Goal: Task Accomplishment & Management: Complete application form

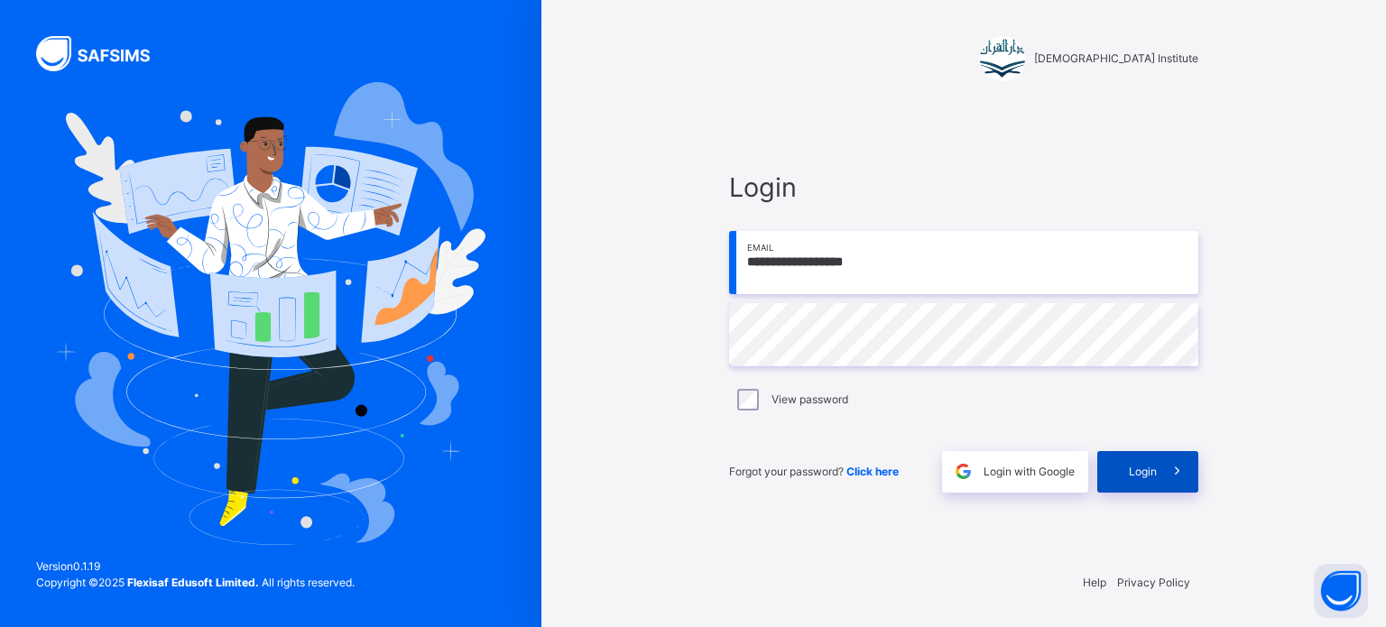
click at [1129, 454] on div "Login" at bounding box center [1147, 471] width 101 height 41
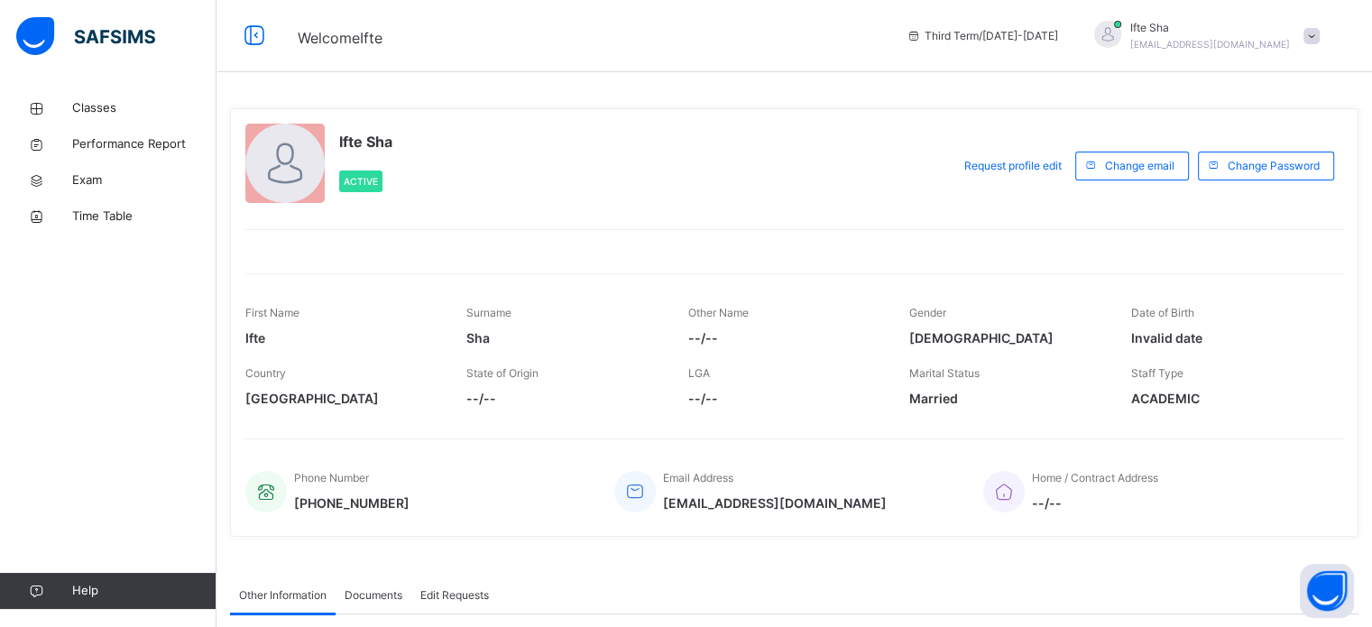
drag, startPoint x: 1385, startPoint y: 332, endPoint x: 606, endPoint y: 268, distance: 781.2
click at [606, 268] on div "Ifte Sha Active Request profile edit Change email Change Password First Name If…" at bounding box center [794, 322] width 1129 height 429
click at [87, 100] on span "Classes" at bounding box center [144, 108] width 144 height 18
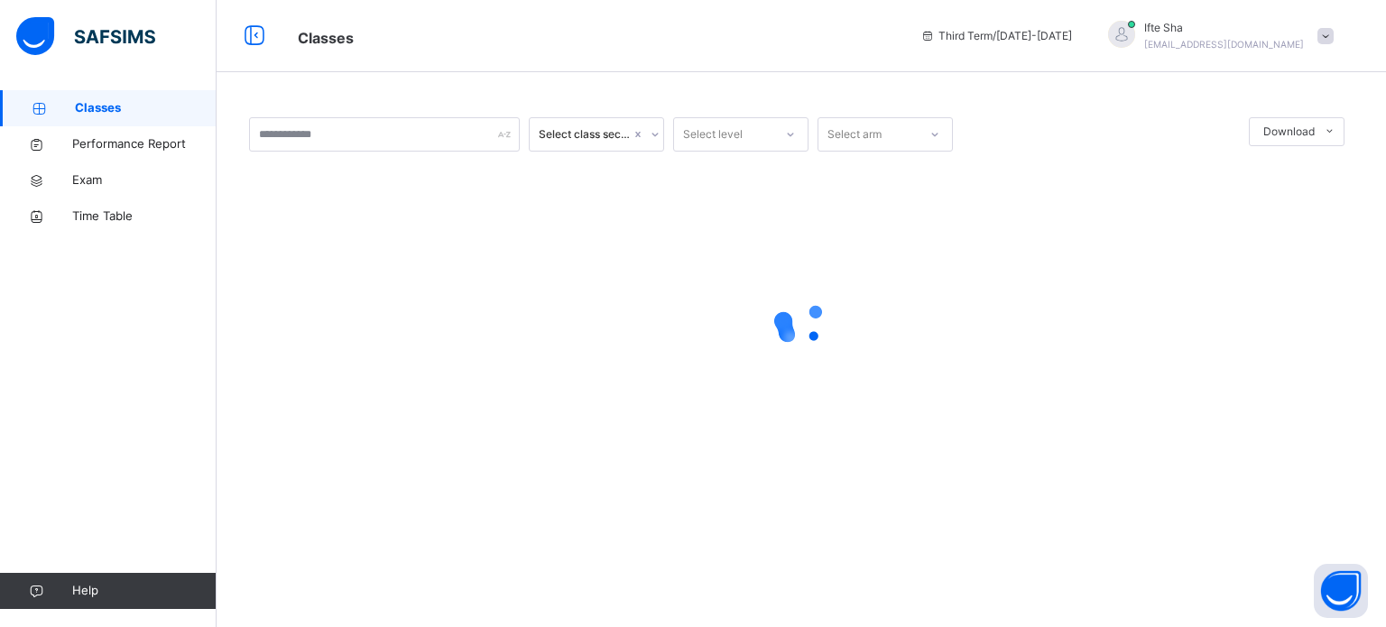
click at [87, 100] on span "Classes" at bounding box center [146, 108] width 142 height 18
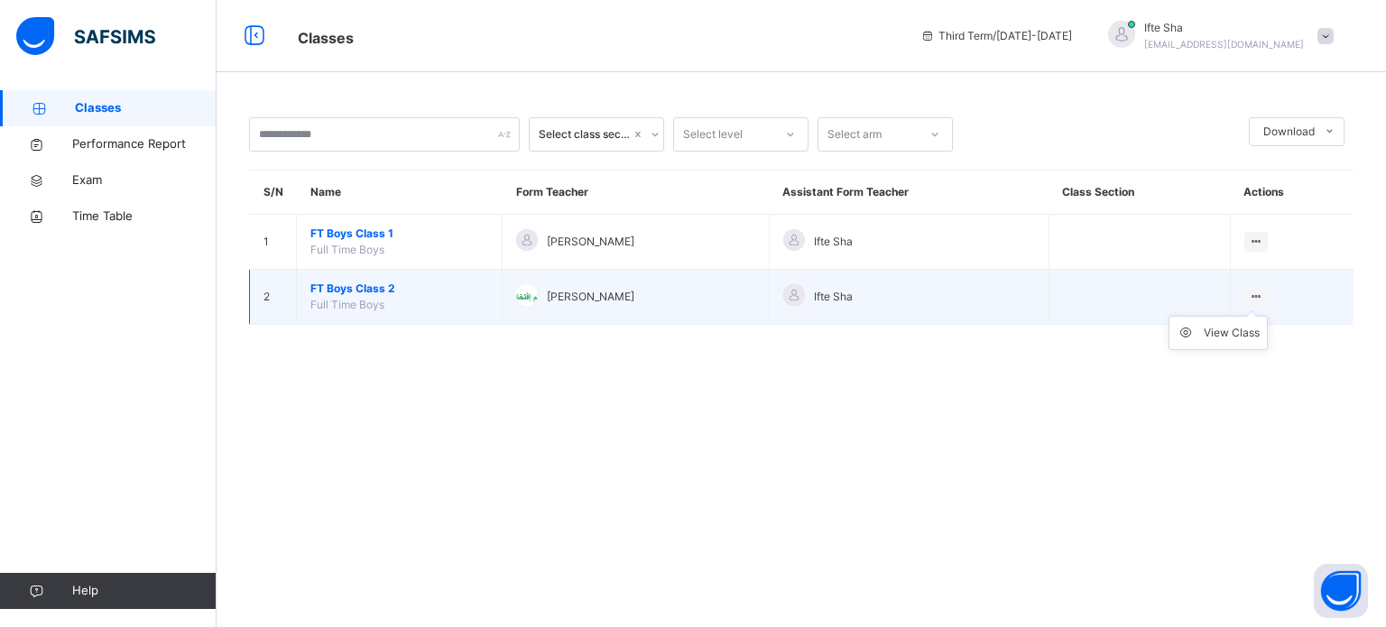
click at [1256, 293] on icon at bounding box center [1256, 297] width 15 height 14
click at [1252, 321] on ul "View Class" at bounding box center [1217, 333] width 99 height 34
click at [1252, 327] on div "View Class" at bounding box center [1231, 333] width 56 height 18
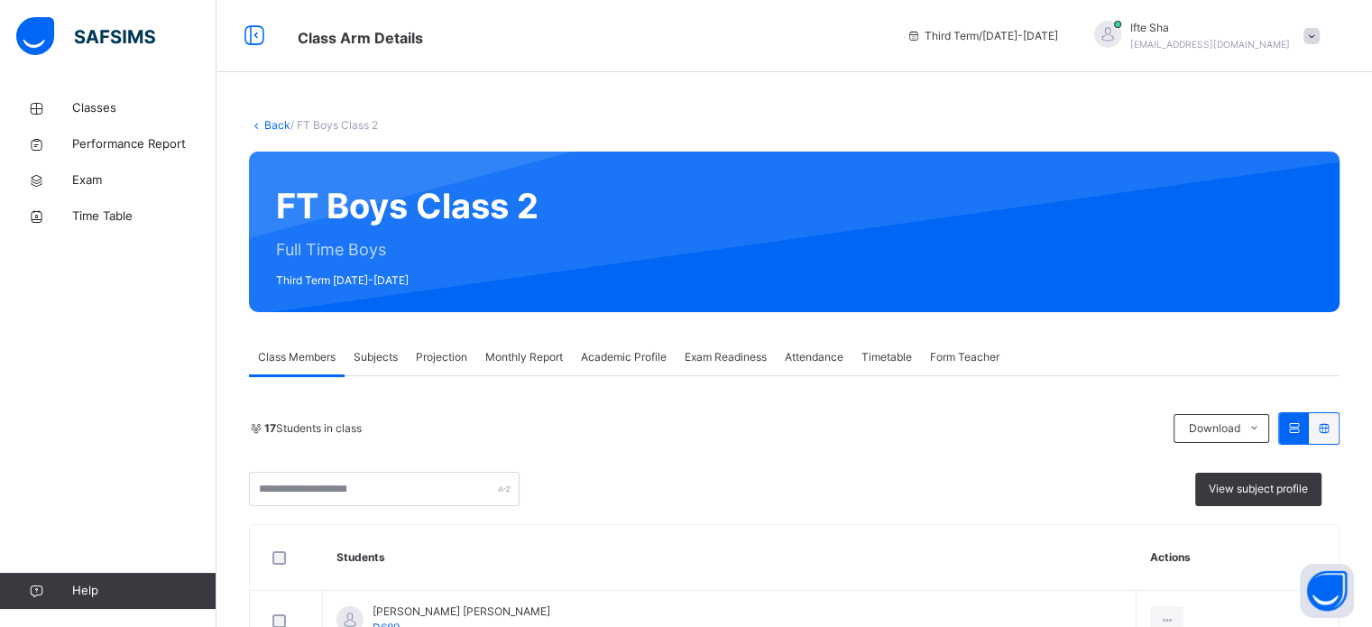
click at [437, 361] on span "Projection" at bounding box center [441, 357] width 51 height 16
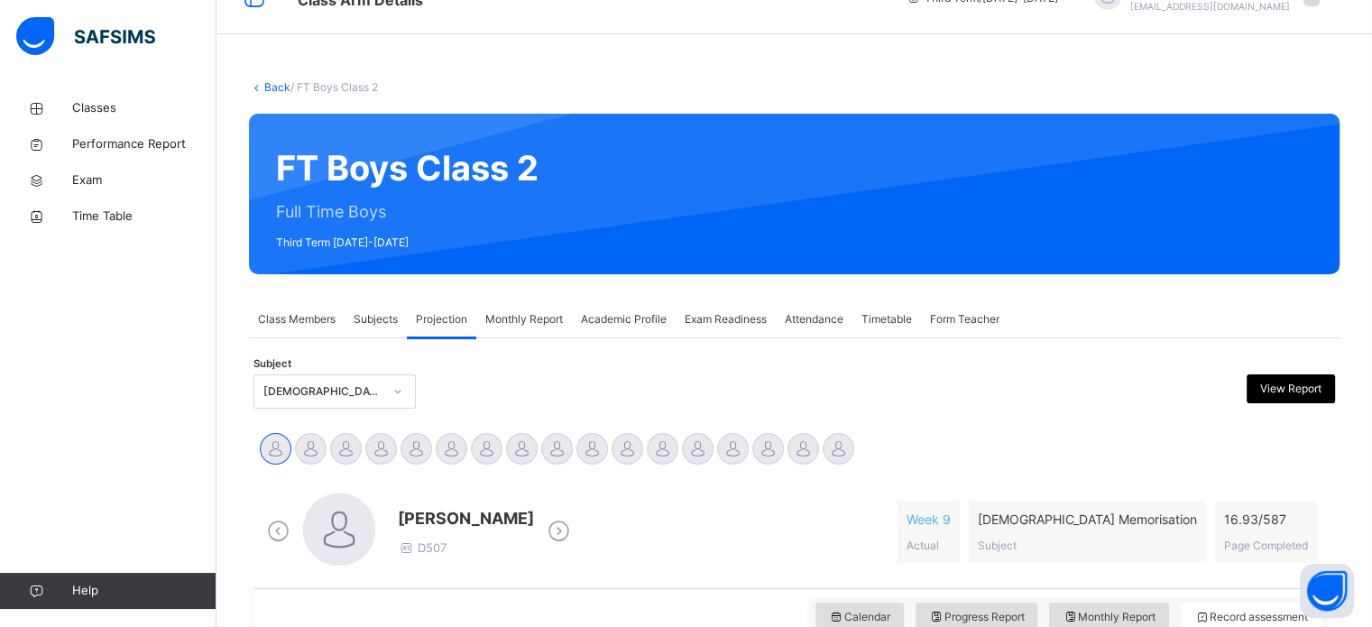
scroll to position [137, 0]
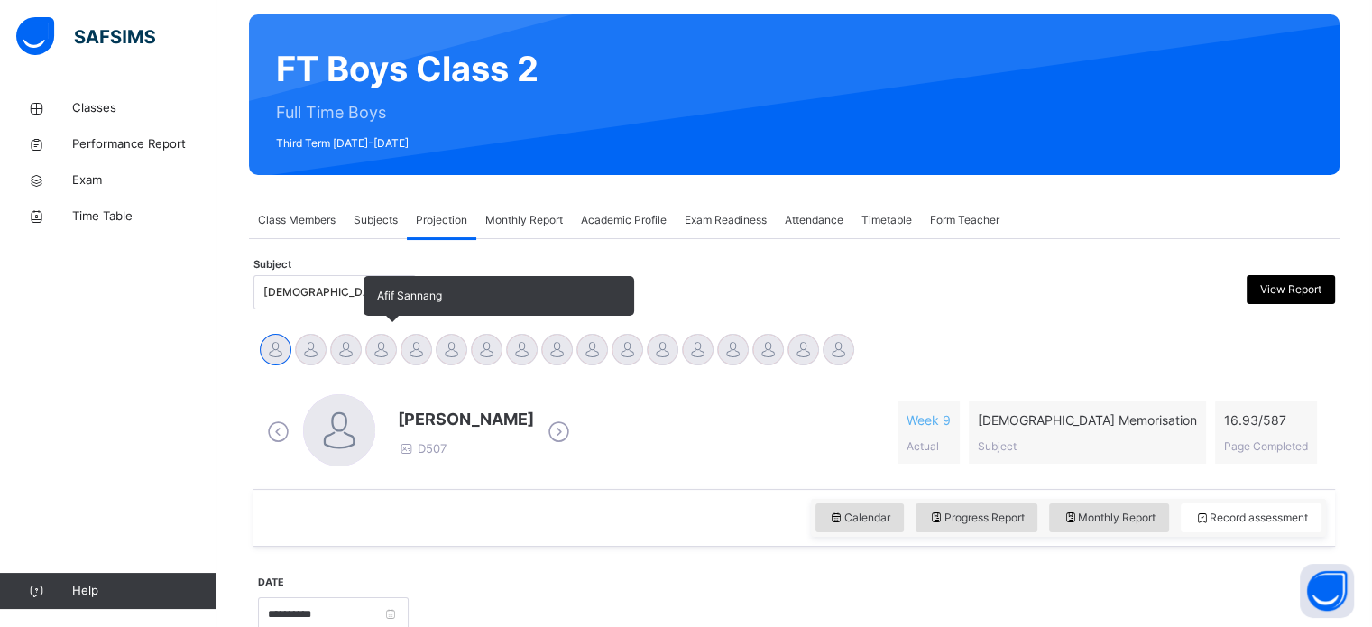
click at [375, 334] on div at bounding box center [381, 350] width 32 height 32
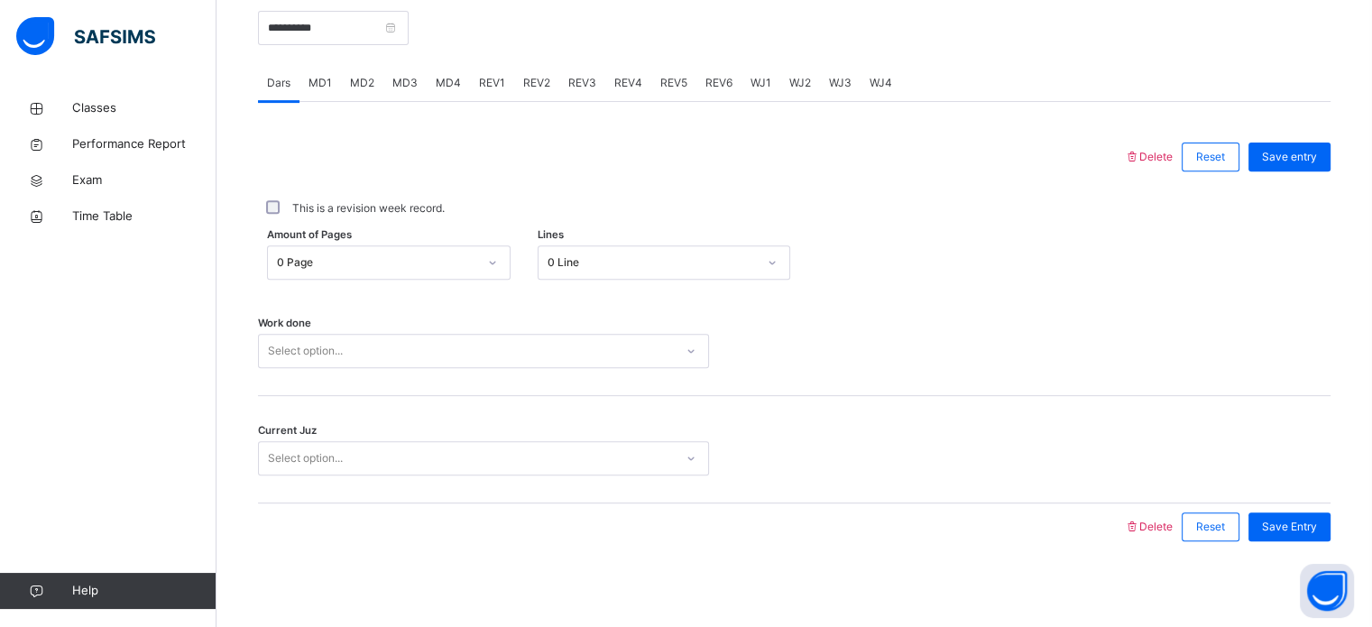
scroll to position [726, 0]
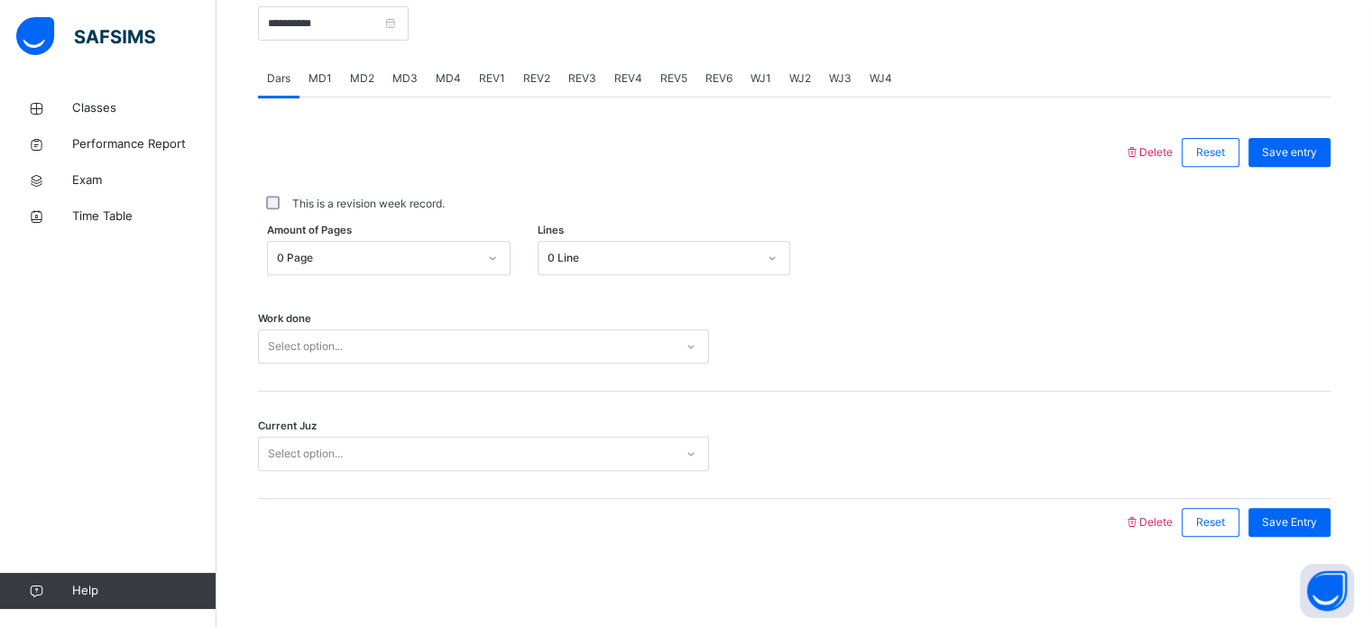
click at [427, 269] on div "0 Page" at bounding box center [371, 258] width 207 height 28
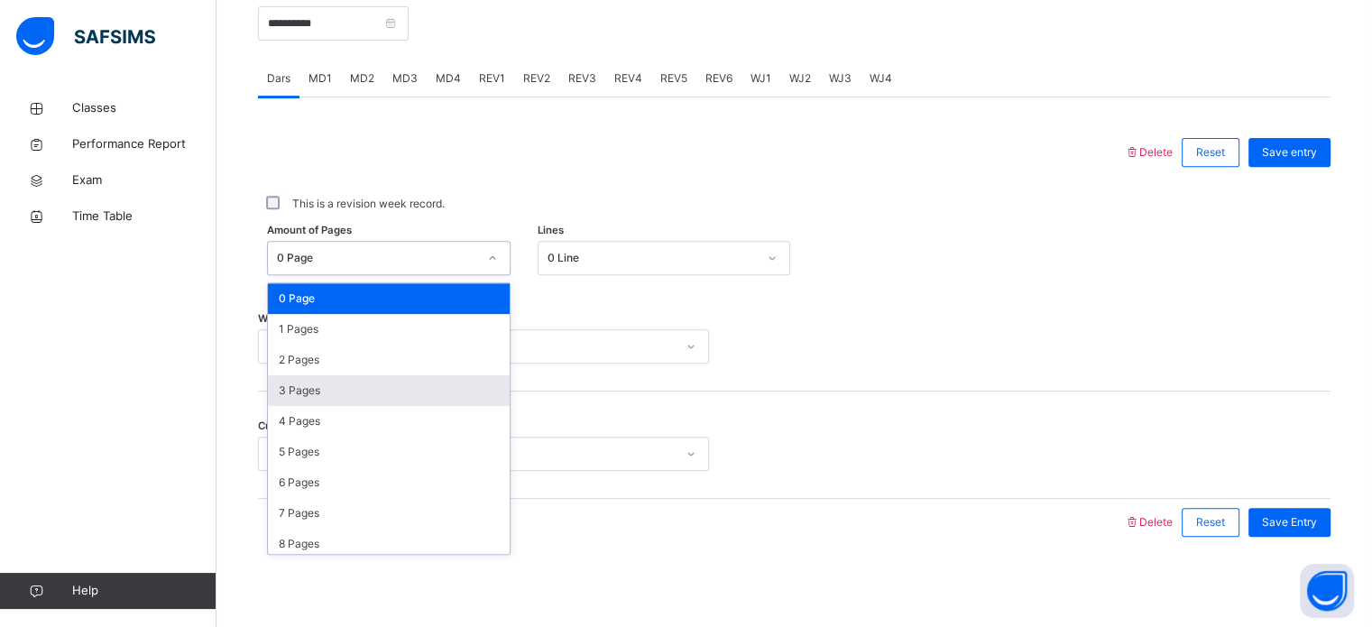
click at [429, 401] on div "3 Pages" at bounding box center [389, 390] width 242 height 31
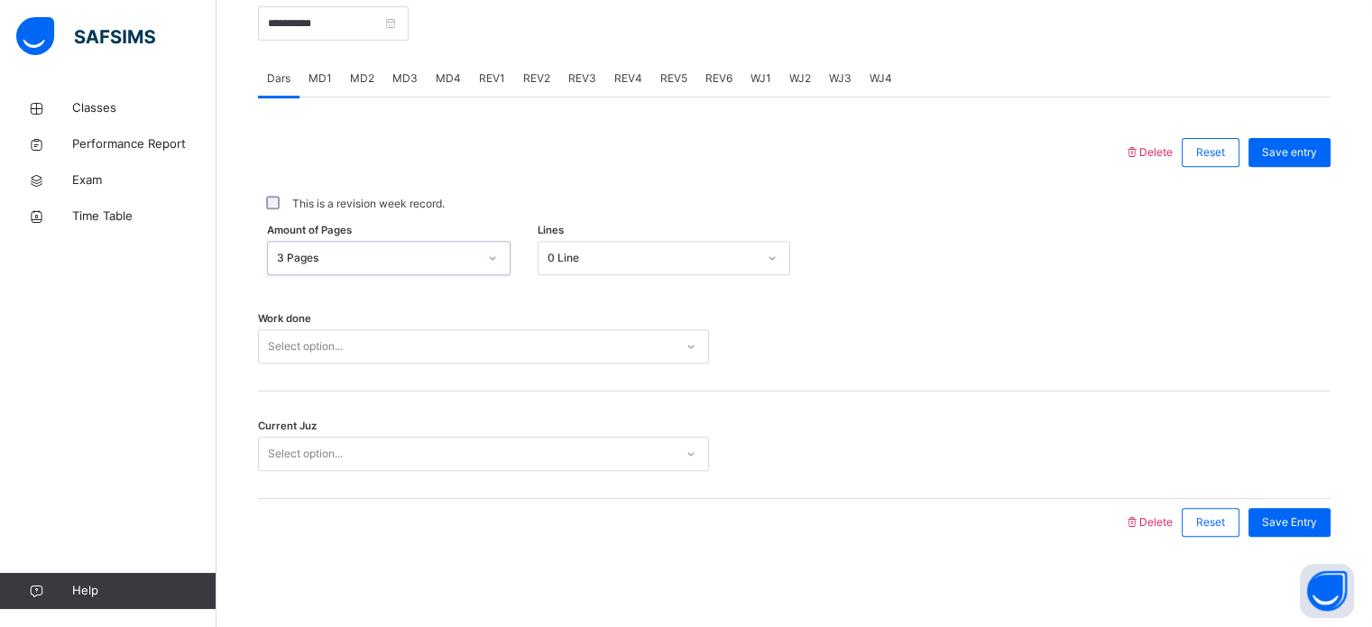
scroll to position [727, 0]
click at [491, 336] on div "Select option..." at bounding box center [483, 346] width 451 height 34
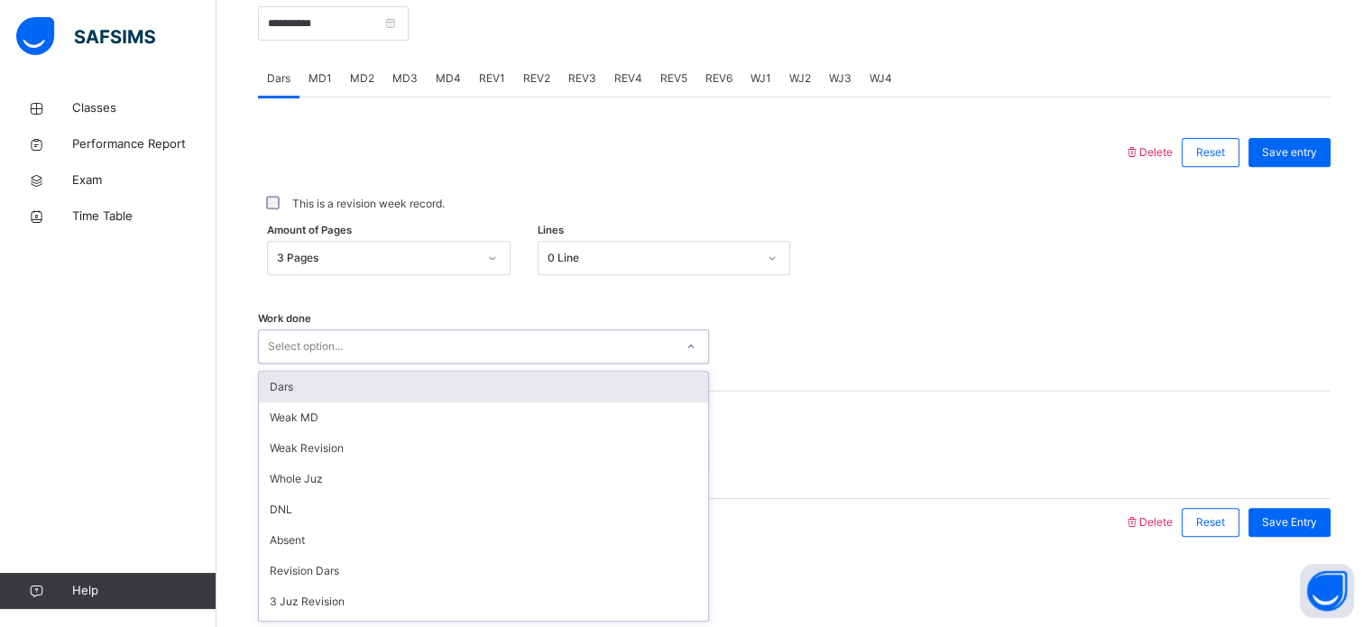
click at [472, 384] on div "Dars" at bounding box center [483, 387] width 449 height 31
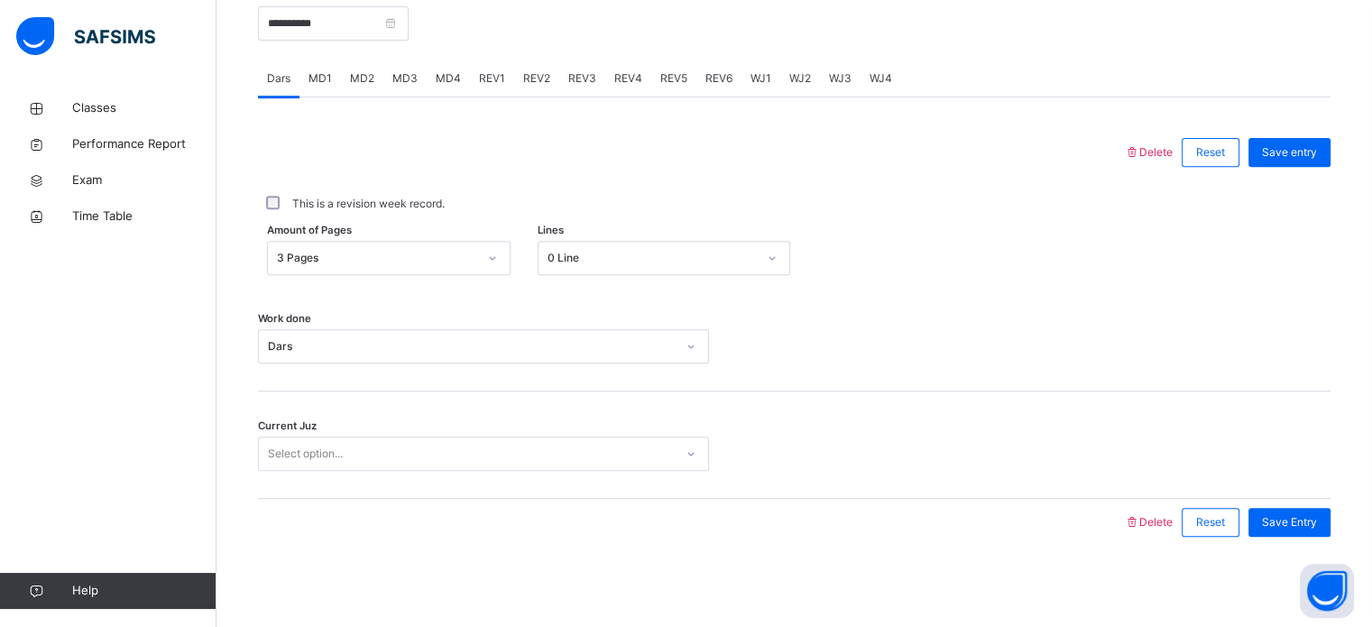
click at [480, 431] on div "Current Juz Select option..." at bounding box center [794, 445] width 1073 height 107
click at [493, 468] on div "Select option..." at bounding box center [483, 454] width 451 height 34
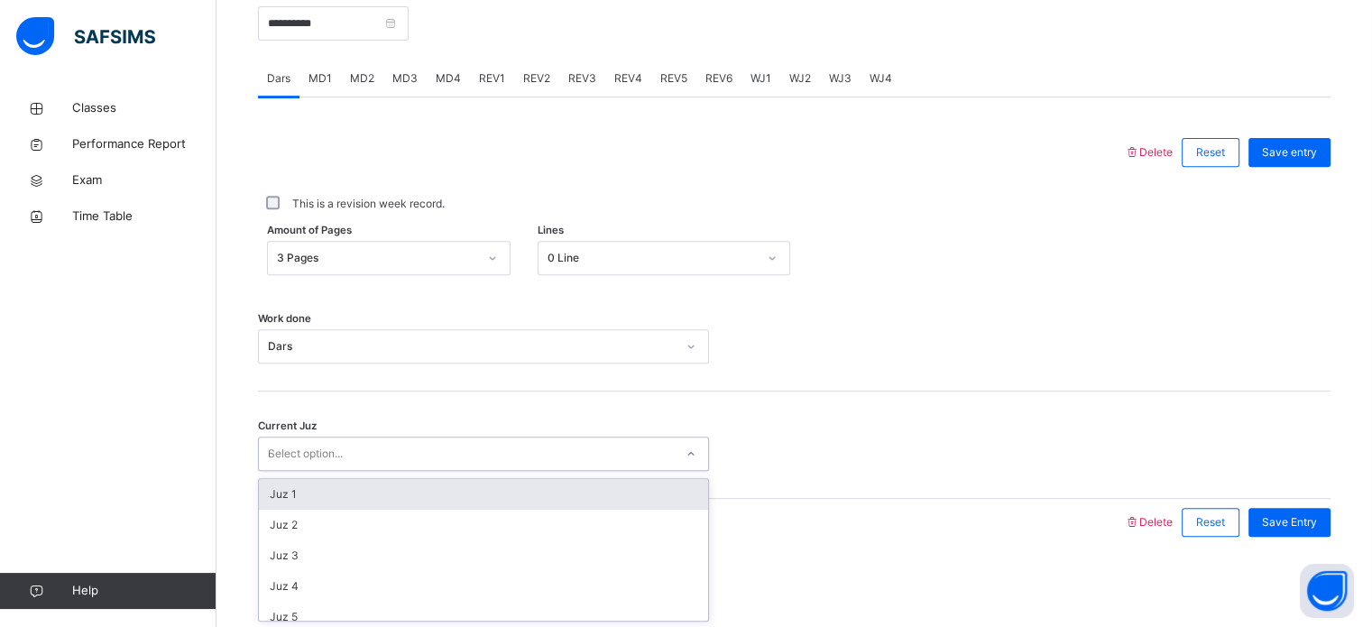
type input "**"
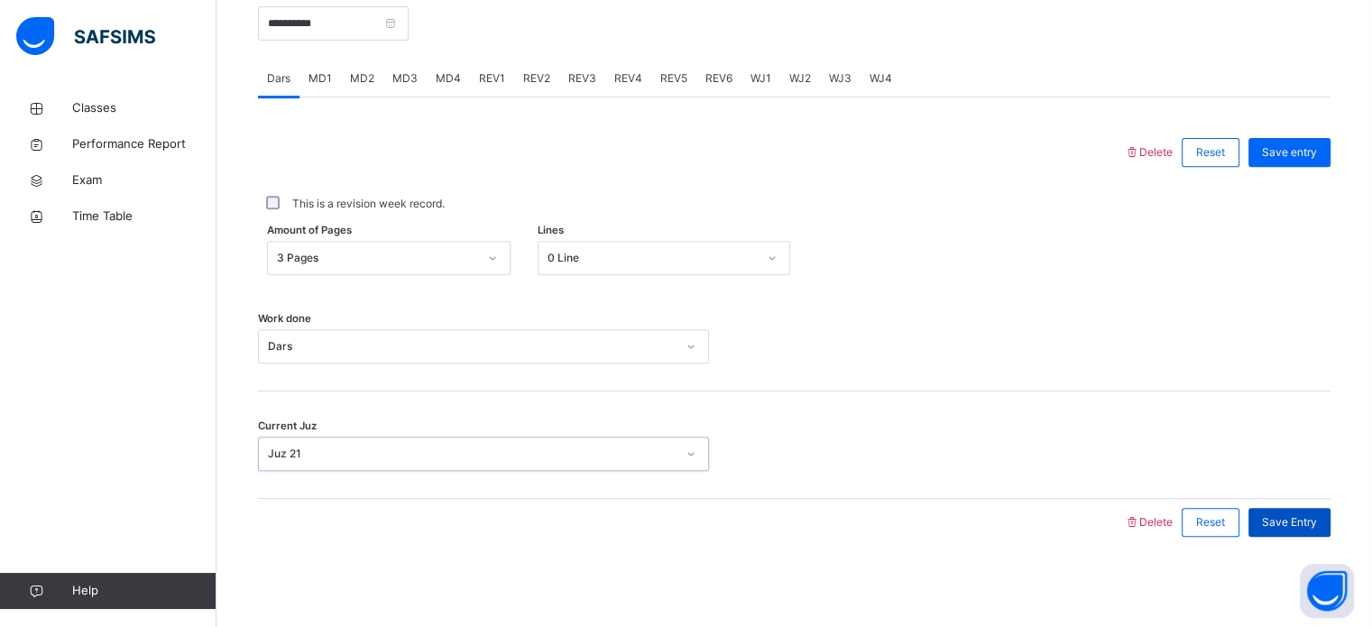
click at [1303, 527] on span "Save Entry" at bounding box center [1289, 522] width 55 height 16
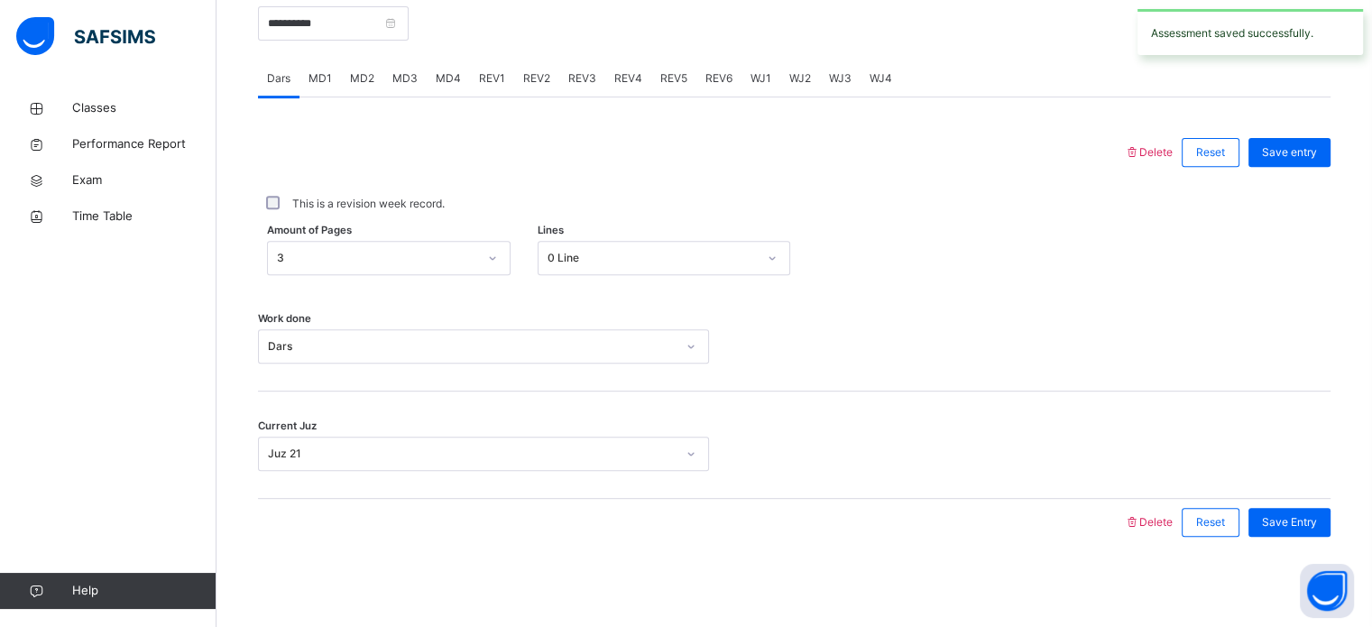
click at [1303, 527] on span "Save Entry" at bounding box center [1289, 522] width 55 height 16
click at [406, 78] on span "MD3" at bounding box center [404, 78] width 25 height 16
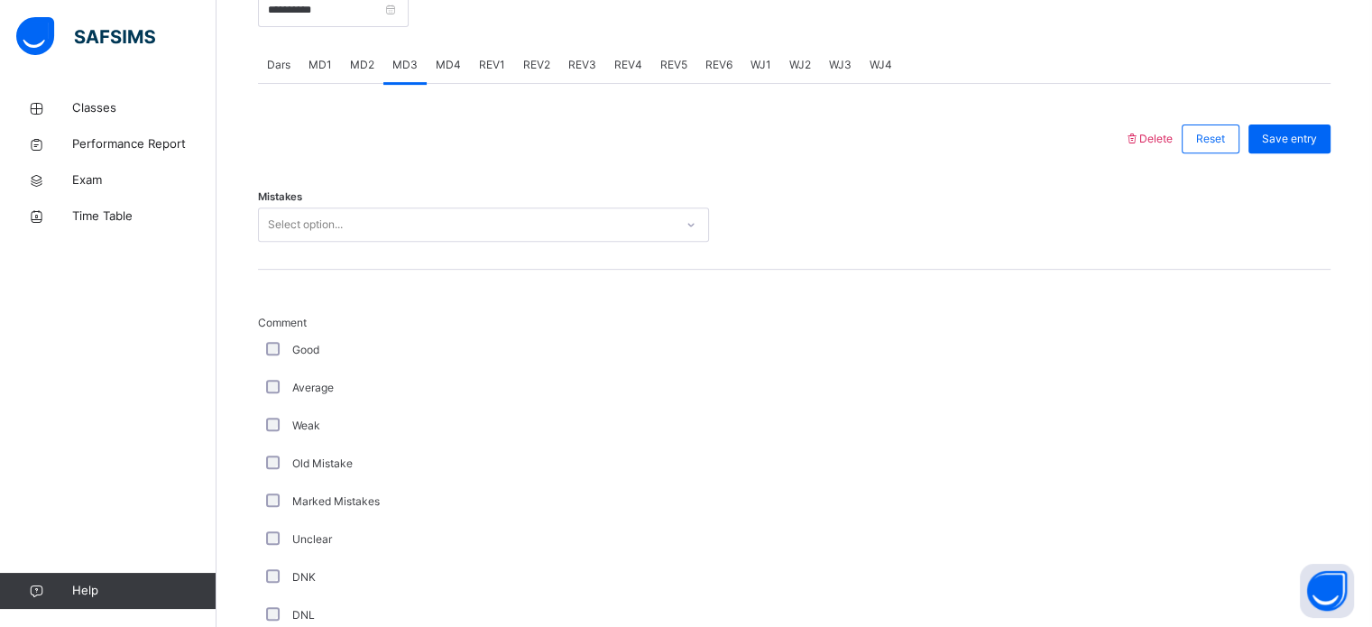
click at [462, 239] on div "Select option..." at bounding box center [466, 225] width 415 height 28
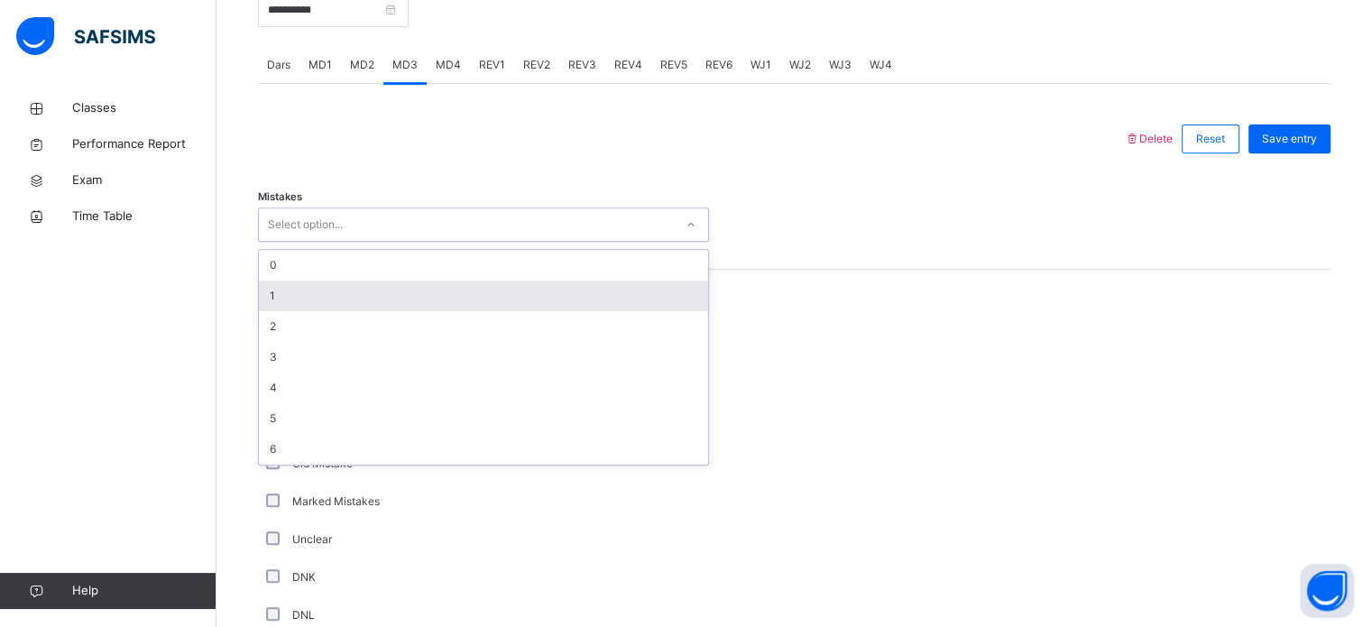
click at [462, 299] on div "1" at bounding box center [483, 296] width 449 height 31
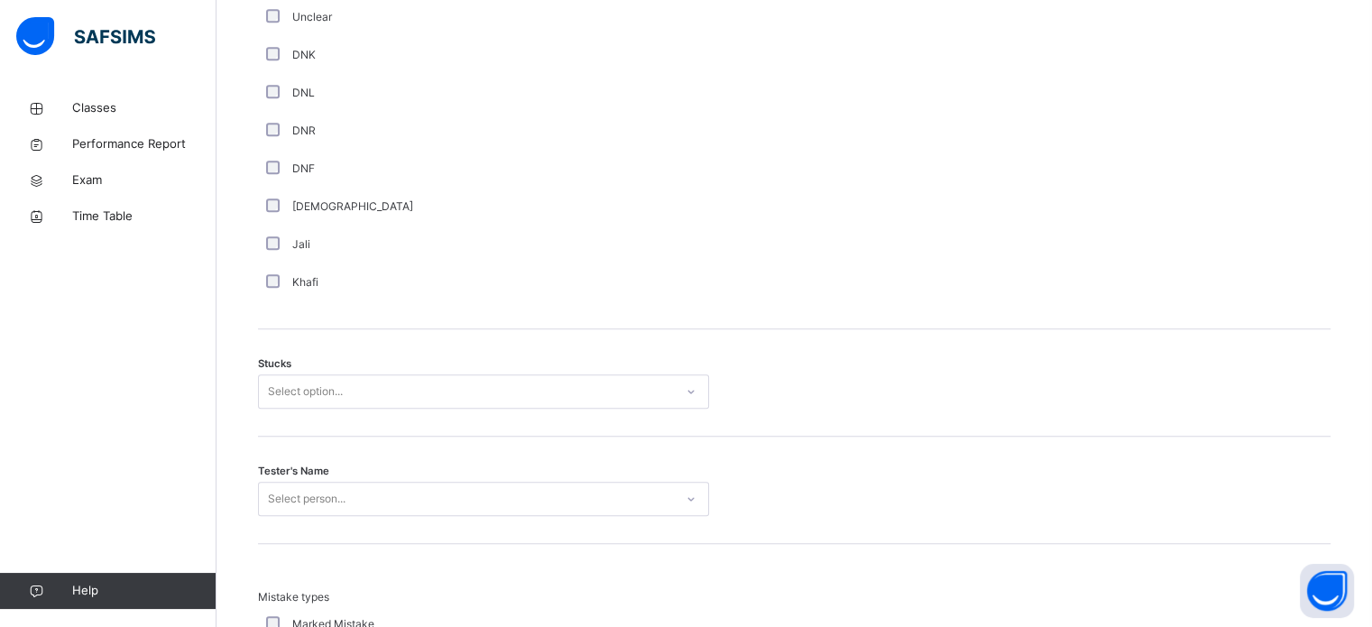
scroll to position [1265, 0]
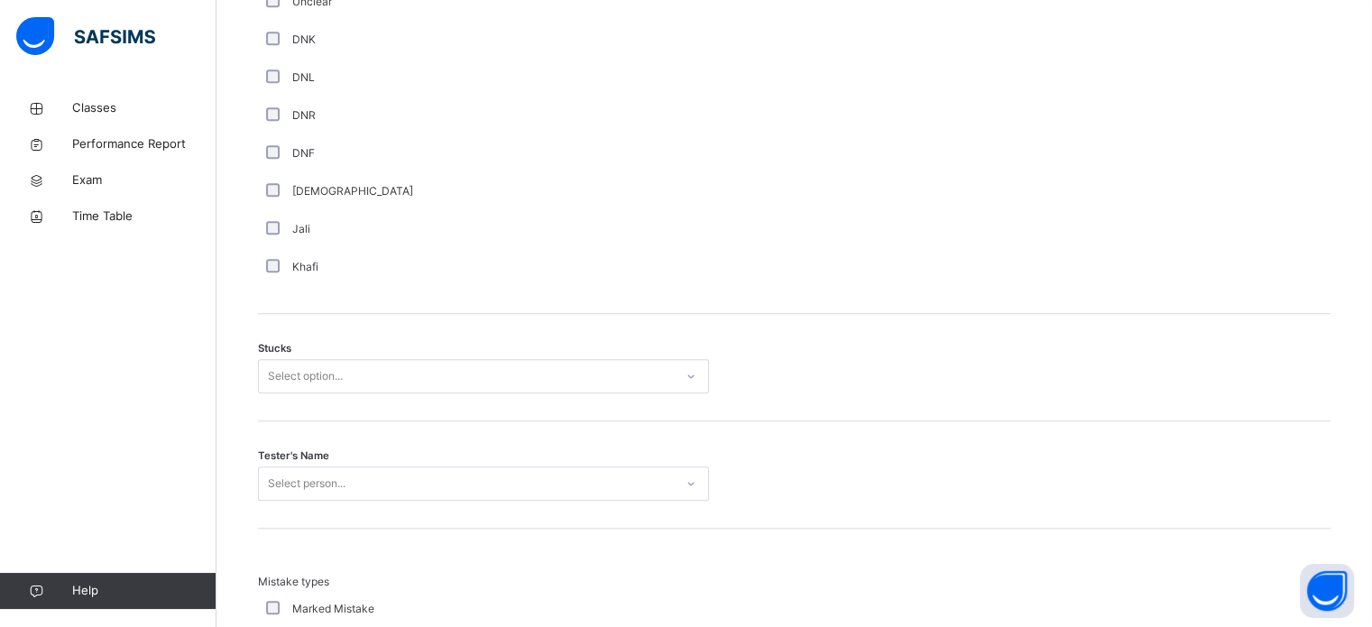
click at [484, 371] on div "Stucks Select option..." at bounding box center [794, 367] width 1073 height 107
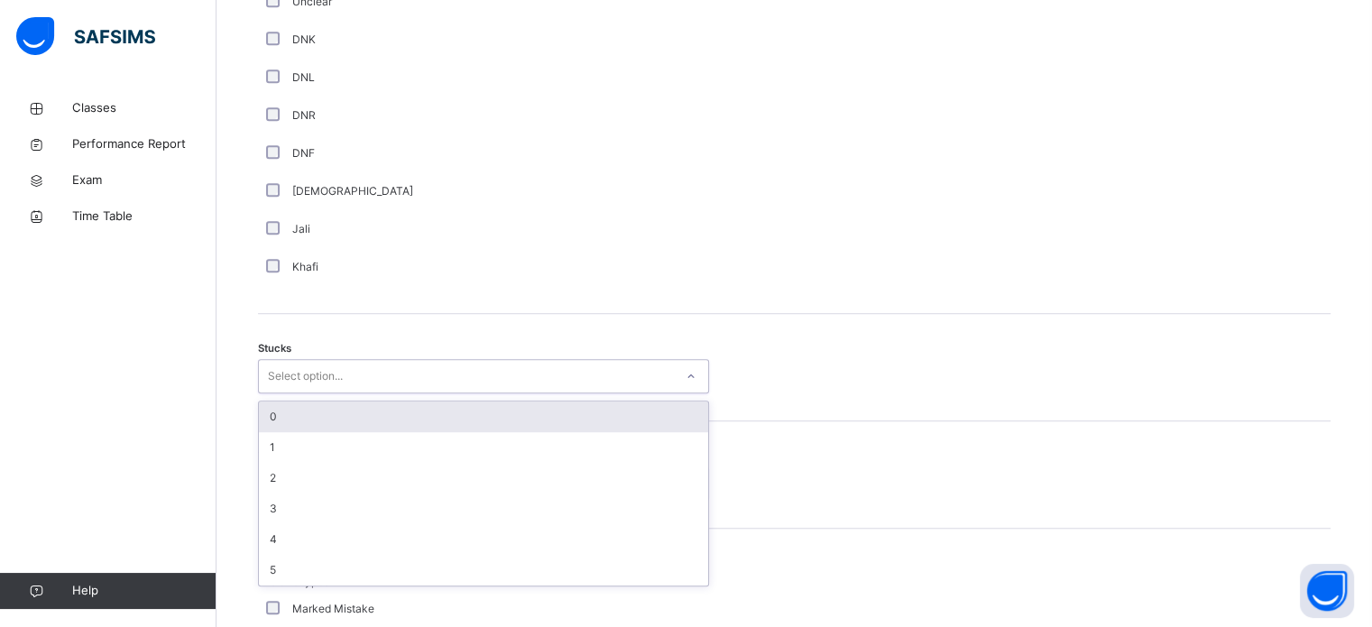
click at [484, 385] on div "Select option..." at bounding box center [466, 377] width 415 height 28
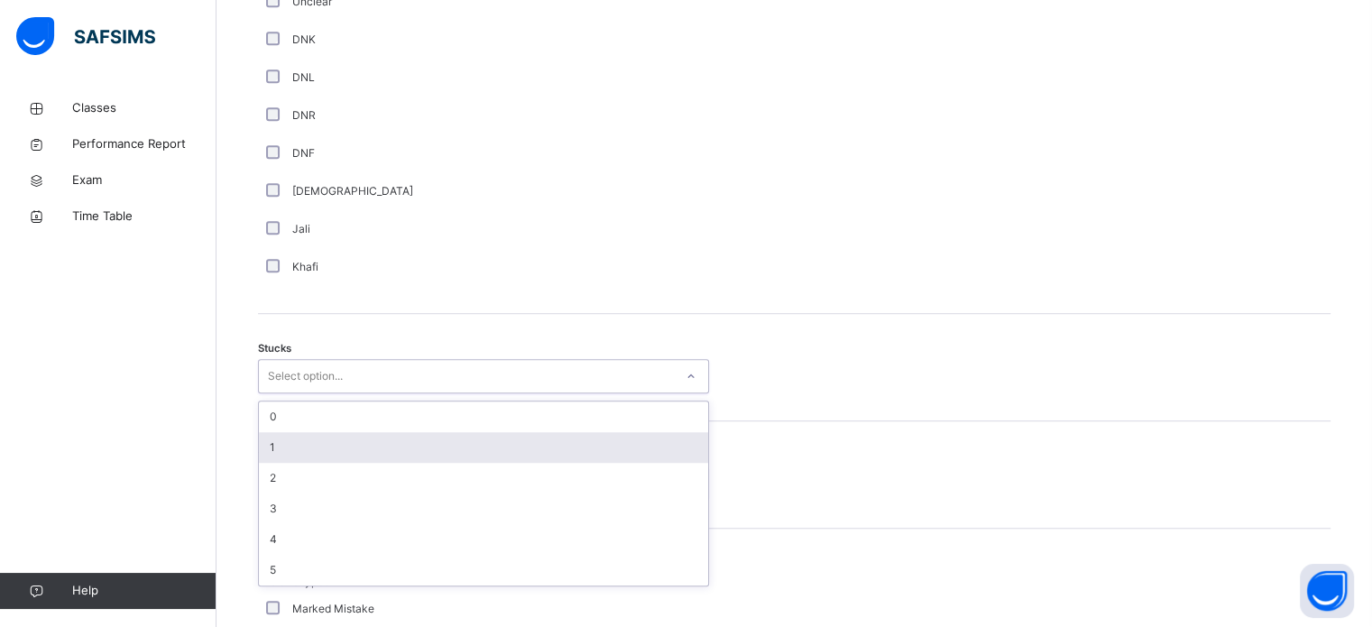
click at [455, 463] on div "1" at bounding box center [483, 447] width 449 height 31
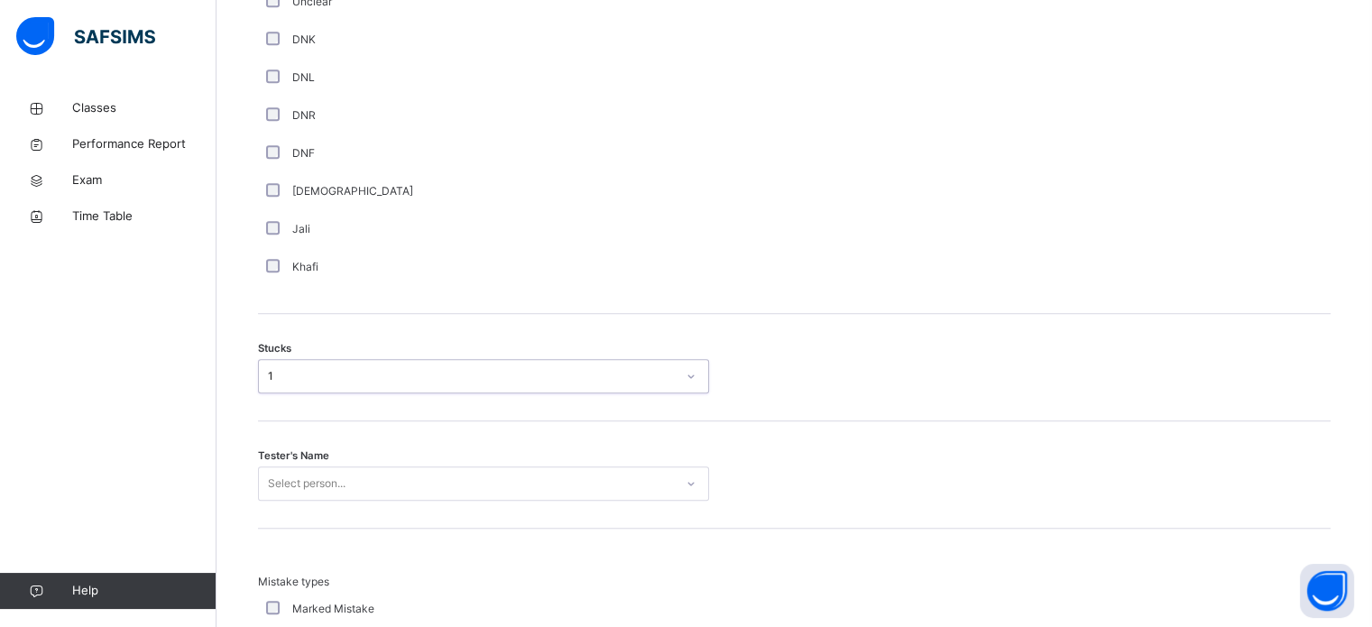
click at [477, 501] on div "Select person..." at bounding box center [483, 483] width 451 height 34
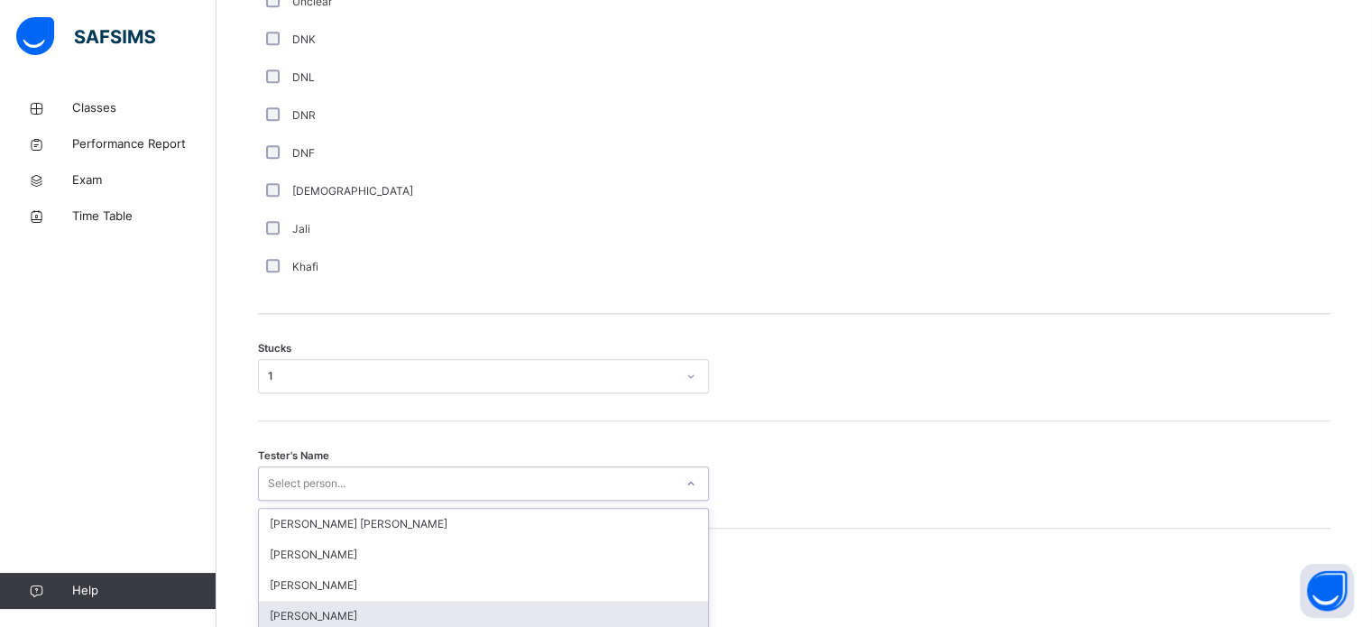
scroll to position [1438, 0]
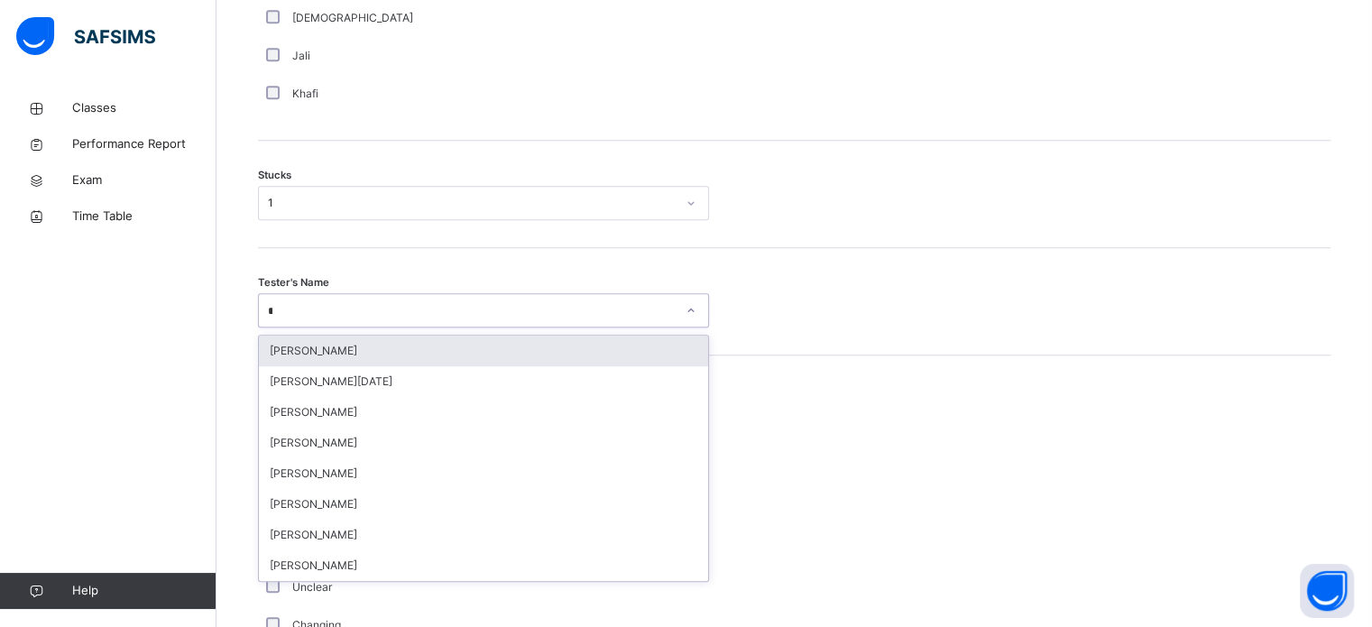
type input "****"
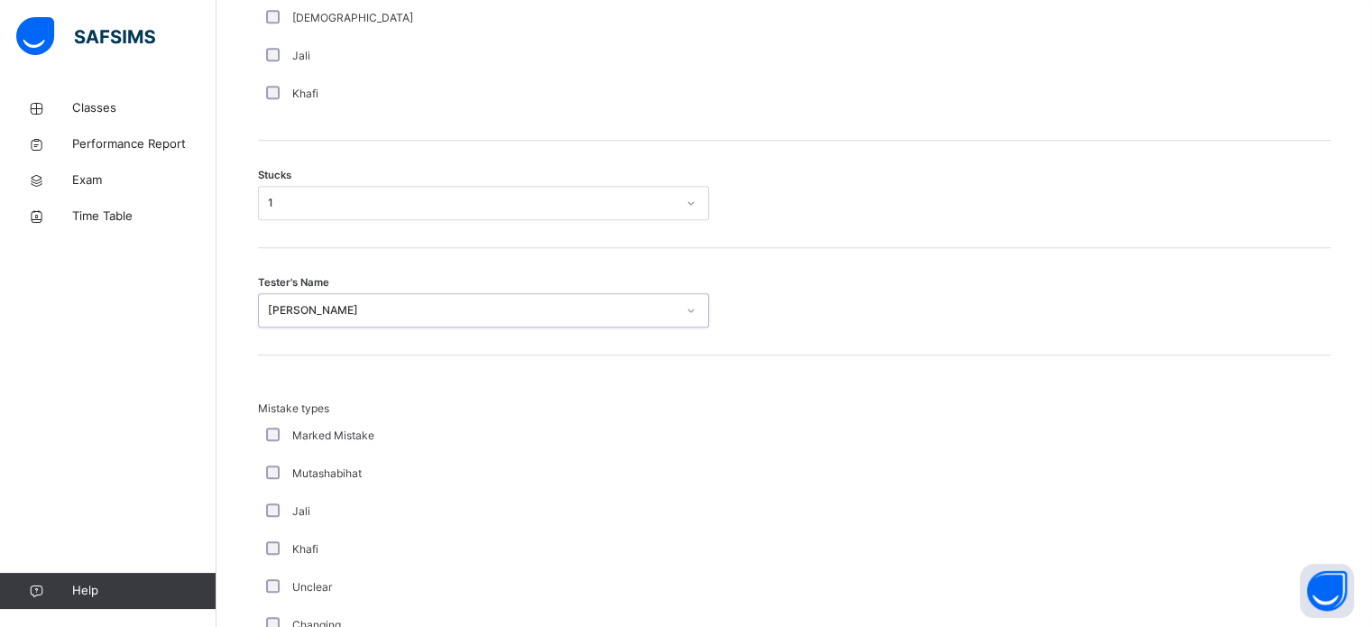
scroll to position [1769, 0]
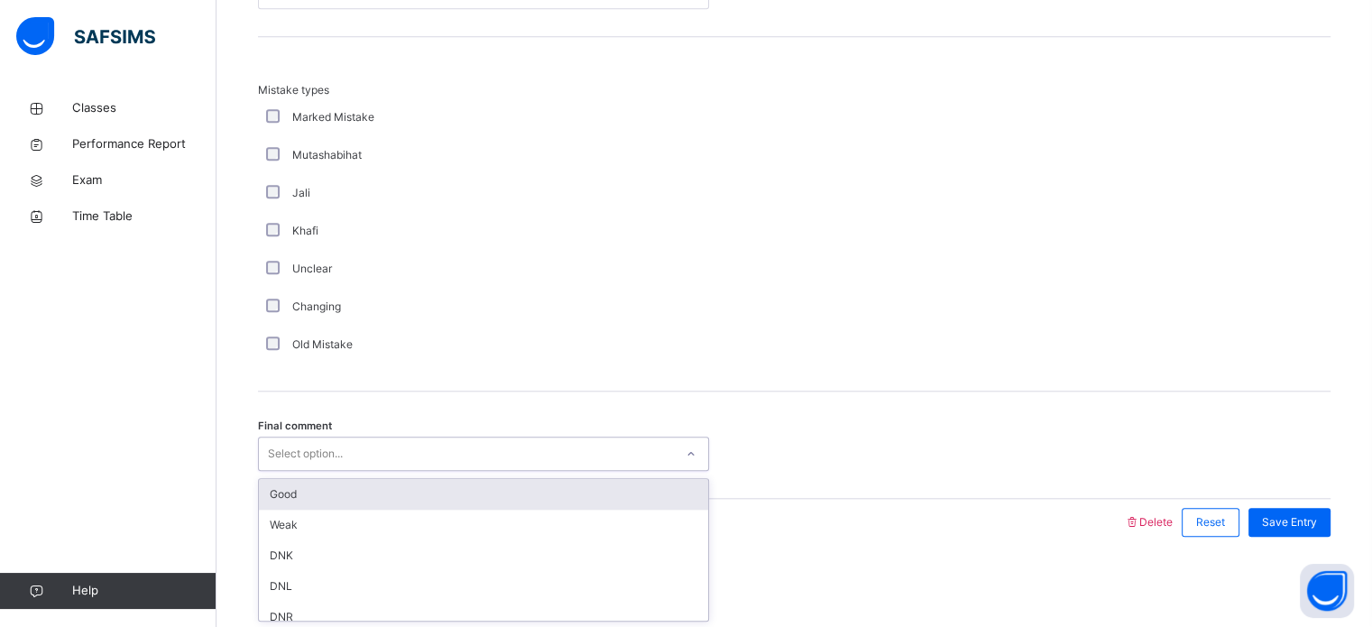
click at [509, 449] on div "Select option..." at bounding box center [466, 454] width 415 height 28
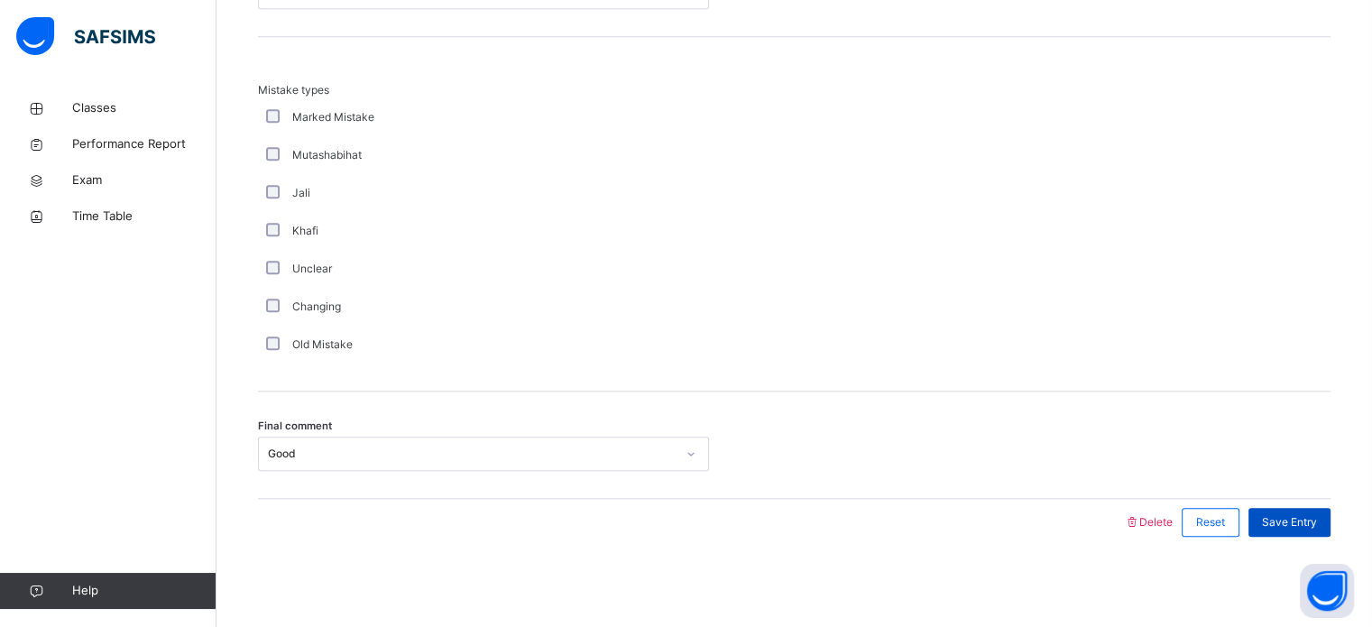
click at [1292, 517] on span "Save Entry" at bounding box center [1289, 522] width 55 height 16
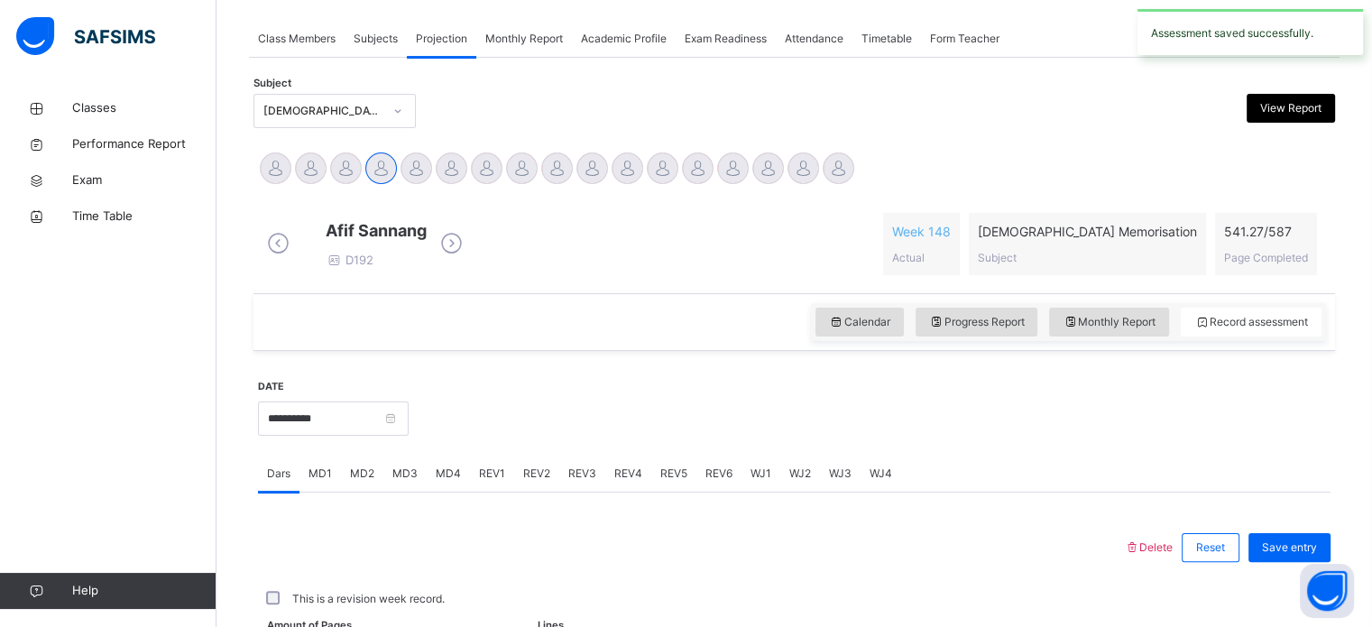
scroll to position [727, 0]
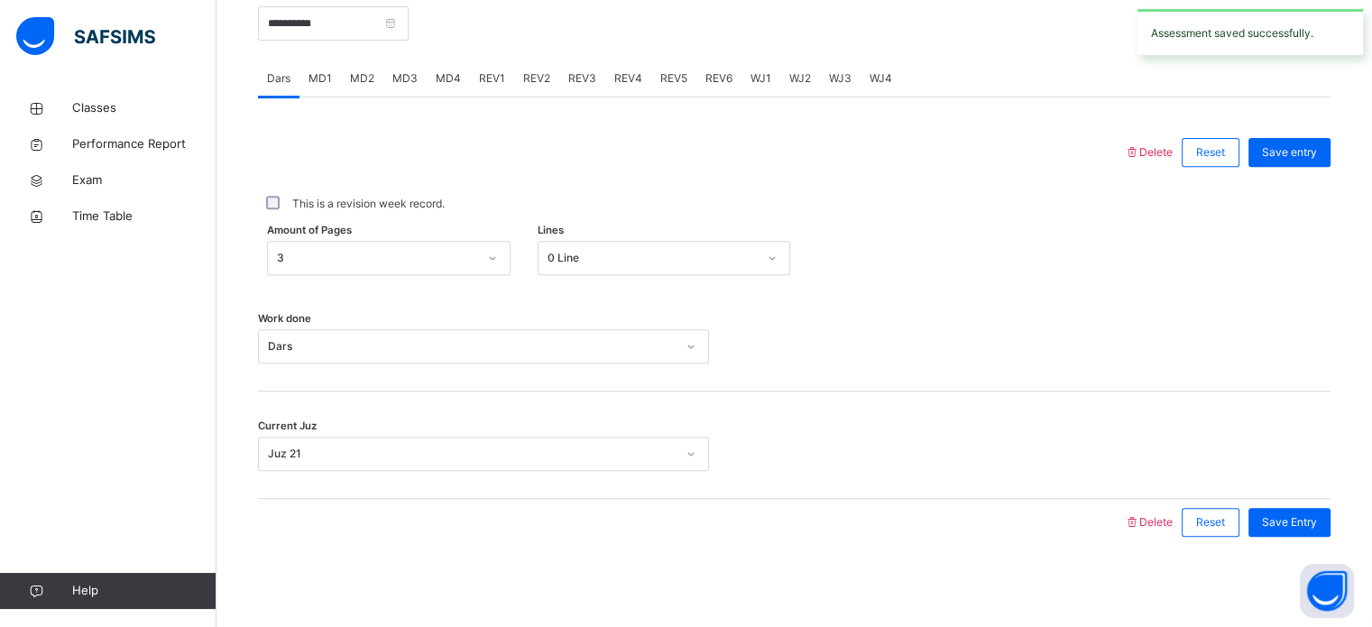
click at [428, 69] on div "MD4" at bounding box center [448, 78] width 43 height 36
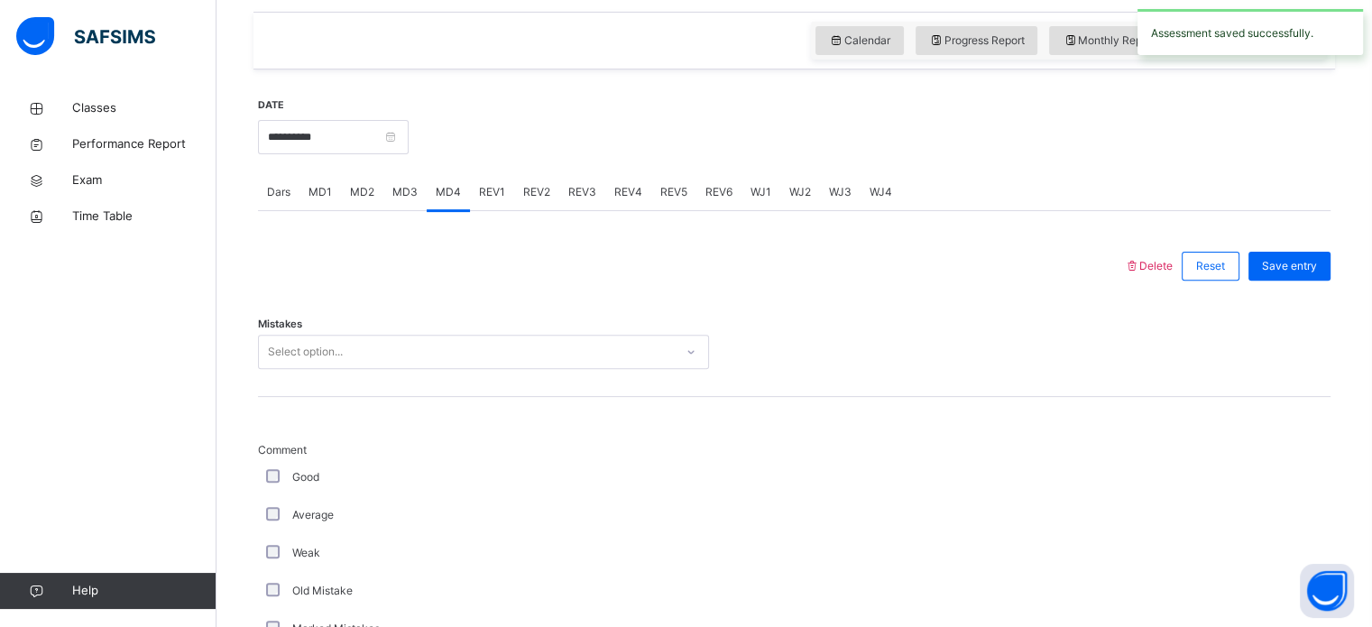
scroll to position [650, 0]
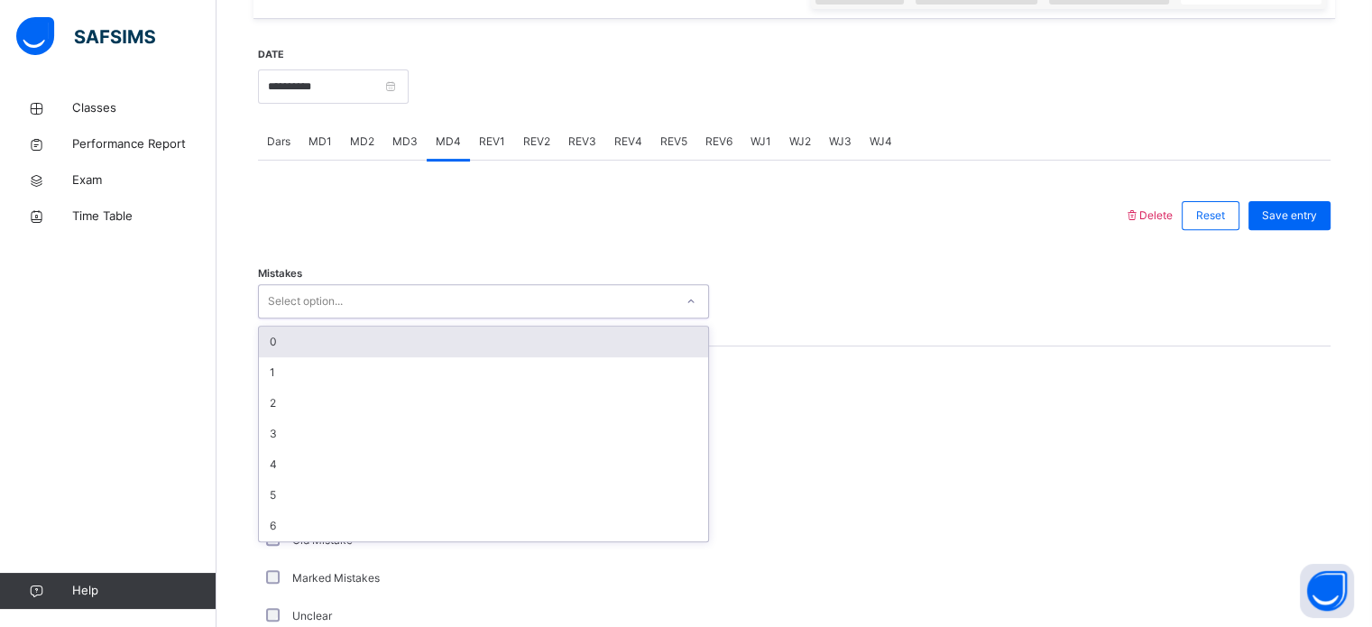
click at [408, 316] on div "Select option..." at bounding box center [466, 302] width 415 height 28
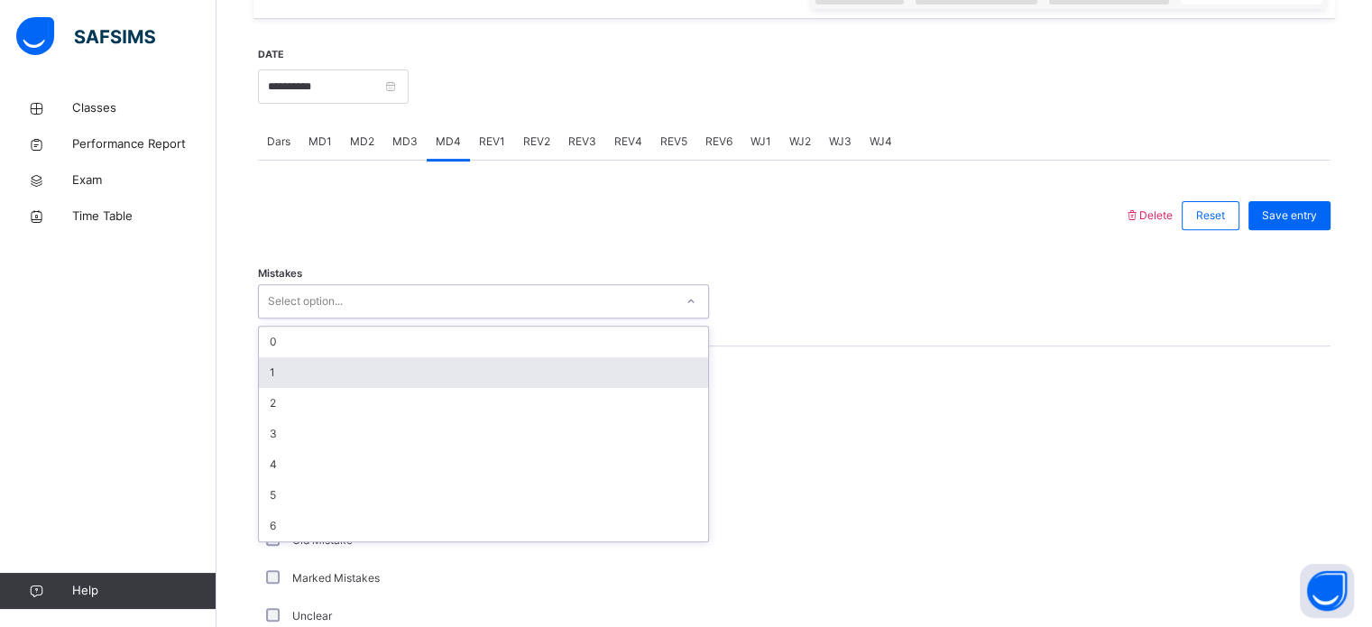
click at [410, 382] on div "1" at bounding box center [483, 372] width 449 height 31
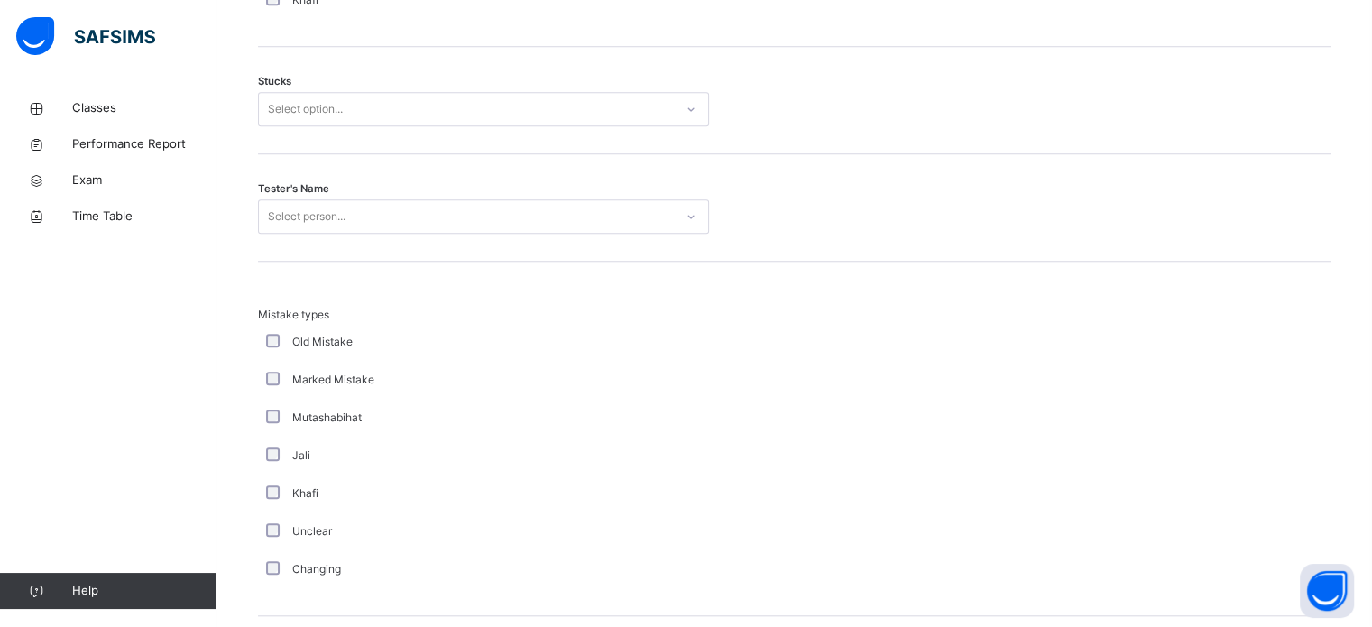
scroll to position [1534, 0]
click at [380, 109] on div "Select option..." at bounding box center [466, 108] width 415 height 28
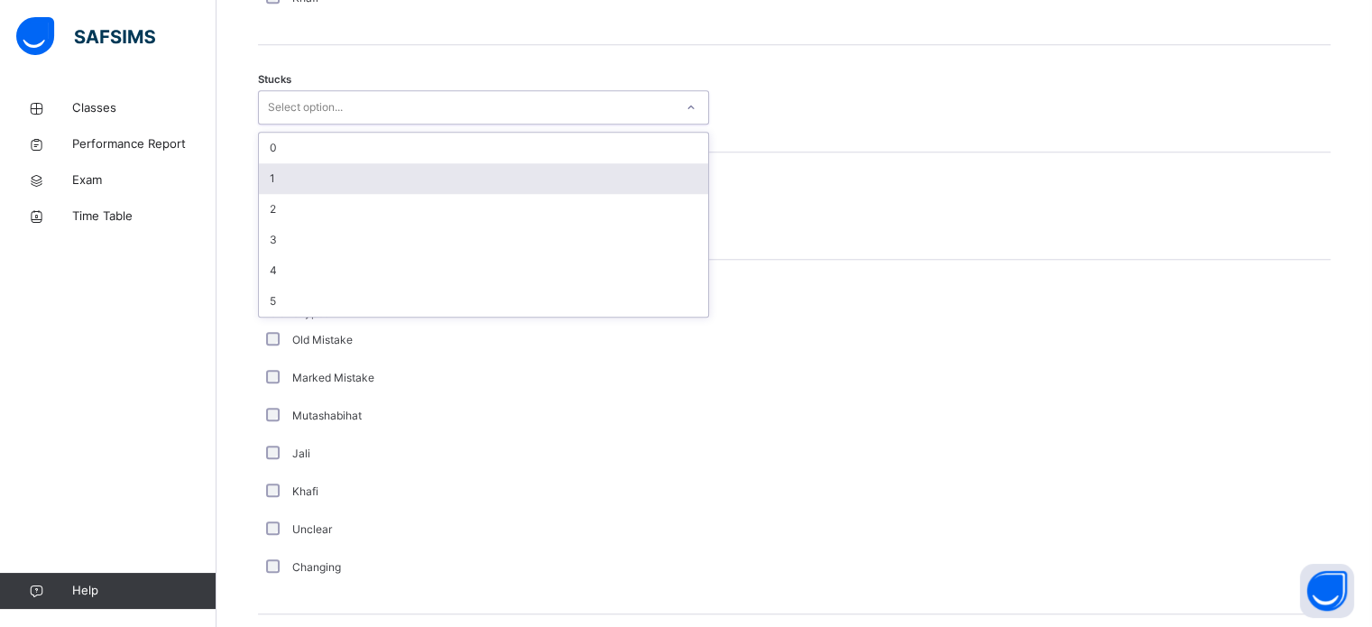
click at [398, 194] on div "1" at bounding box center [483, 178] width 449 height 31
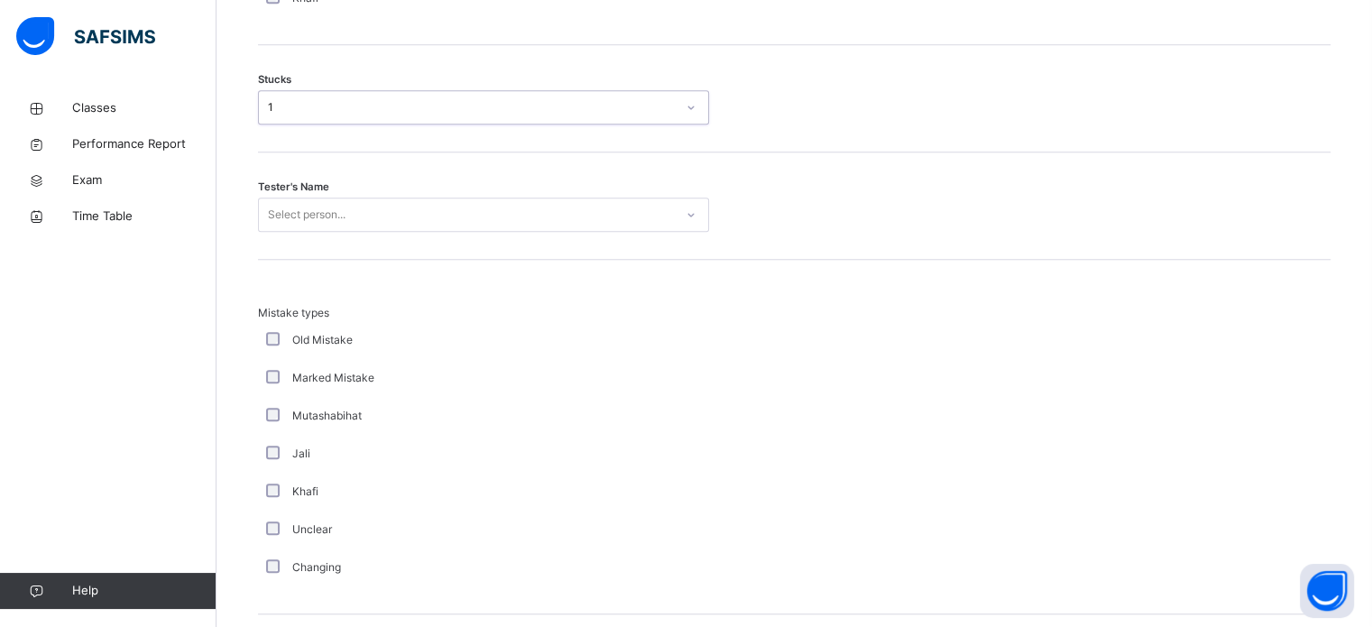
scroll to position [1553, 0]
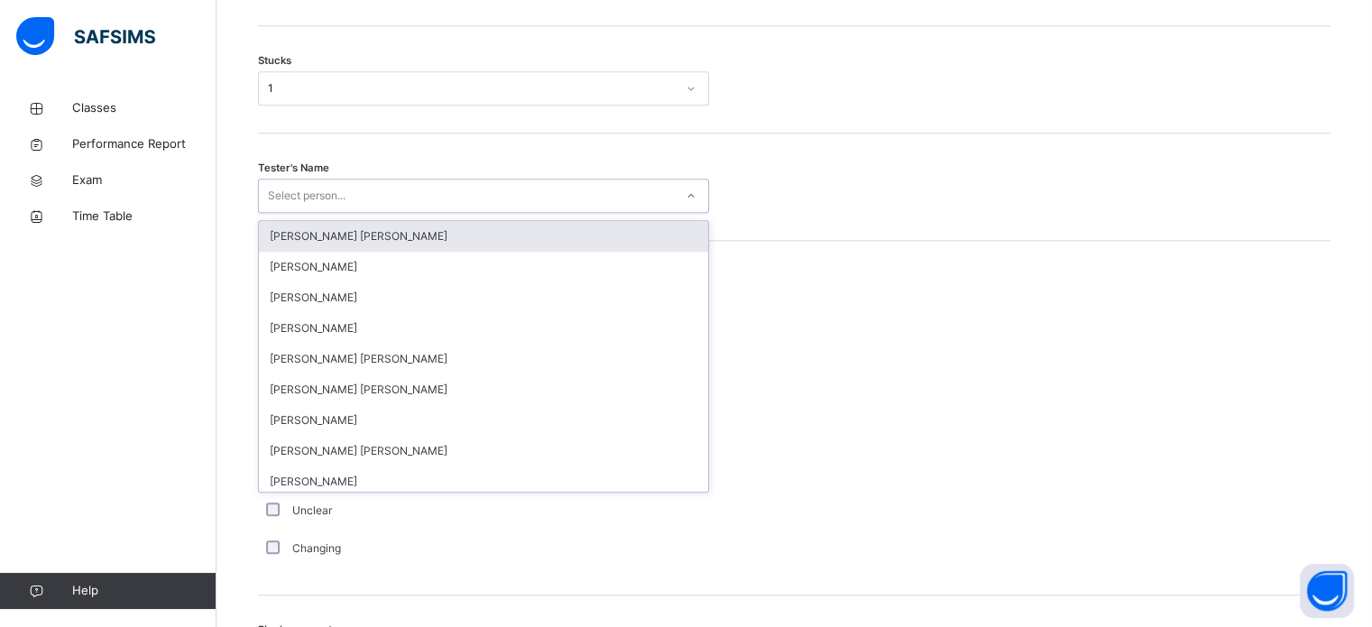
click at [404, 210] on div "Select person..." at bounding box center [466, 196] width 415 height 28
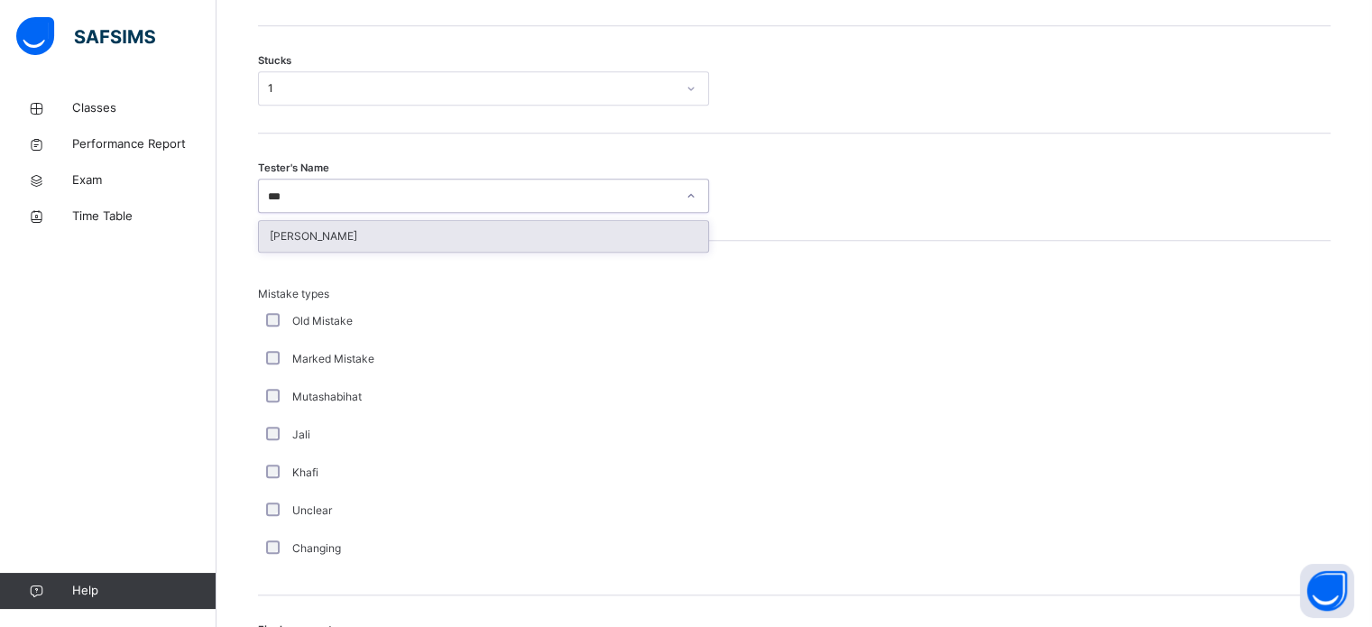
type input "****"
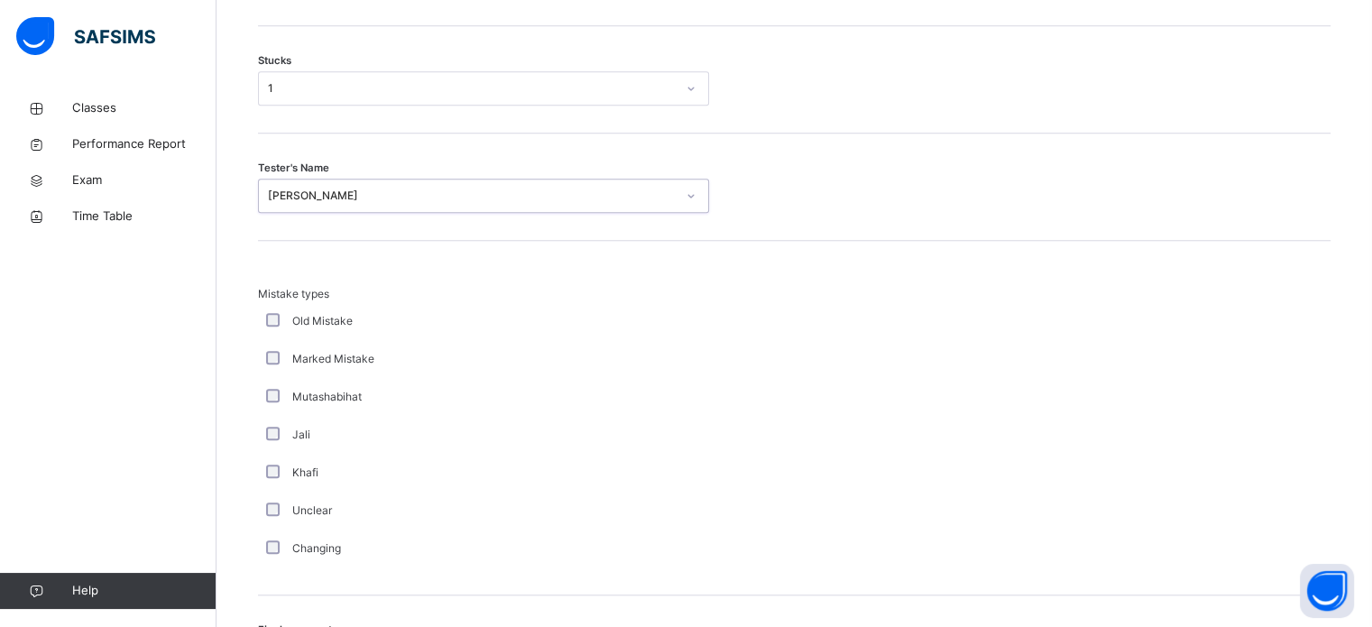
scroll to position [1769, 0]
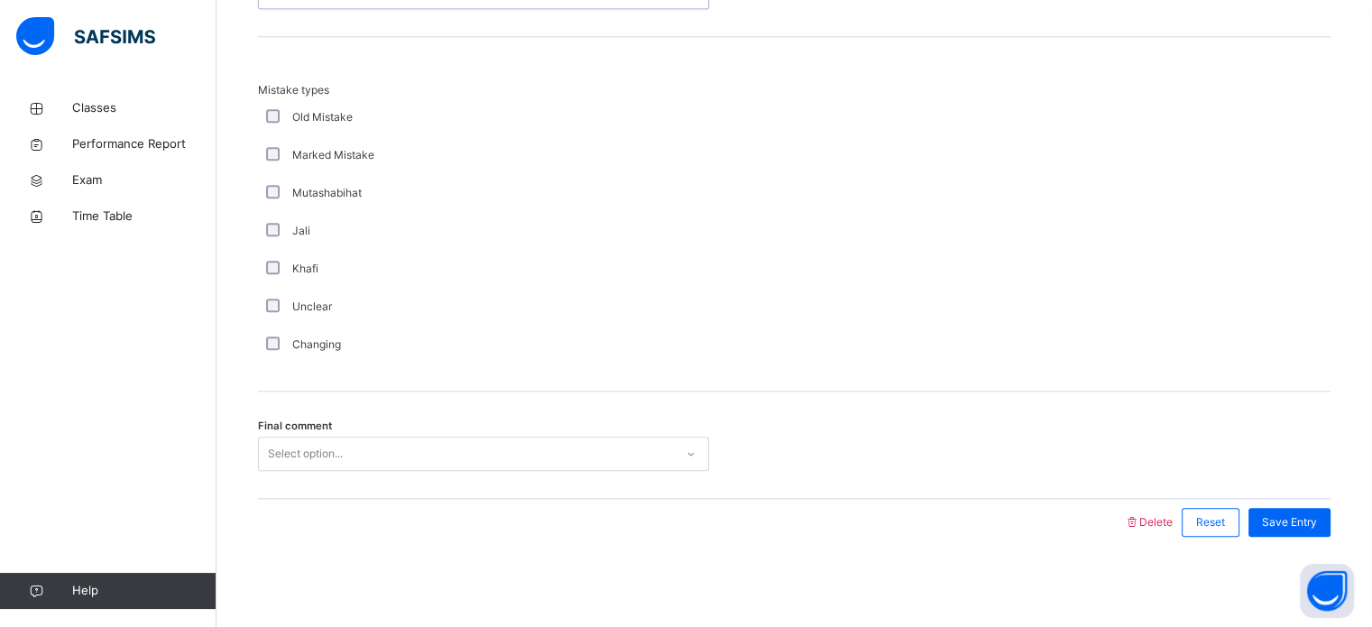
click at [444, 443] on div "Select option..." at bounding box center [466, 454] width 415 height 28
click at [1331, 521] on div "Save Entry" at bounding box center [1290, 522] width 82 height 29
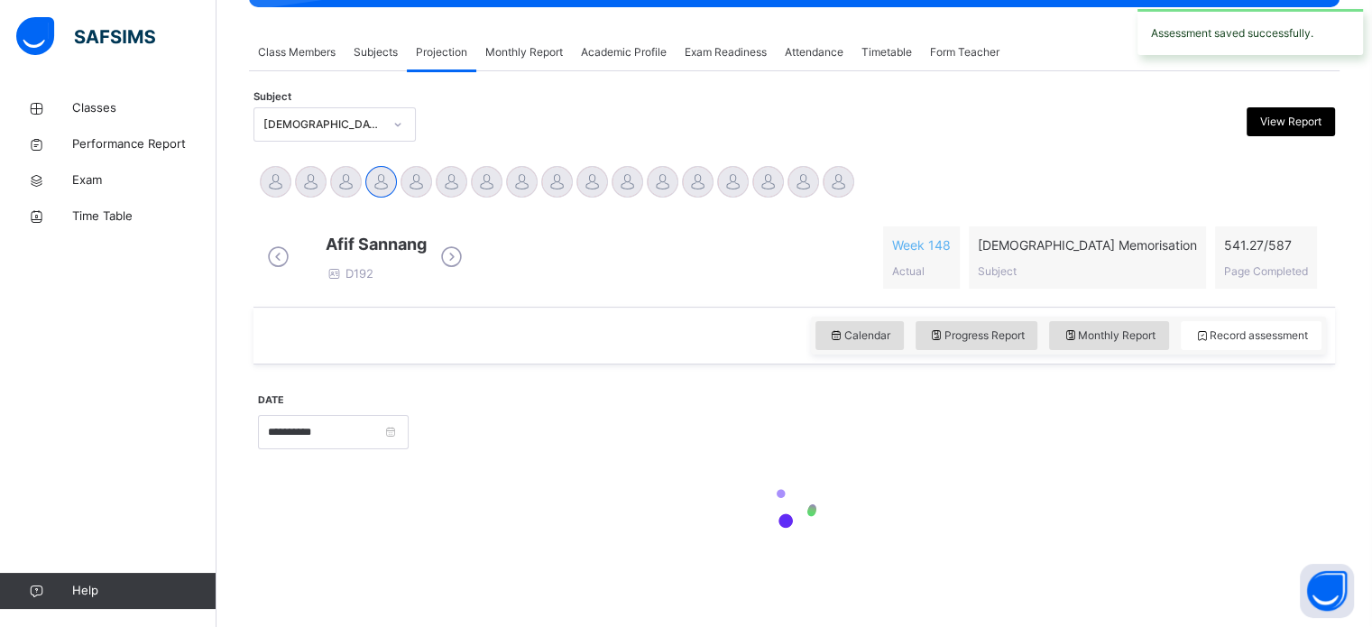
scroll to position [318, 0]
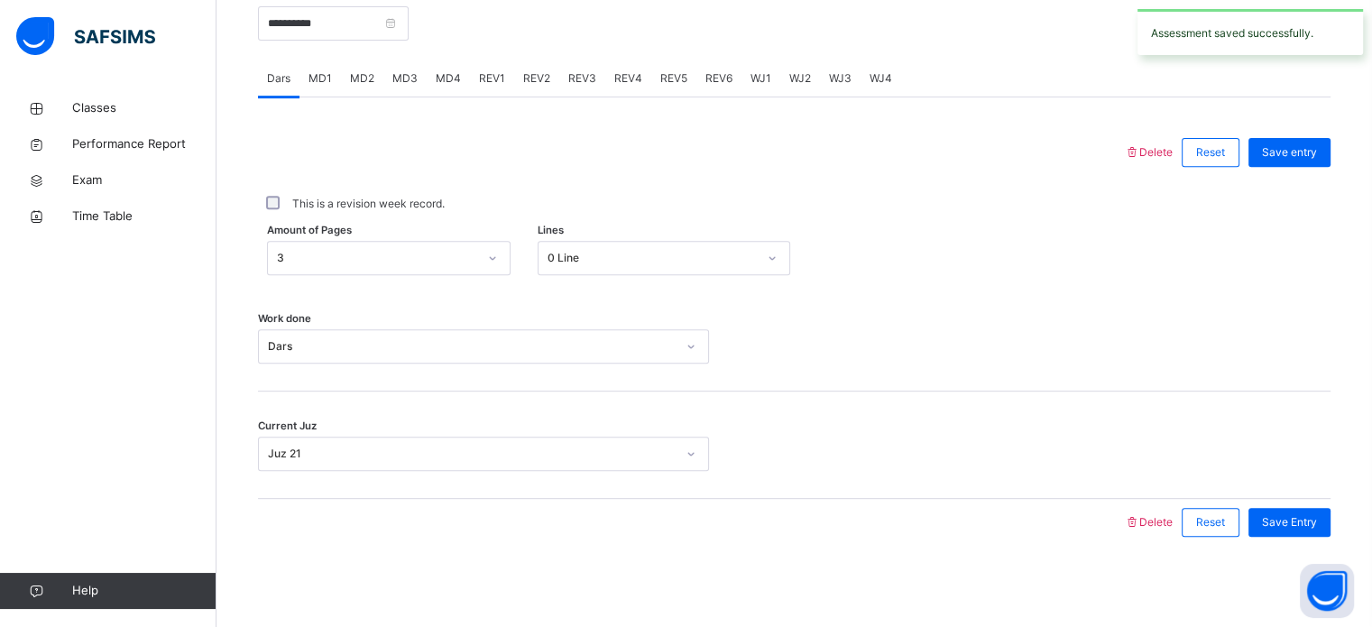
click at [493, 75] on span "REV1" at bounding box center [492, 78] width 26 height 16
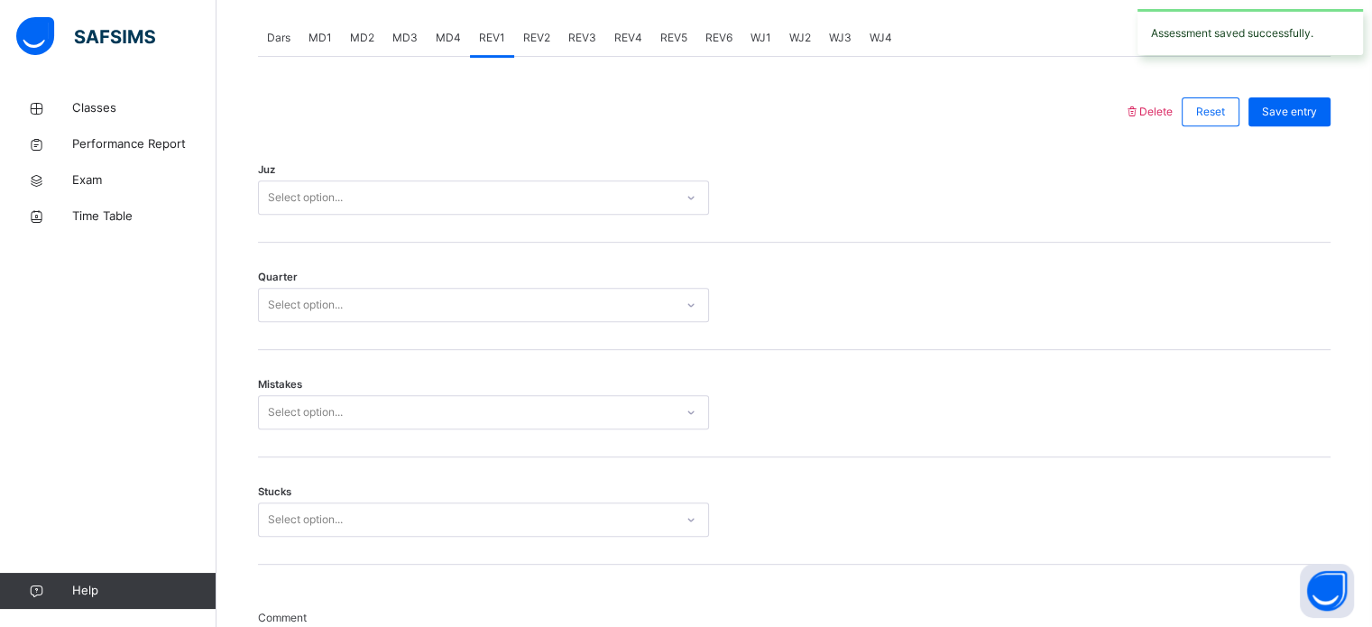
scroll to position [752, 0]
click at [504, 214] on div "Select option..." at bounding box center [466, 200] width 415 height 28
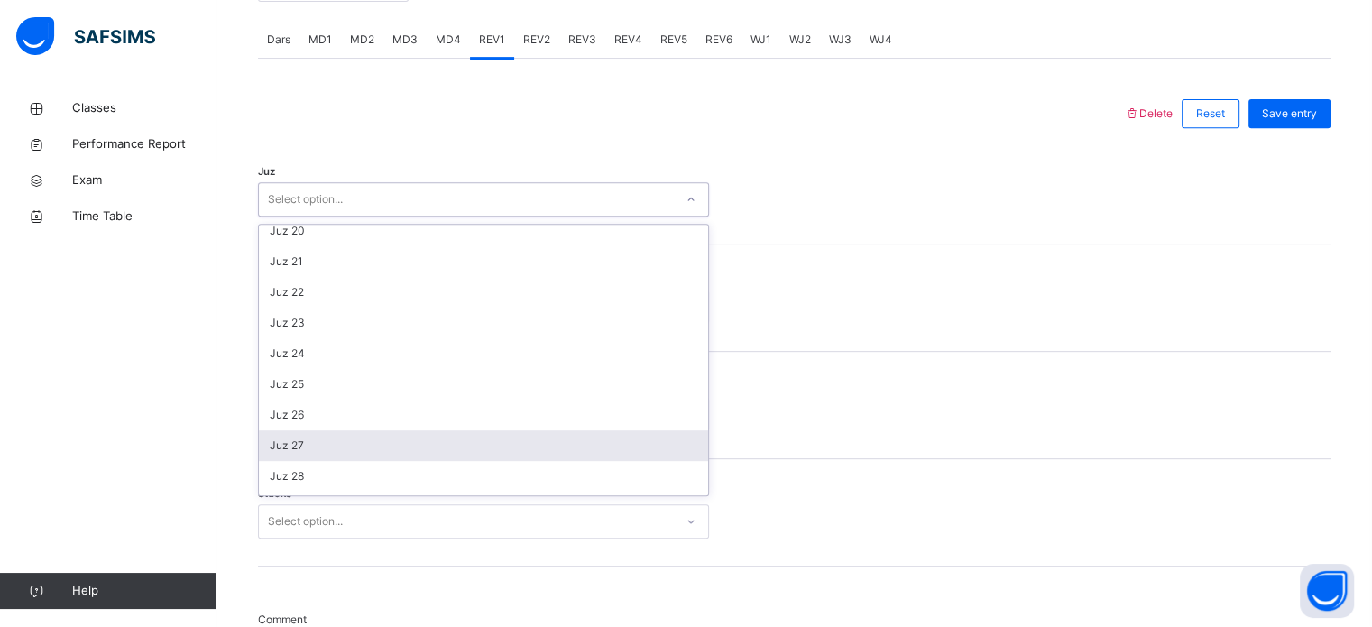
scroll to position [650, 0]
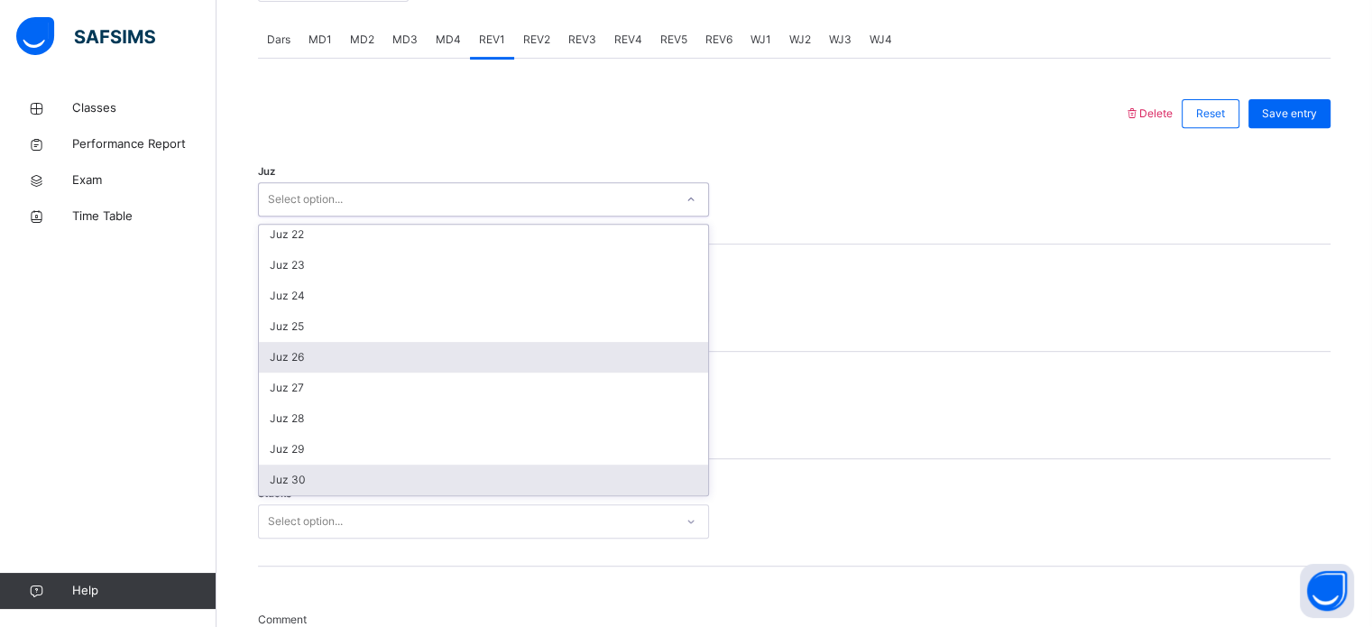
drag, startPoint x: 389, startPoint y: 489, endPoint x: 434, endPoint y: 355, distance: 140.9
click at [397, 454] on div "Juz 1 Juz 2 Juz 3 Juz 4 Juz 5 Juz 6 Juz 7 Juz 8 Juz 9 Juz 10 Juz 11 Juz 12 Juz …" at bounding box center [483, 360] width 449 height 271
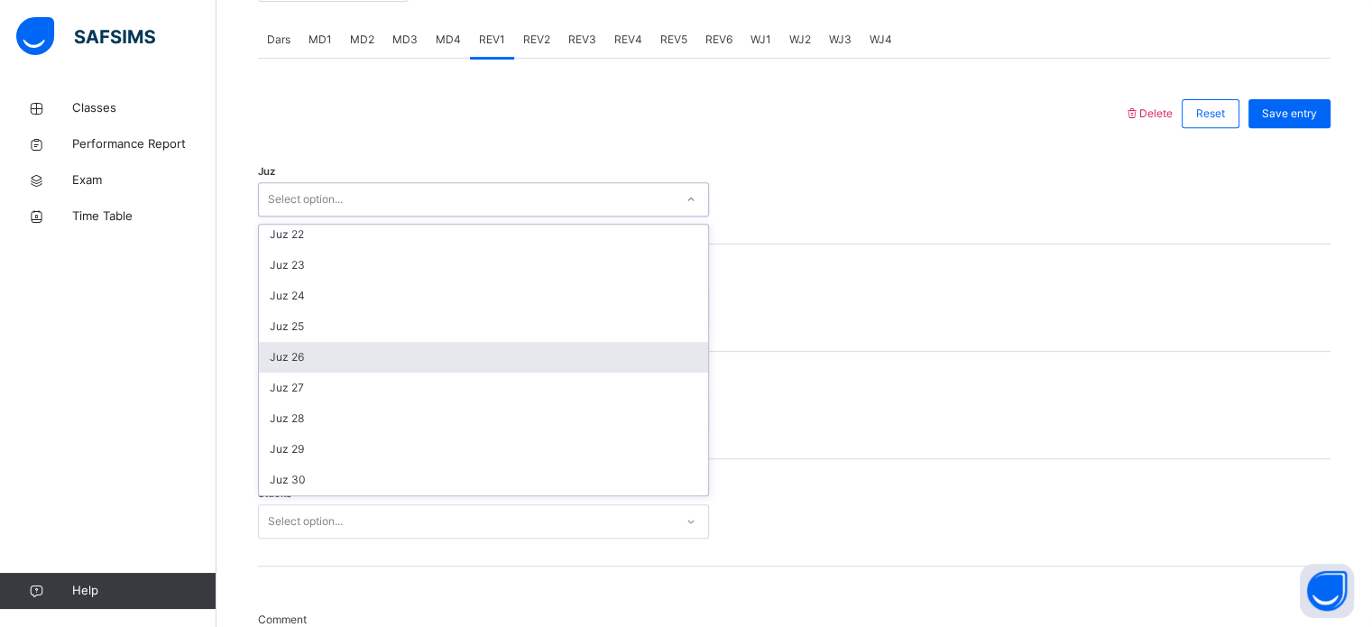
click at [439, 334] on div "Juz 25" at bounding box center [483, 326] width 449 height 31
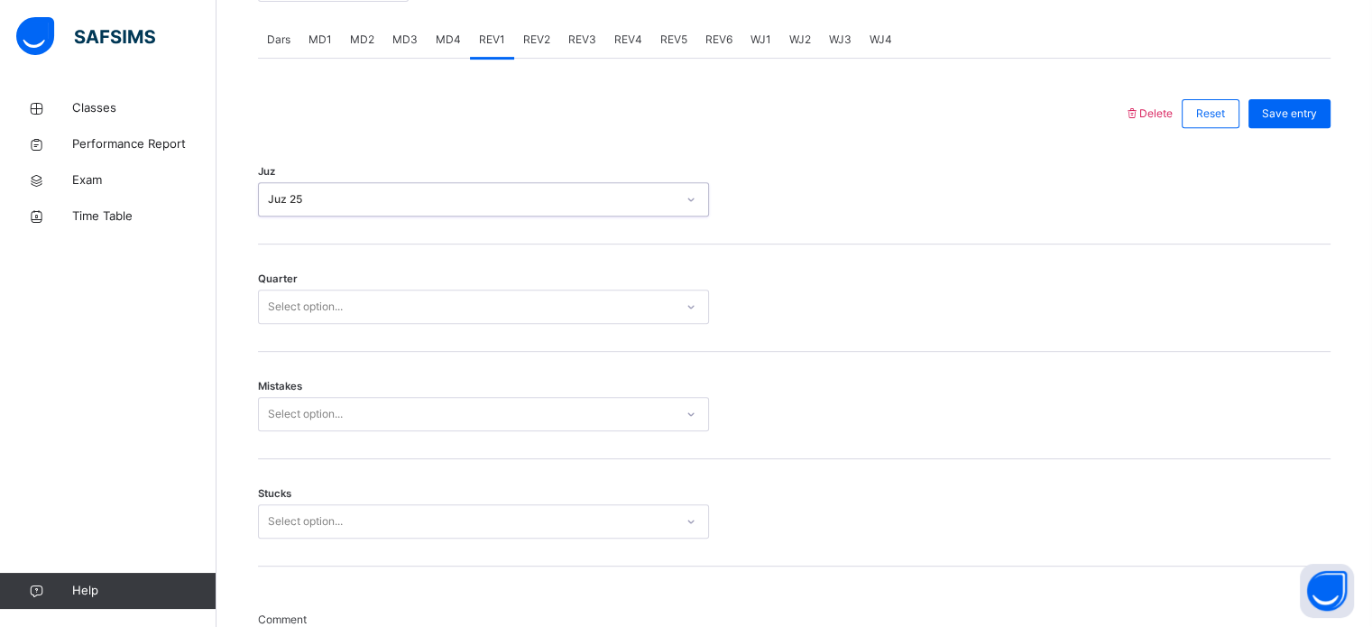
drag, startPoint x: 427, startPoint y: 203, endPoint x: 437, endPoint y: 227, distance: 26.3
click at [427, 204] on div "Juz 25" at bounding box center [466, 200] width 415 height 28
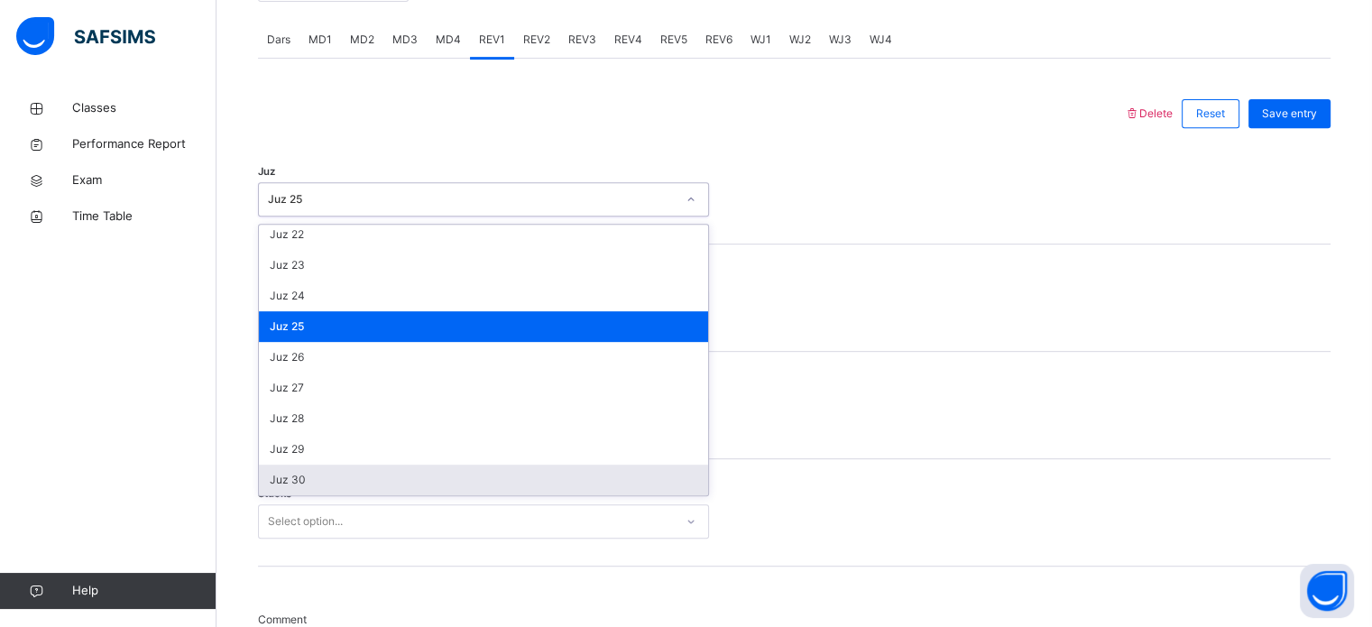
click at [411, 493] on div "Juz 30" at bounding box center [483, 480] width 449 height 31
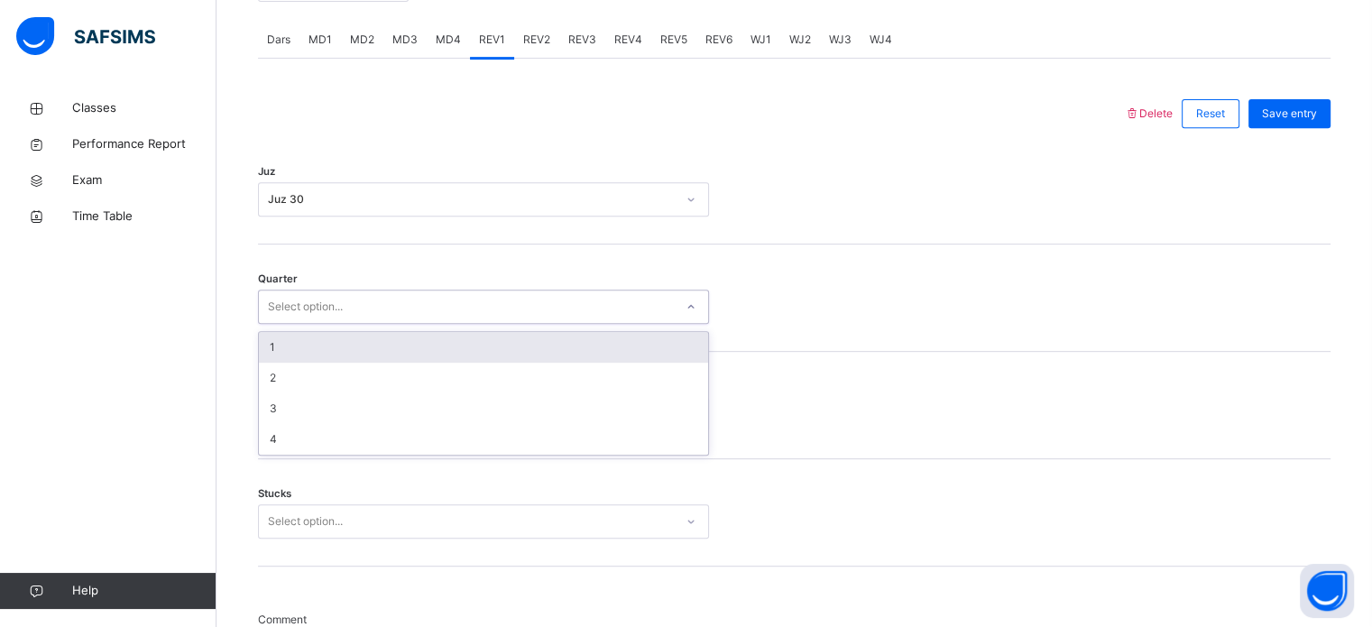
click at [456, 306] on div "Select option..." at bounding box center [483, 307] width 451 height 34
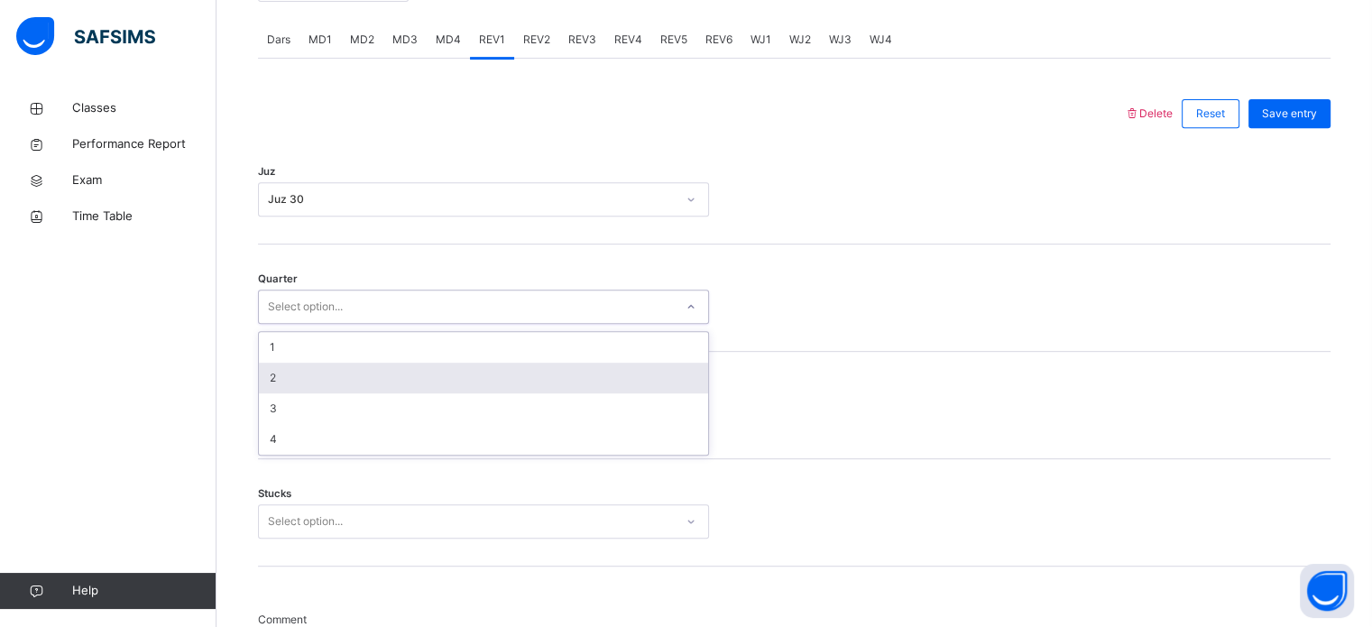
drag, startPoint x: 467, startPoint y: 396, endPoint x: 469, endPoint y: 410, distance: 13.7
click at [467, 393] on div "2" at bounding box center [483, 378] width 449 height 31
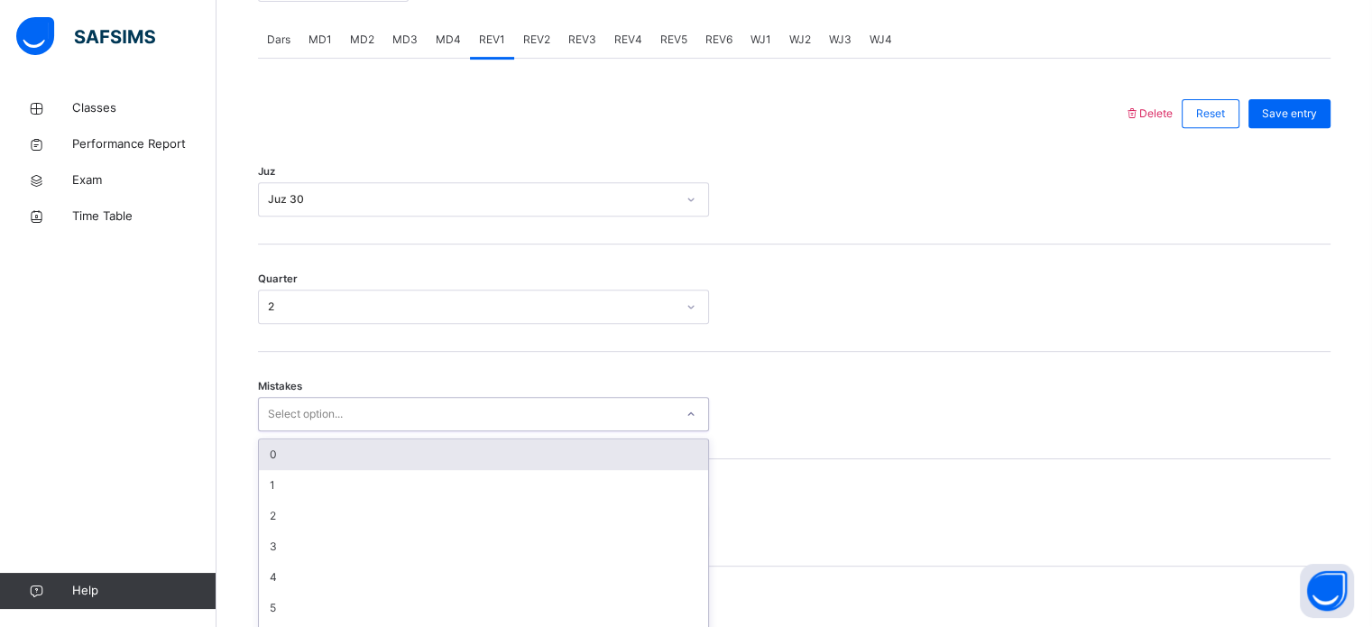
click at [473, 421] on div "Mistakes option 0 focused, 1 of 7. 7 results available. Use Up and Down to choo…" at bounding box center [794, 405] width 1073 height 107
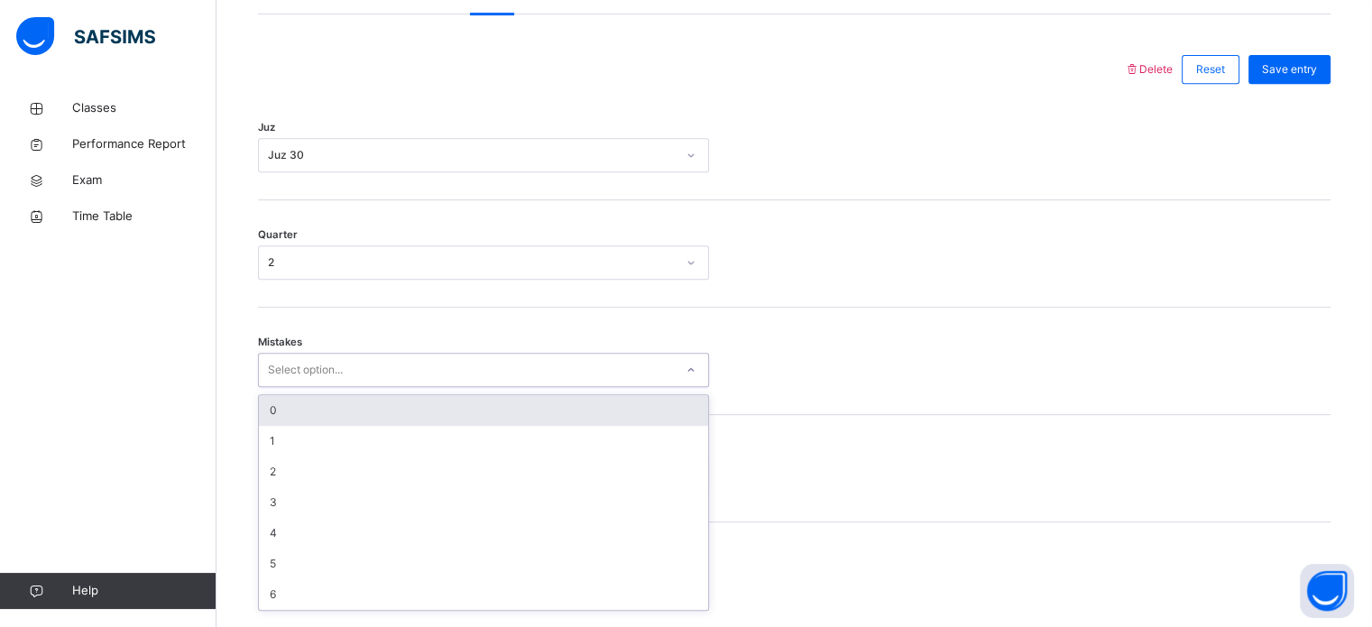
scroll to position [801, 0]
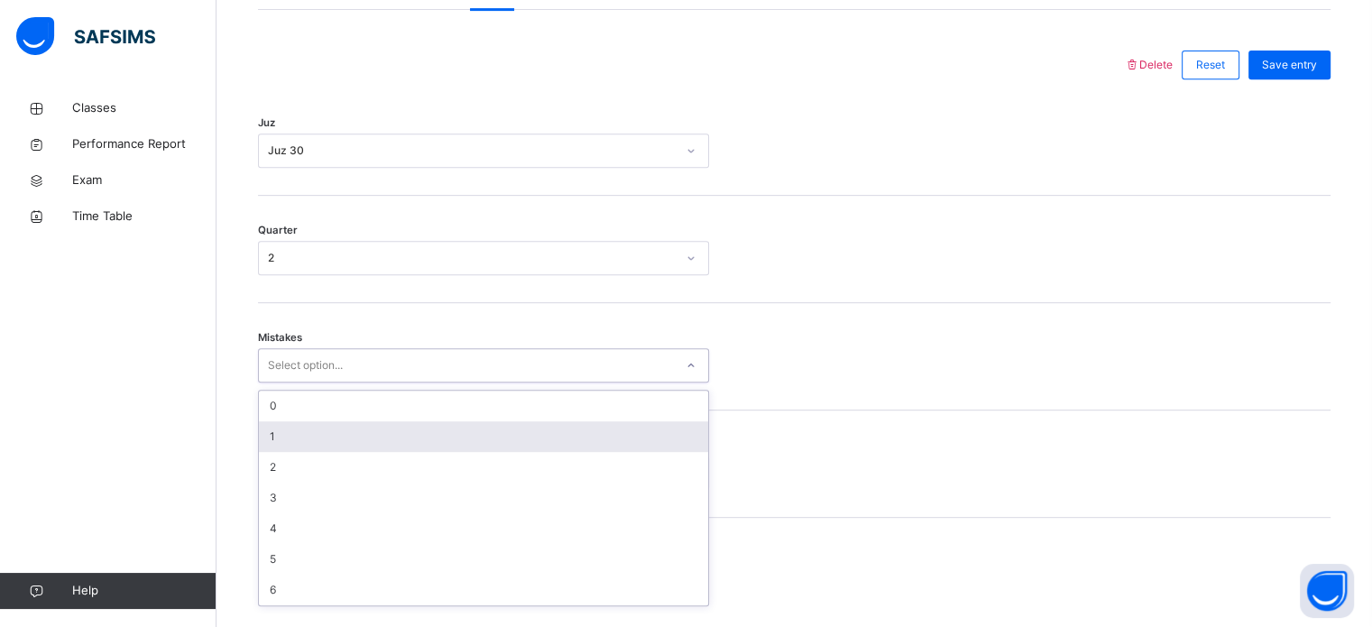
click at [416, 443] on div "1" at bounding box center [483, 436] width 449 height 31
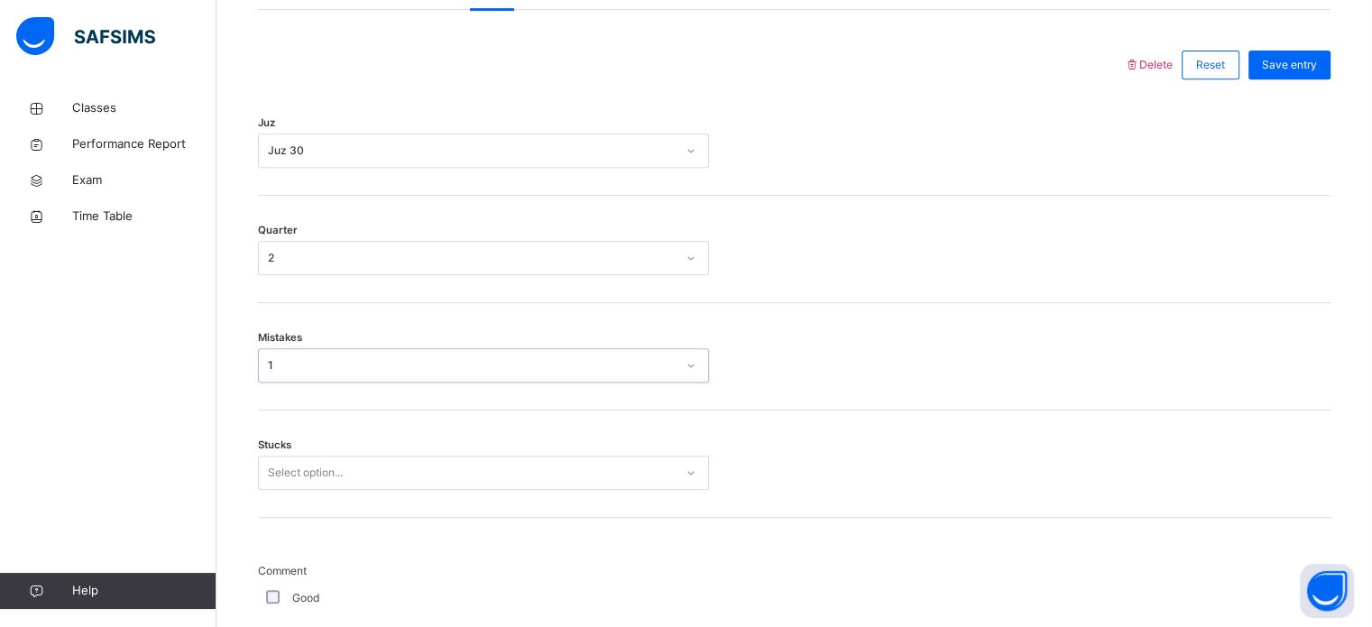
scroll to position [949, 0]
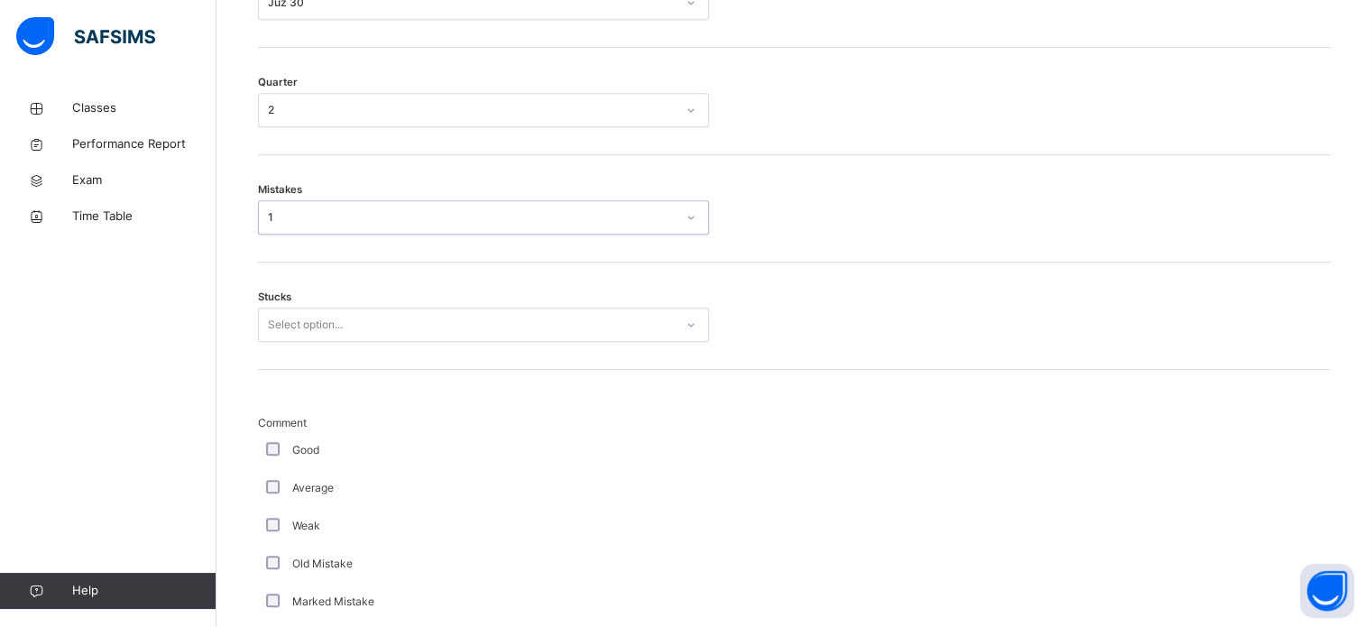
click at [367, 339] on div "Select option..." at bounding box center [466, 325] width 415 height 28
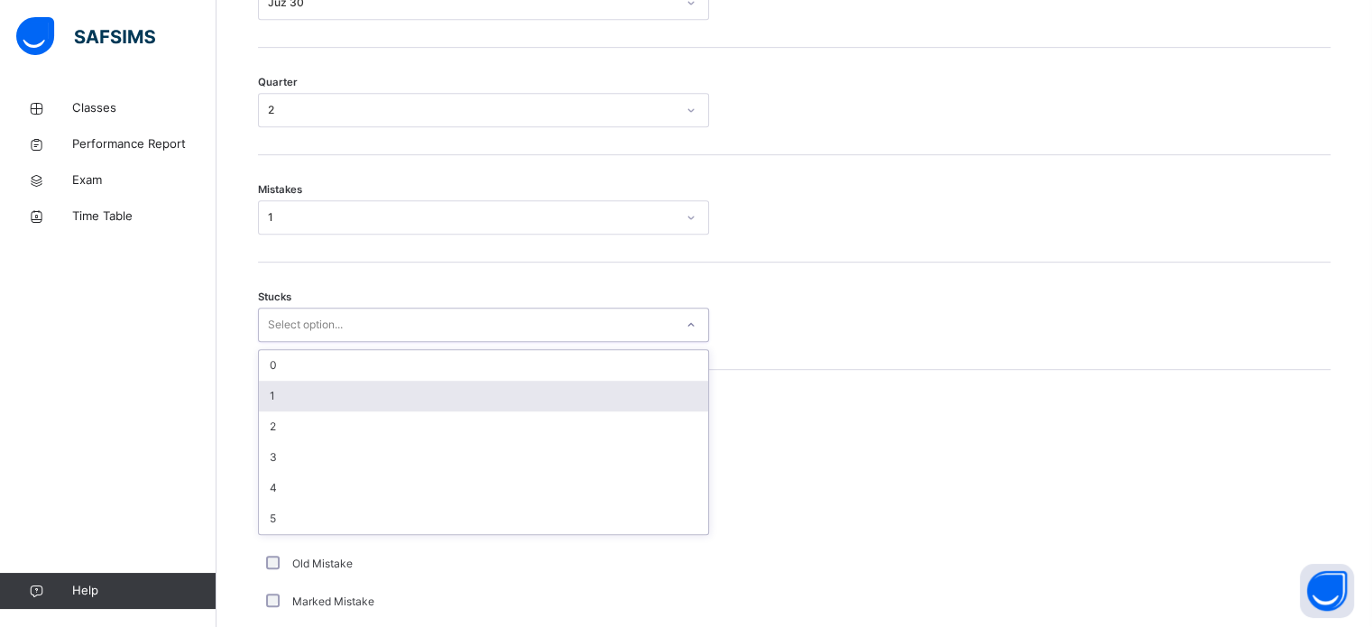
click at [386, 405] on div "1" at bounding box center [483, 396] width 449 height 31
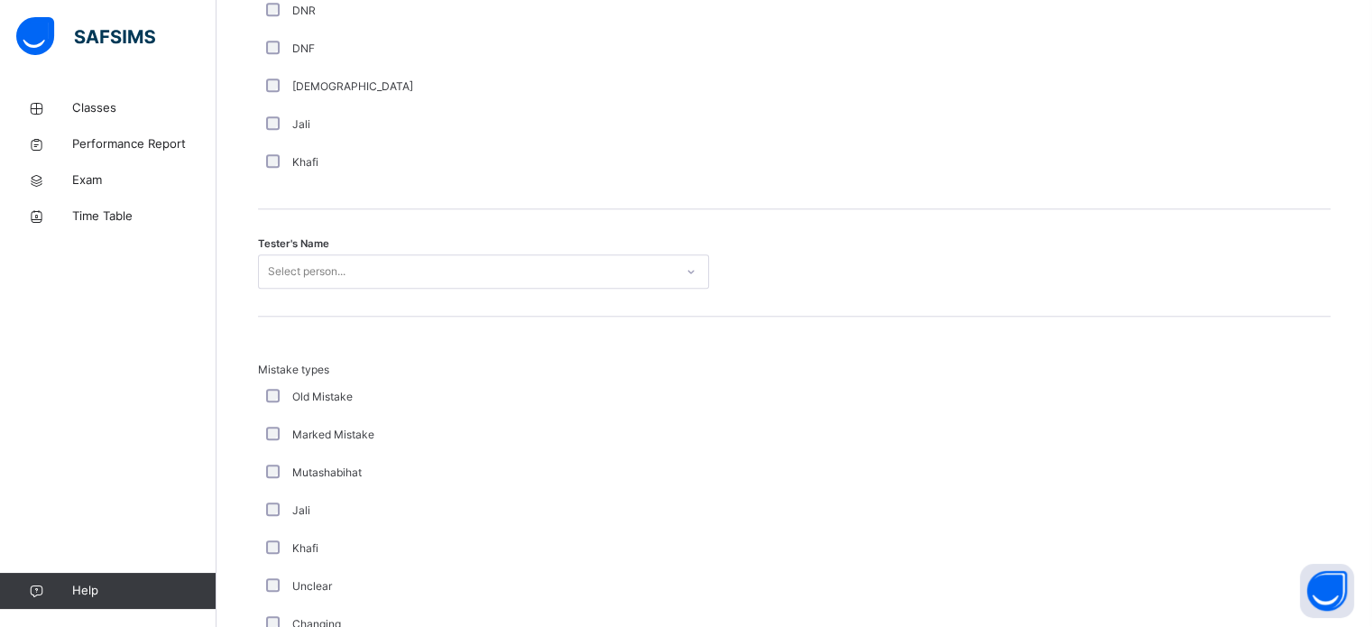
scroll to position [1719, 0]
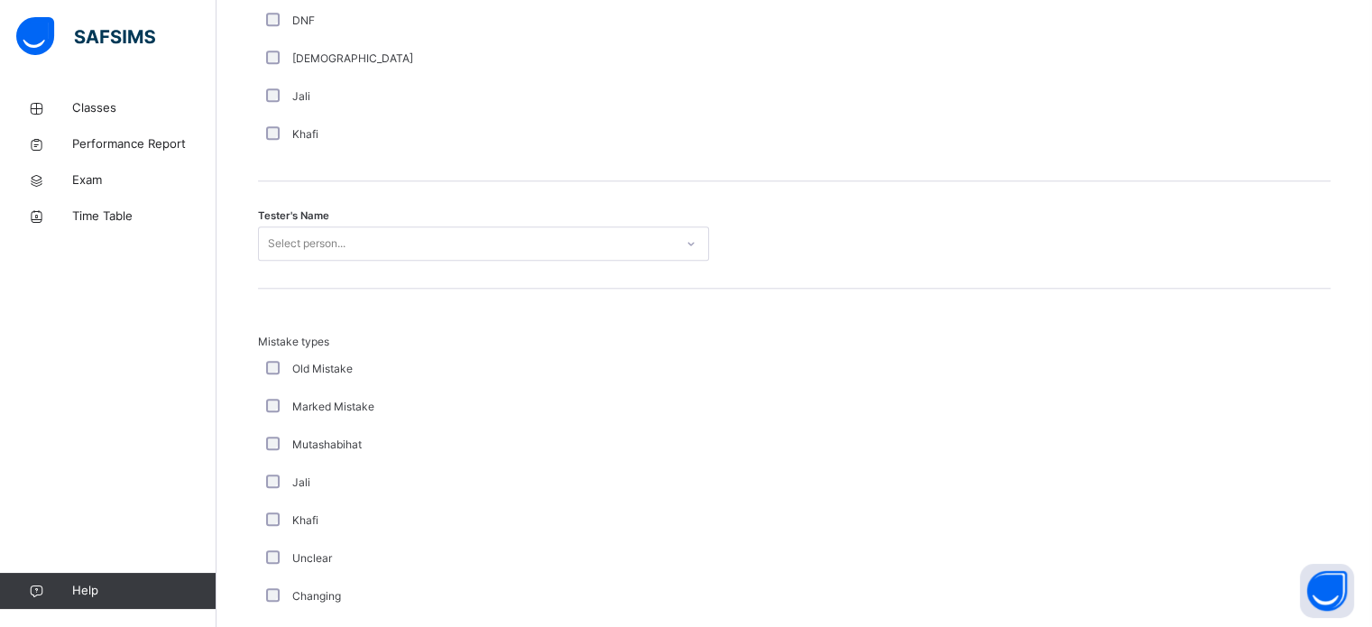
click at [338, 261] on div "Select person..." at bounding box center [307, 243] width 78 height 34
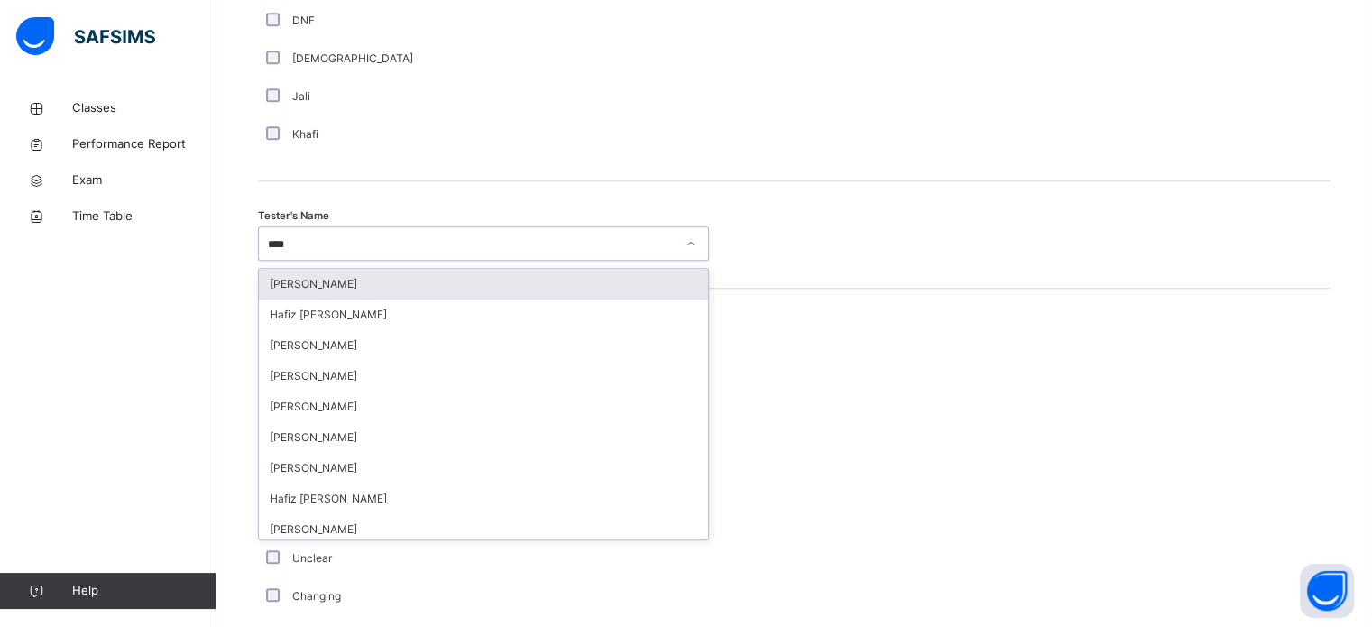
type input "*****"
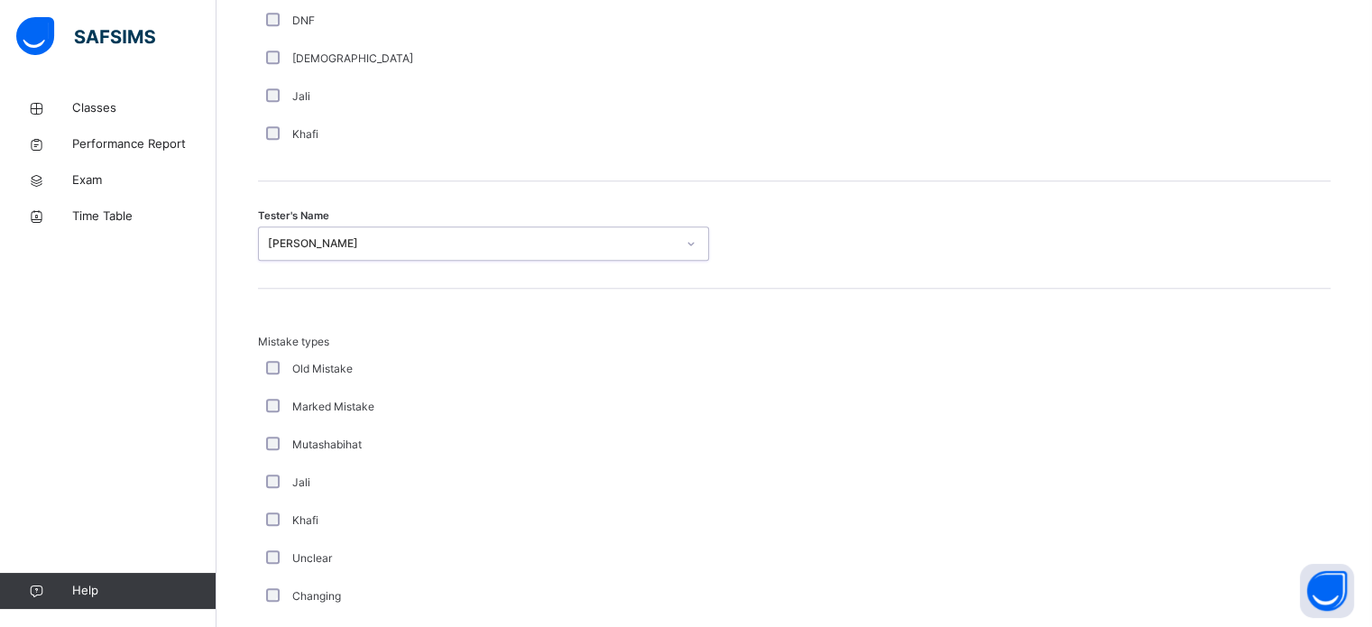
scroll to position [1984, 0]
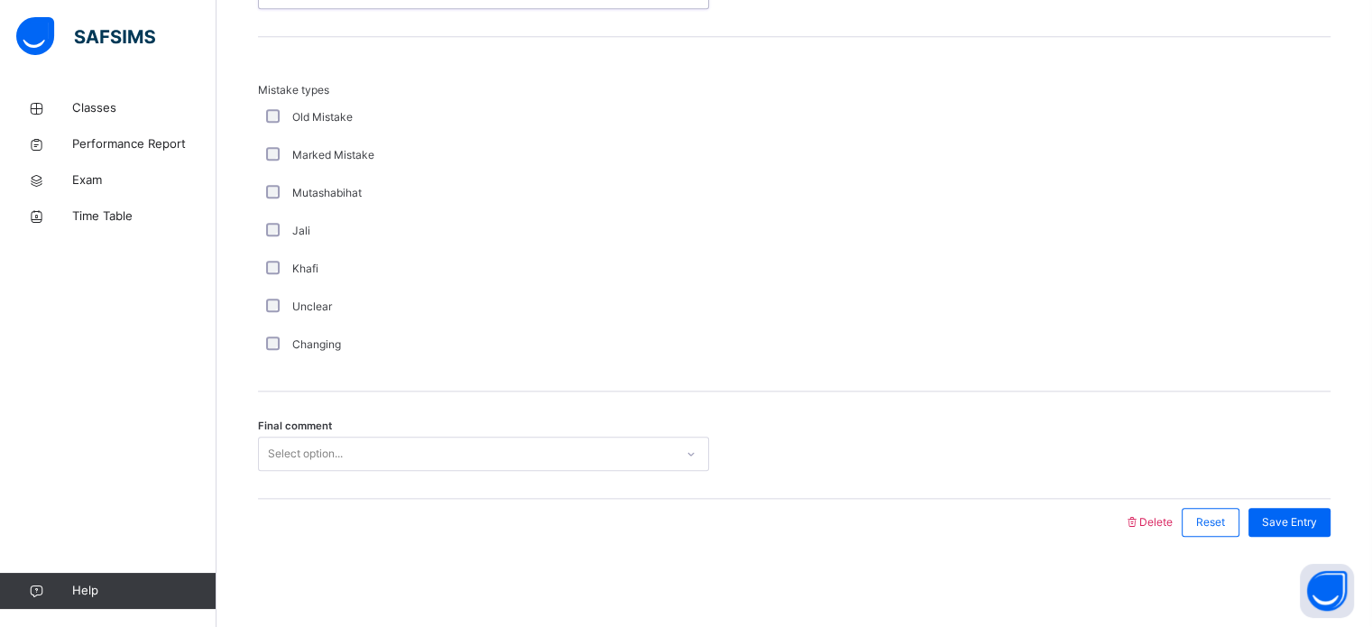
click at [381, 454] on div "Select option..." at bounding box center [466, 454] width 415 height 28
click at [1281, 524] on span "Save Entry" at bounding box center [1289, 522] width 55 height 16
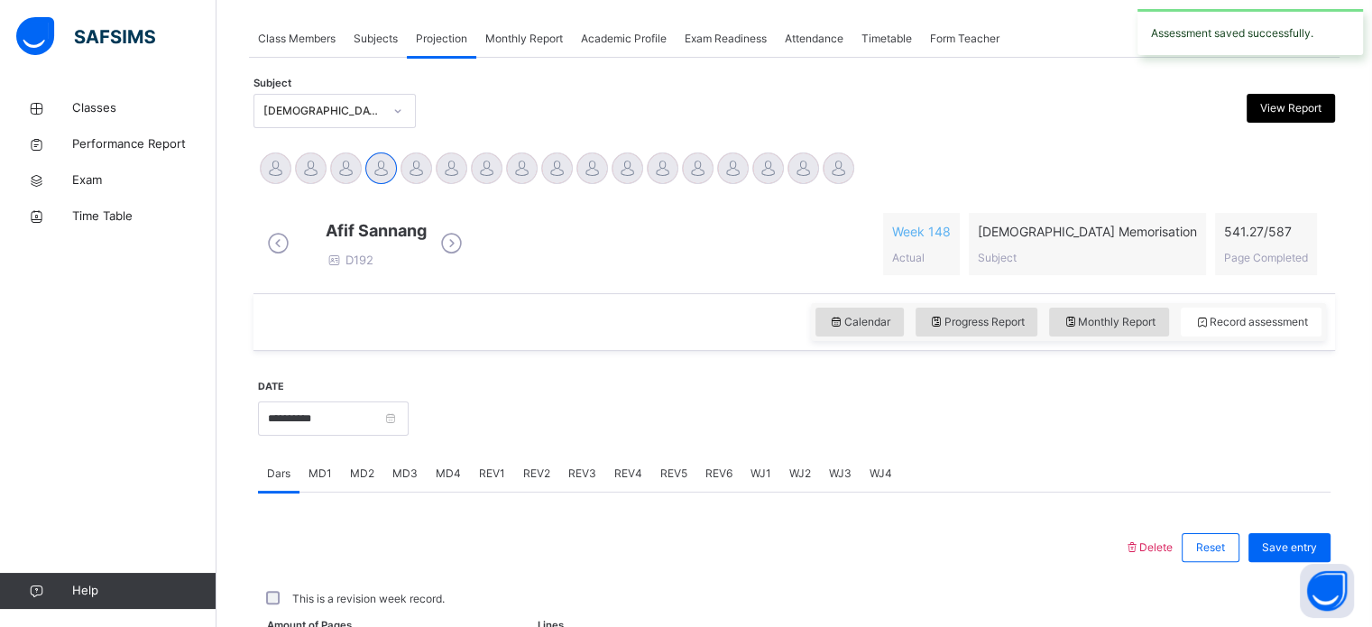
scroll to position [727, 0]
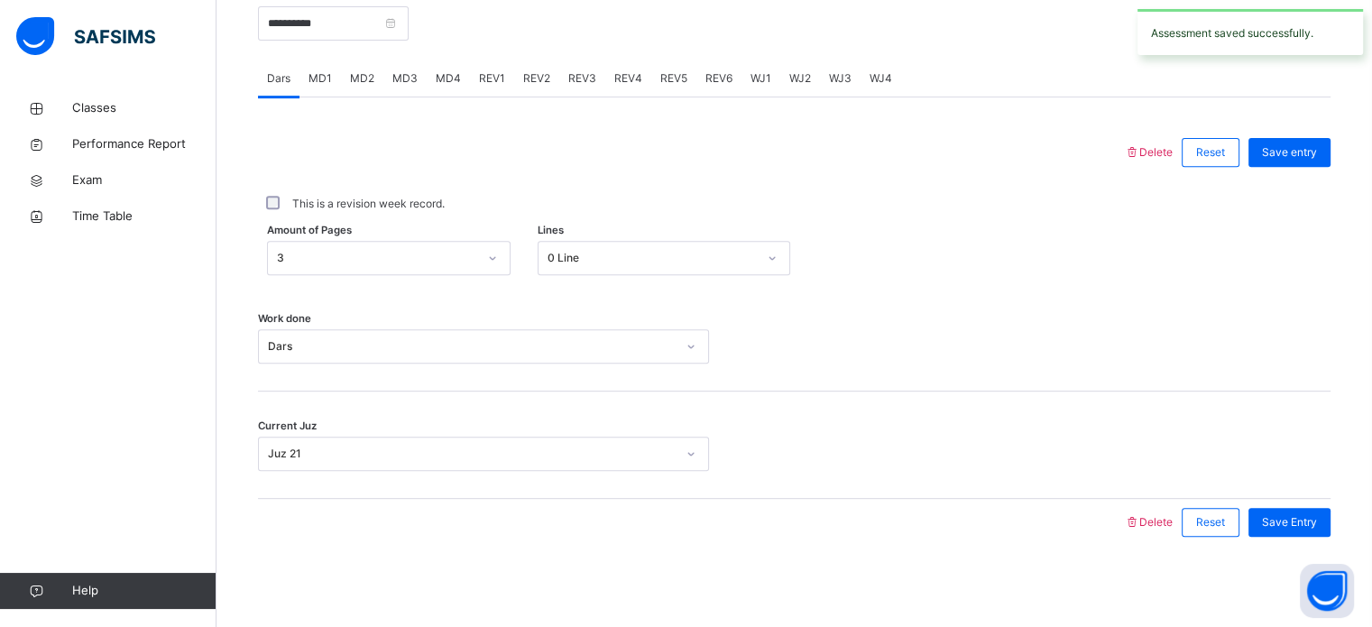
click at [538, 84] on span "REV2" at bounding box center [536, 78] width 27 height 16
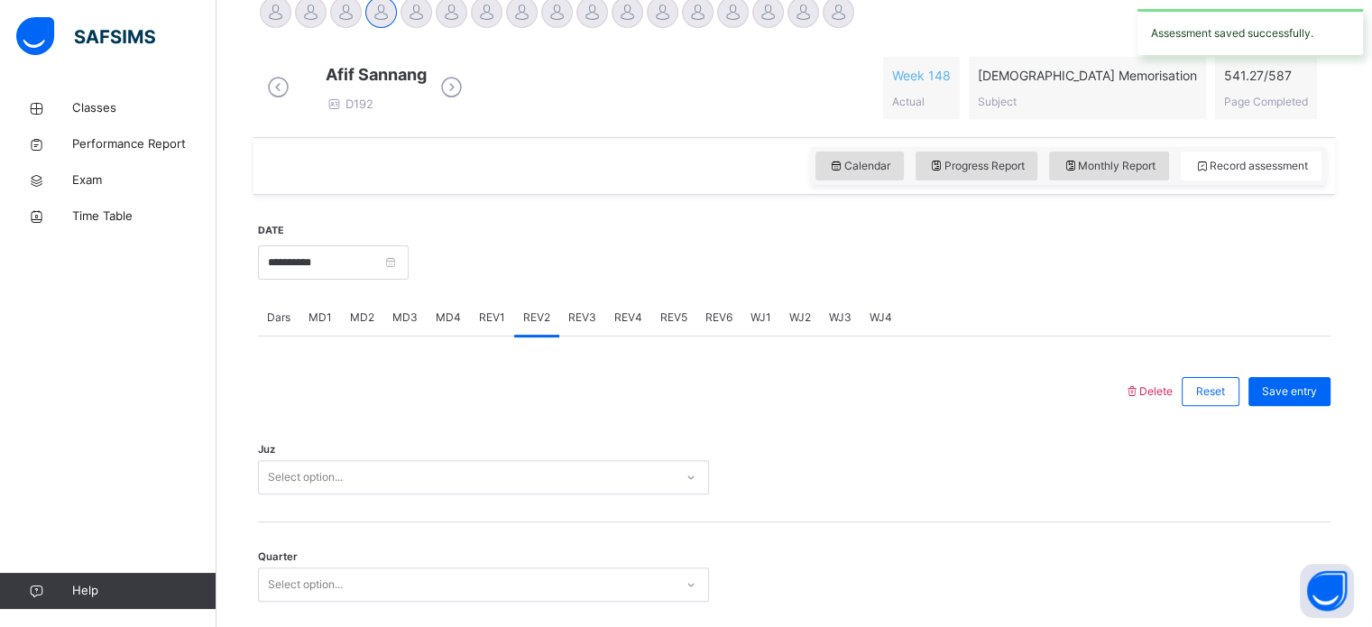
scroll to position [723, 0]
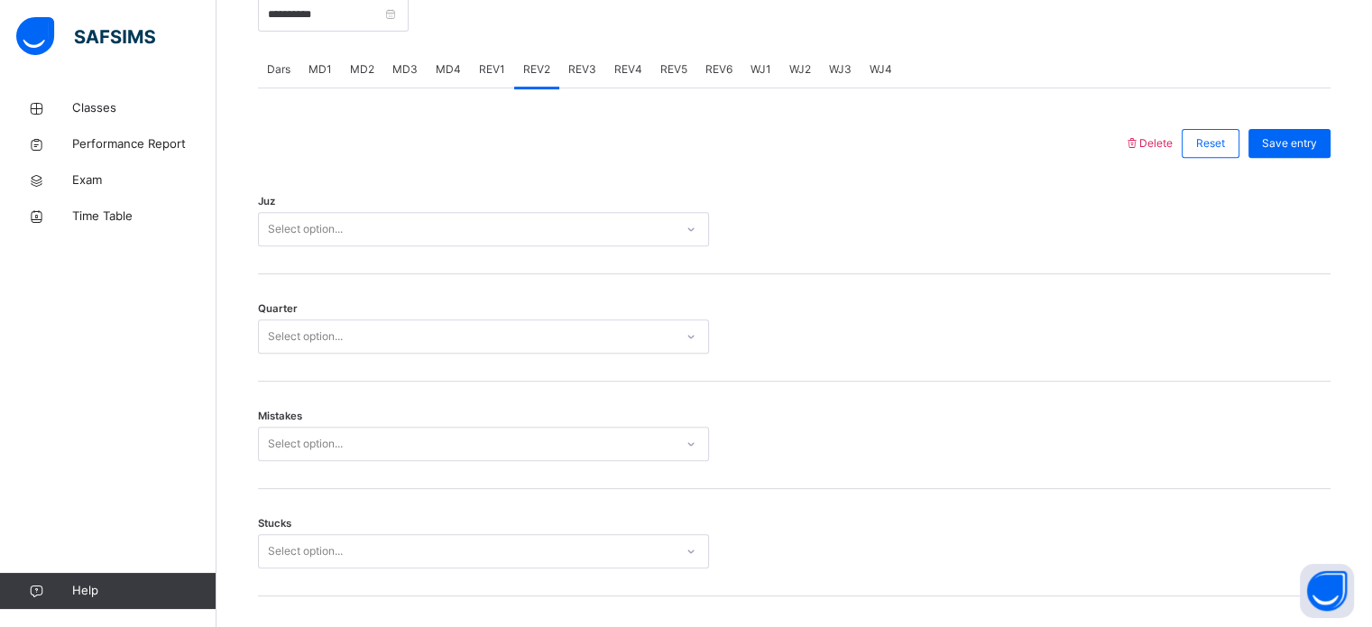
click at [453, 239] on div "Juz Select option..." at bounding box center [794, 220] width 1073 height 107
click at [457, 244] on div "Select option..." at bounding box center [466, 230] width 415 height 28
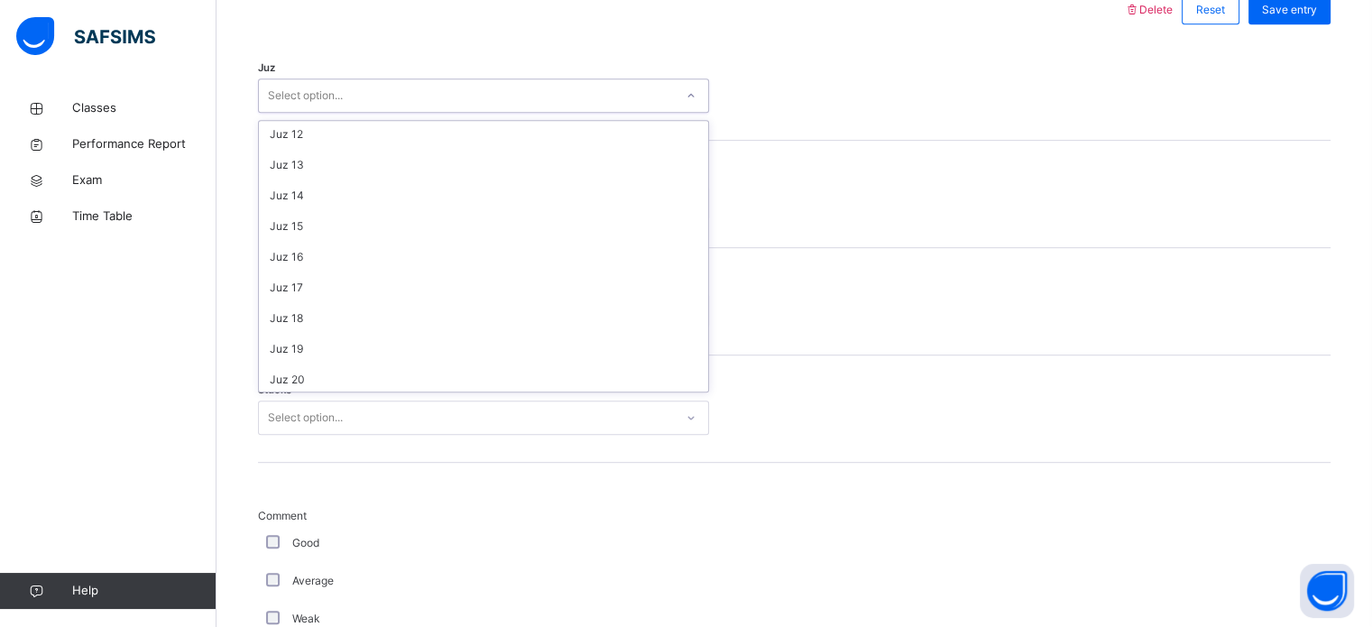
scroll to position [650, 0]
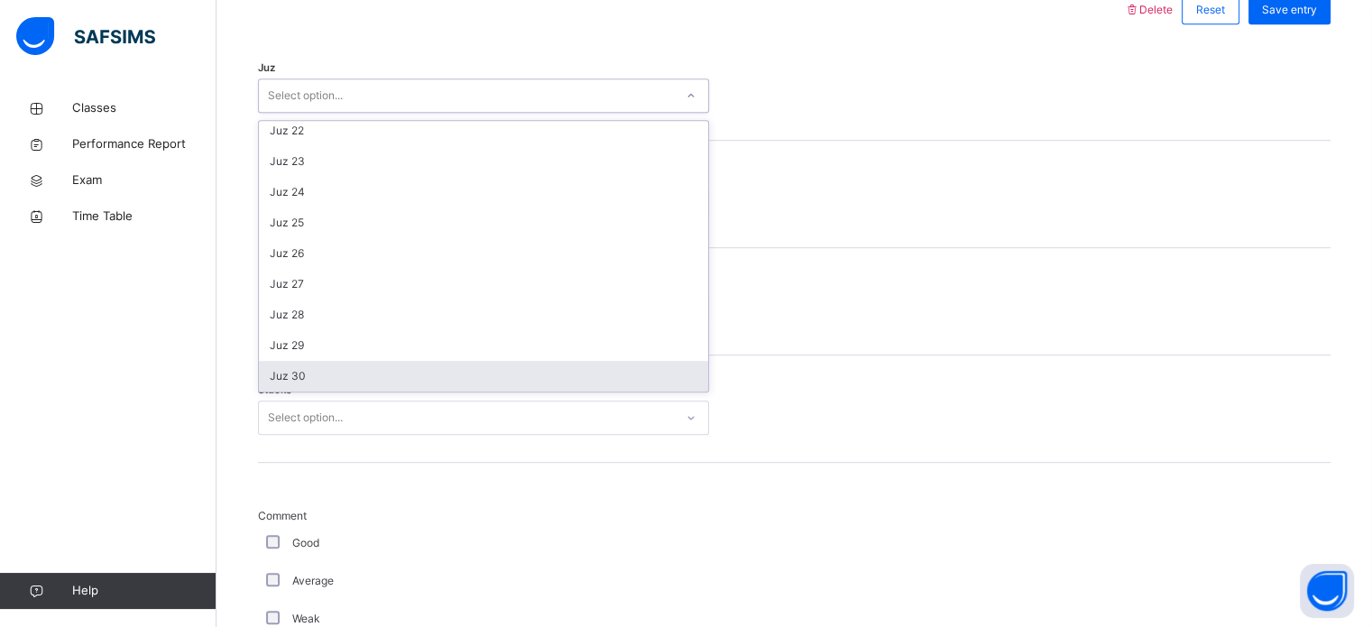
click at [426, 389] on div "Juz 30" at bounding box center [483, 376] width 449 height 31
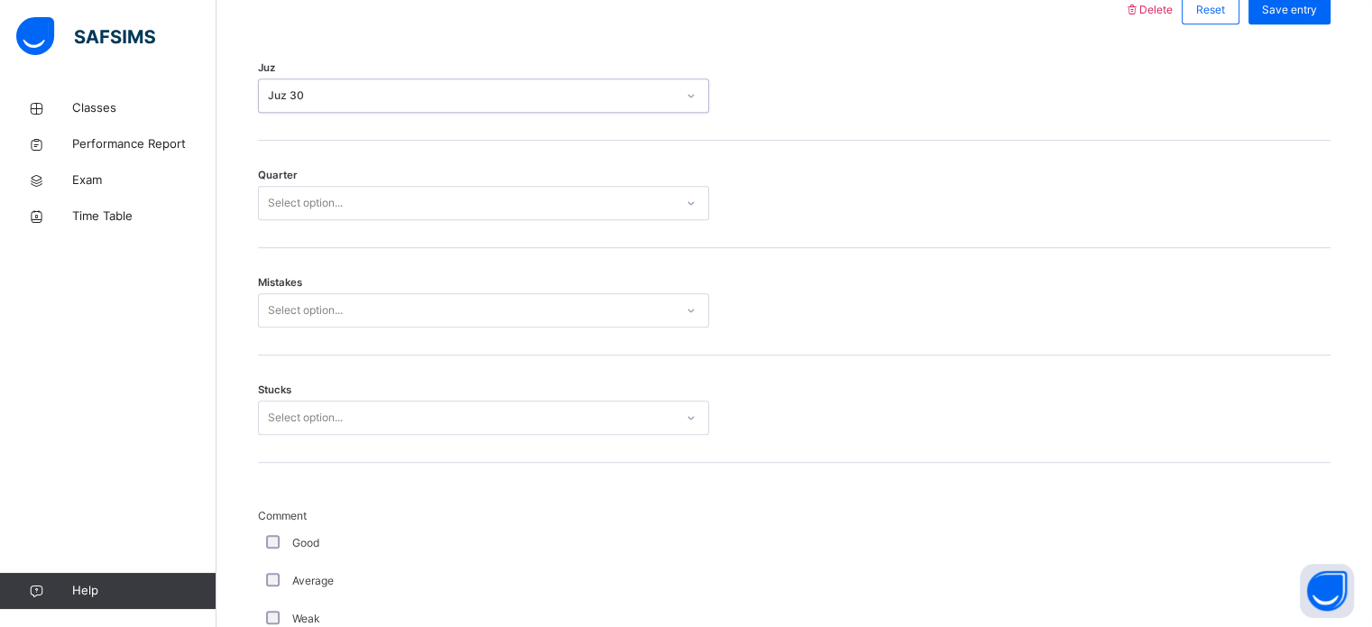
click at [462, 217] on div "Select option..." at bounding box center [466, 203] width 415 height 28
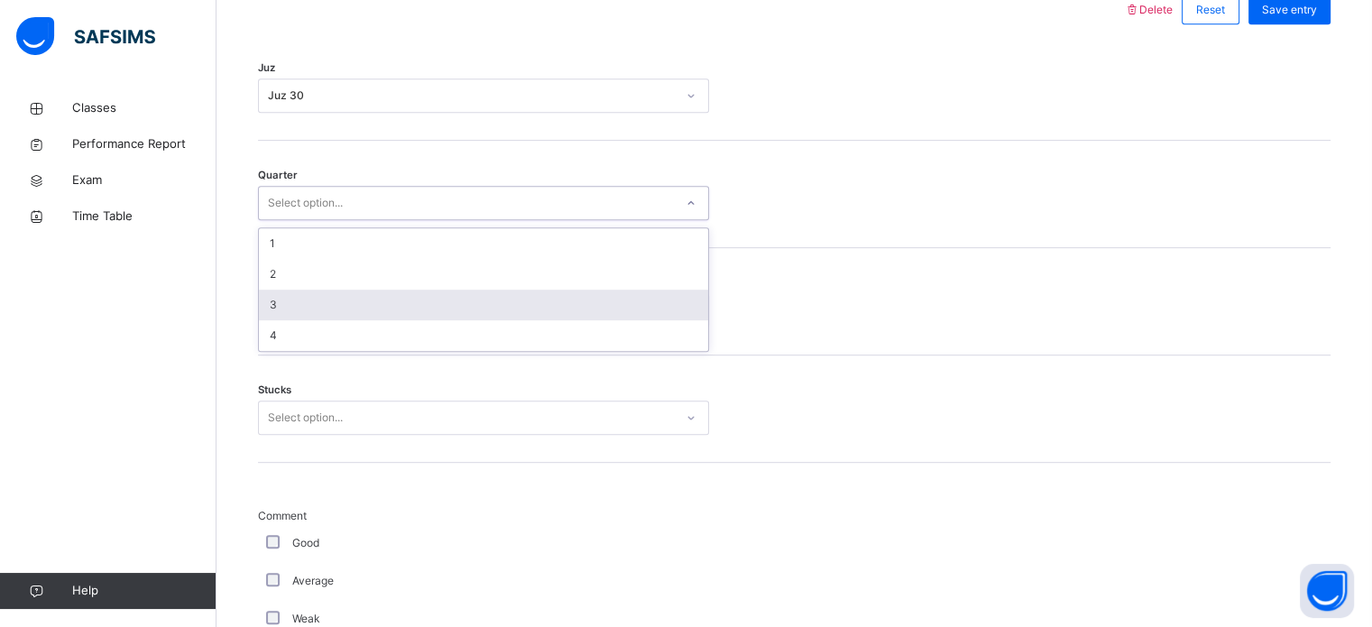
click at [480, 313] on div "3" at bounding box center [483, 305] width 449 height 31
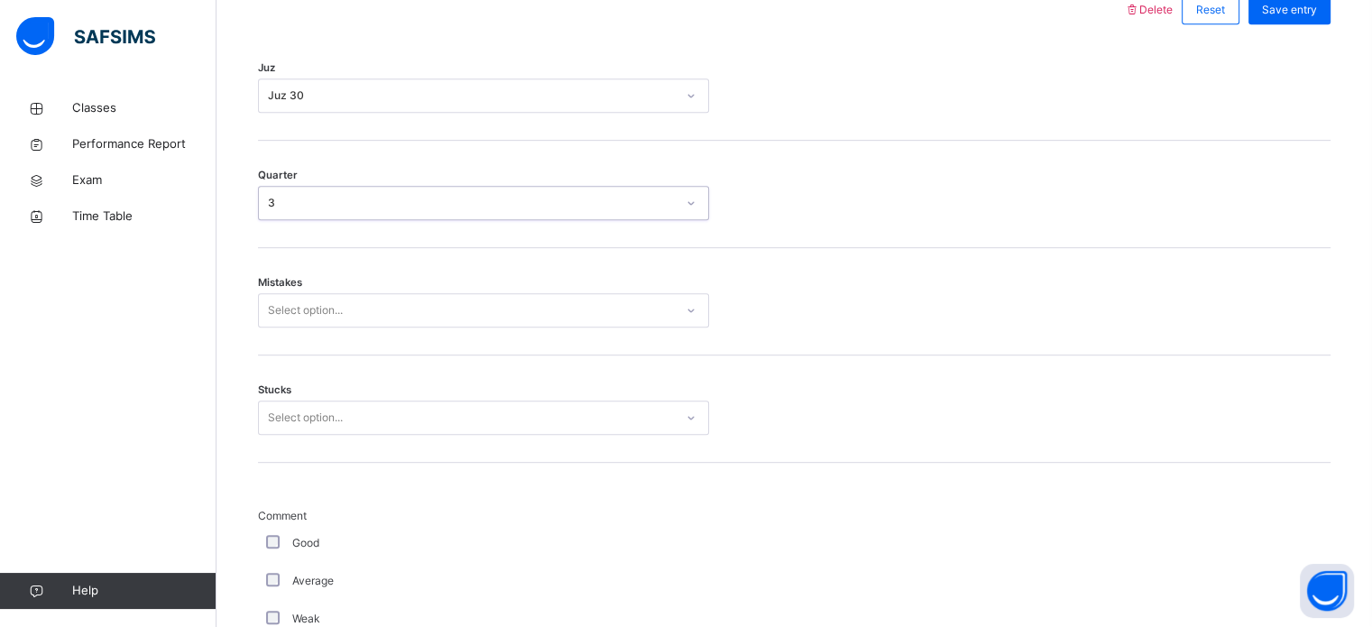
click at [488, 318] on div "Select option..." at bounding box center [466, 311] width 415 height 28
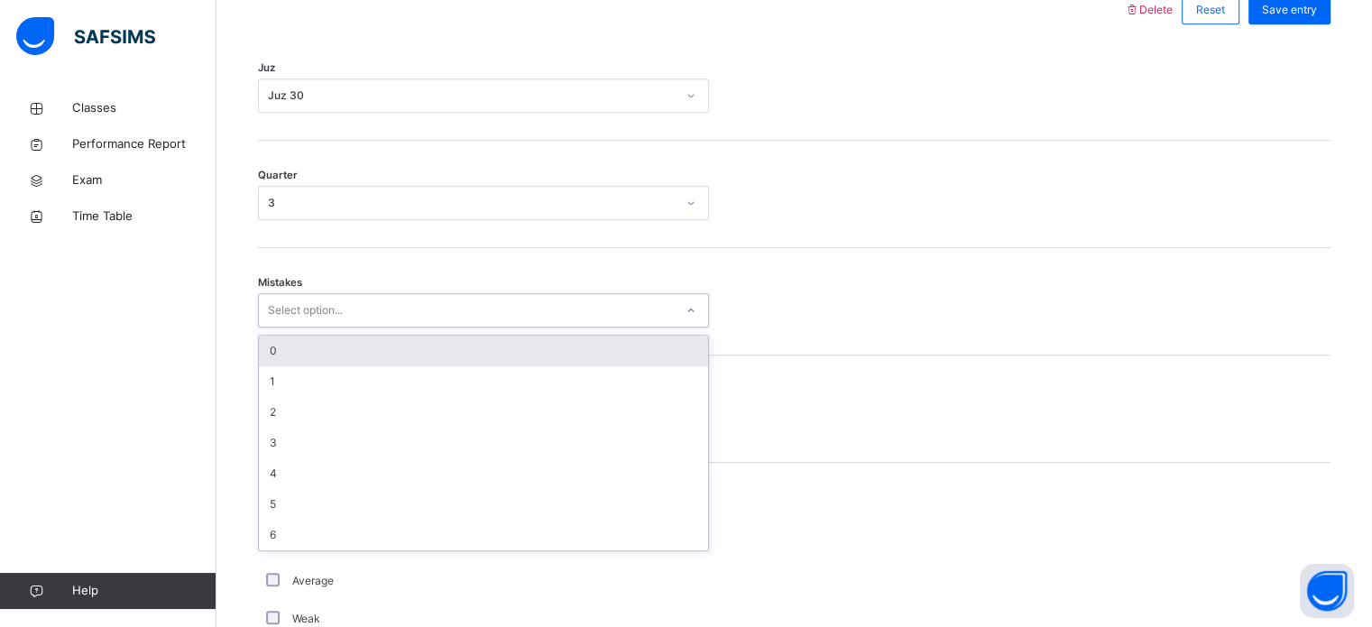
click at [477, 365] on div "0" at bounding box center [483, 351] width 449 height 31
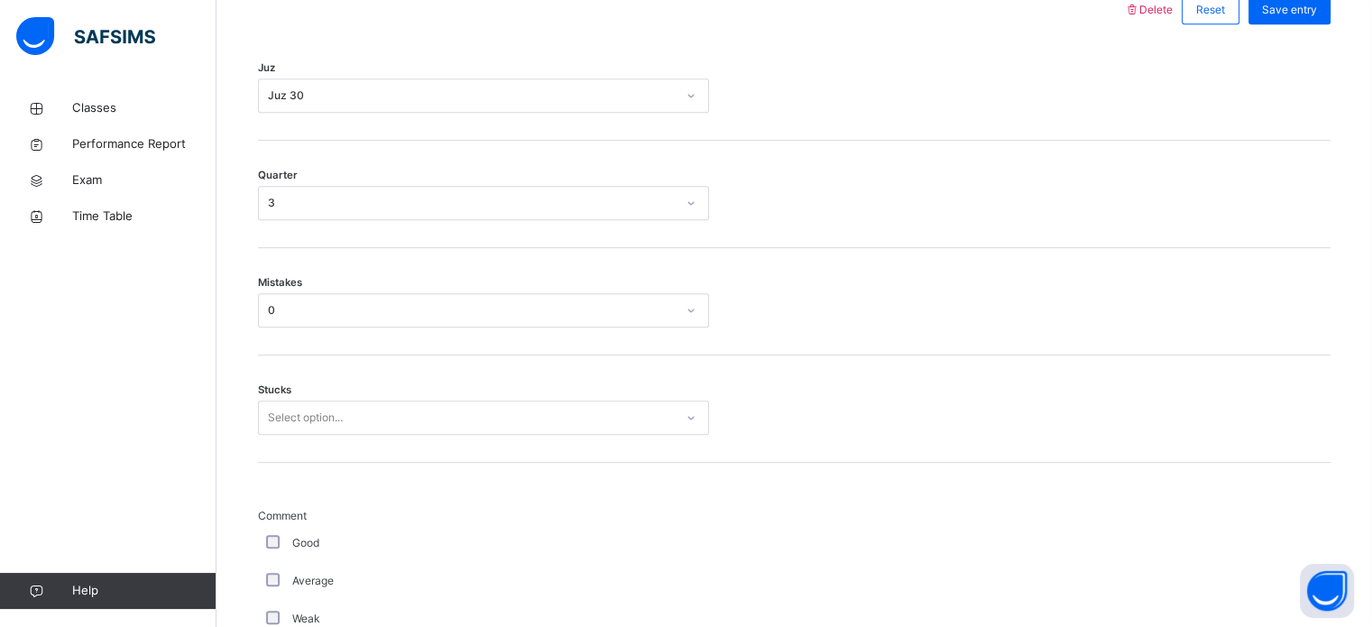
click at [482, 412] on div "Stucks Select option..." at bounding box center [794, 408] width 1073 height 107
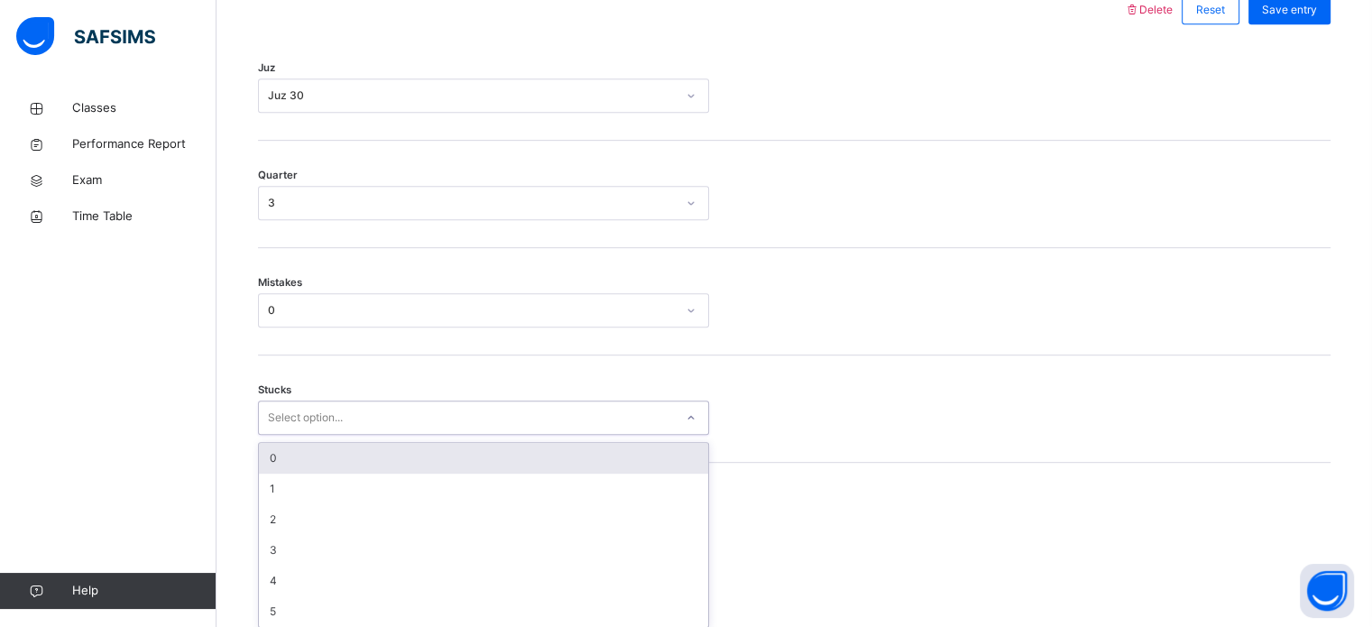
scroll to position [877, 0]
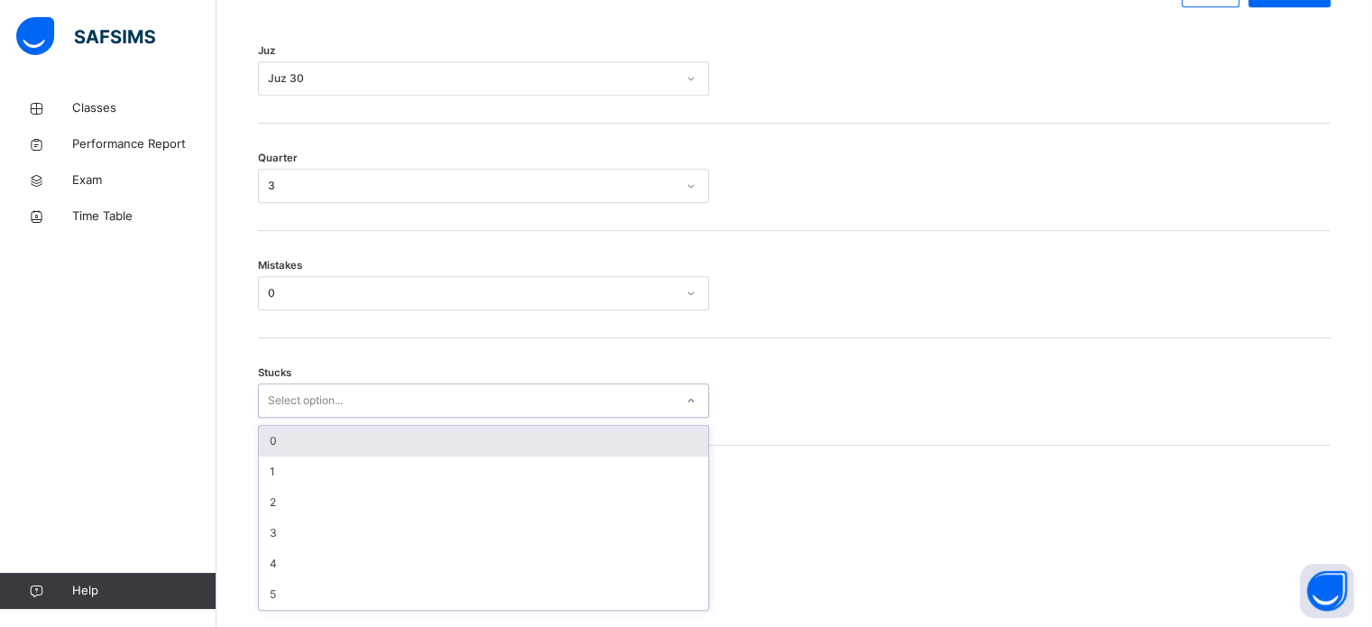
click at [482, 415] on div "Select option..." at bounding box center [466, 401] width 415 height 28
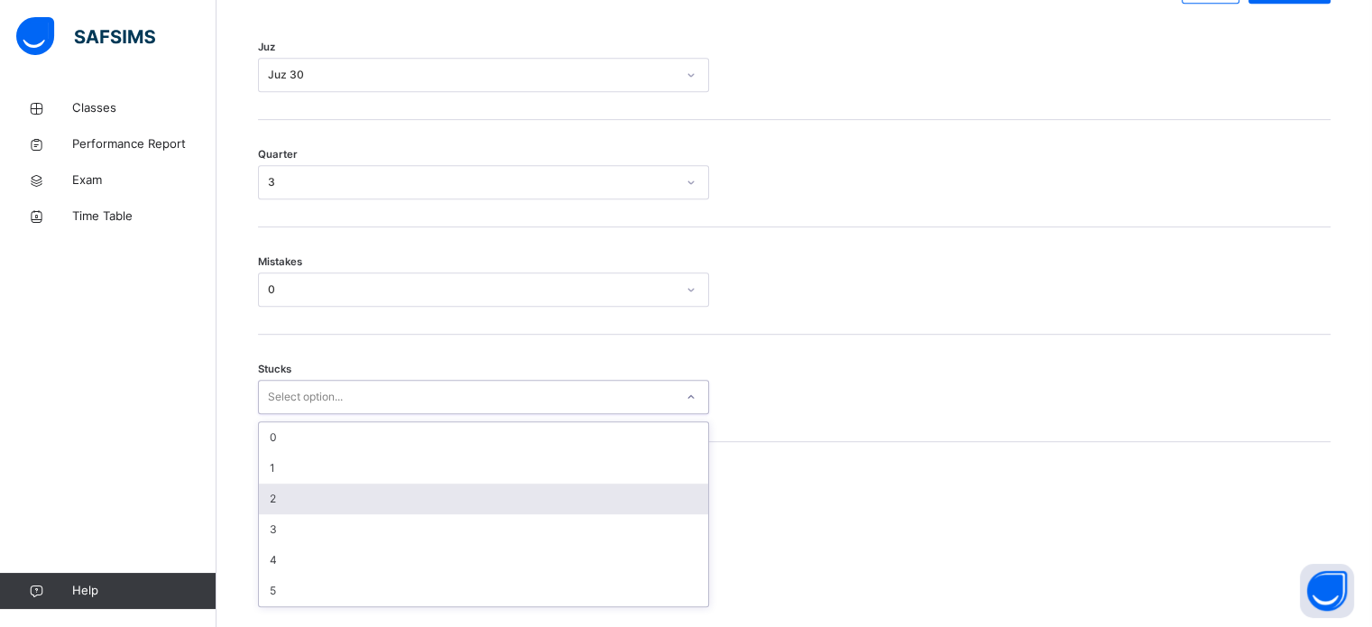
click at [472, 514] on div "2" at bounding box center [483, 499] width 449 height 31
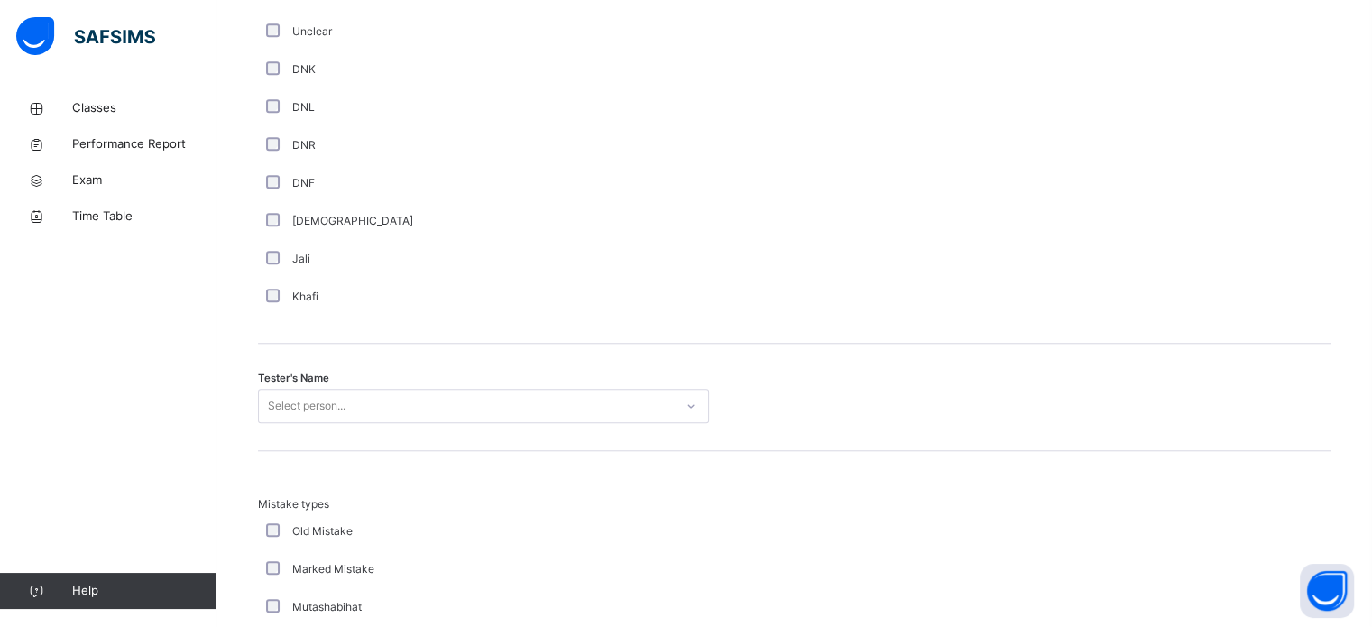
scroll to position [1599, 0]
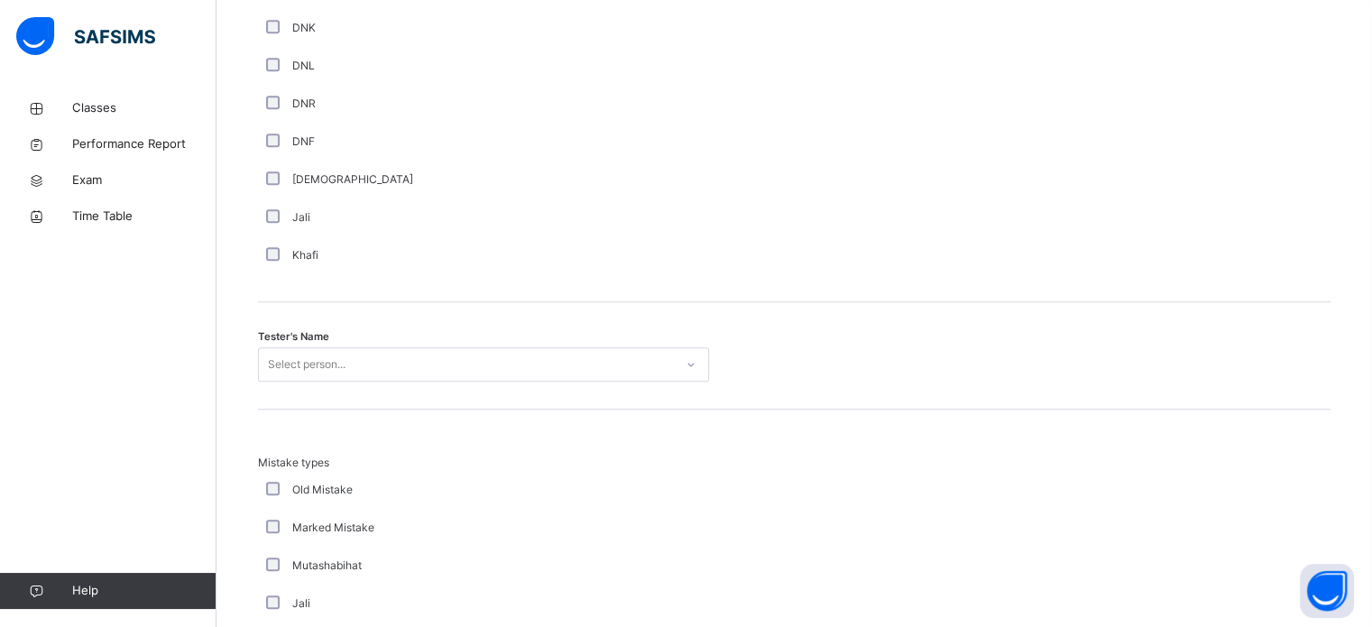
click at [434, 371] on div "Tester's Name Select person..." at bounding box center [794, 355] width 1073 height 107
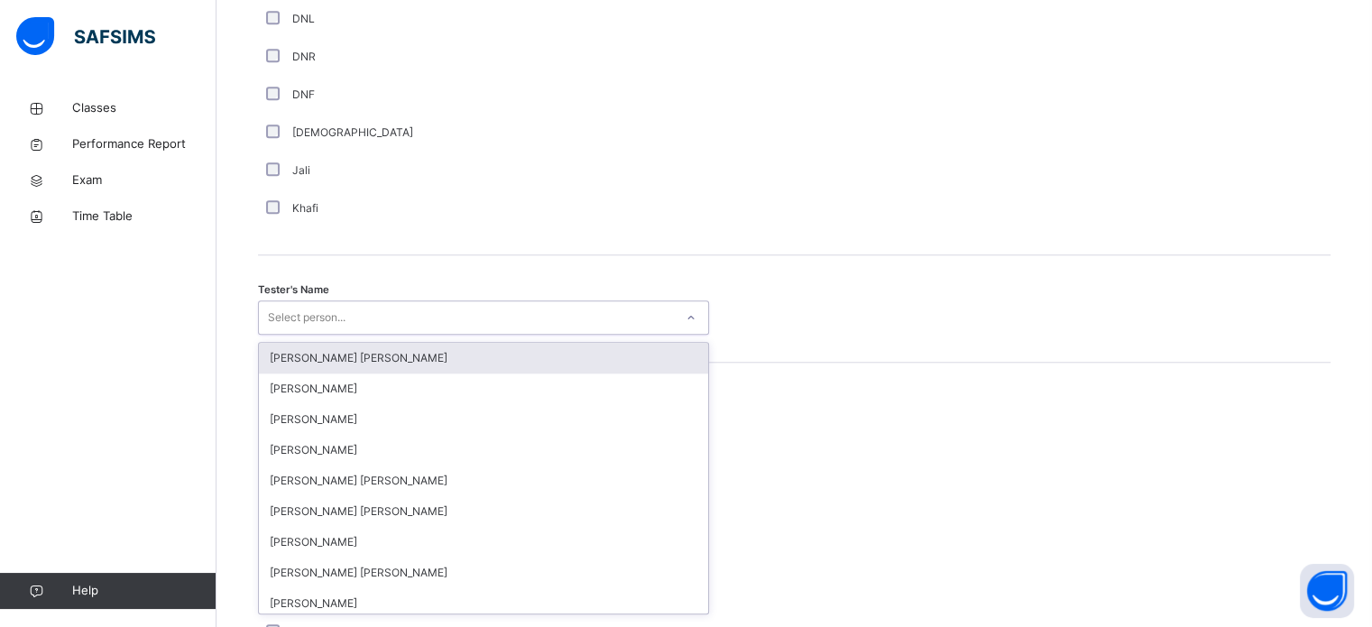
scroll to position [1653, 0]
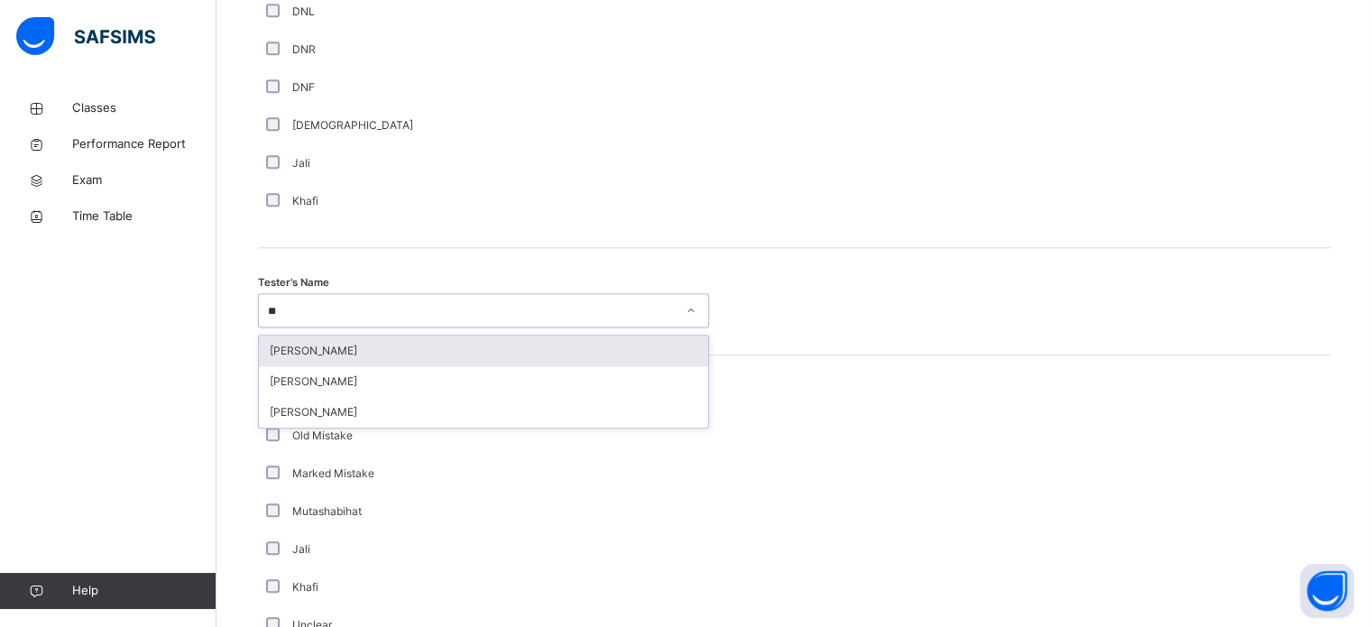
type input "*"
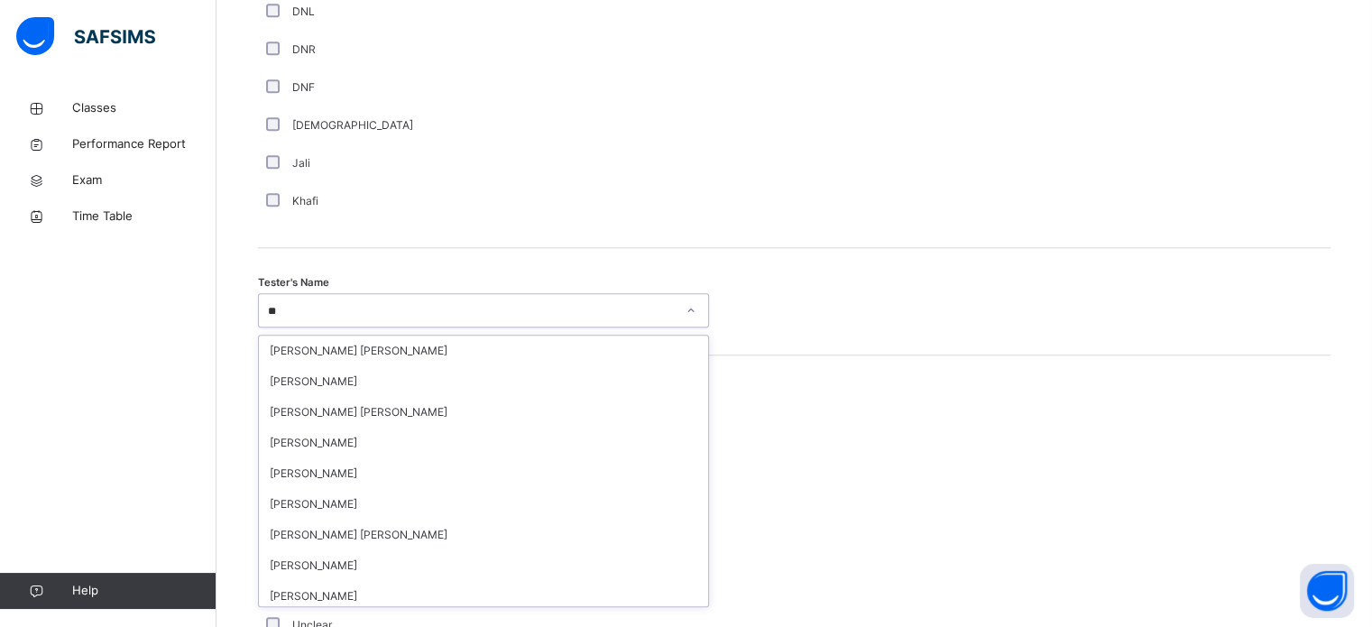
type input "*"
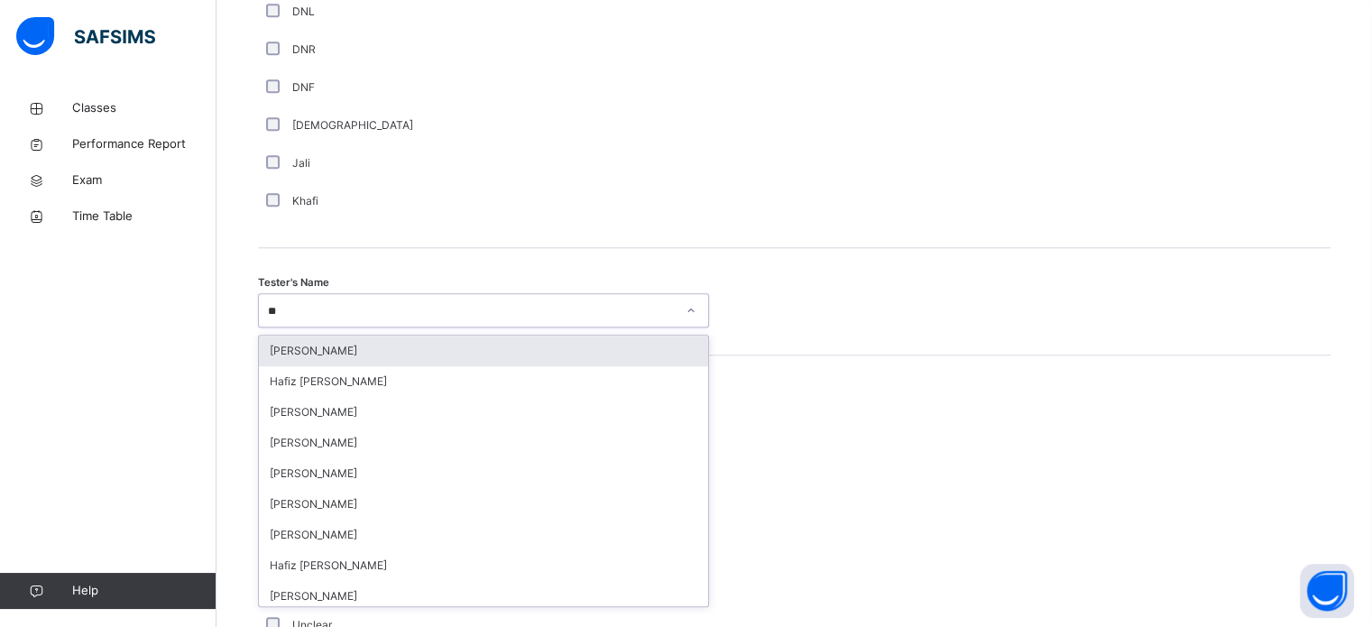
type input "*"
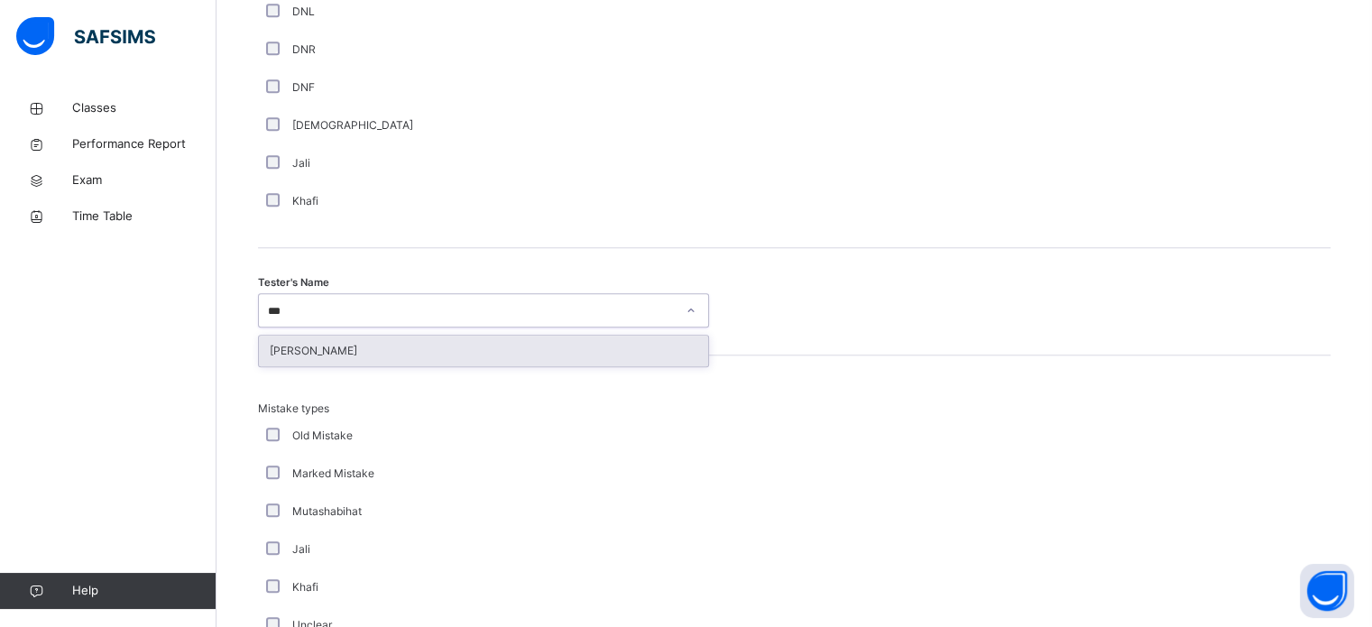
type input "****"
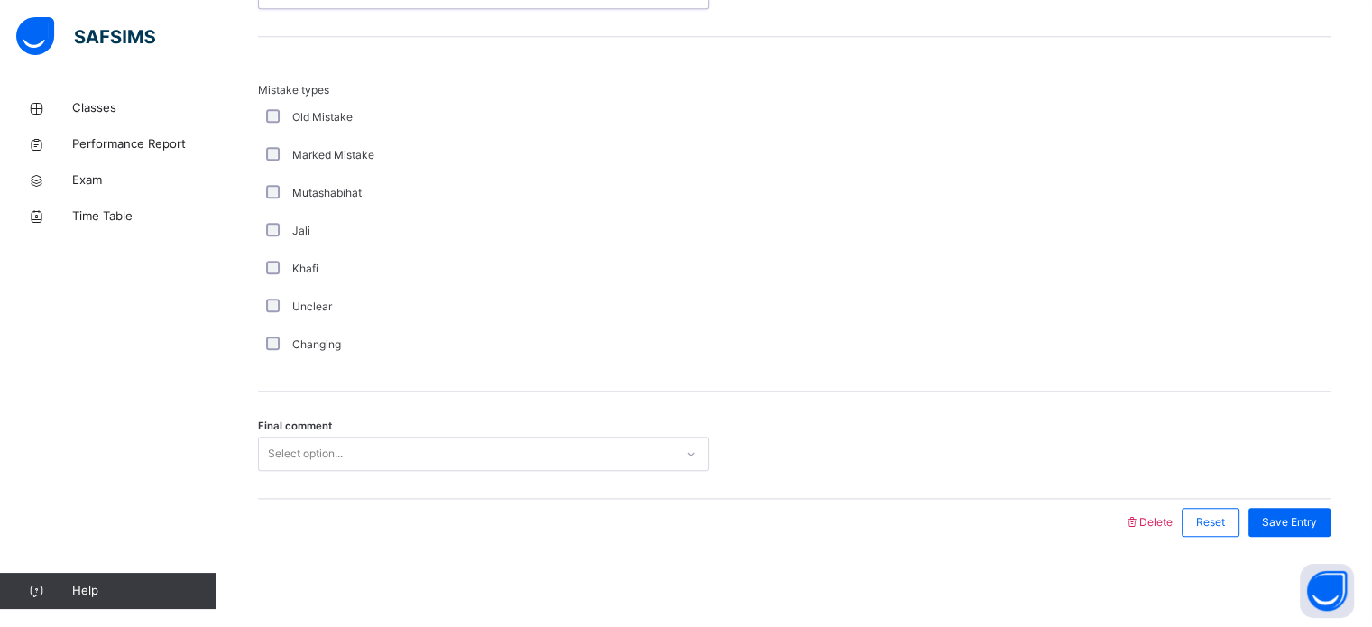
scroll to position [1983, 0]
click at [481, 467] on div "Select option..." at bounding box center [483, 454] width 451 height 34
click at [1328, 512] on div "Save Entry" at bounding box center [1290, 522] width 82 height 29
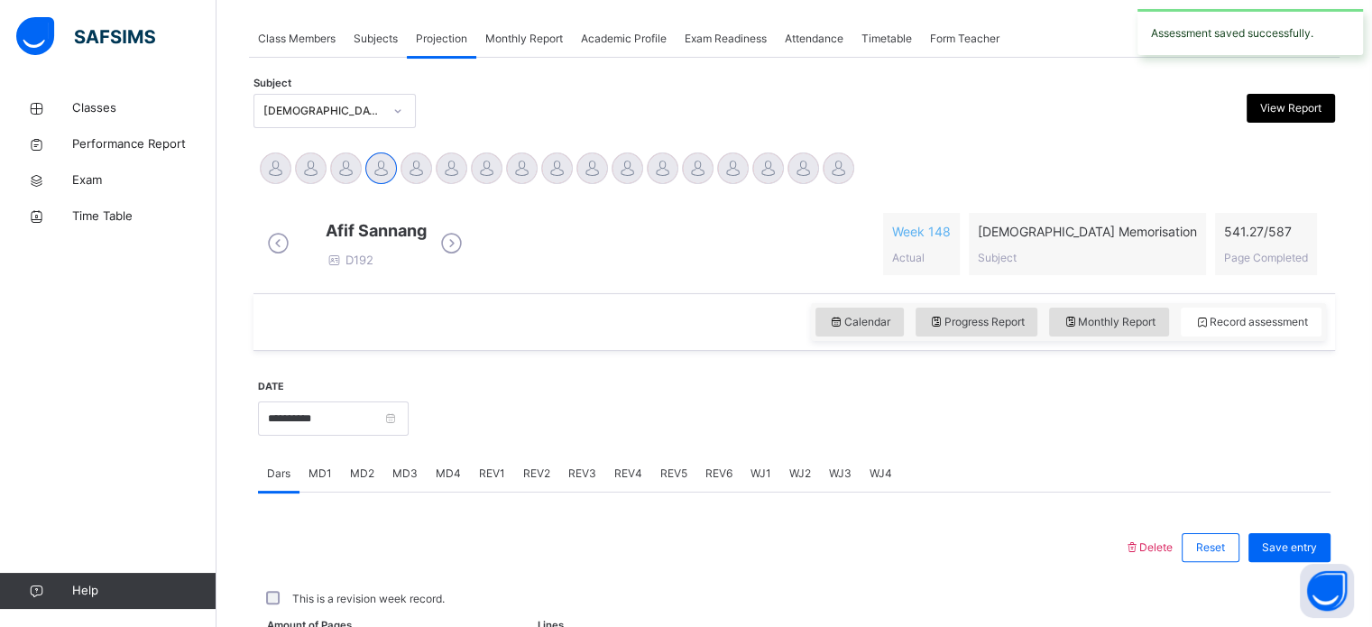
scroll to position [727, 0]
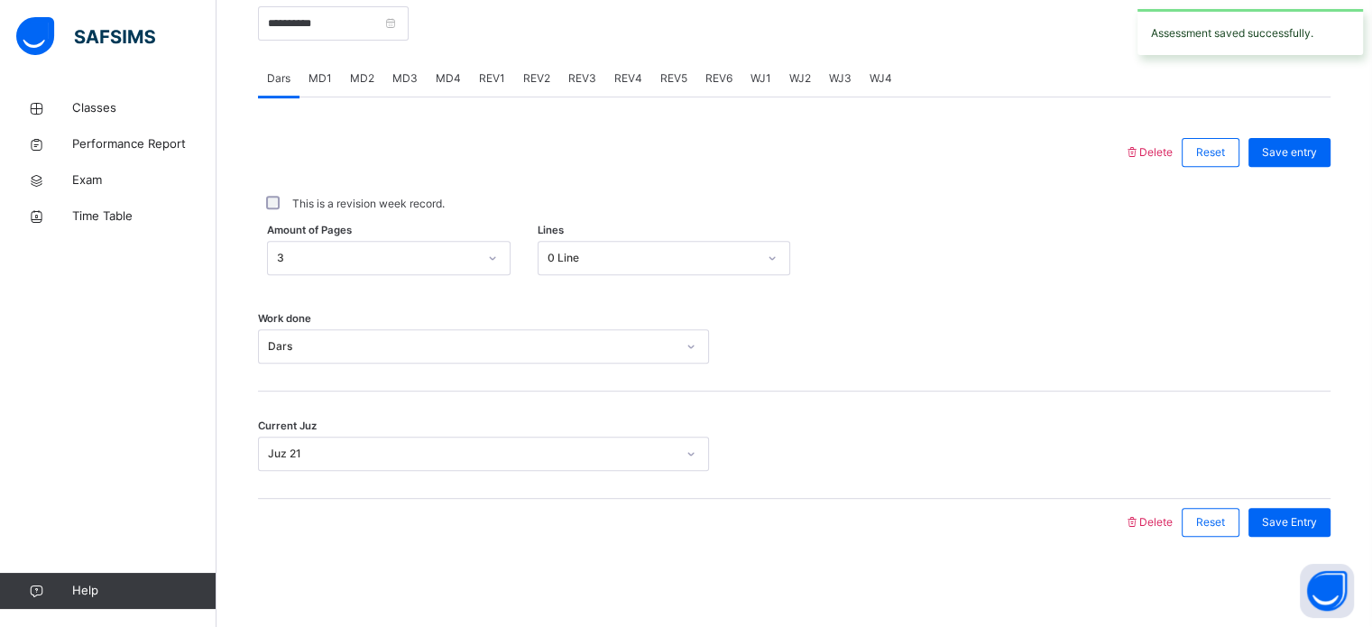
click at [535, 61] on div "REV2" at bounding box center [536, 78] width 45 height 36
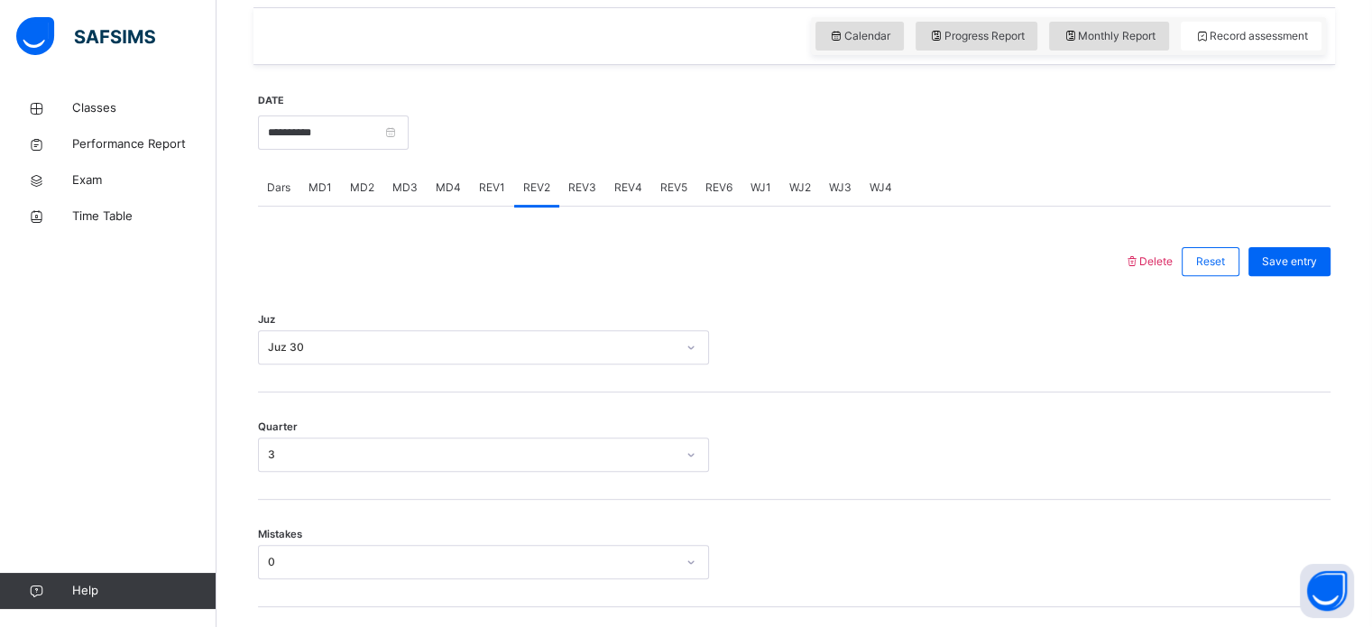
scroll to position [605, 0]
click at [585, 205] on div "REV3" at bounding box center [582, 187] width 46 height 36
click at [593, 364] on div "Select option..." at bounding box center [483, 346] width 451 height 34
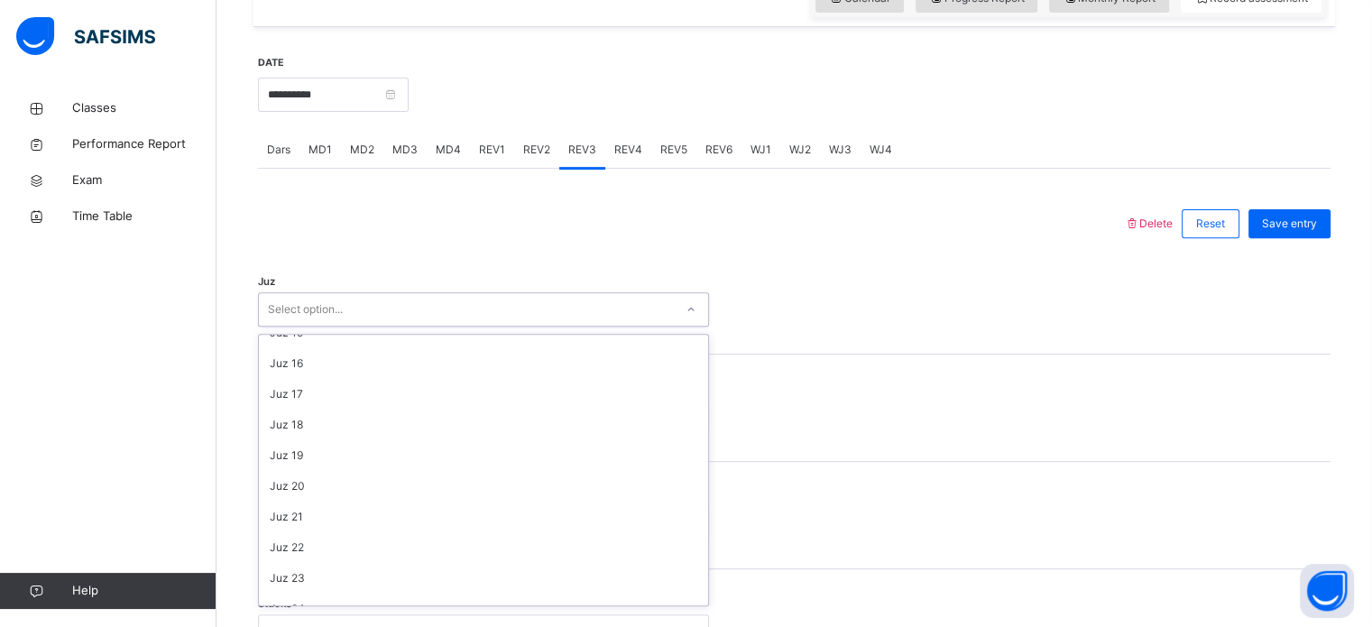
scroll to position [650, 0]
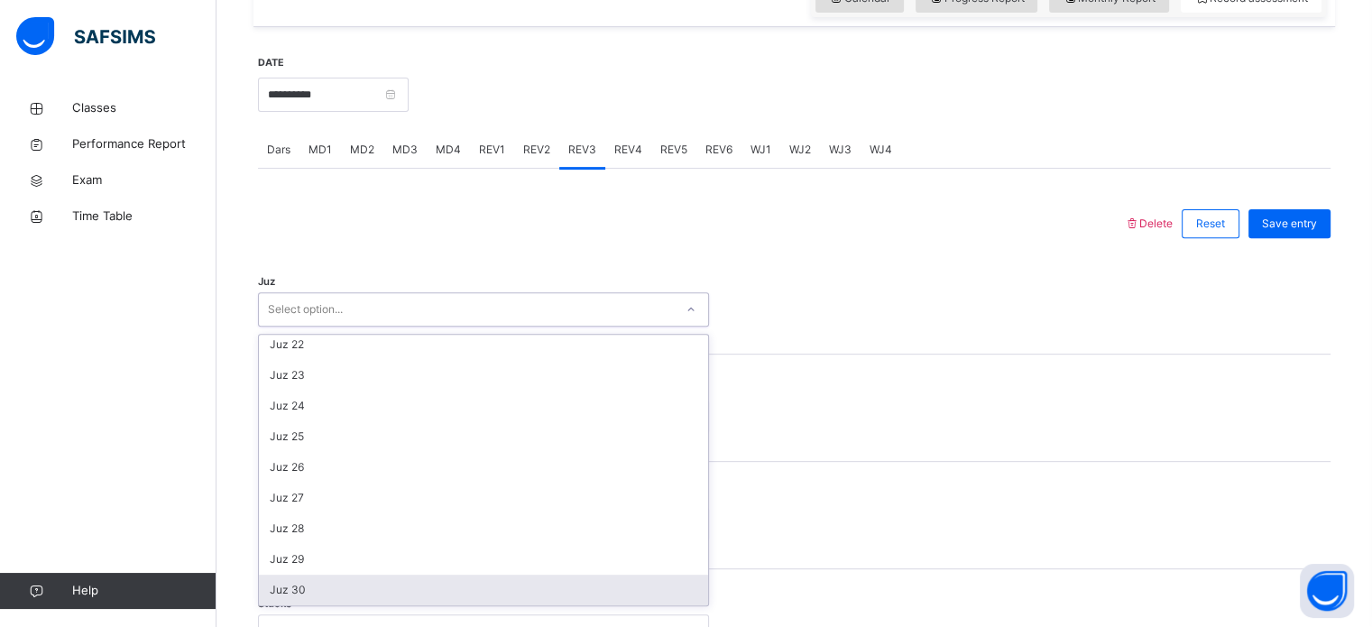
click at [349, 598] on div "Juz 30" at bounding box center [483, 590] width 449 height 31
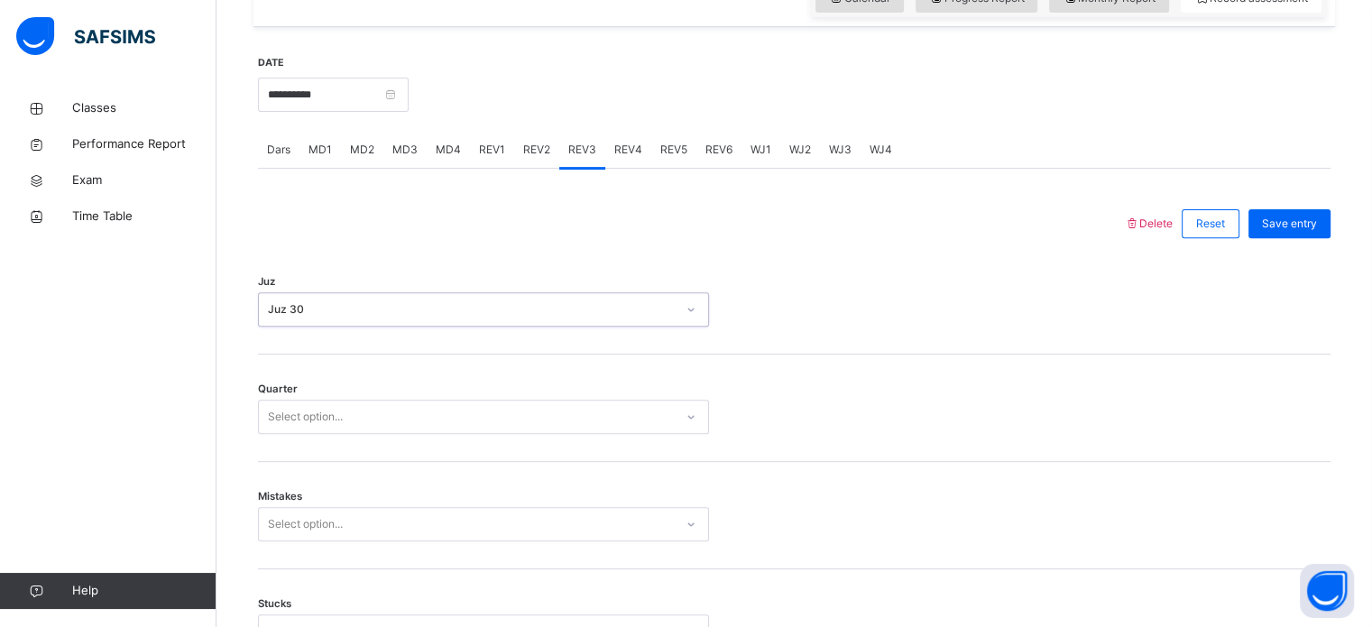
click at [386, 423] on div "Select option..." at bounding box center [466, 417] width 415 height 28
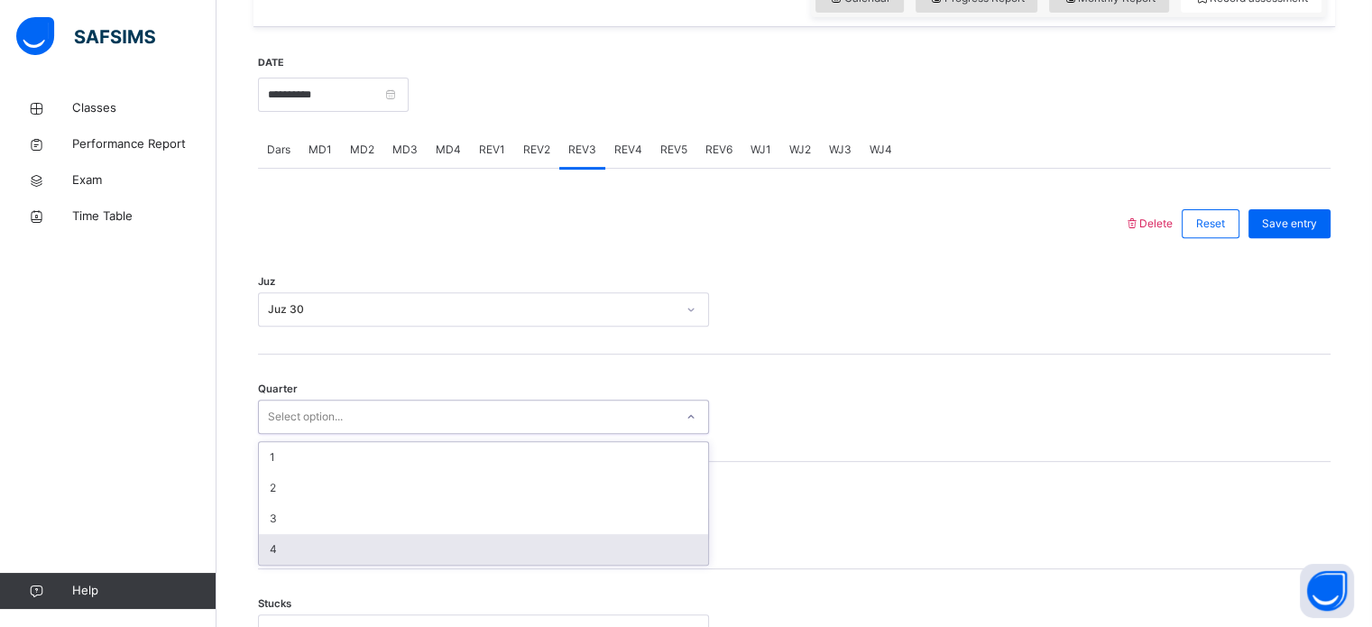
click at [390, 552] on div "4" at bounding box center [483, 549] width 449 height 31
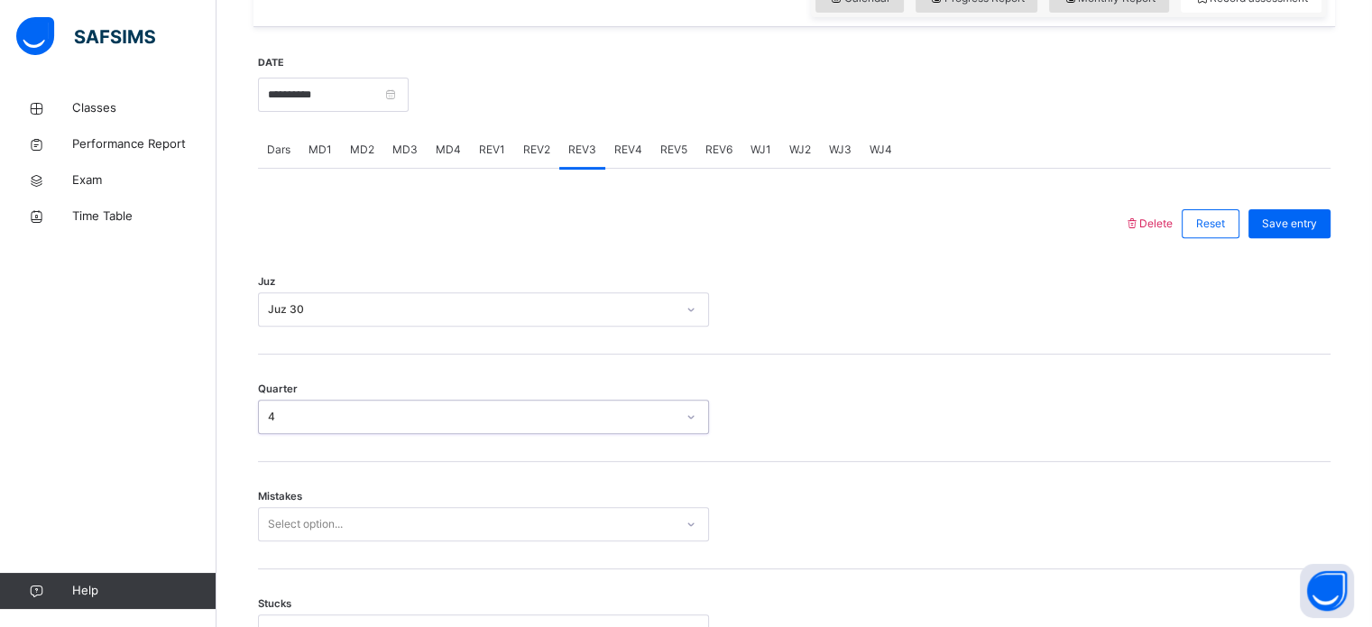
click at [404, 520] on div "Mistakes Select option..." at bounding box center [794, 515] width 1073 height 107
click at [404, 537] on div "Select option..." at bounding box center [483, 524] width 451 height 34
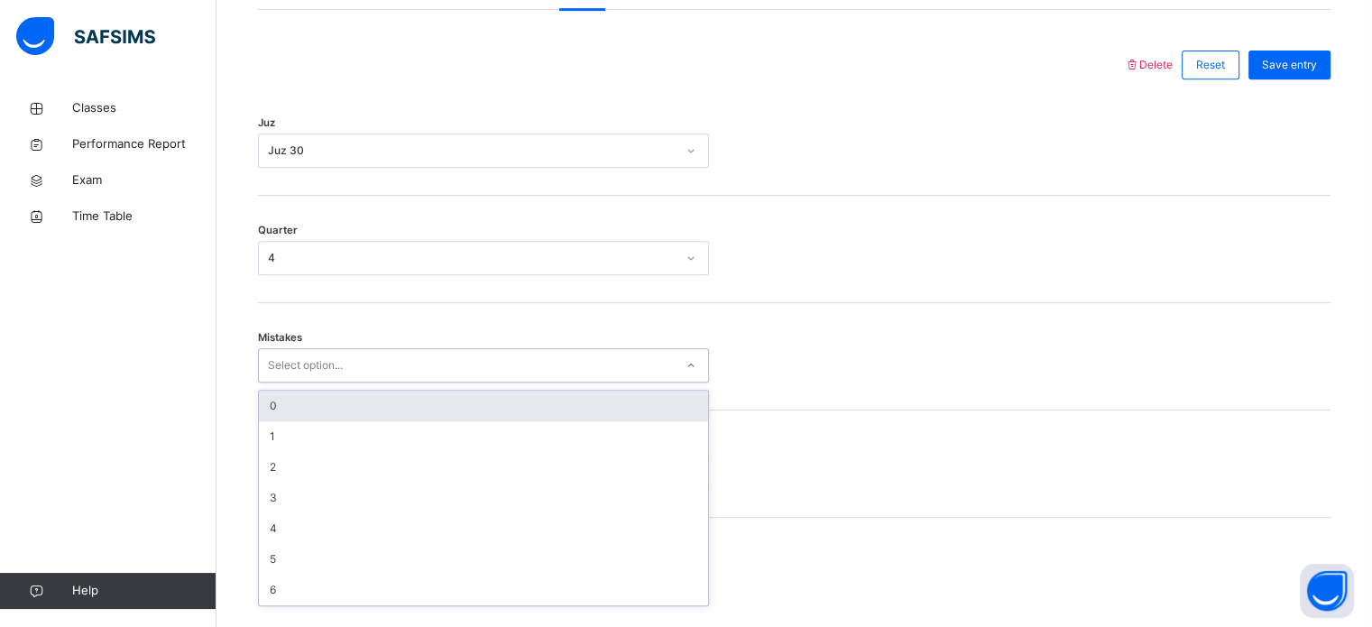
click at [372, 421] on div "0" at bounding box center [483, 406] width 449 height 31
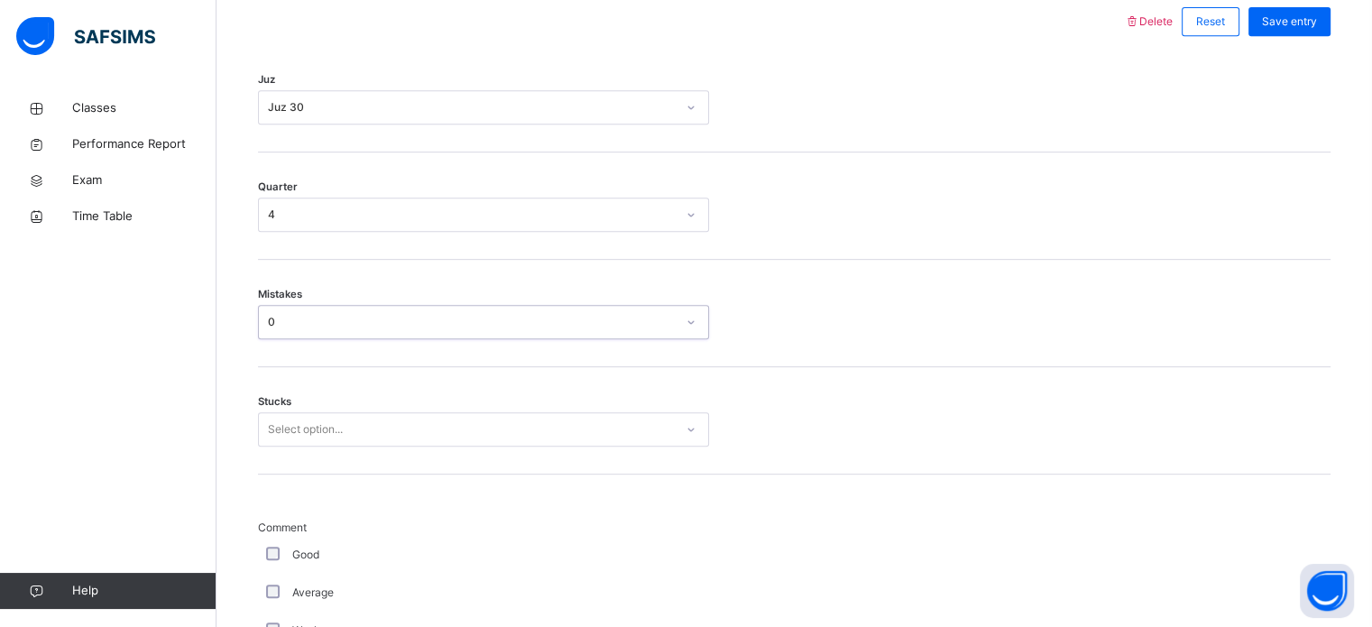
click at [374, 447] on div "Select option..." at bounding box center [483, 429] width 451 height 34
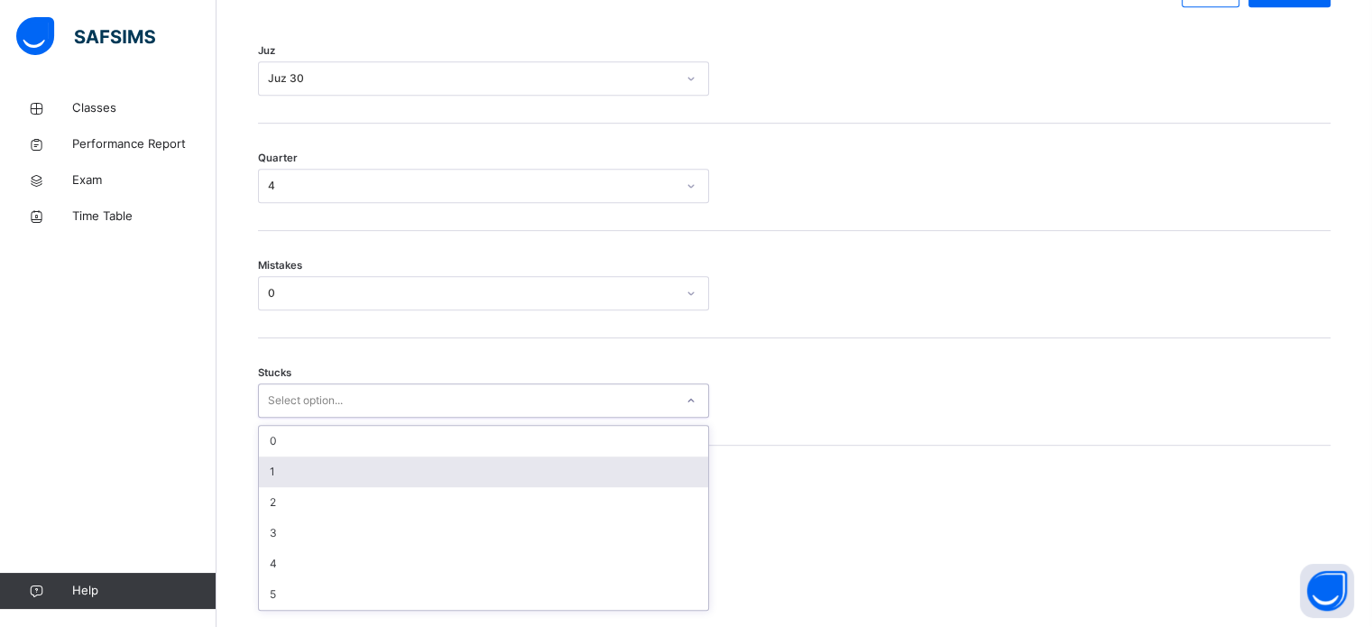
scroll to position [877, 0]
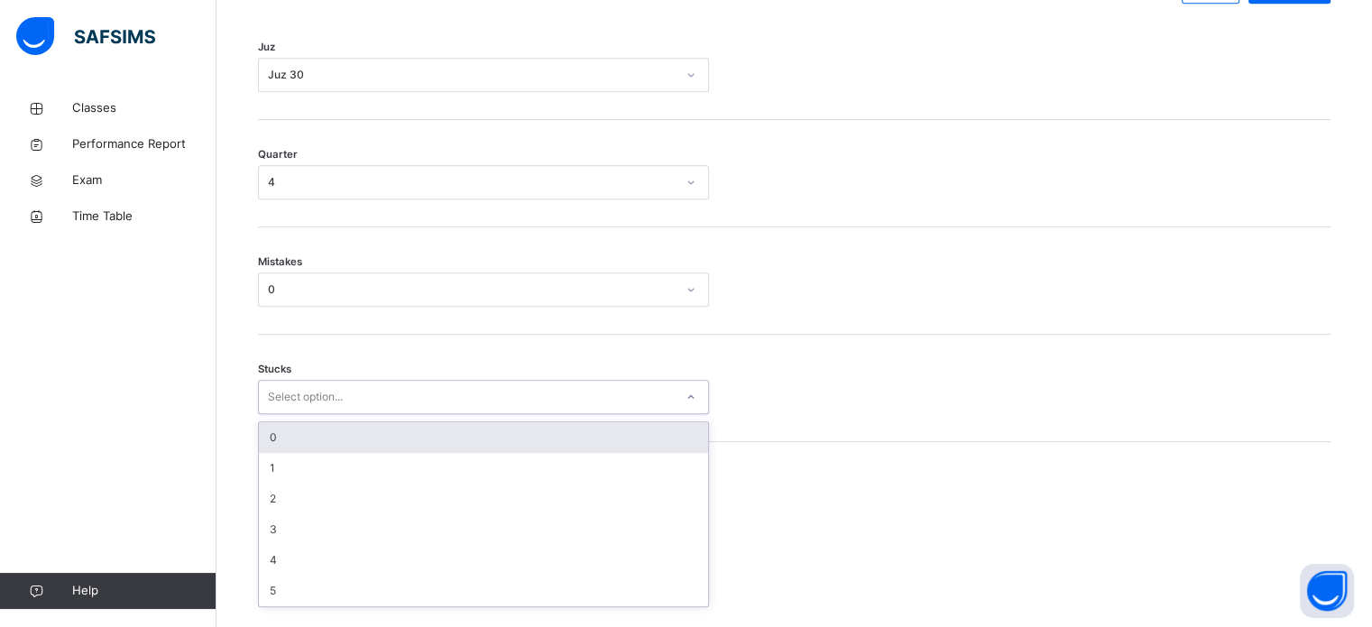
click at [369, 449] on div "0" at bounding box center [483, 437] width 449 height 31
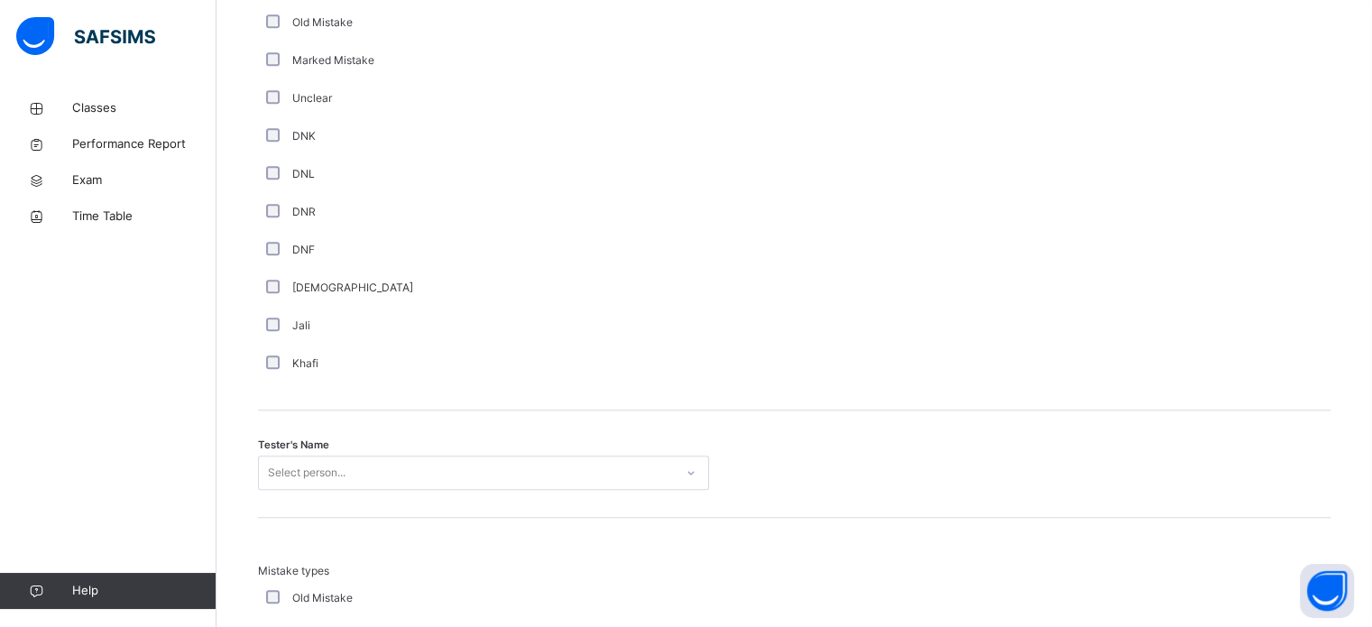
click at [346, 486] on div "Select person..." at bounding box center [483, 473] width 451 height 34
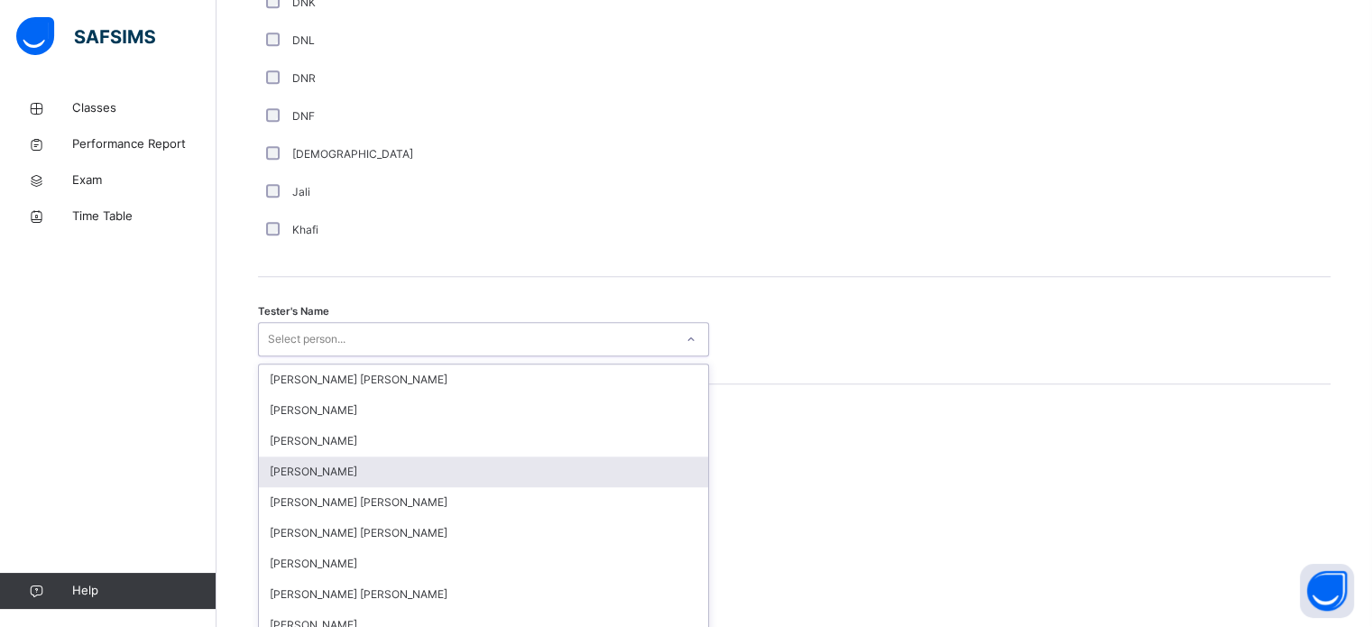
scroll to position [1653, 0]
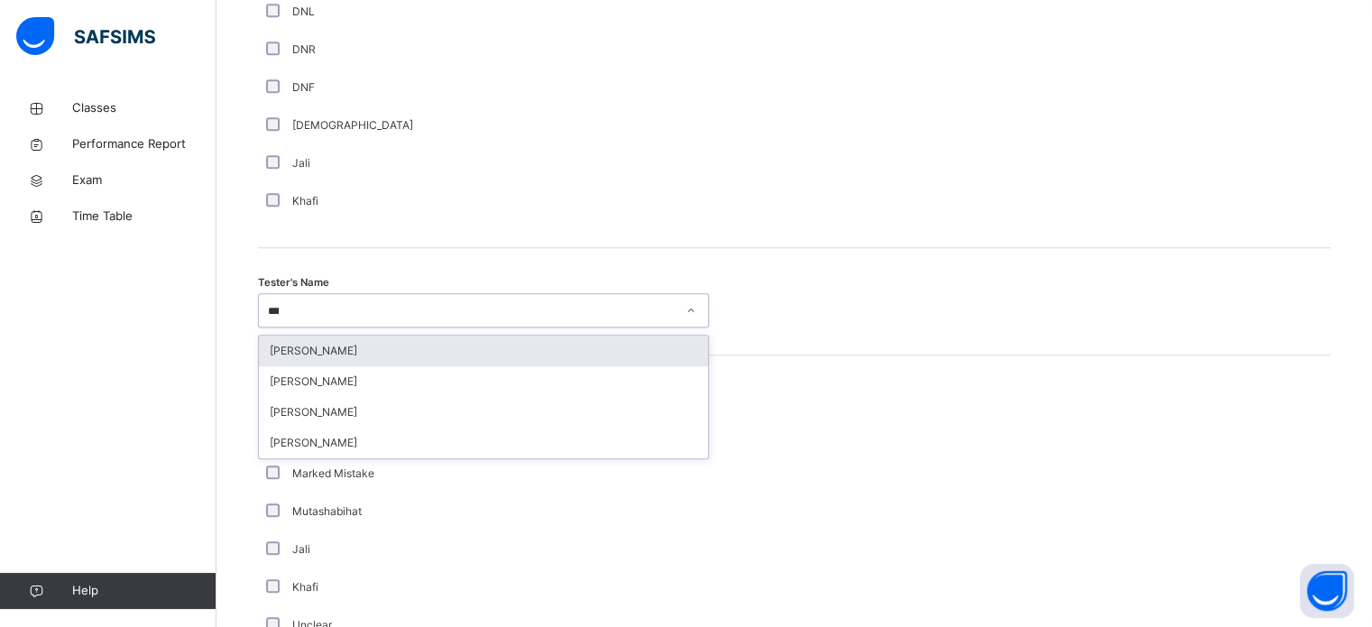
type input "****"
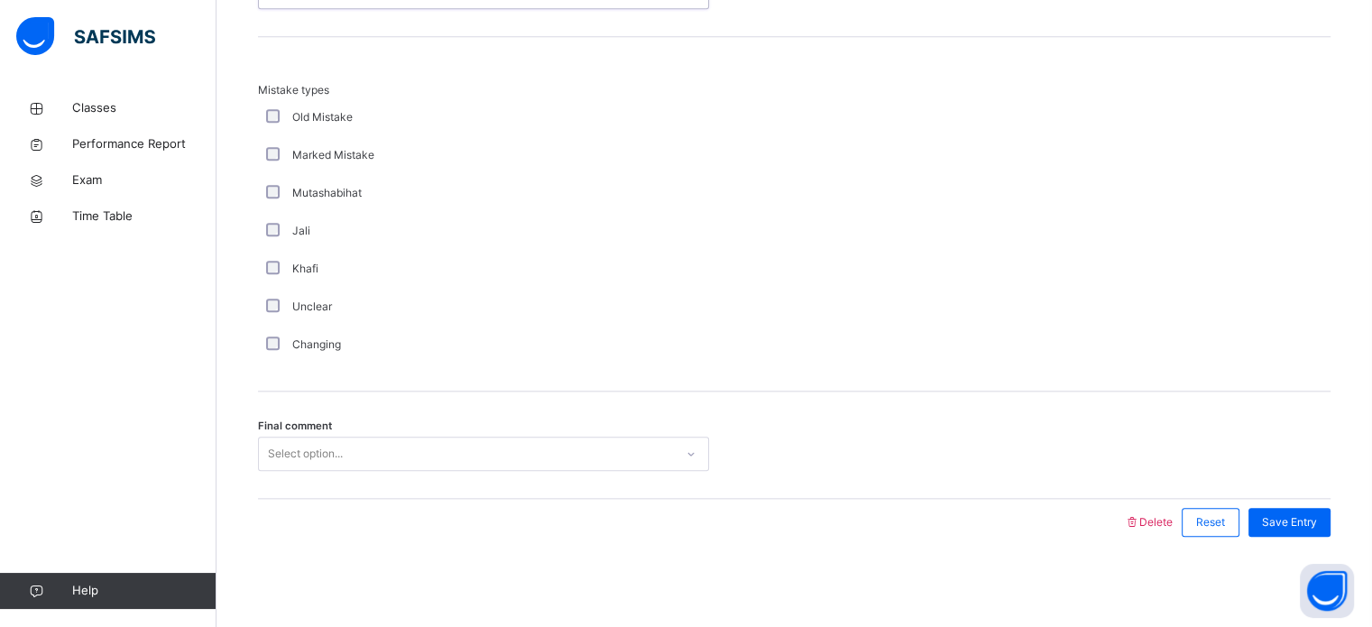
scroll to position [1984, 0]
click at [351, 441] on div "Select option..." at bounding box center [466, 454] width 415 height 28
click at [1317, 519] on span "Save Entry" at bounding box center [1289, 522] width 55 height 16
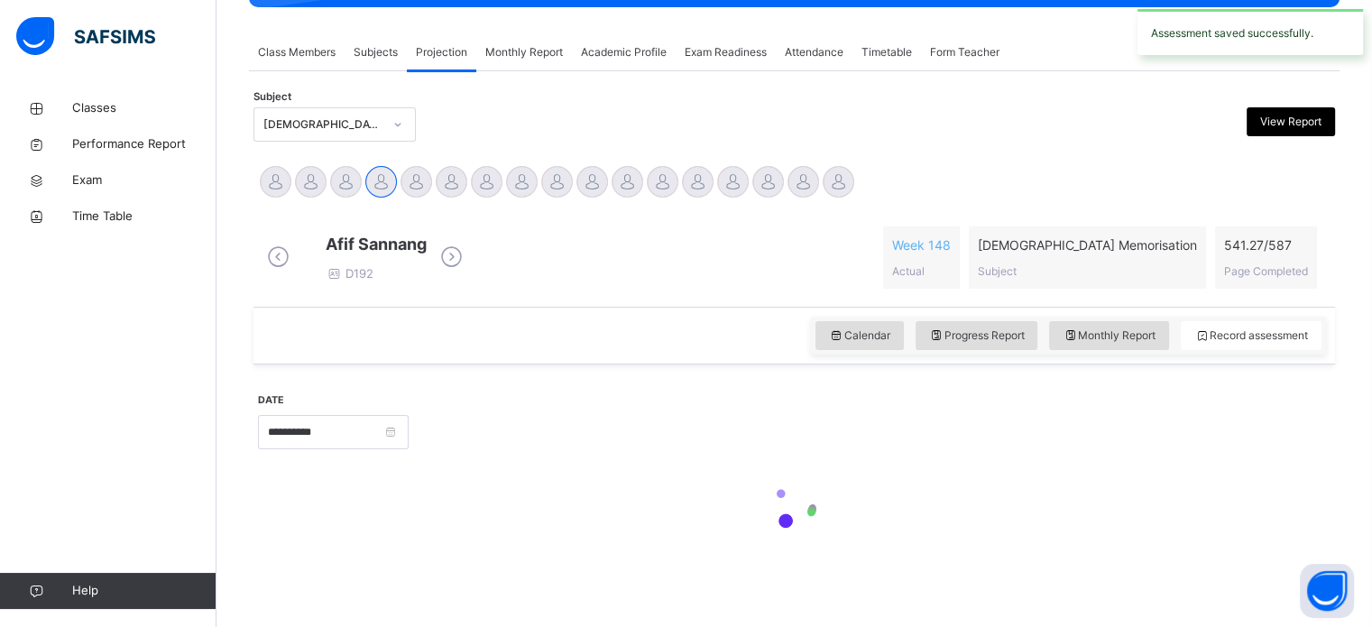
scroll to position [318, 0]
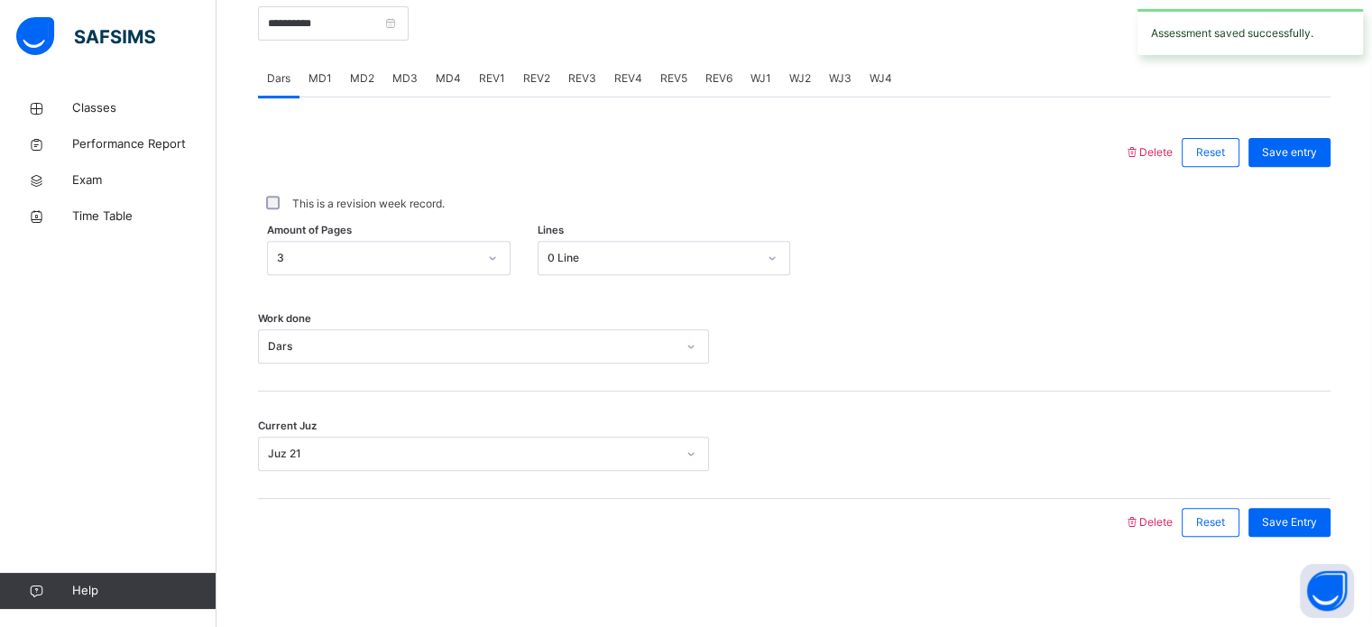
click at [635, 83] on span "REV4" at bounding box center [628, 78] width 28 height 16
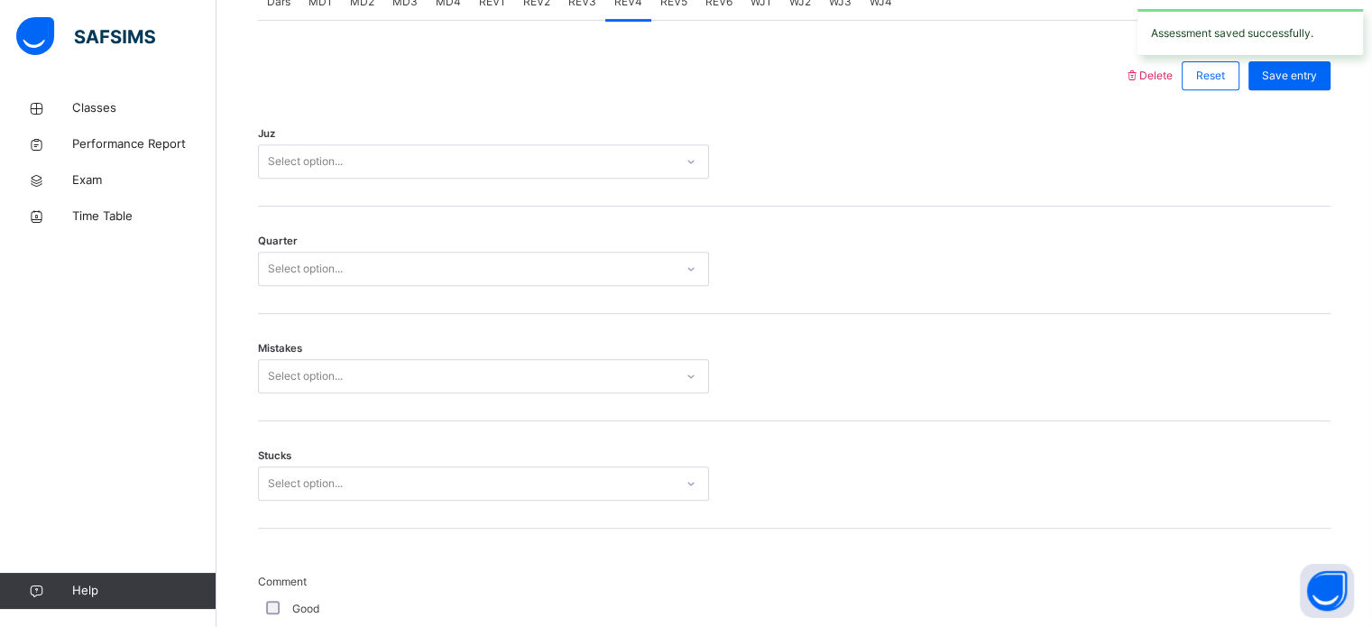
scroll to position [782, 0]
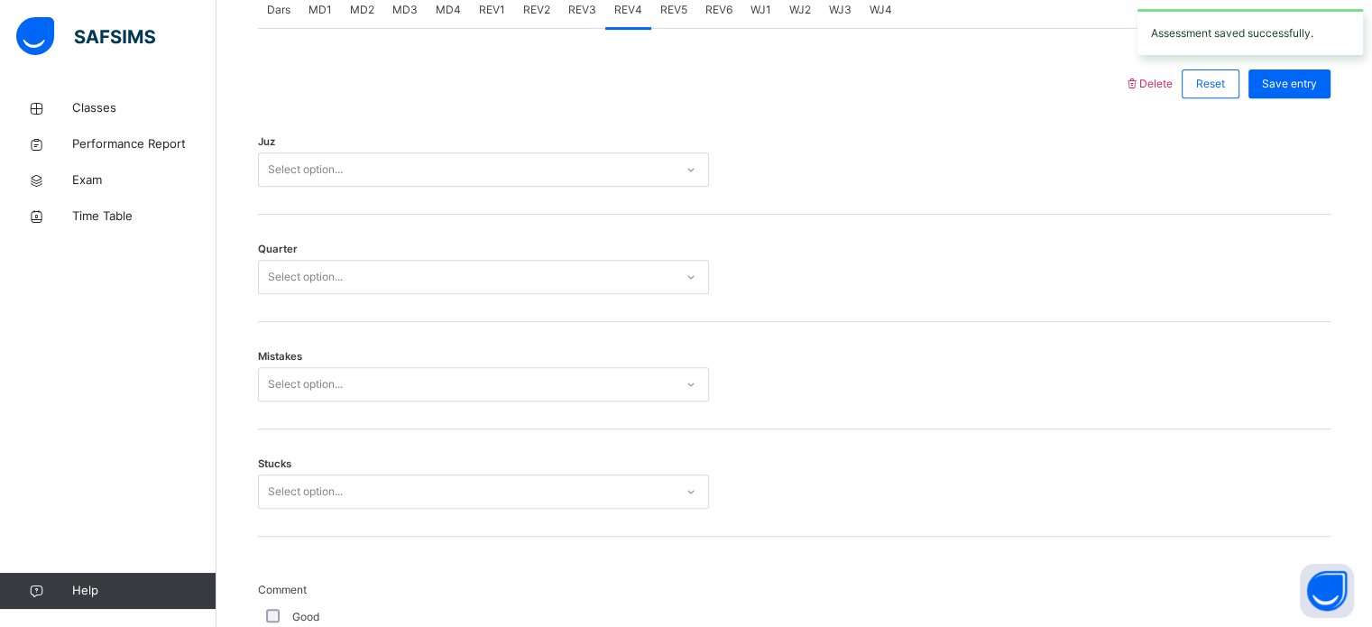
click at [605, 212] on div "Juz Select option..." at bounding box center [794, 160] width 1073 height 107
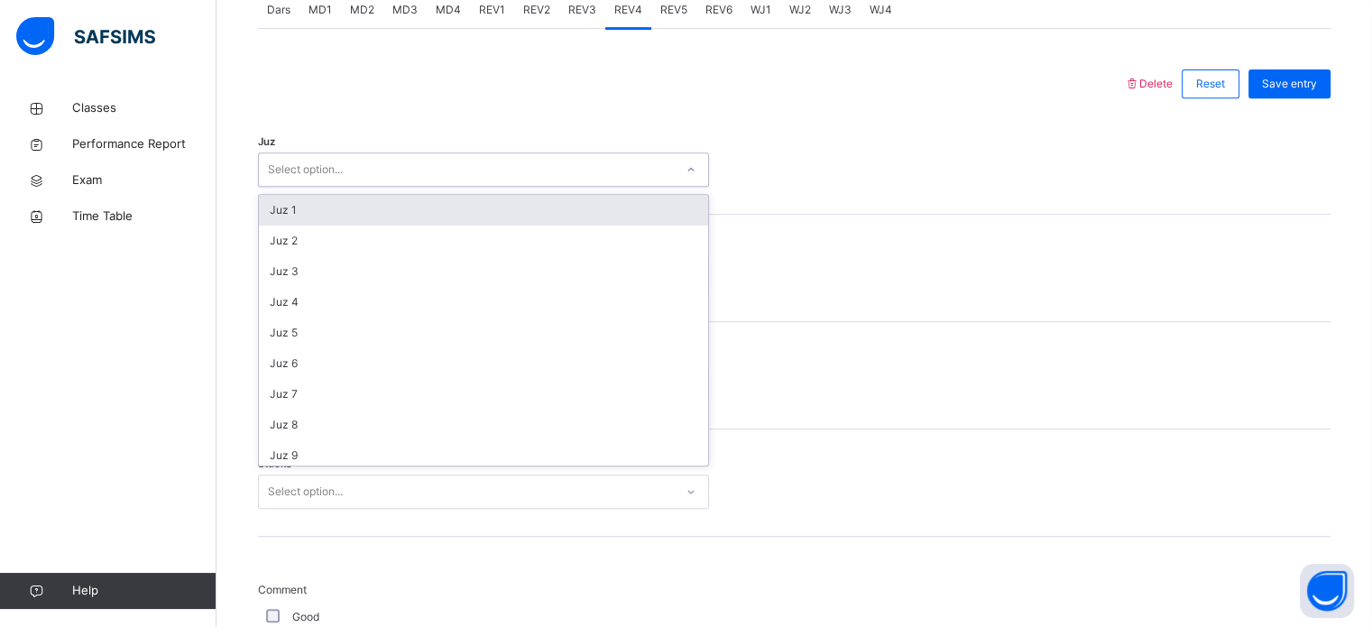
click at [603, 184] on div "Select option..." at bounding box center [466, 170] width 415 height 28
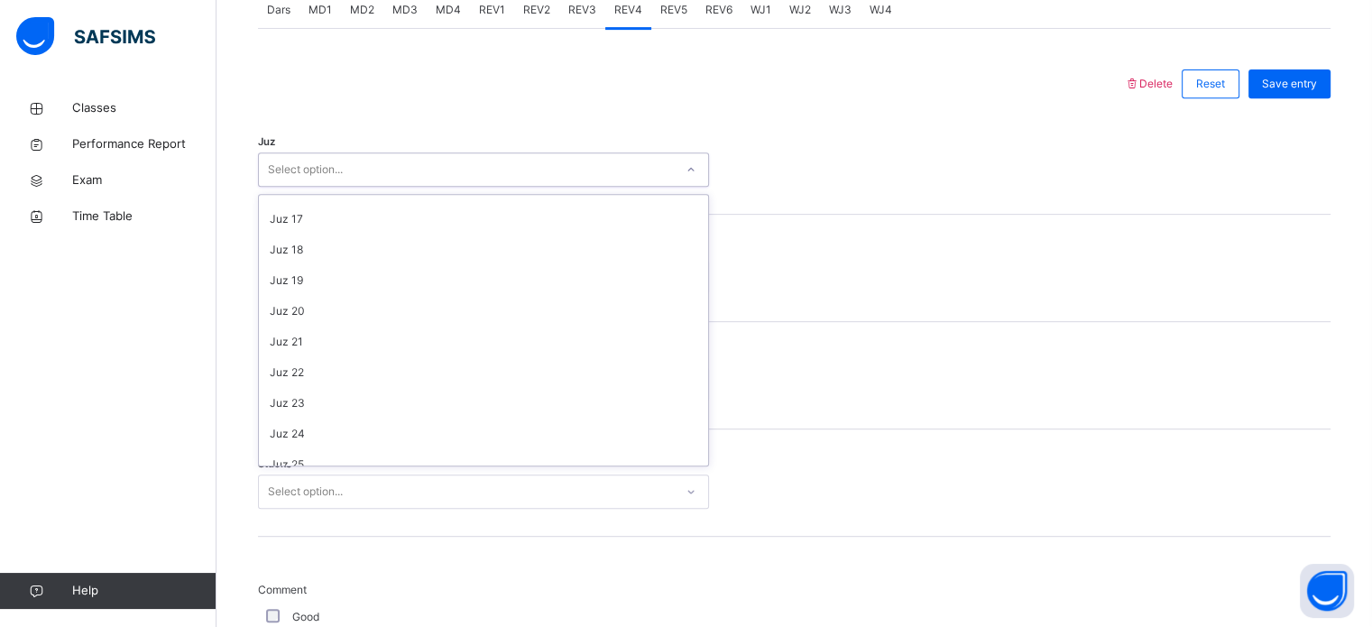
scroll to position [483, 0]
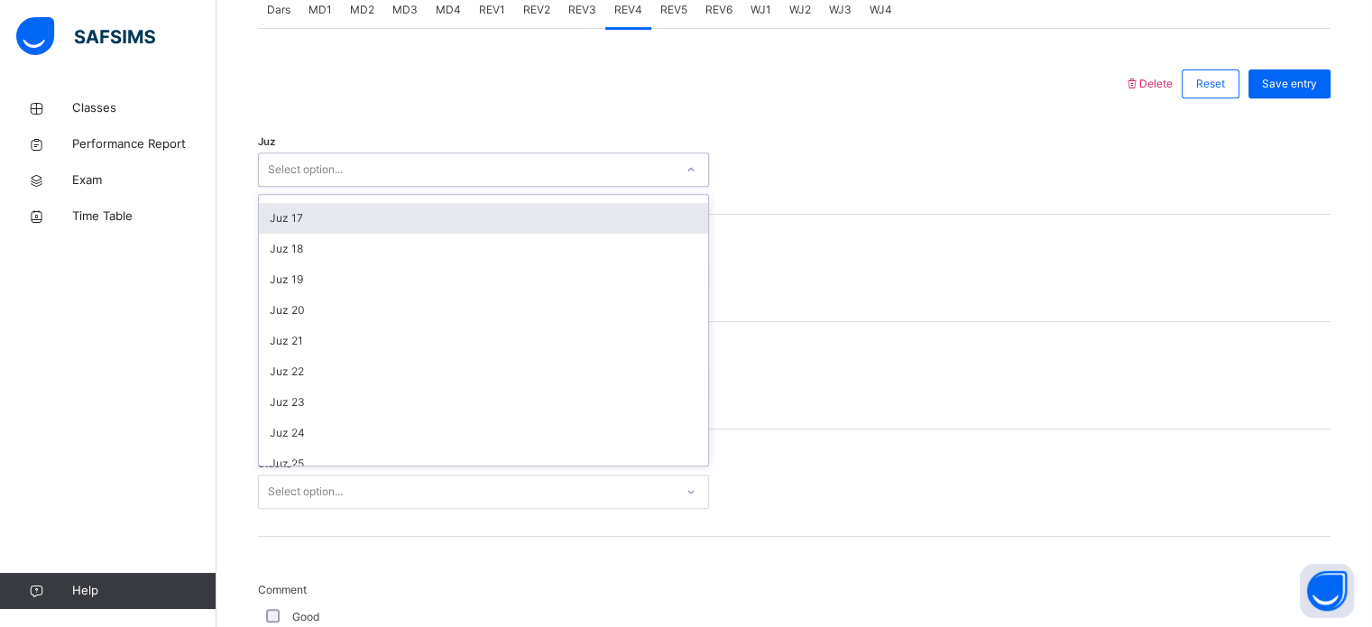
click at [464, 227] on div "Juz 17" at bounding box center [483, 218] width 449 height 31
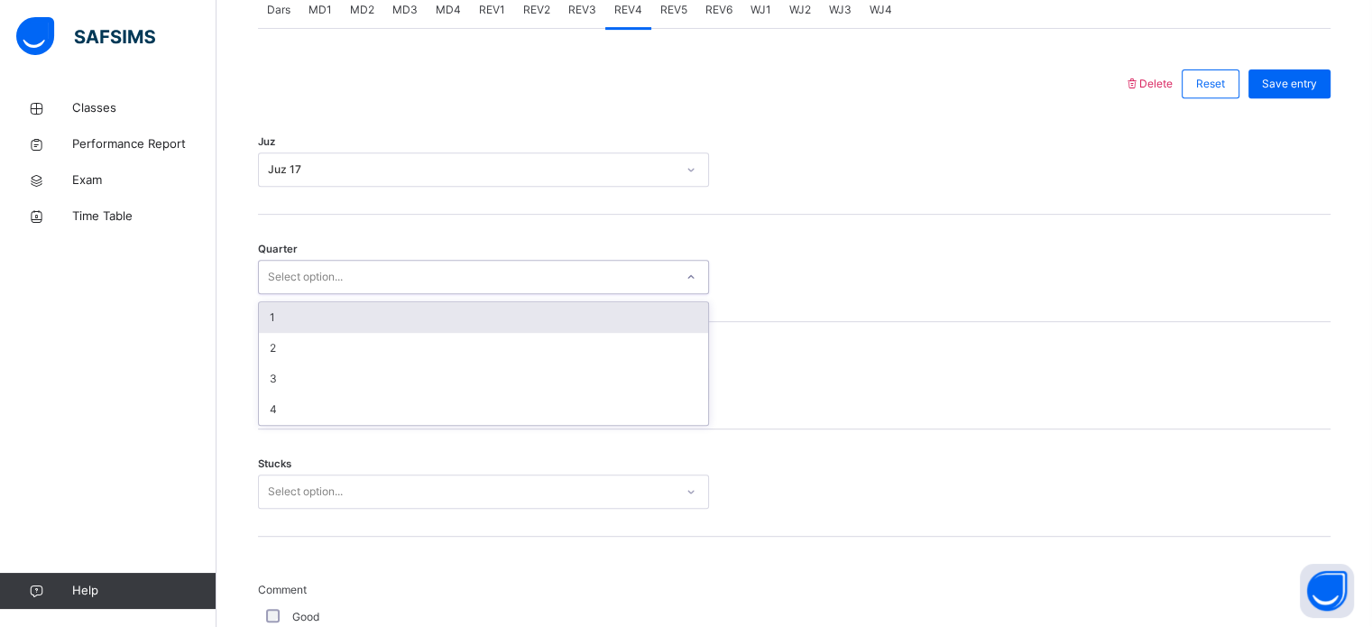
click at [476, 294] on div "Select option..." at bounding box center [483, 277] width 451 height 34
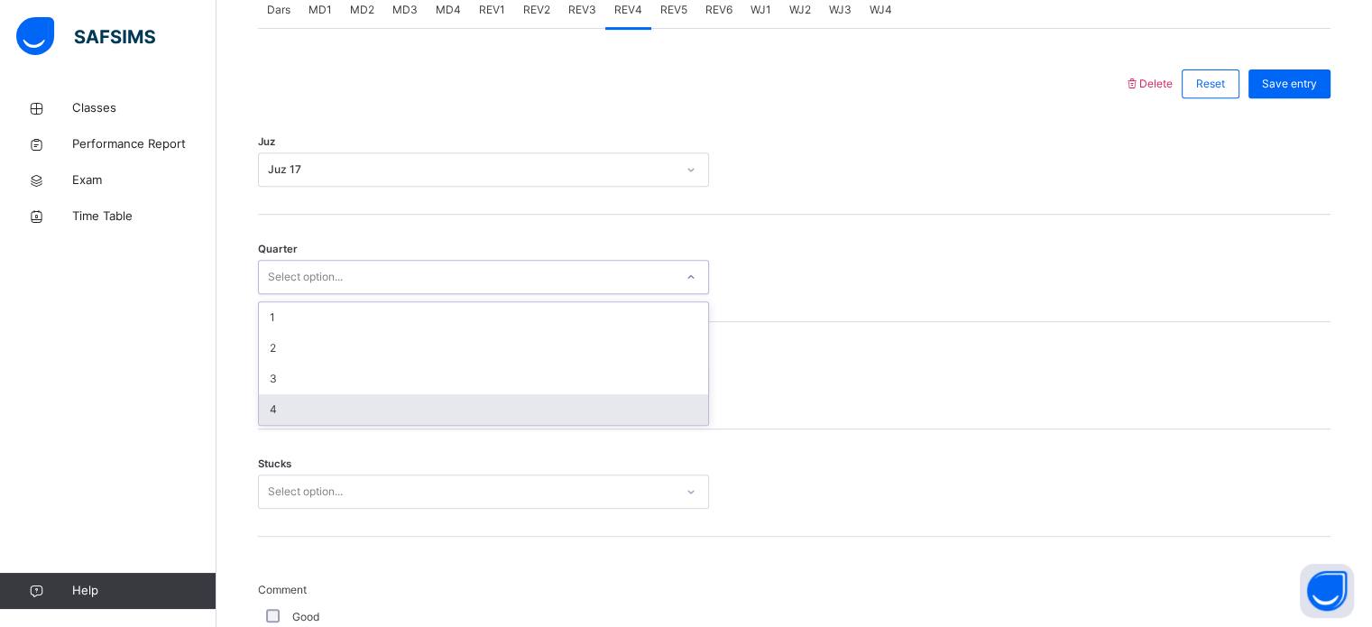
click at [468, 421] on div "4" at bounding box center [483, 409] width 449 height 31
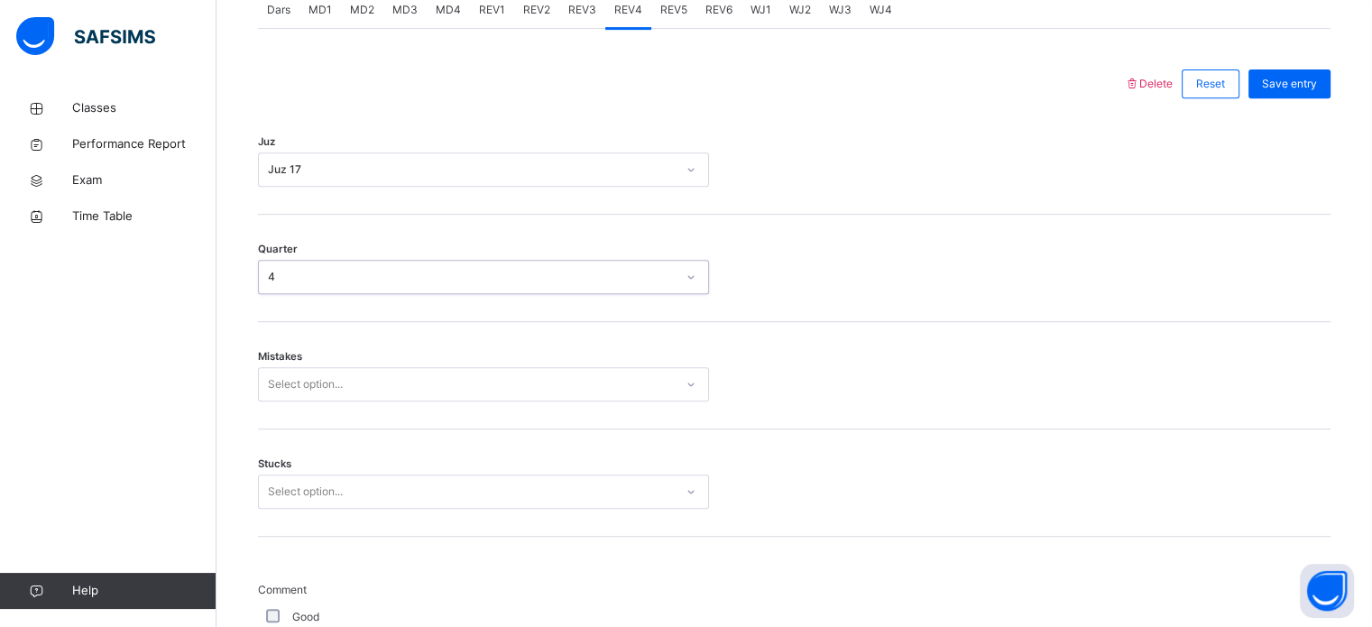
click at [484, 371] on div "Mistakes Select option..." at bounding box center [794, 375] width 1073 height 107
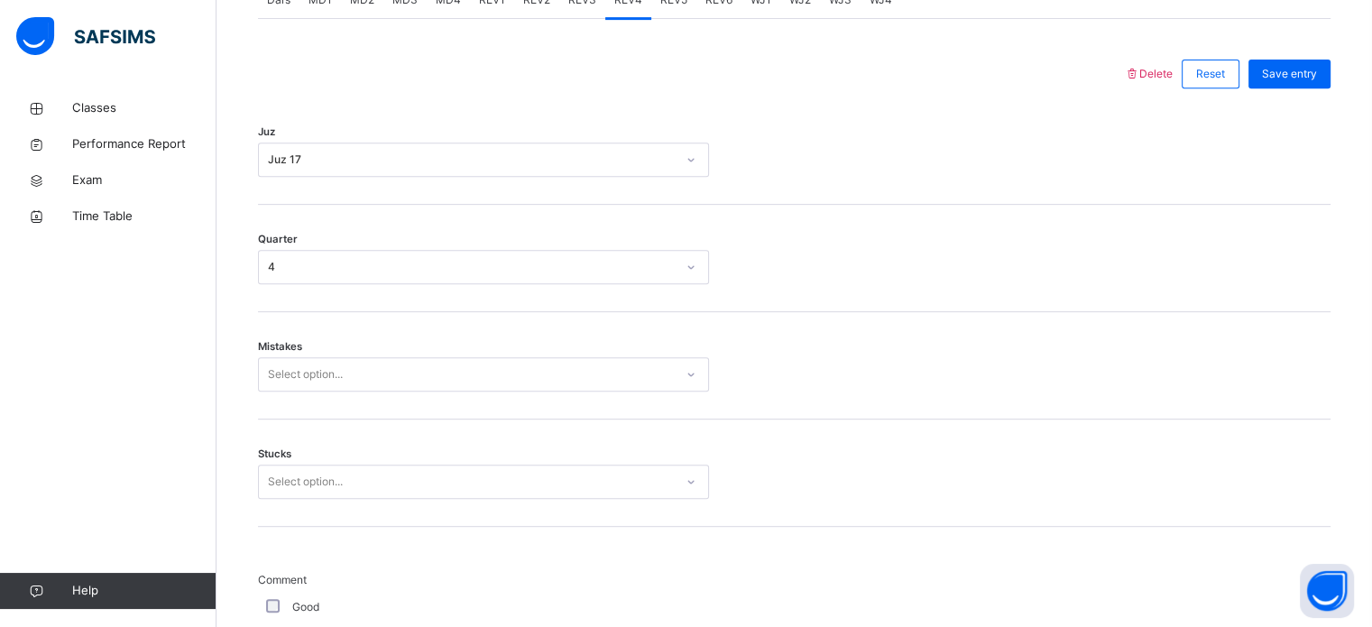
click at [493, 392] on div "Select option..." at bounding box center [483, 374] width 451 height 34
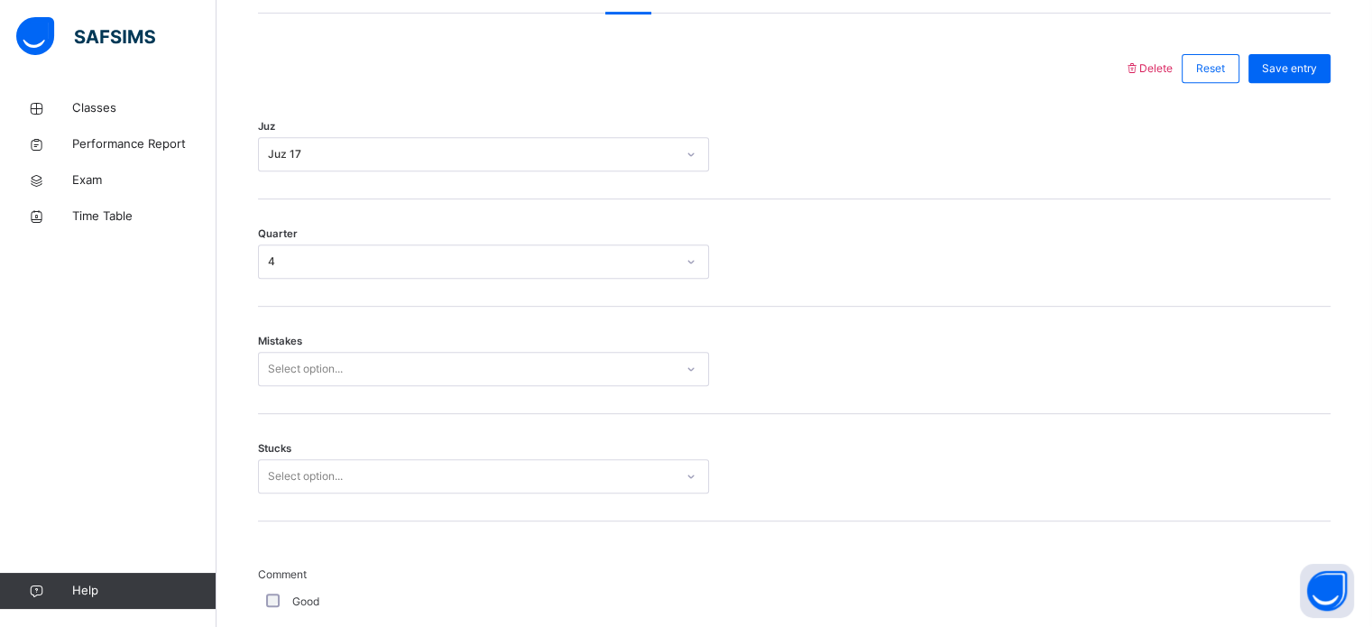
scroll to position [801, 0]
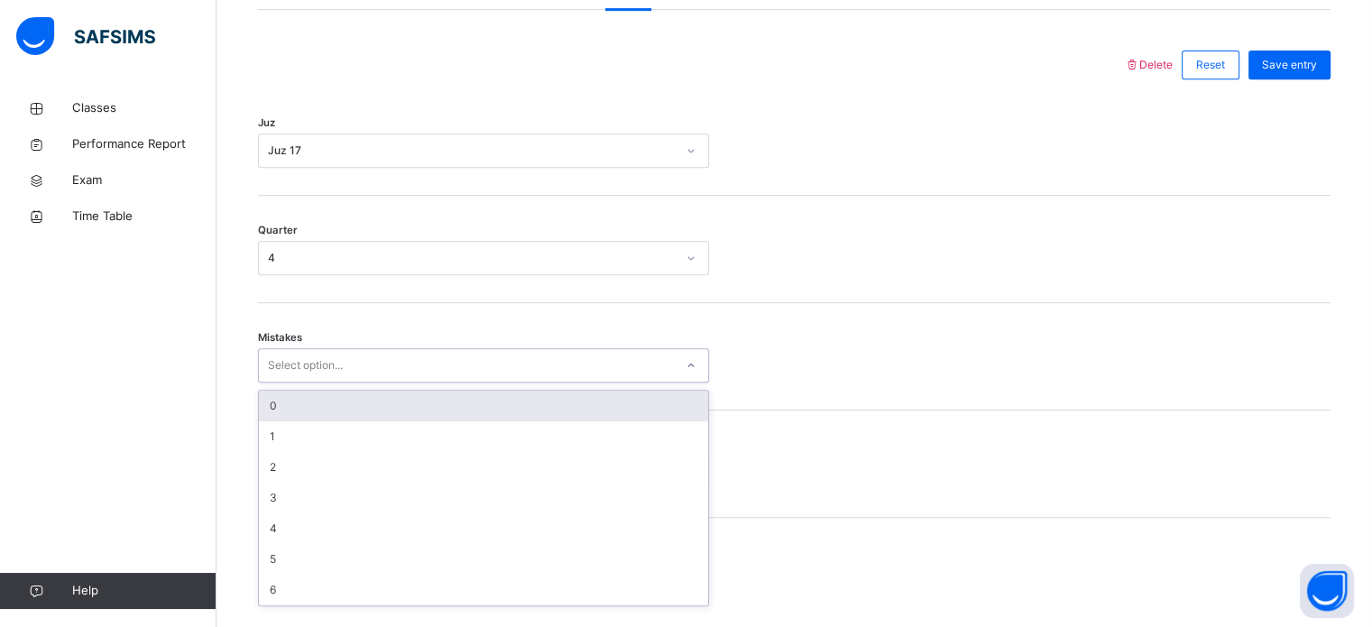
click at [493, 421] on div "0" at bounding box center [483, 406] width 449 height 31
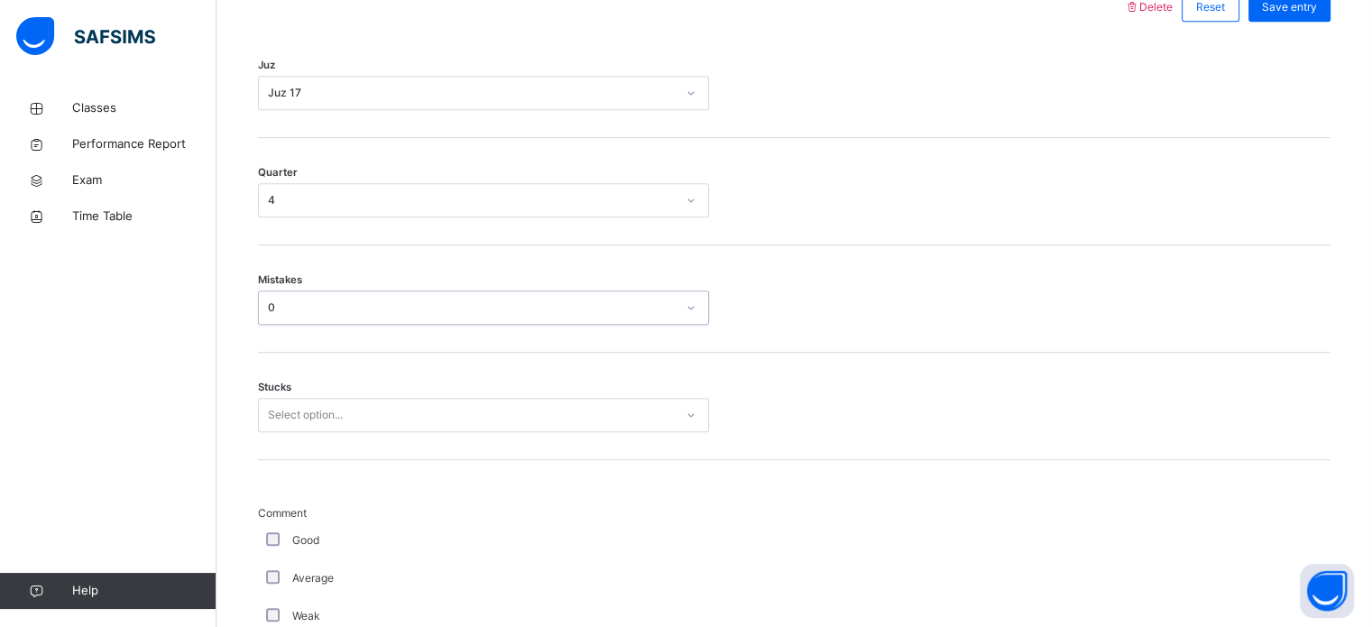
click at [488, 432] on div "Select option..." at bounding box center [483, 415] width 451 height 34
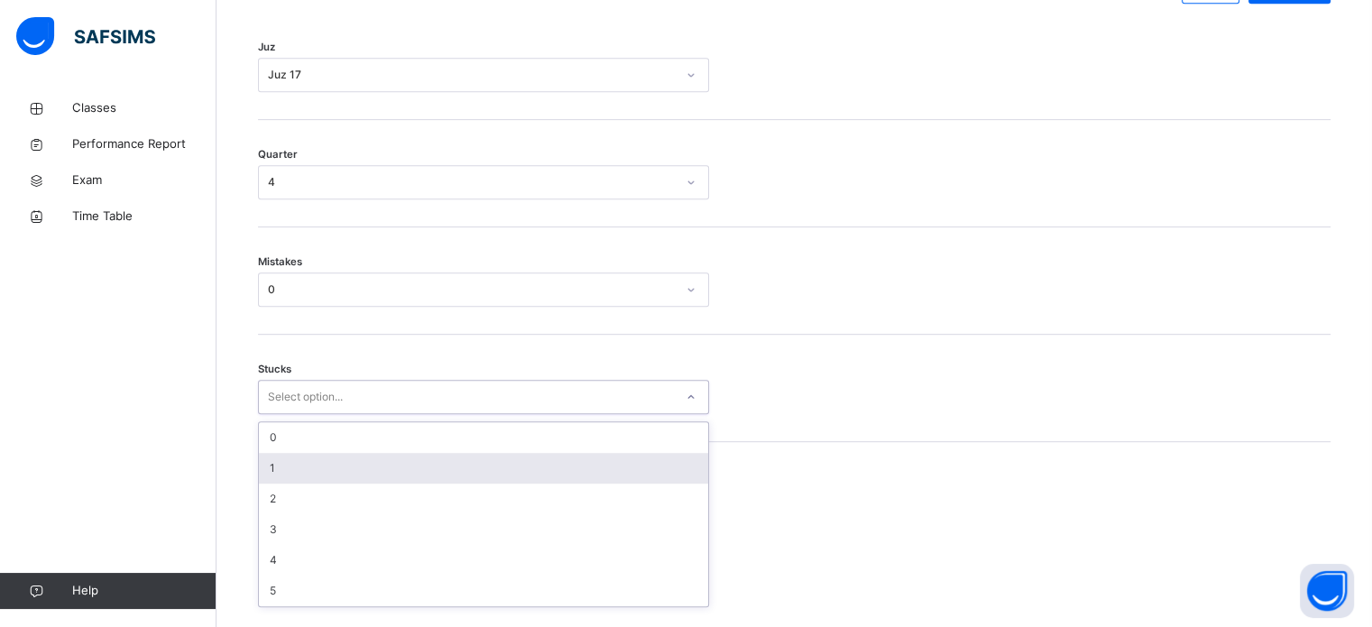
click at [490, 484] on div "1" at bounding box center [483, 468] width 449 height 31
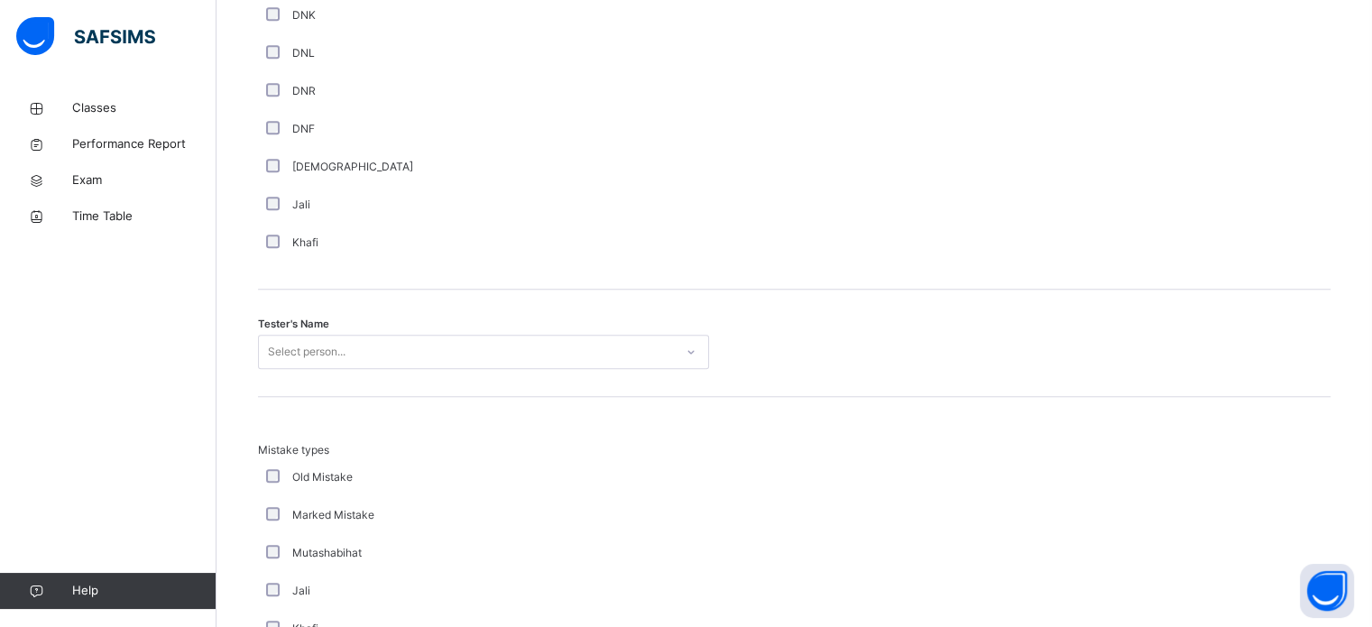
click at [468, 369] on div "Select person..." at bounding box center [483, 352] width 451 height 34
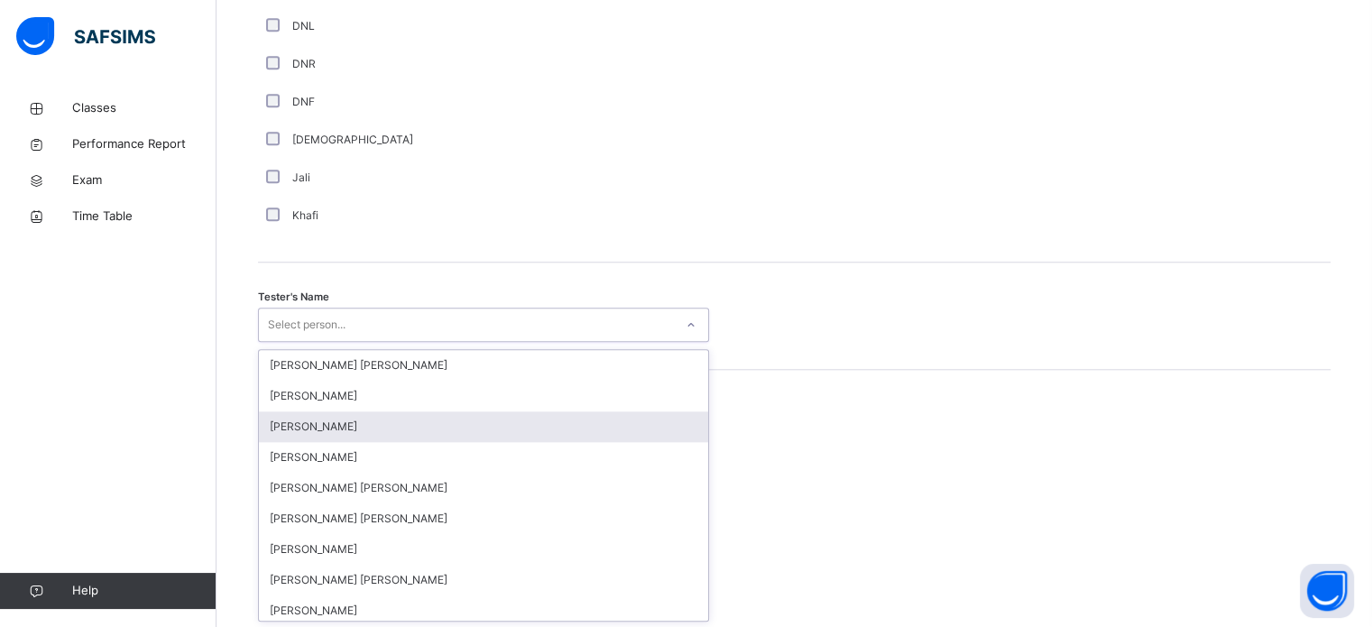
scroll to position [1653, 0]
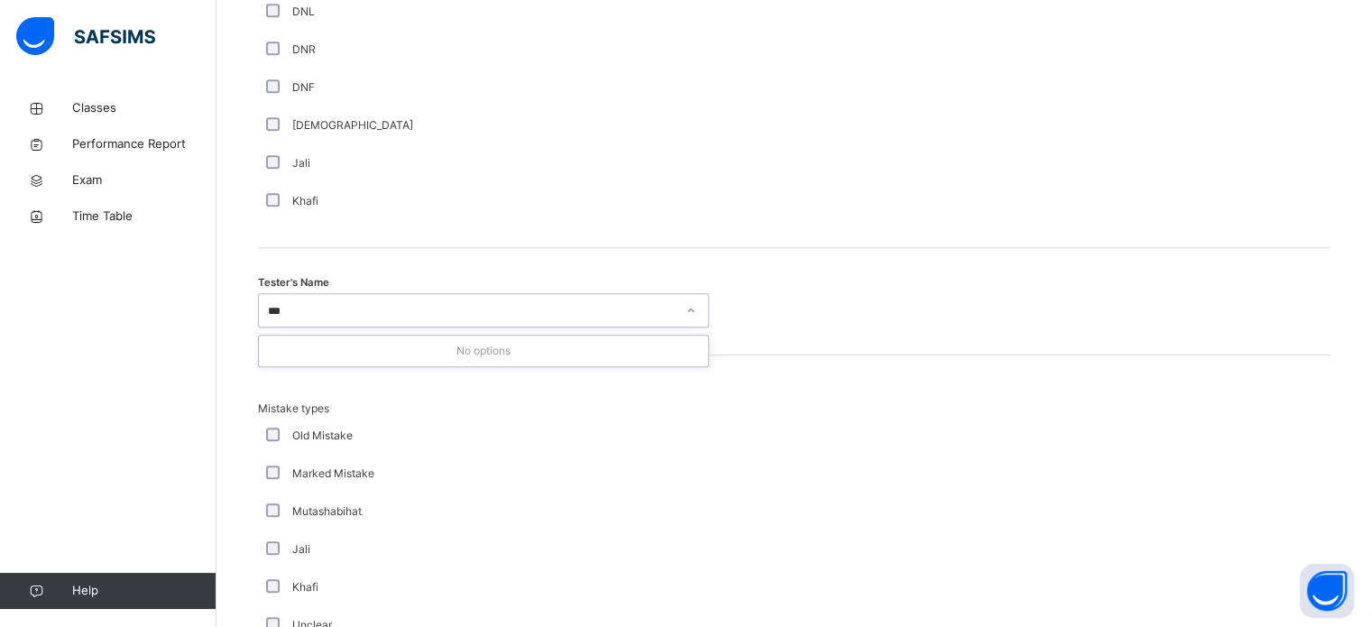
type input "**"
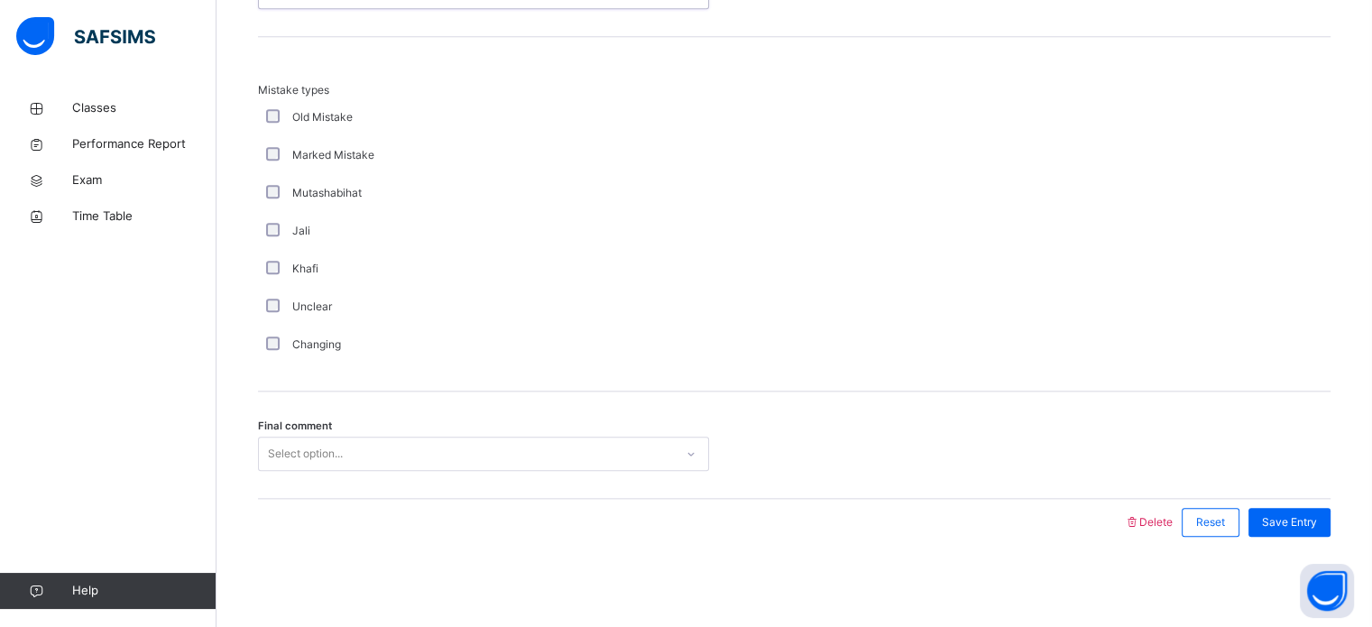
click at [468, 444] on div "Select option..." at bounding box center [466, 454] width 415 height 28
click at [1317, 518] on span "Save Entry" at bounding box center [1289, 522] width 55 height 16
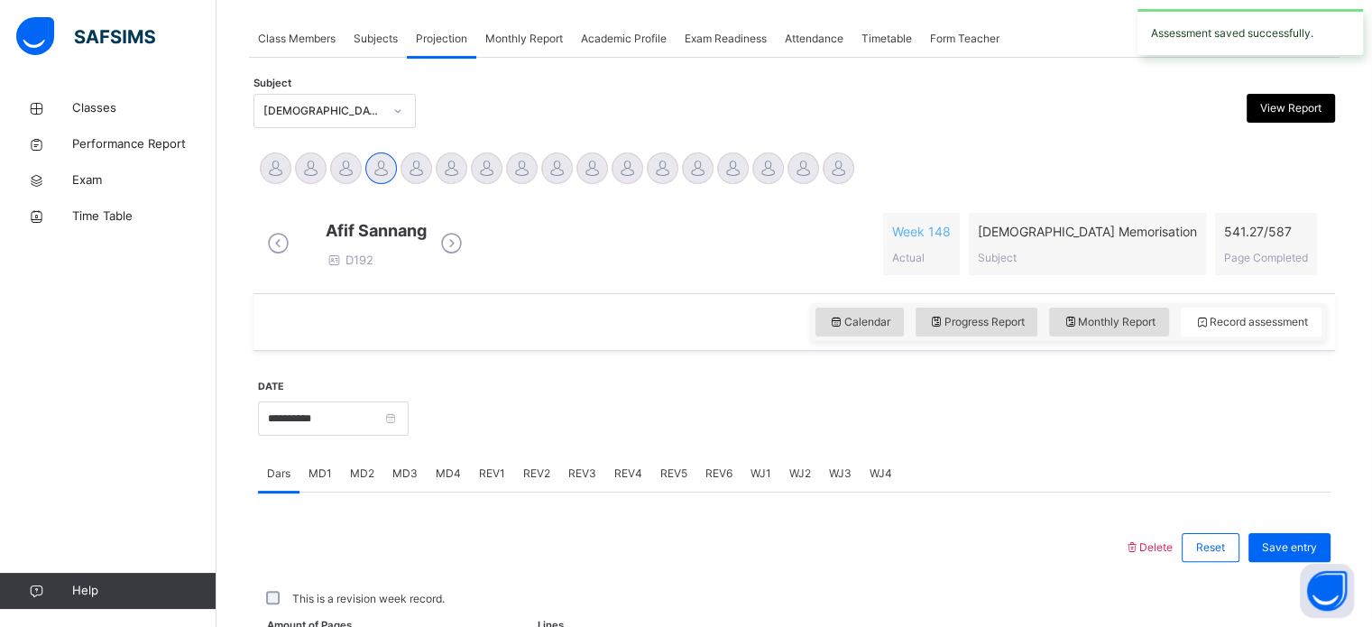
scroll to position [727, 0]
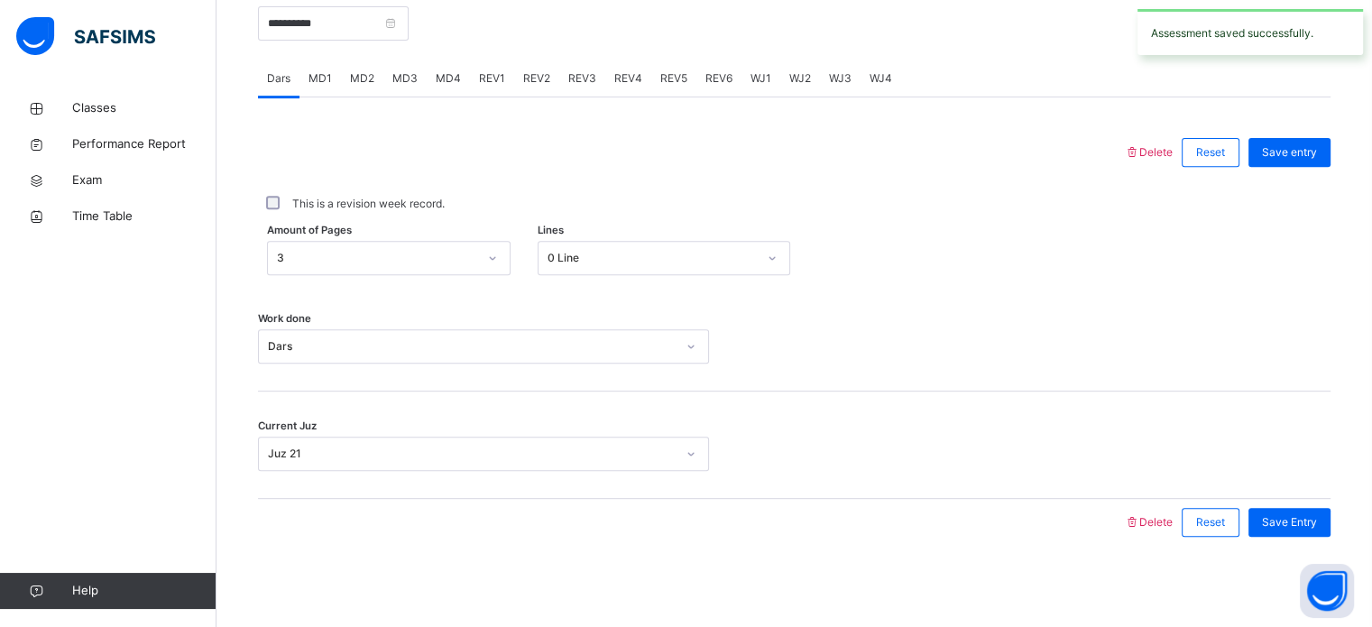
click at [1317, 518] on span "Save Entry" at bounding box center [1289, 522] width 55 height 16
click at [356, 28] on input "**********" at bounding box center [333, 23] width 151 height 34
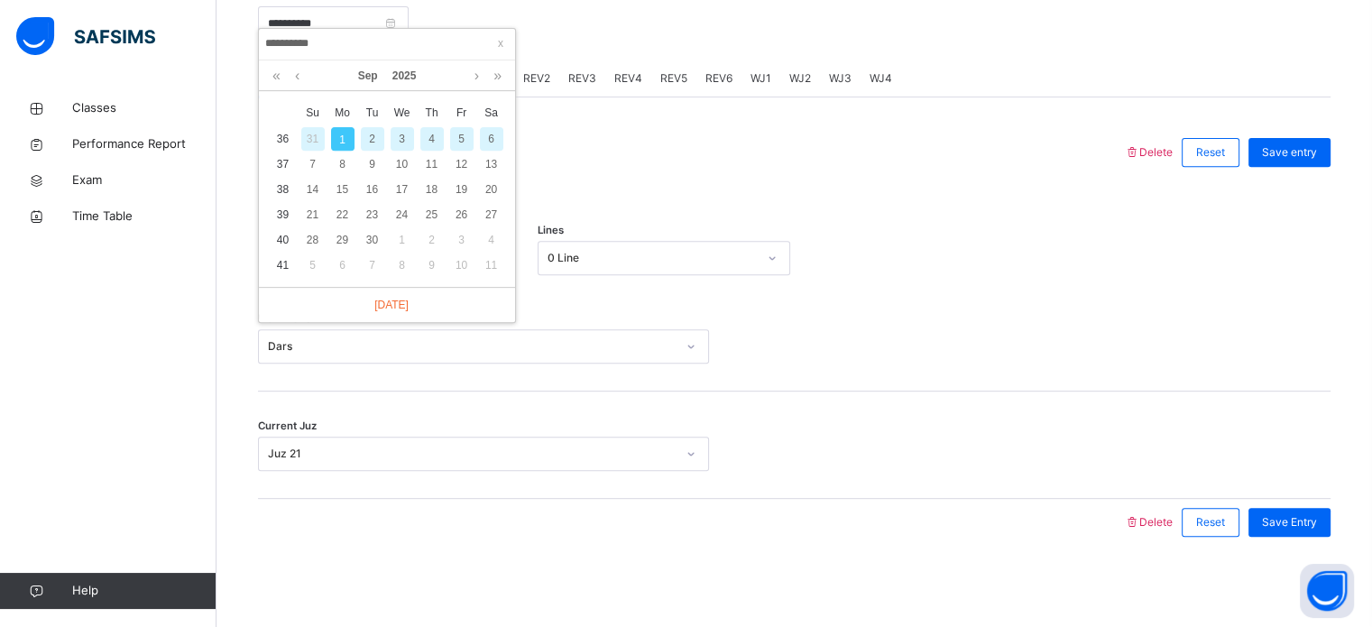
click at [281, 126] on td "36" at bounding box center [283, 138] width 30 height 25
click at [290, 126] on td "36" at bounding box center [283, 138] width 30 height 25
click at [299, 64] on link at bounding box center [297, 75] width 14 height 31
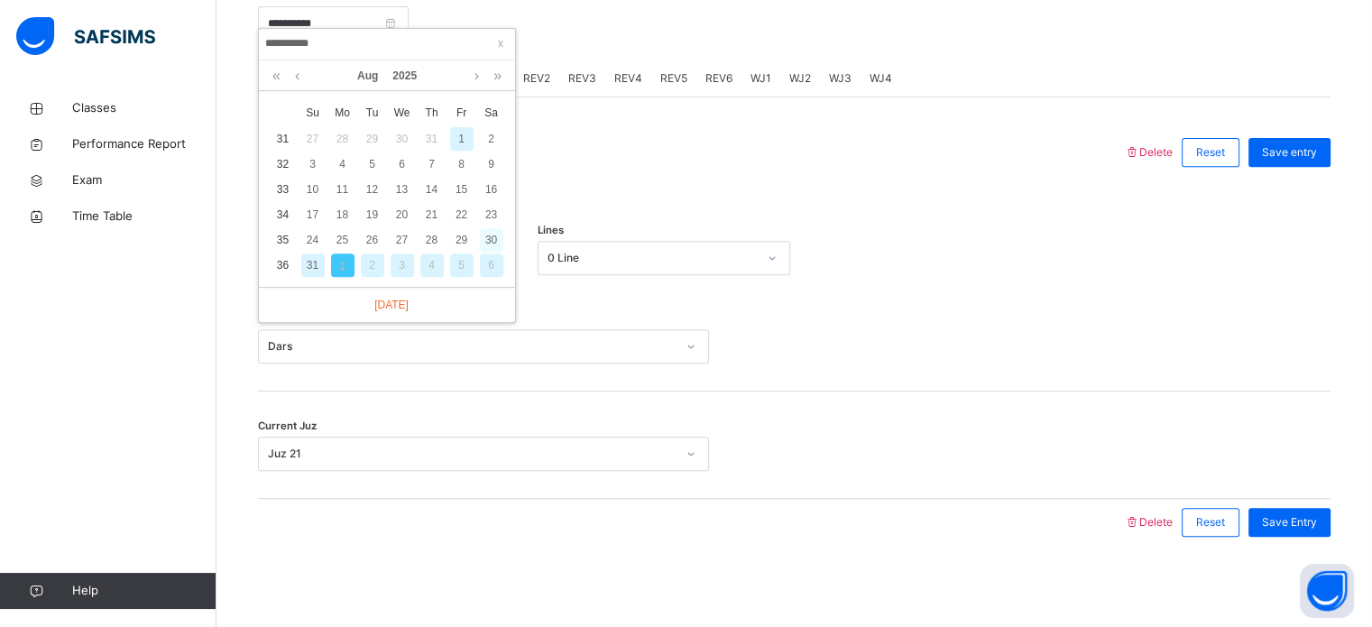
click at [497, 228] on div "30" at bounding box center [491, 239] width 23 height 23
type input "**********"
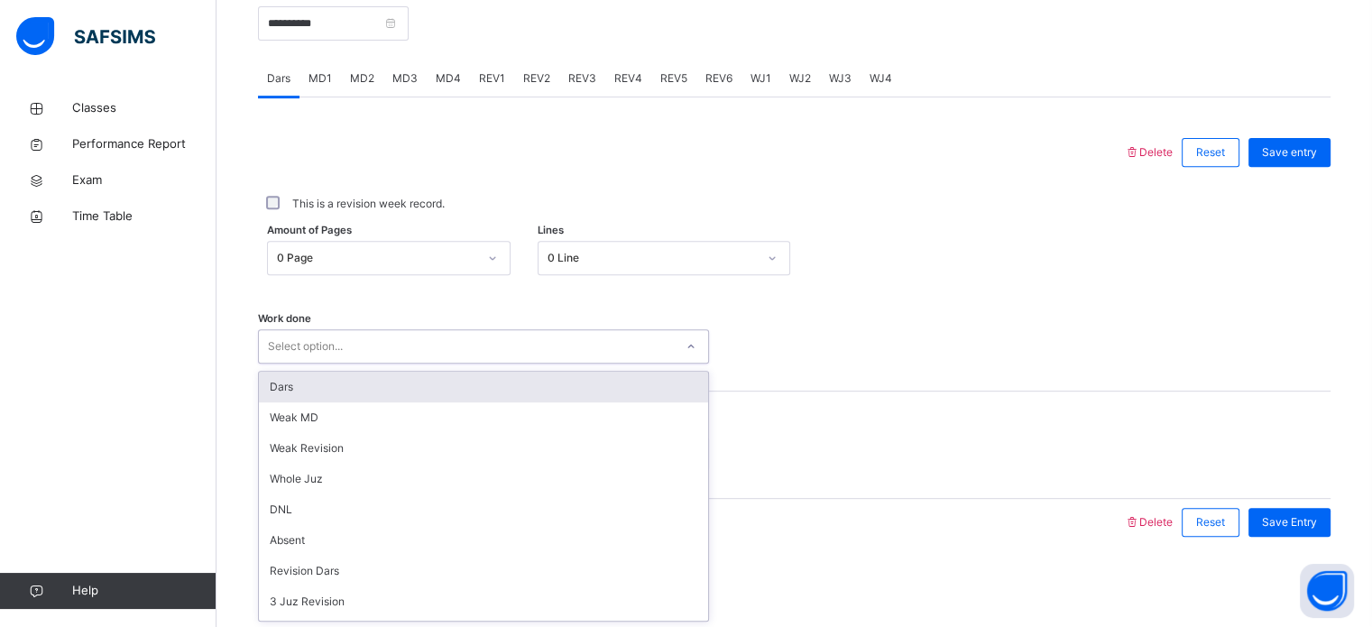
click at [453, 358] on div "Select option..." at bounding box center [466, 347] width 415 height 28
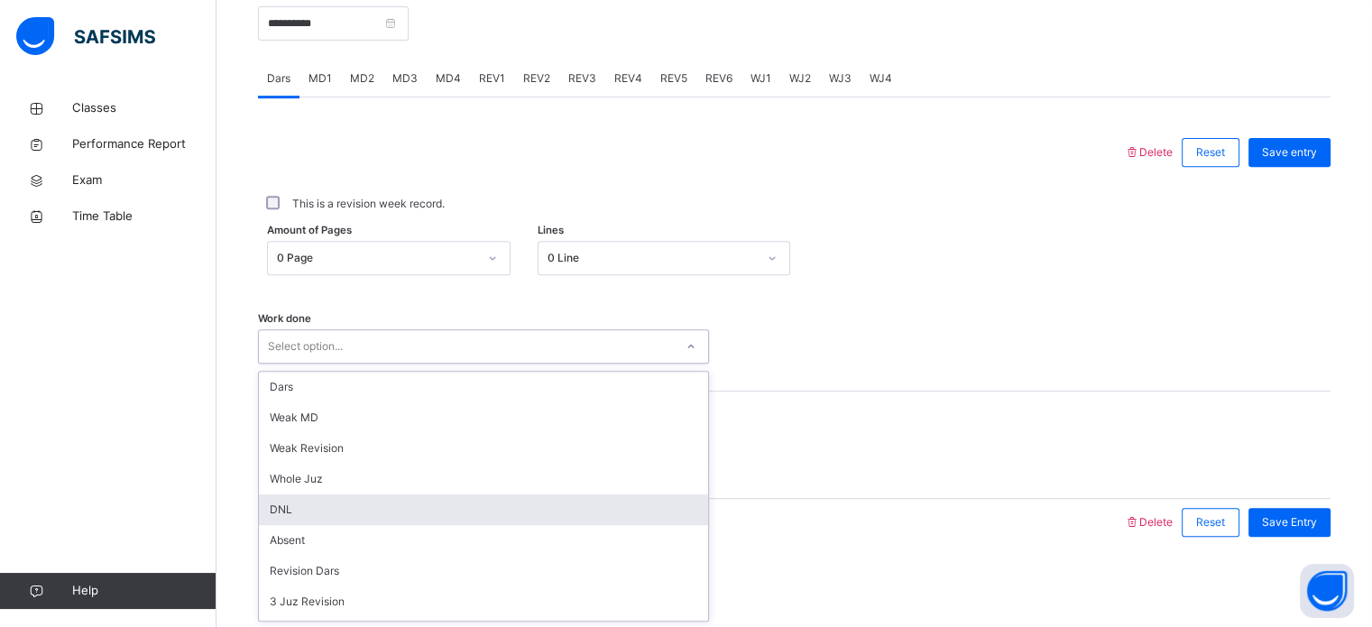
click at [415, 509] on div "DNL" at bounding box center [483, 509] width 449 height 31
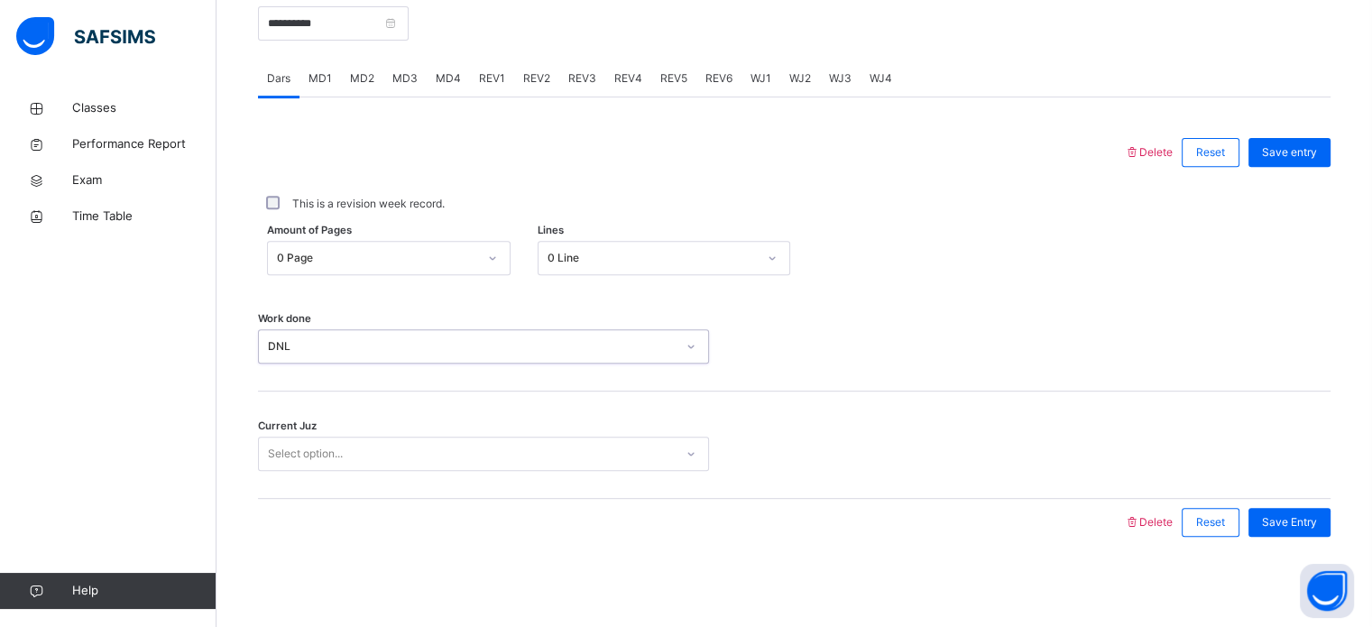
click at [432, 403] on div "Current Juz Select option..." at bounding box center [794, 445] width 1073 height 107
click at [447, 468] on div "Current Juz Select option..." at bounding box center [794, 445] width 1073 height 107
click at [445, 464] on div "Select option..." at bounding box center [466, 454] width 415 height 28
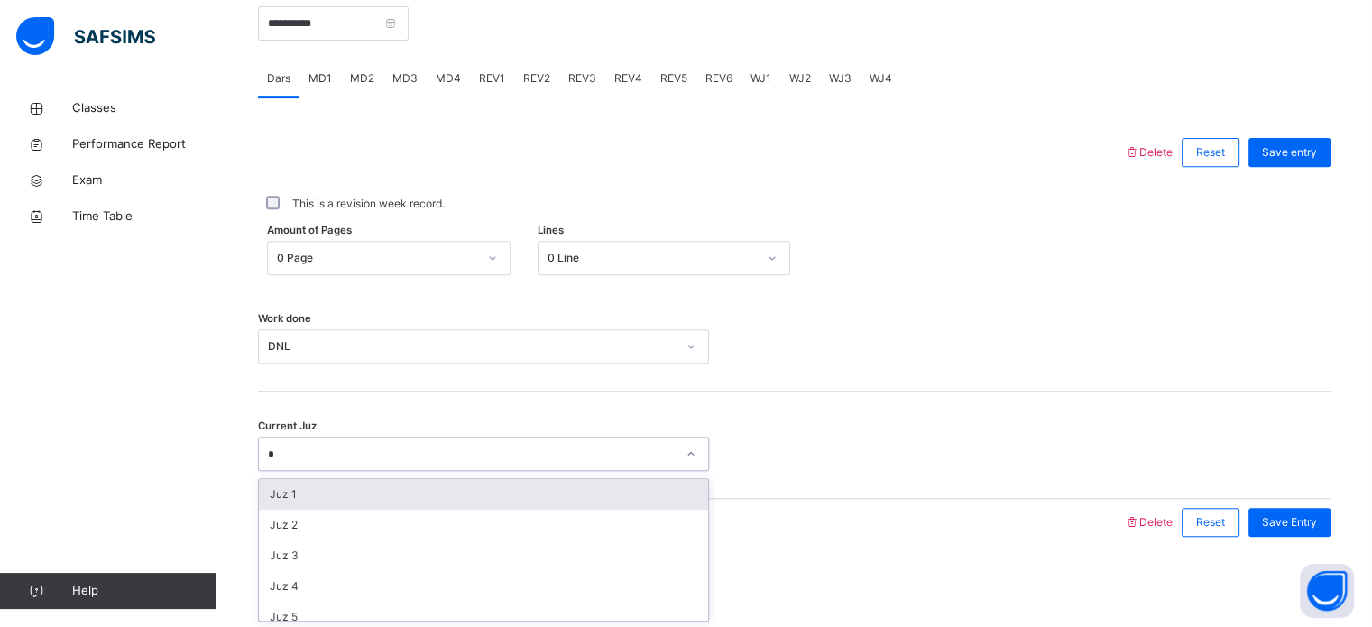
type input "**"
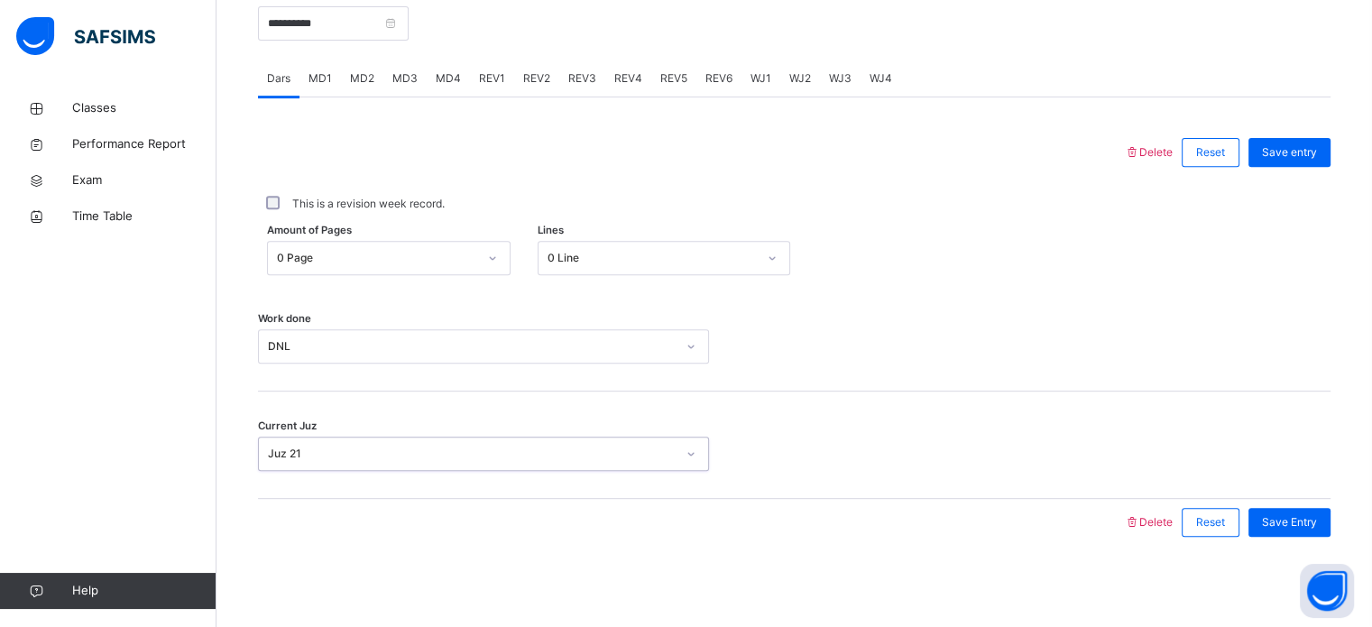
click at [1303, 537] on div "Save Entry" at bounding box center [1285, 522] width 91 height 47
click at [1303, 532] on div "Save Entry" at bounding box center [1290, 522] width 82 height 29
click at [317, 78] on span "MD1" at bounding box center [320, 78] width 23 height 16
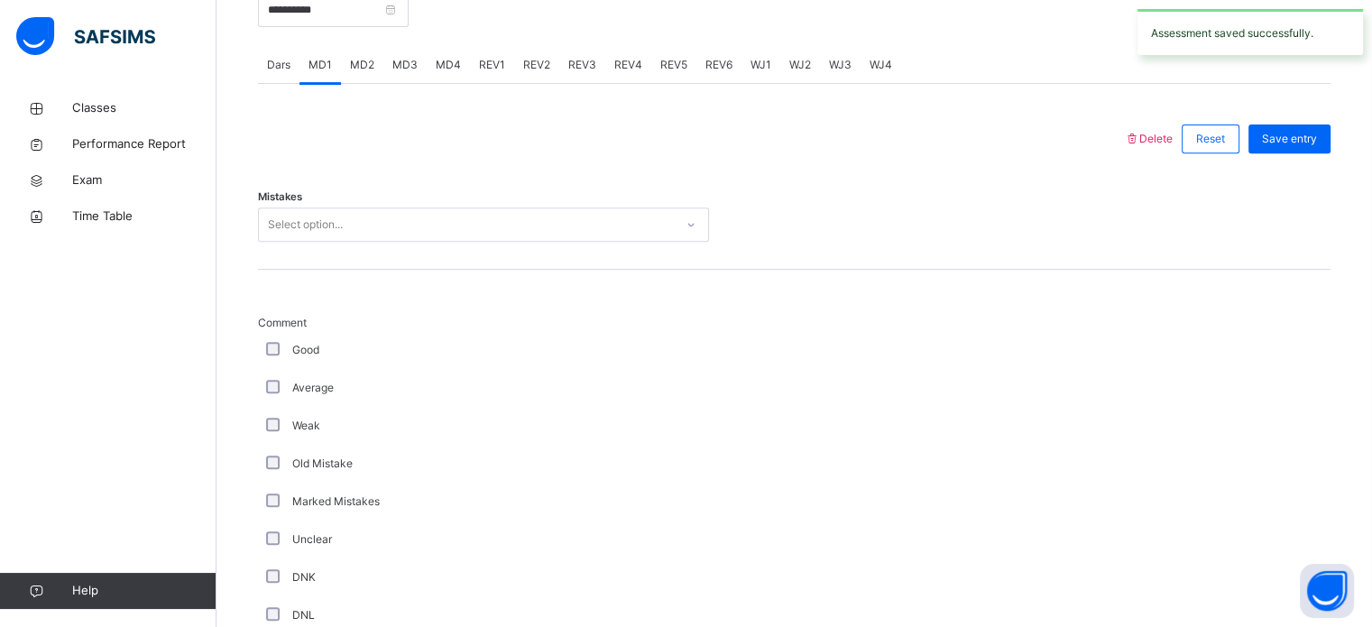
click at [373, 234] on div "Select option..." at bounding box center [466, 225] width 415 height 28
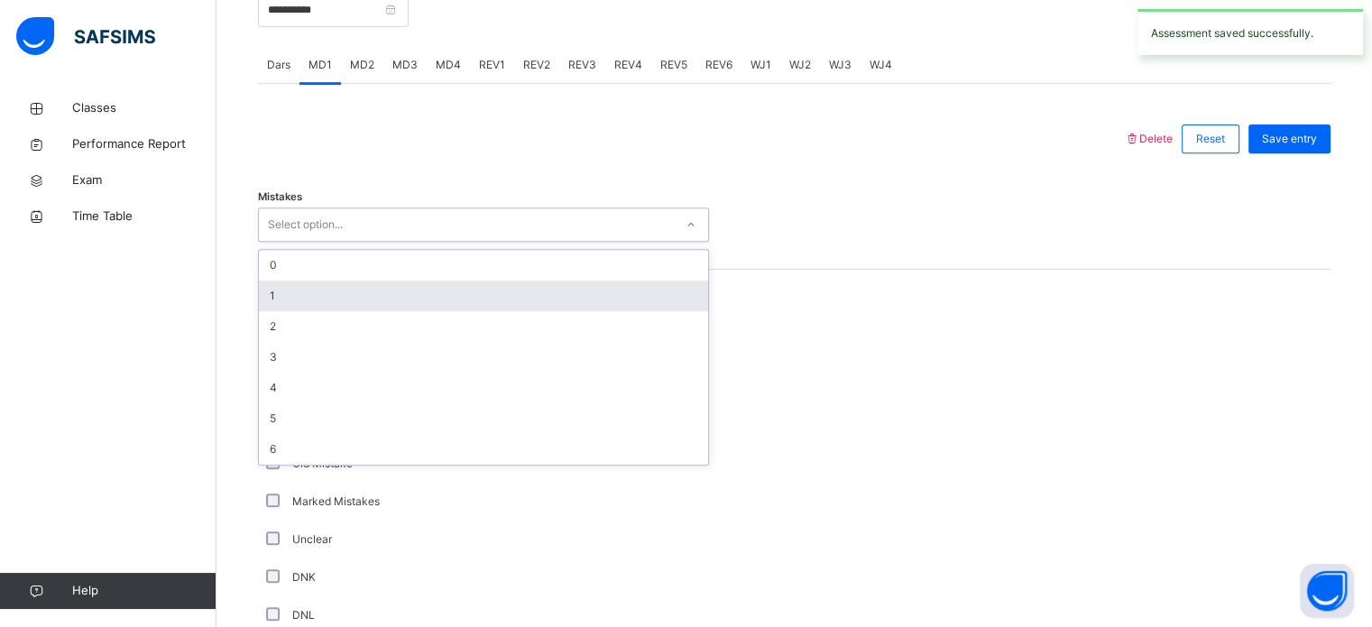
click at [373, 296] on div "1" at bounding box center [483, 296] width 449 height 31
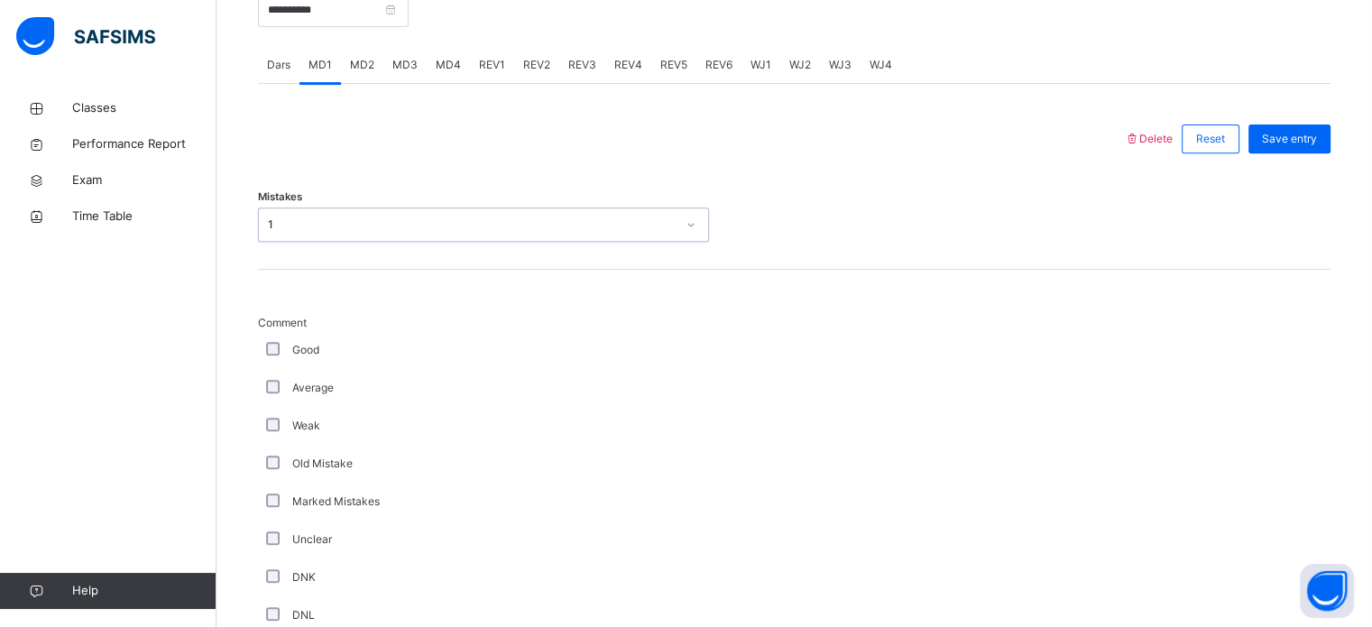
click at [360, 239] on div "1" at bounding box center [466, 225] width 415 height 28
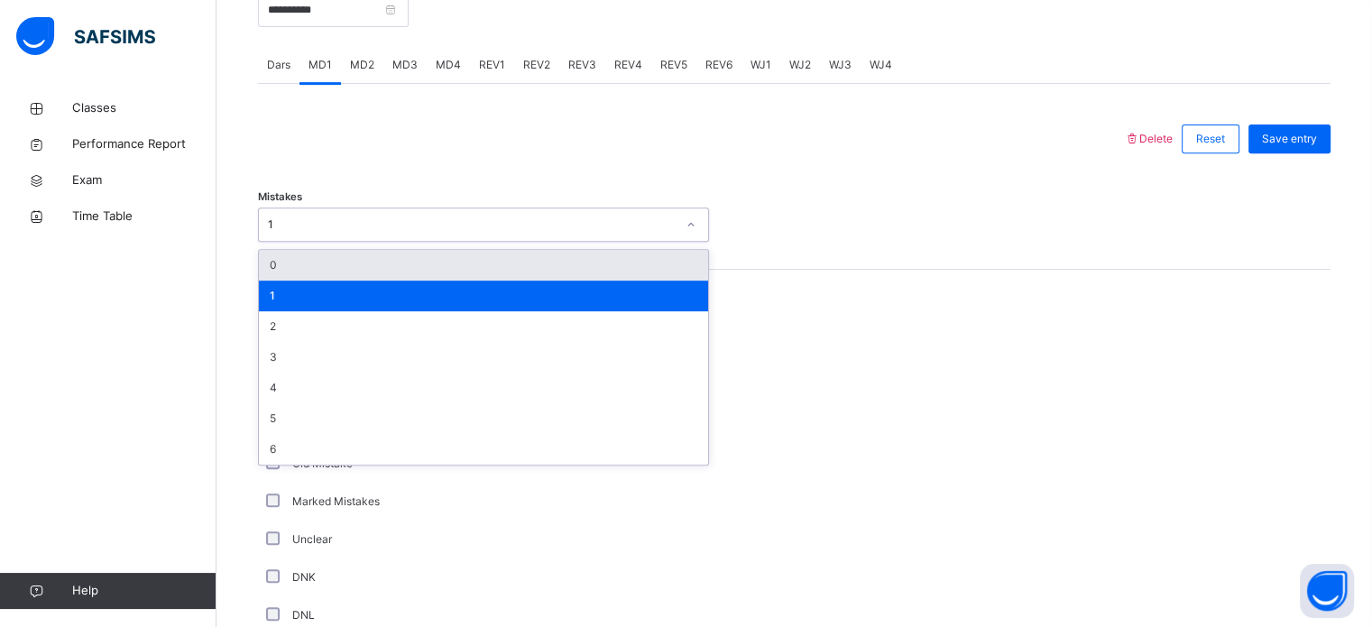
click at [363, 281] on div "0" at bounding box center [483, 265] width 449 height 31
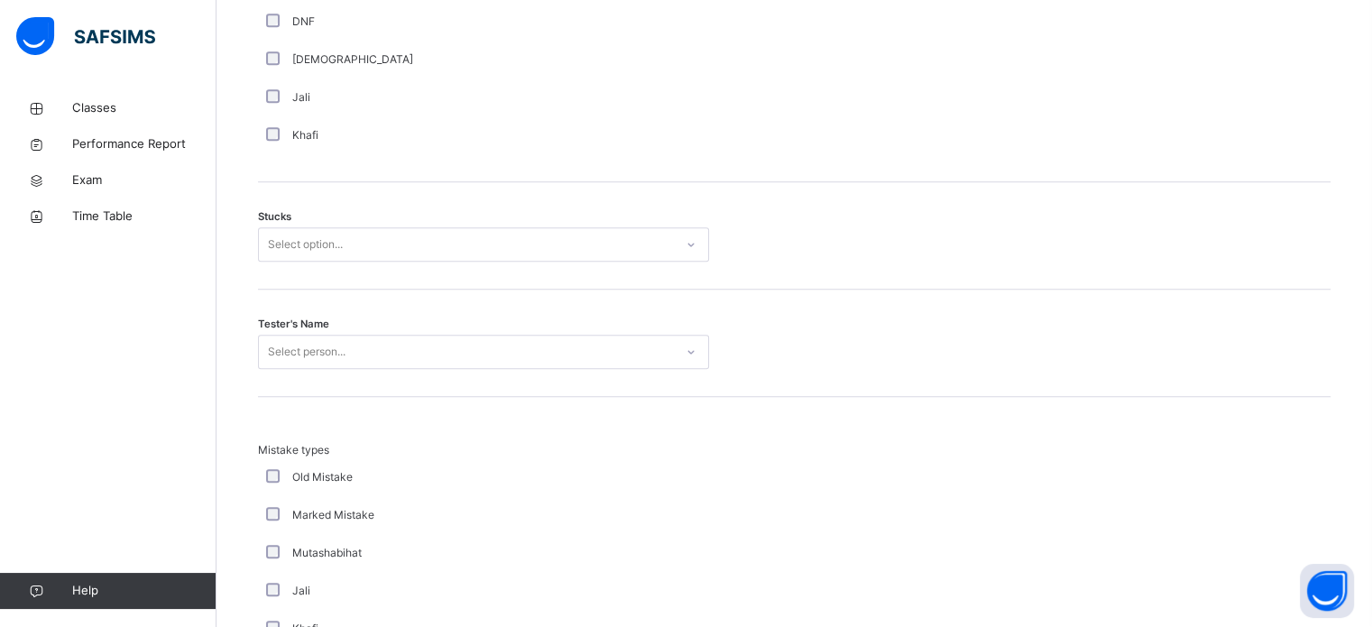
scroll to position [1398, 0]
click at [362, 281] on div "Stucks Select option..." at bounding box center [794, 233] width 1073 height 107
click at [356, 249] on div "Select option..." at bounding box center [466, 243] width 415 height 28
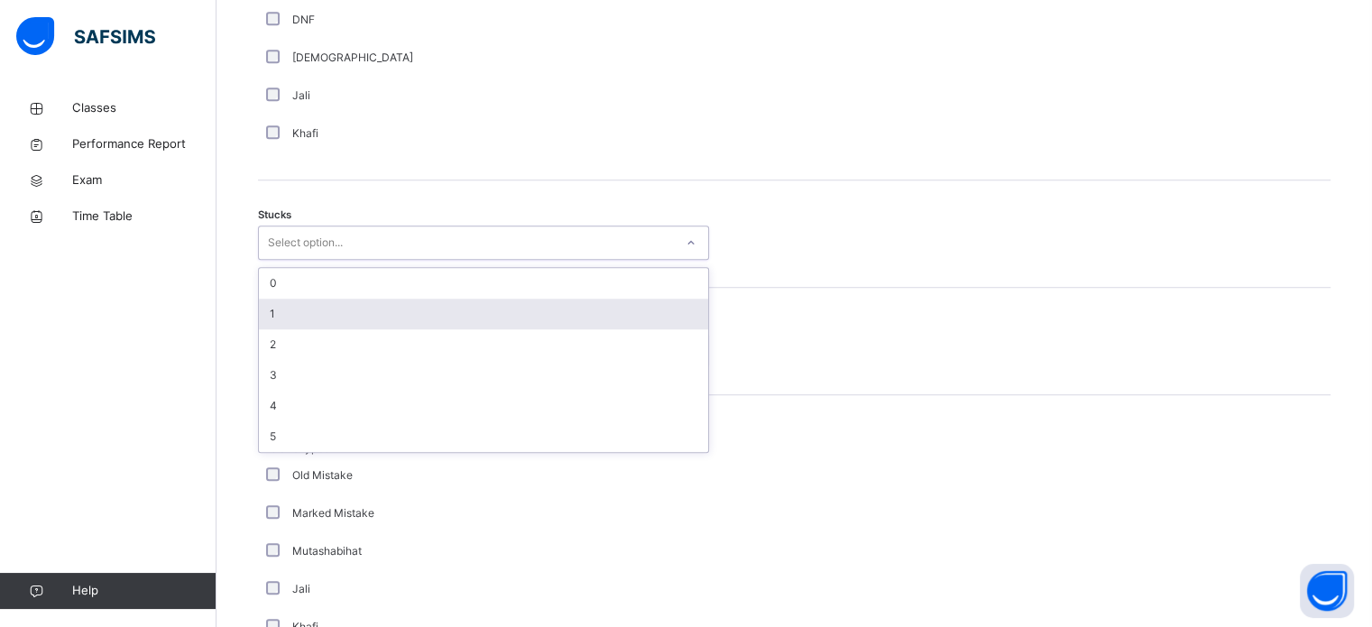
click at [354, 318] on div "1" at bounding box center [483, 314] width 449 height 31
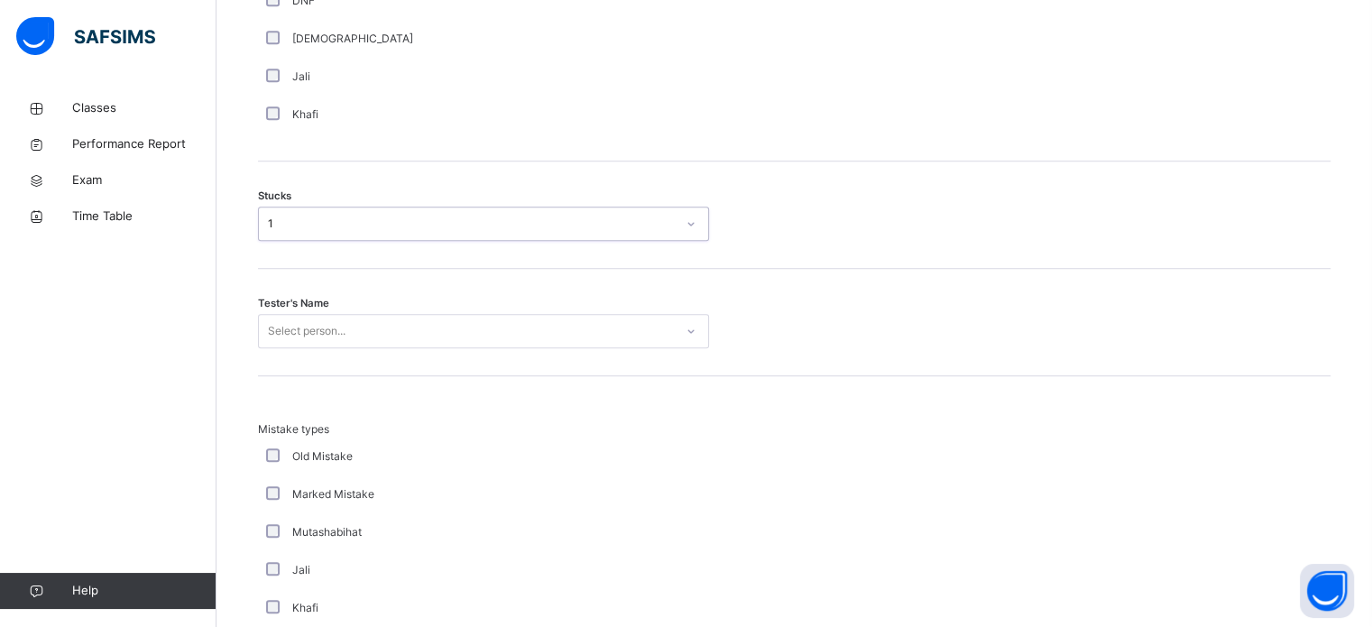
click at [355, 357] on div "Tester's Name Select person..." at bounding box center [794, 322] width 1073 height 107
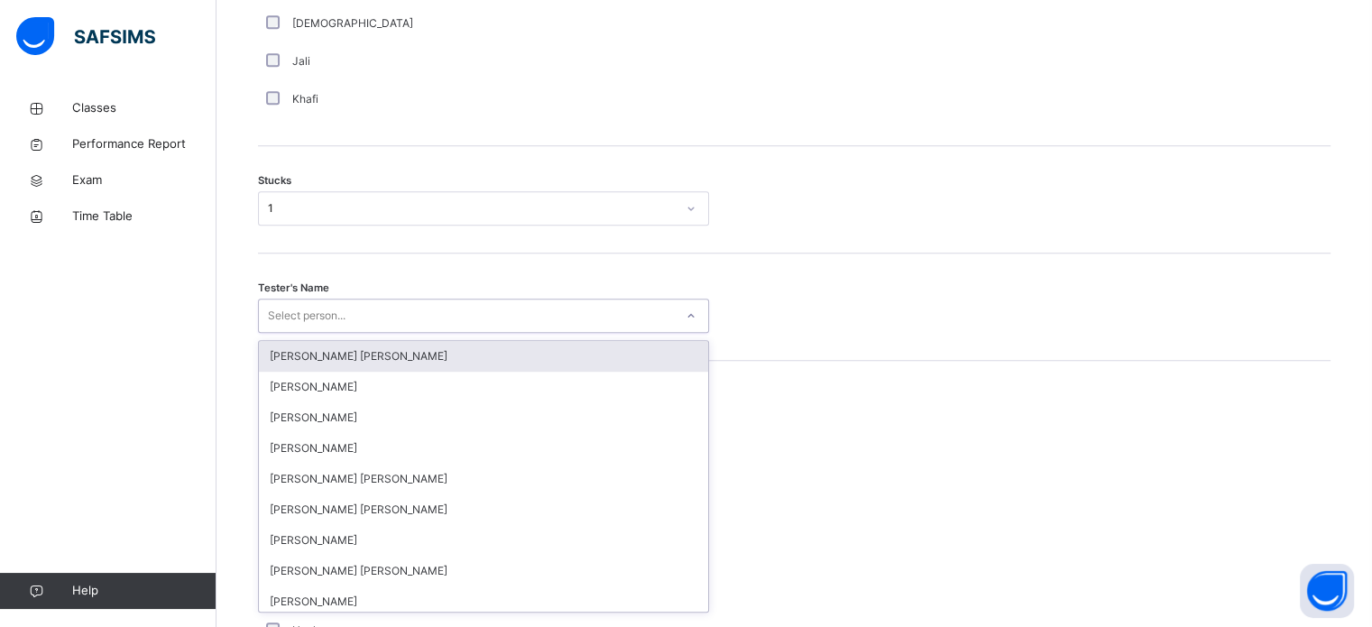
scroll to position [1438, 0]
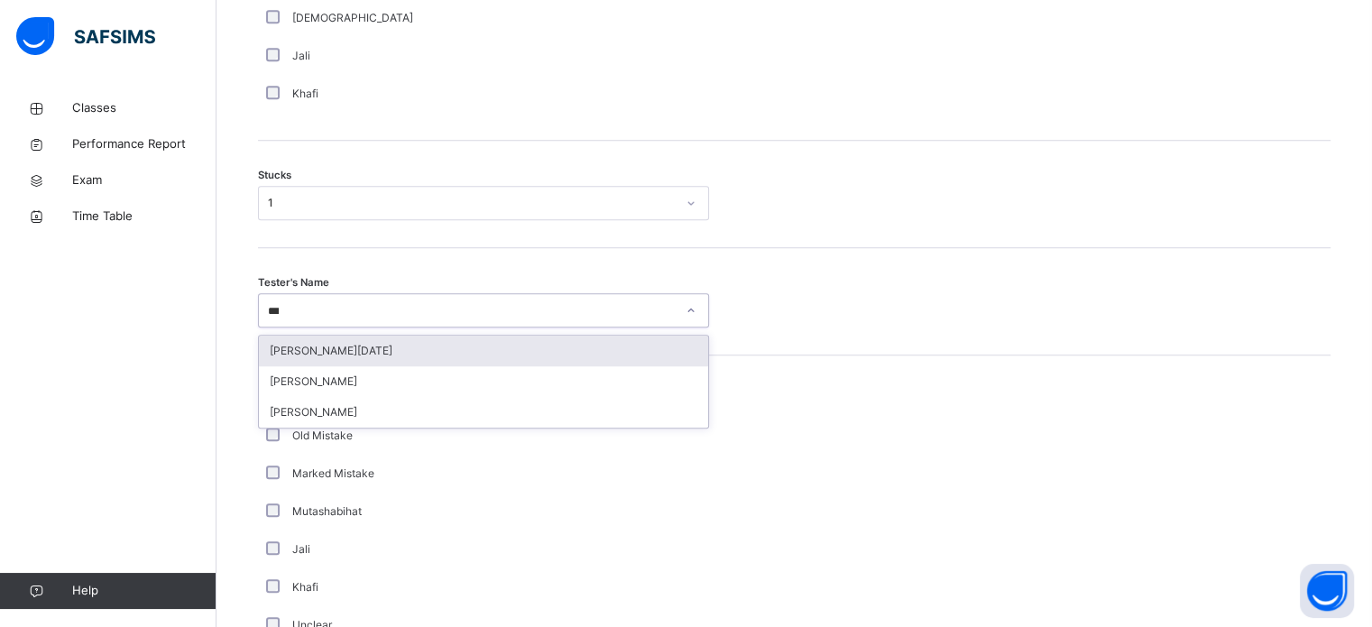
type input "****"
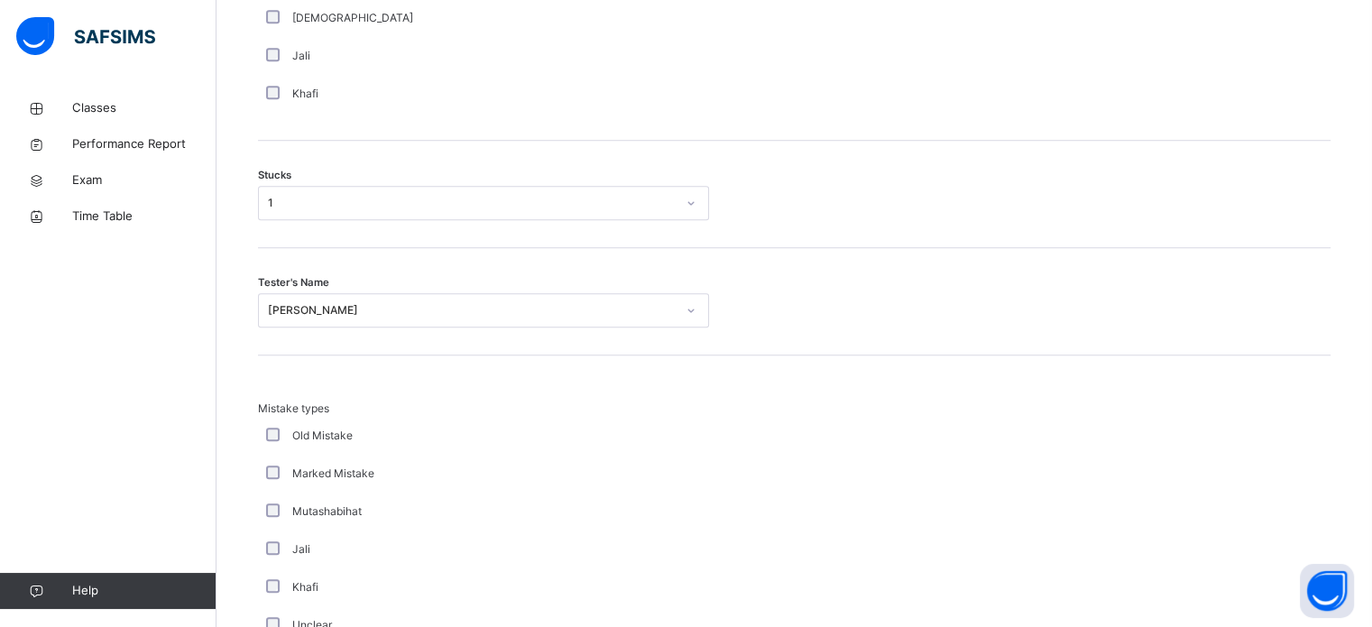
click at [355, 355] on div "Tester's Name [PERSON_NAME]" at bounding box center [794, 301] width 1073 height 107
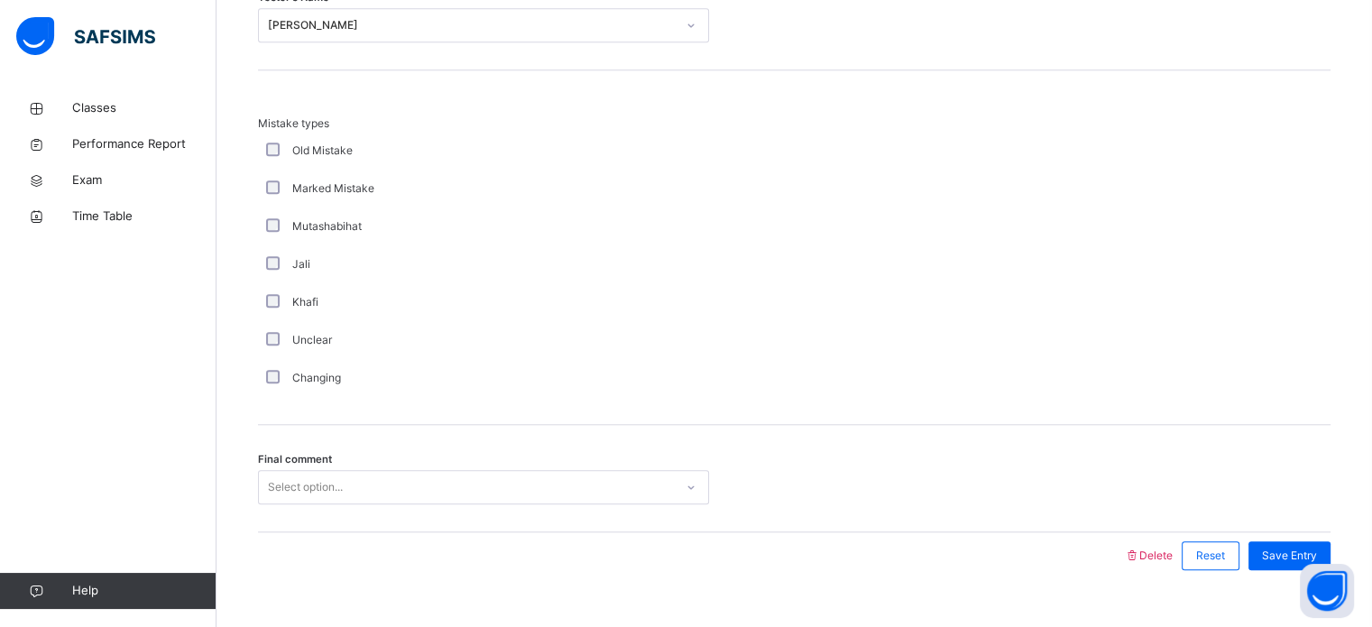
scroll to position [1769, 0]
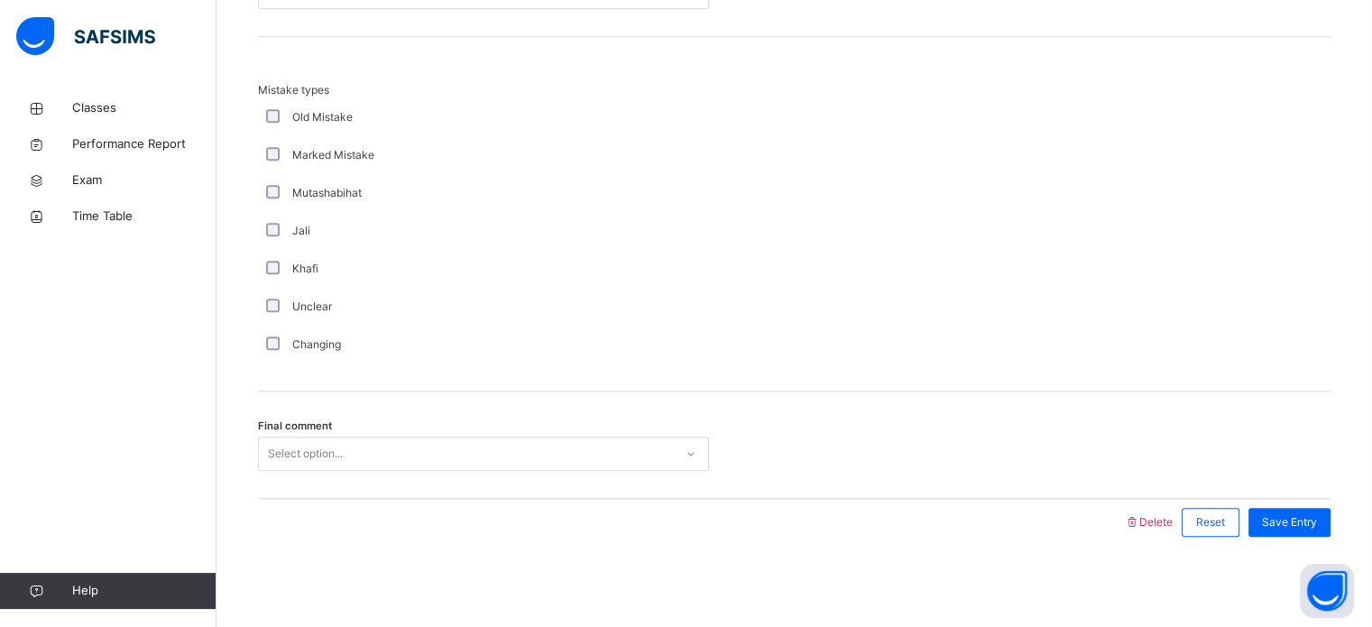
click at [445, 447] on div "Select option..." at bounding box center [466, 454] width 415 height 28
click at [1317, 523] on span "Save Entry" at bounding box center [1289, 522] width 55 height 16
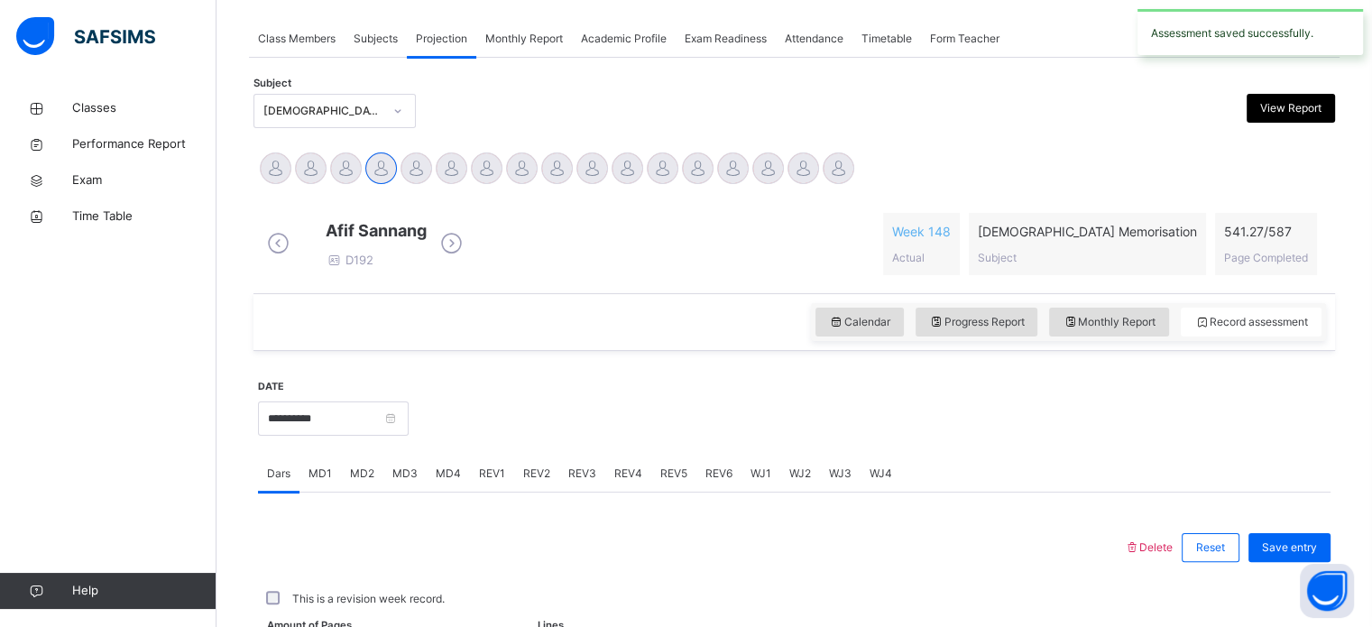
scroll to position [727, 0]
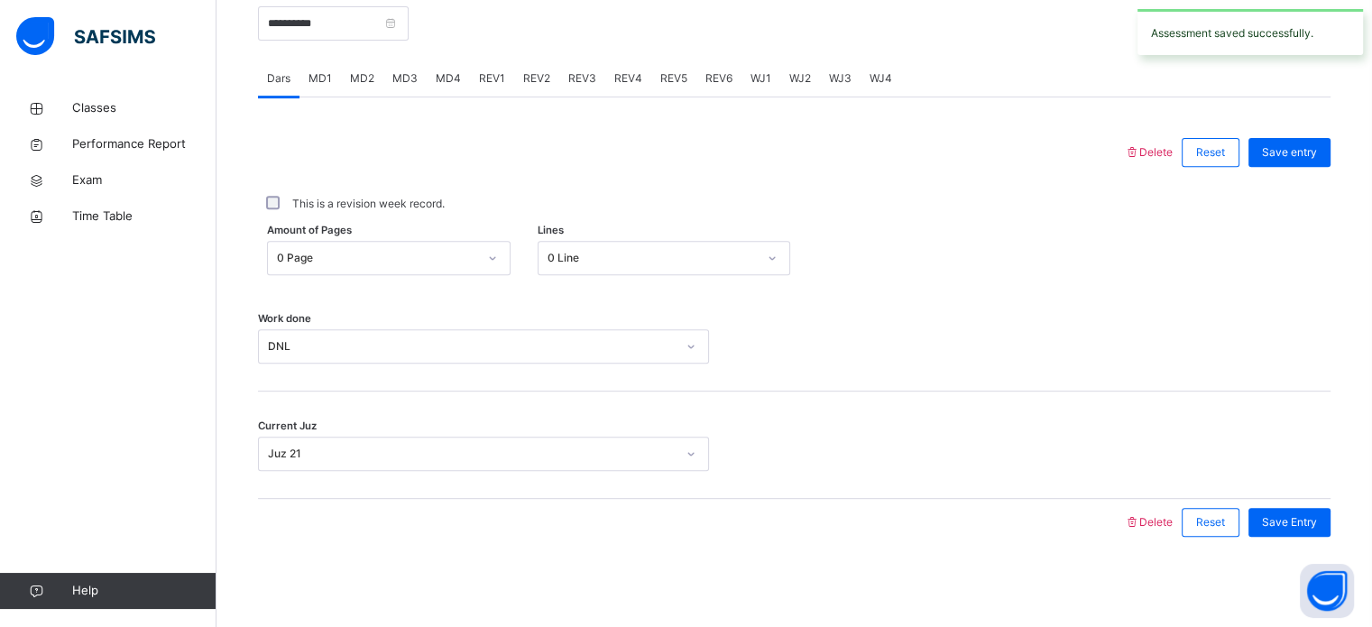
drag, startPoint x: 443, startPoint y: 75, endPoint x: 476, endPoint y: 154, distance: 86.1
click at [448, 75] on span "MD4" at bounding box center [448, 78] width 25 height 16
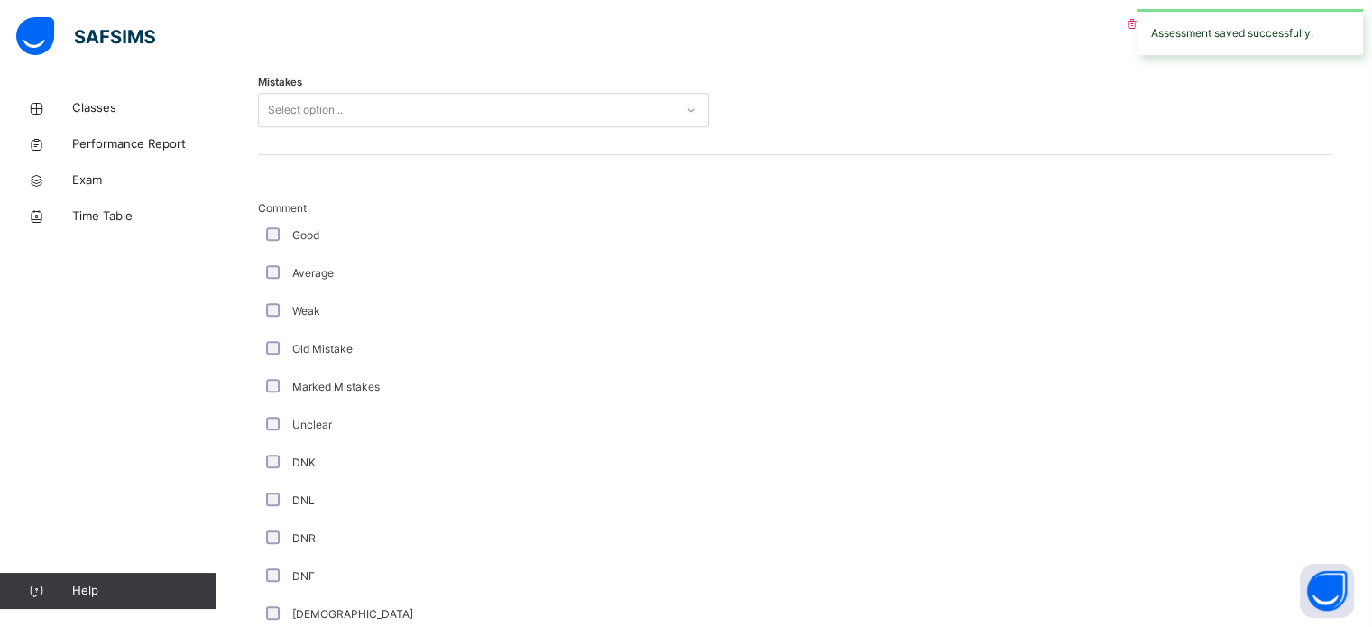
click at [487, 155] on div "Mistakes Select option..." at bounding box center [794, 101] width 1073 height 107
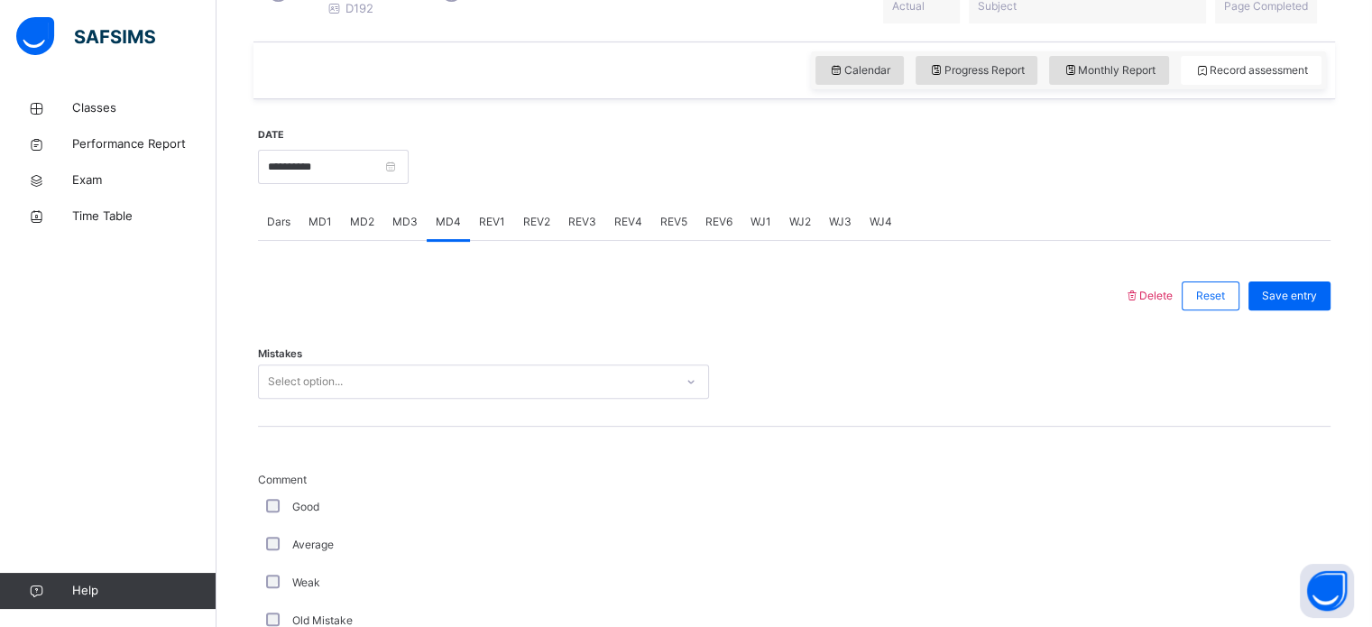
scroll to position [748, 0]
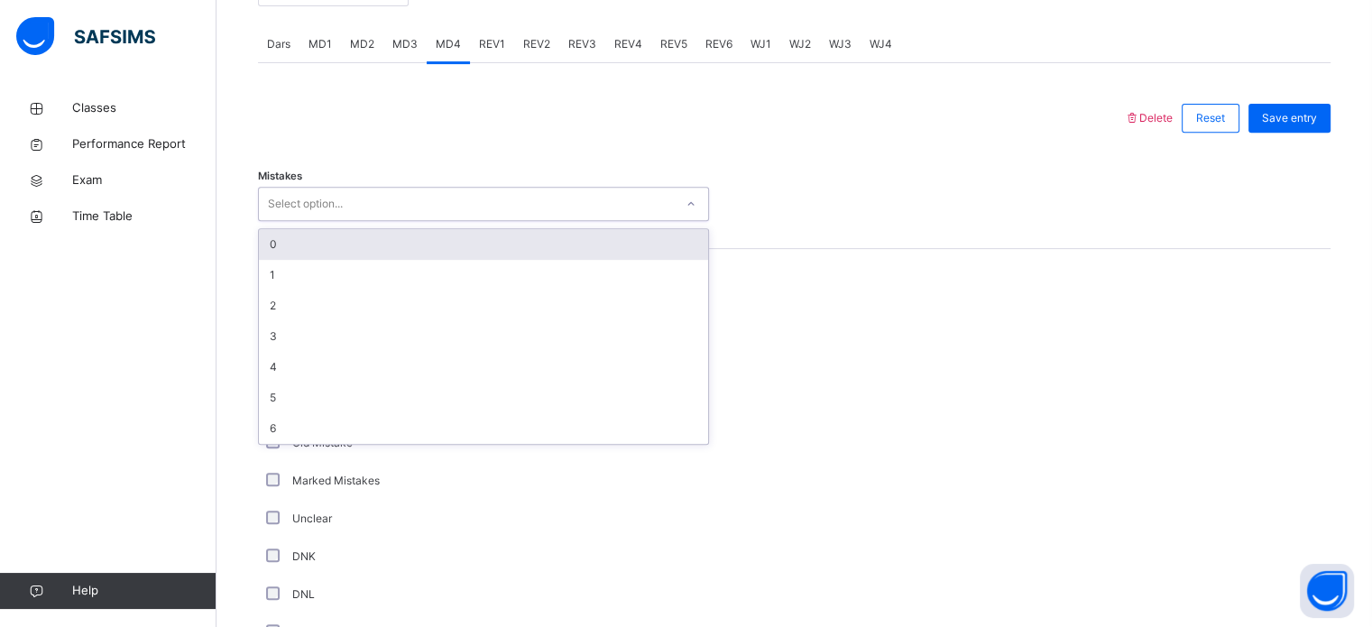
click at [475, 216] on div "Select option..." at bounding box center [466, 204] width 415 height 28
click at [454, 248] on div "0" at bounding box center [483, 244] width 449 height 31
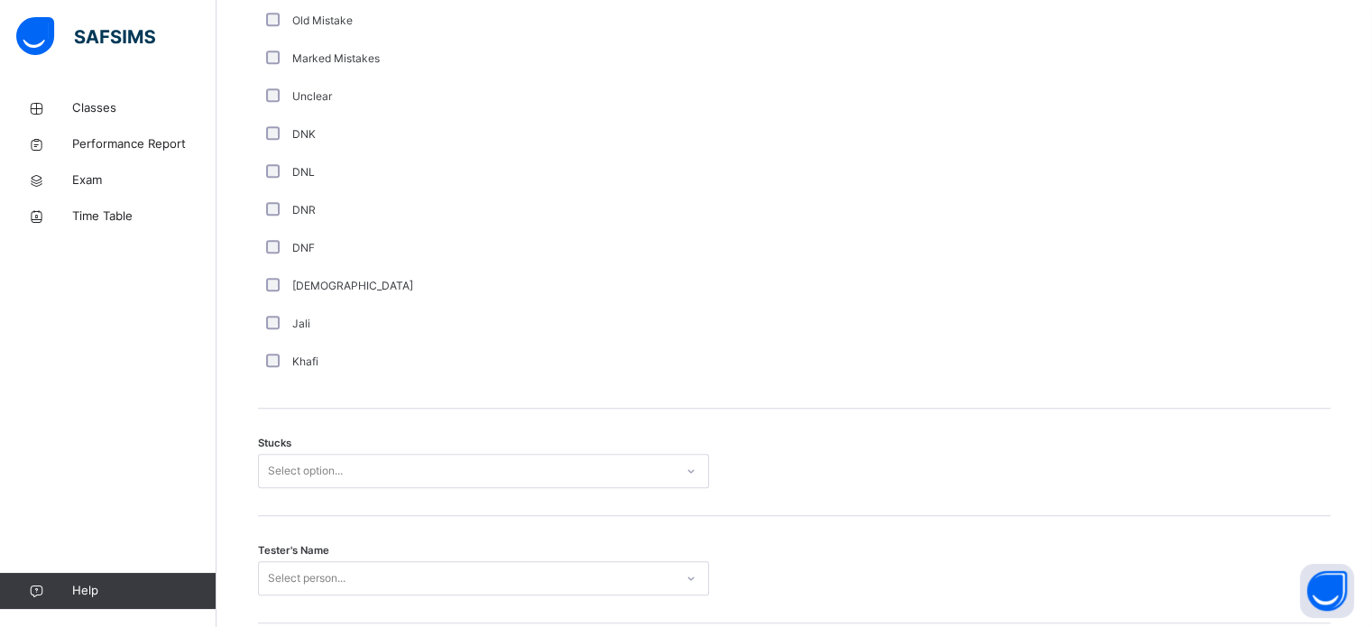
click at [392, 477] on div "Select option..." at bounding box center [483, 471] width 451 height 34
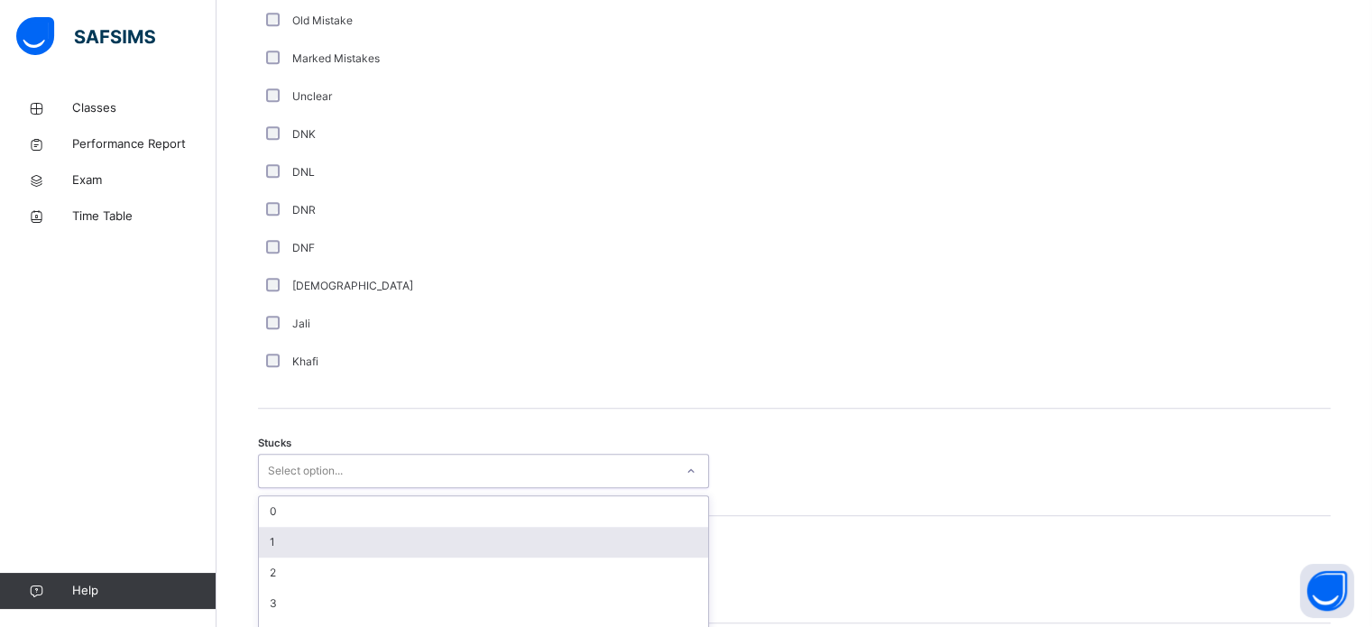
scroll to position [1245, 0]
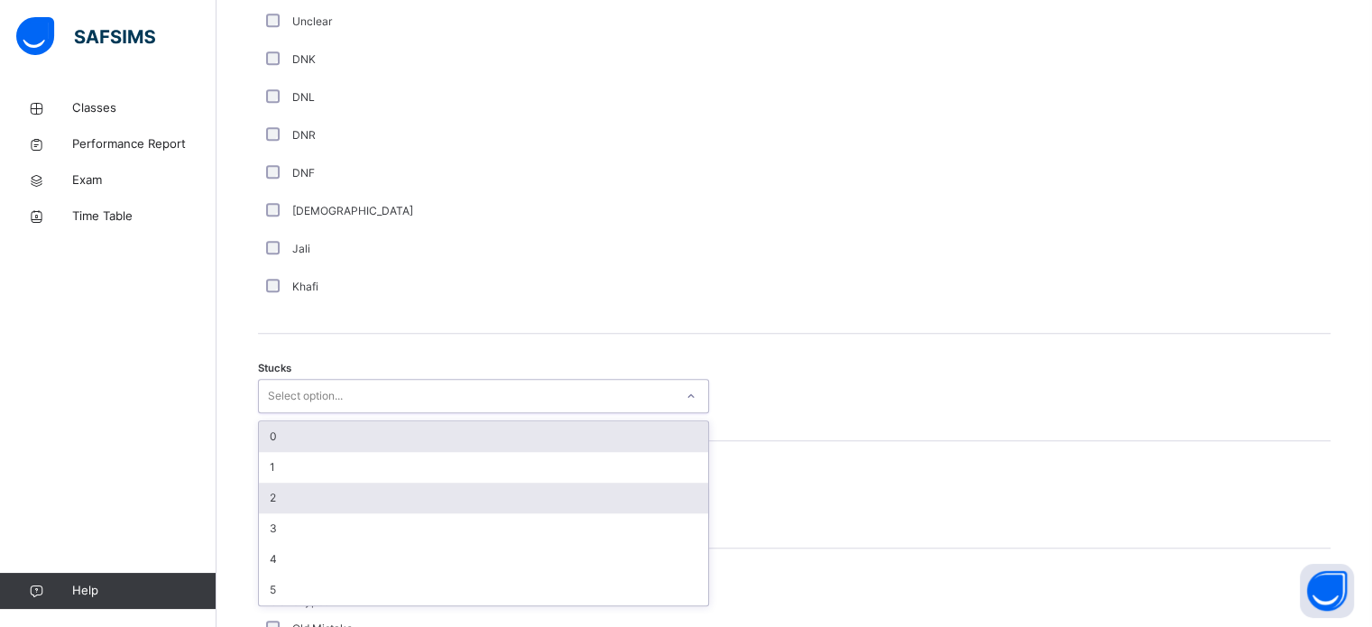
drag, startPoint x: 393, startPoint y: 455, endPoint x: 419, endPoint y: 504, distance: 55.7
click at [395, 468] on div "0 1 2 3 4 5" at bounding box center [483, 513] width 449 height 184
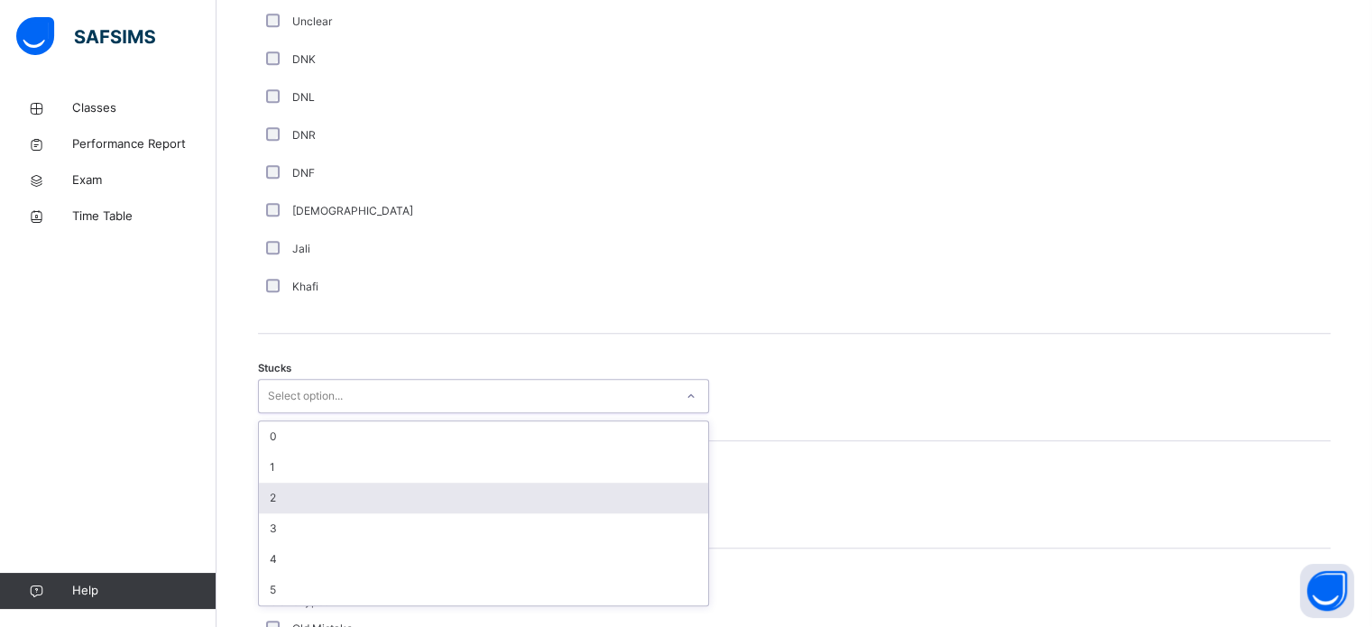
click at [420, 504] on div "2" at bounding box center [483, 498] width 449 height 31
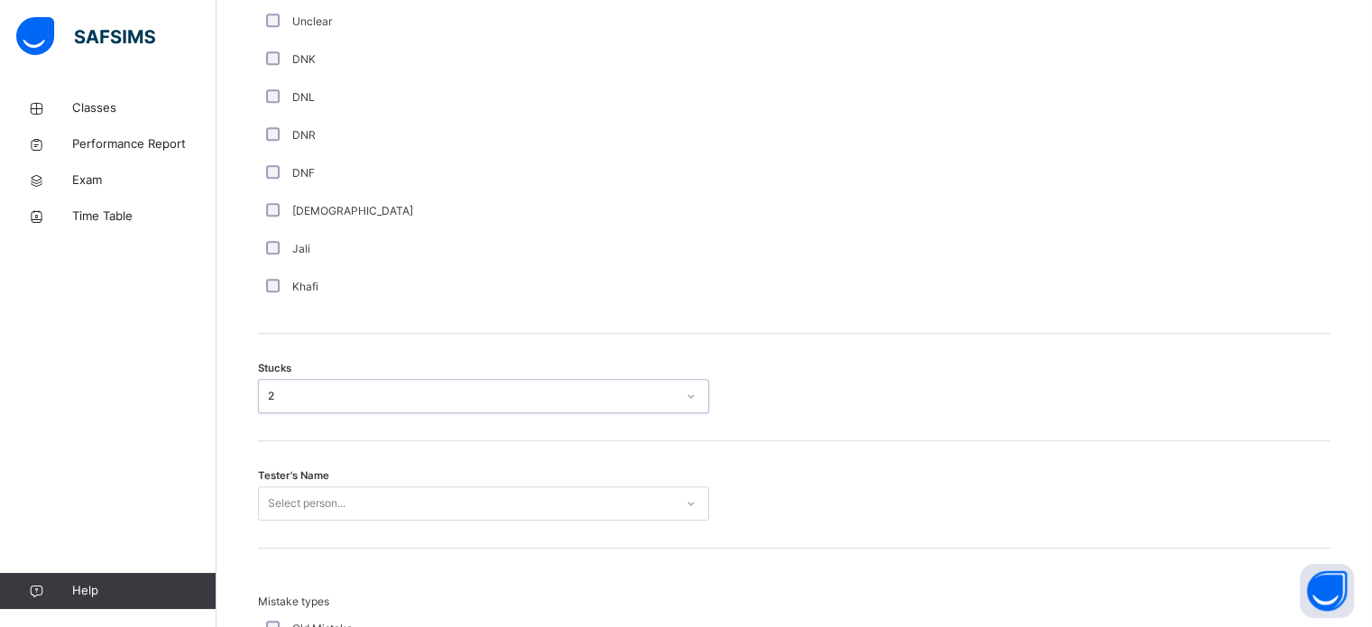
click at [415, 404] on div "2" at bounding box center [472, 396] width 408 height 16
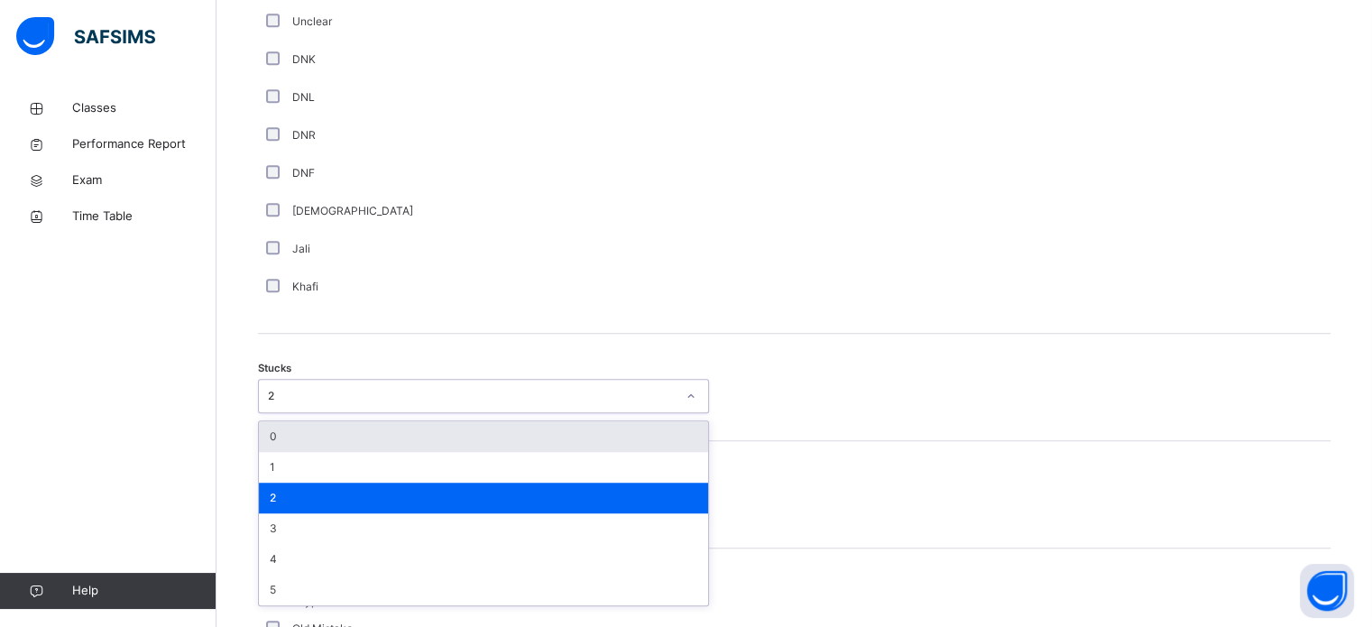
drag, startPoint x: 407, startPoint y: 446, endPoint x: 421, endPoint y: 472, distance: 29.9
click at [407, 447] on div "0" at bounding box center [483, 436] width 449 height 31
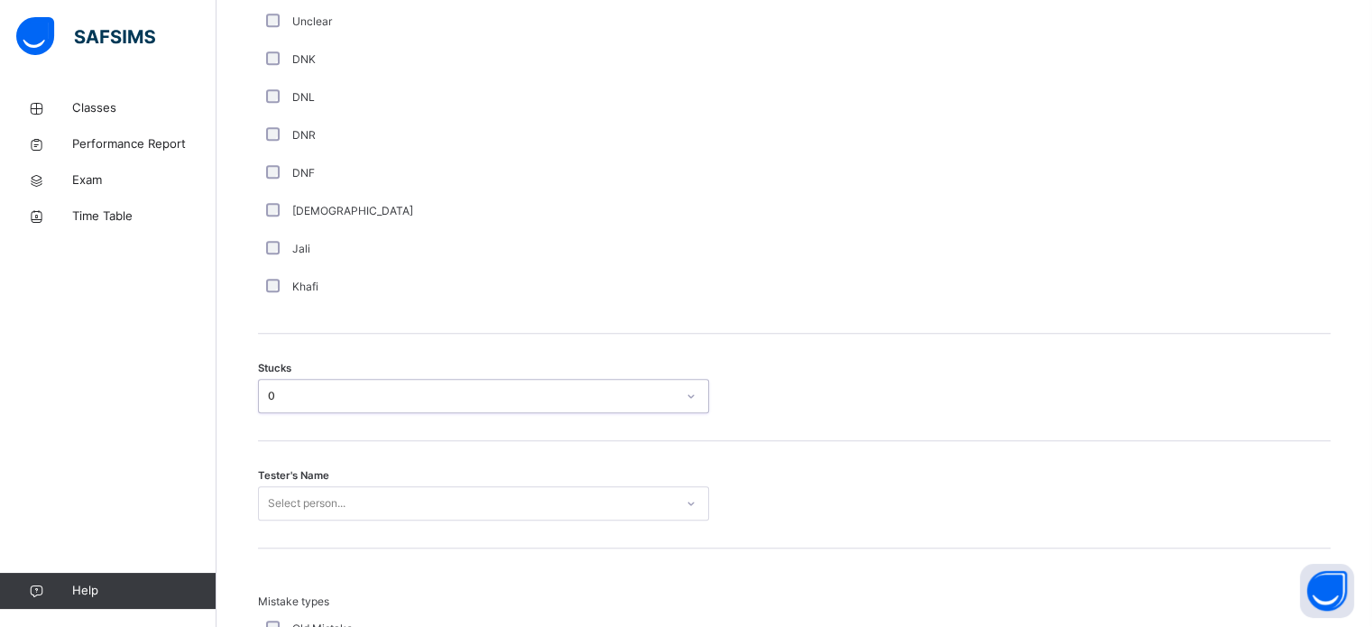
click at [429, 481] on div "Tester's Name Select person..." at bounding box center [794, 494] width 1073 height 107
click at [442, 510] on div "Select person..." at bounding box center [483, 503] width 451 height 34
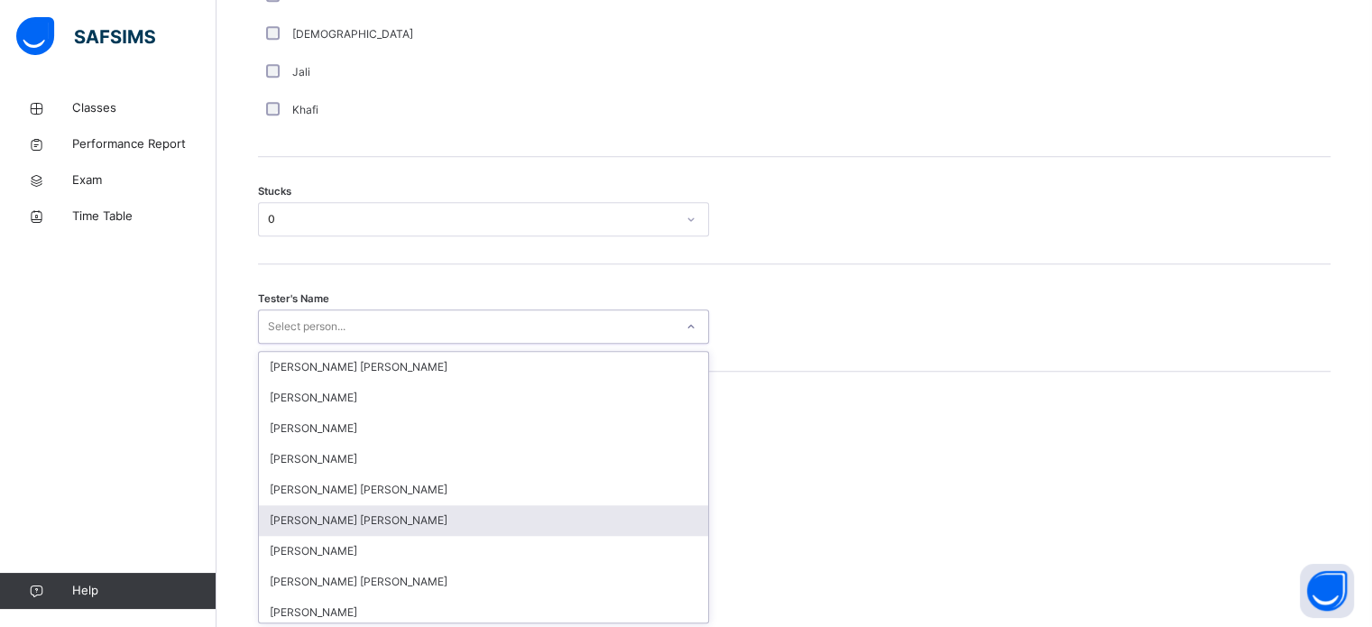
scroll to position [1438, 0]
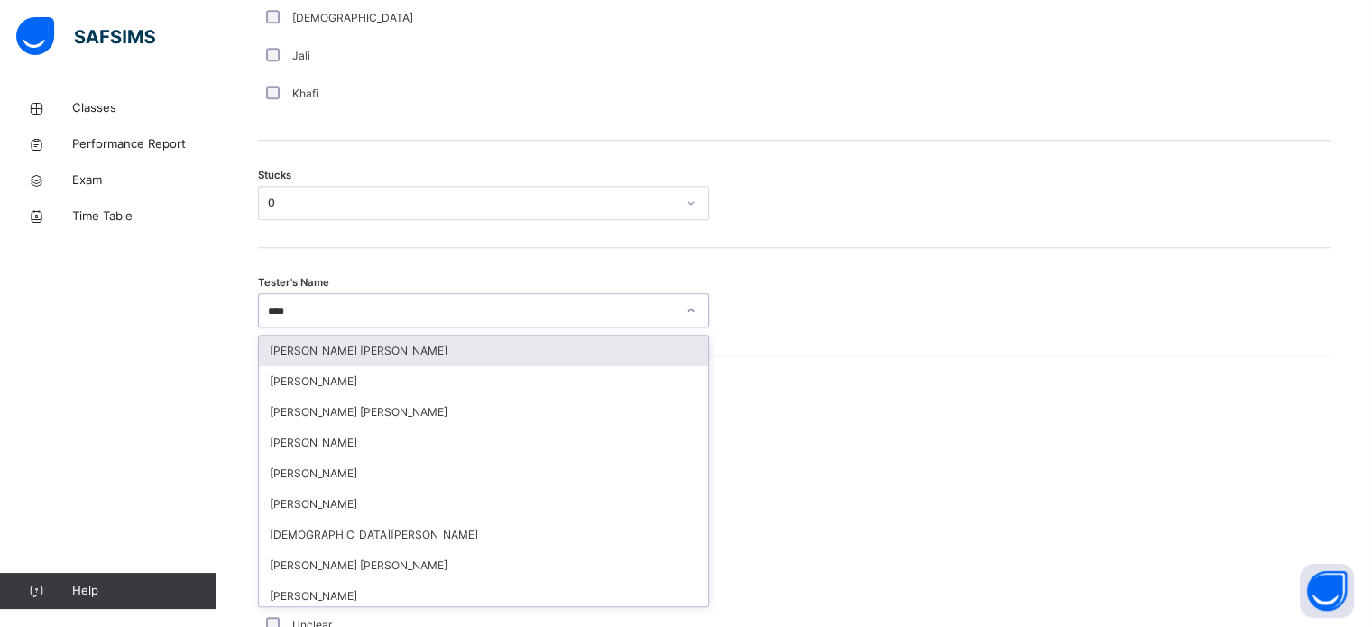
type input "*****"
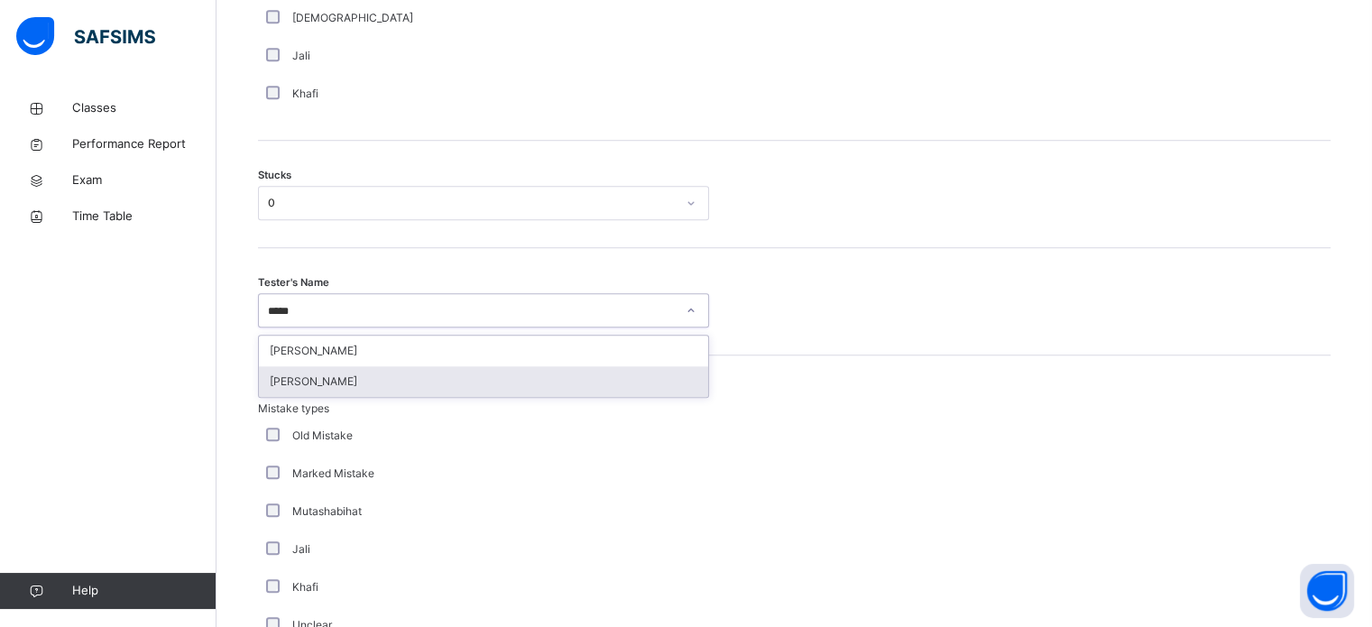
click at [393, 396] on div "[PERSON_NAME]" at bounding box center [483, 381] width 449 height 31
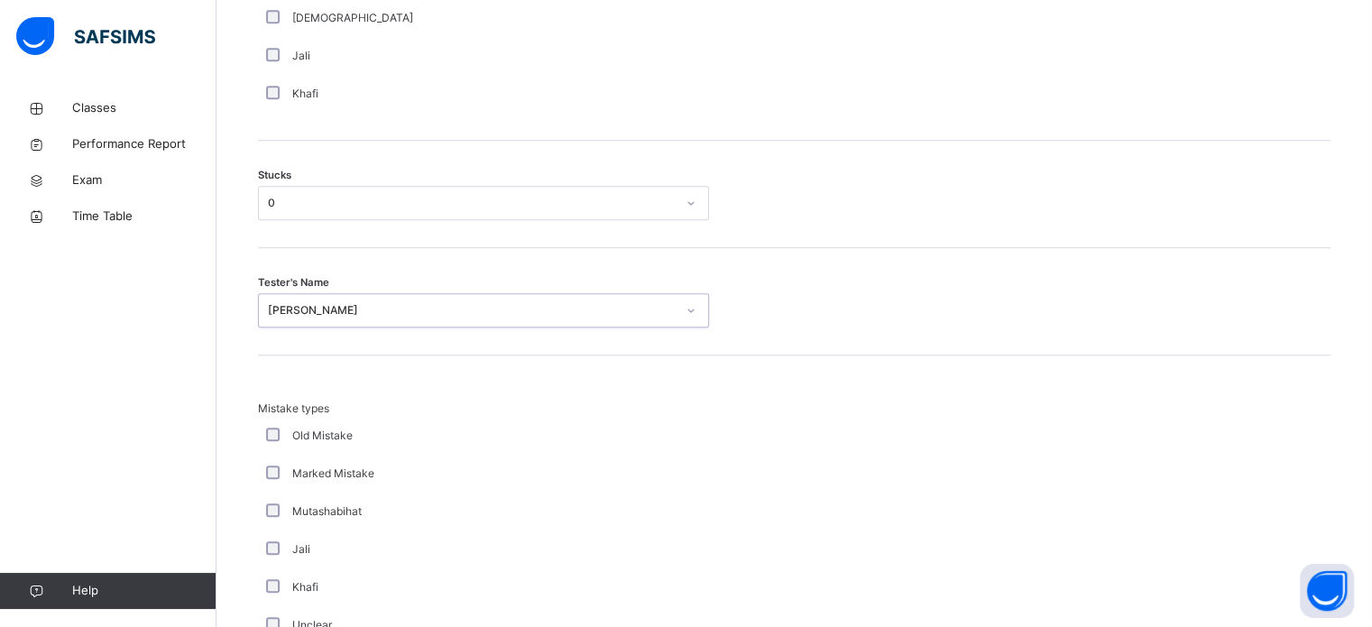
scroll to position [1769, 0]
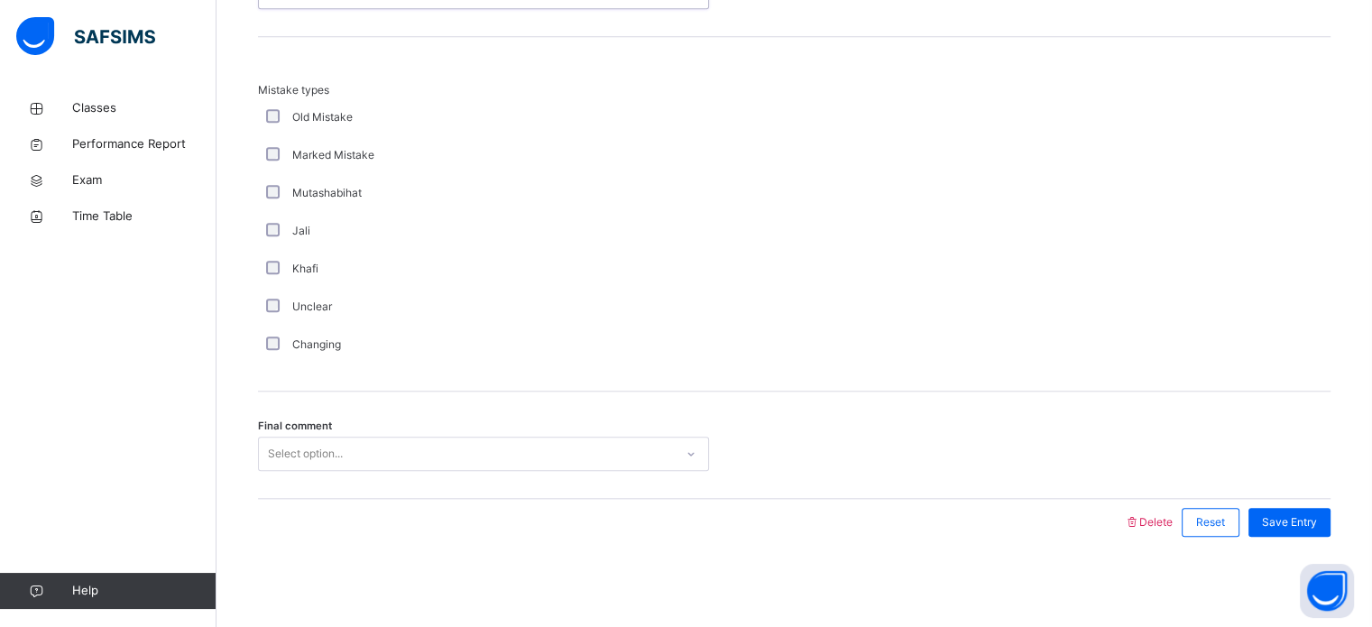
click at [365, 454] on div "Select option..." at bounding box center [466, 454] width 415 height 28
click at [1317, 525] on span "Save Entry" at bounding box center [1289, 522] width 55 height 16
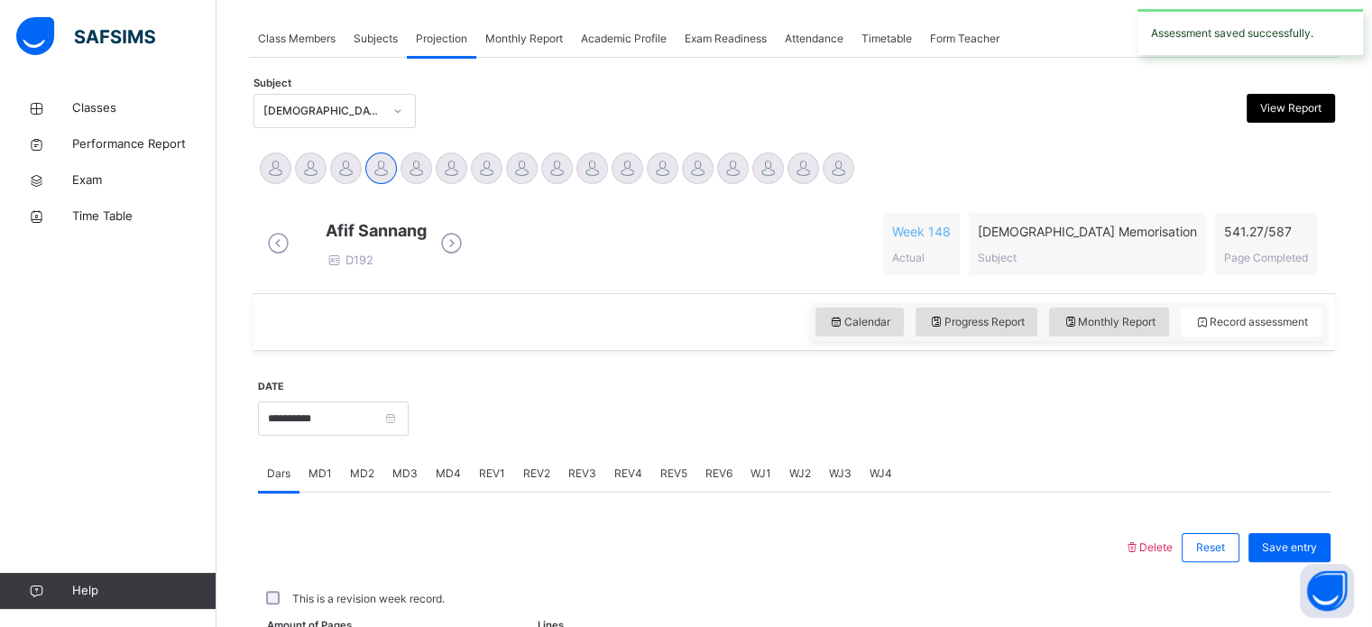
scroll to position [727, 0]
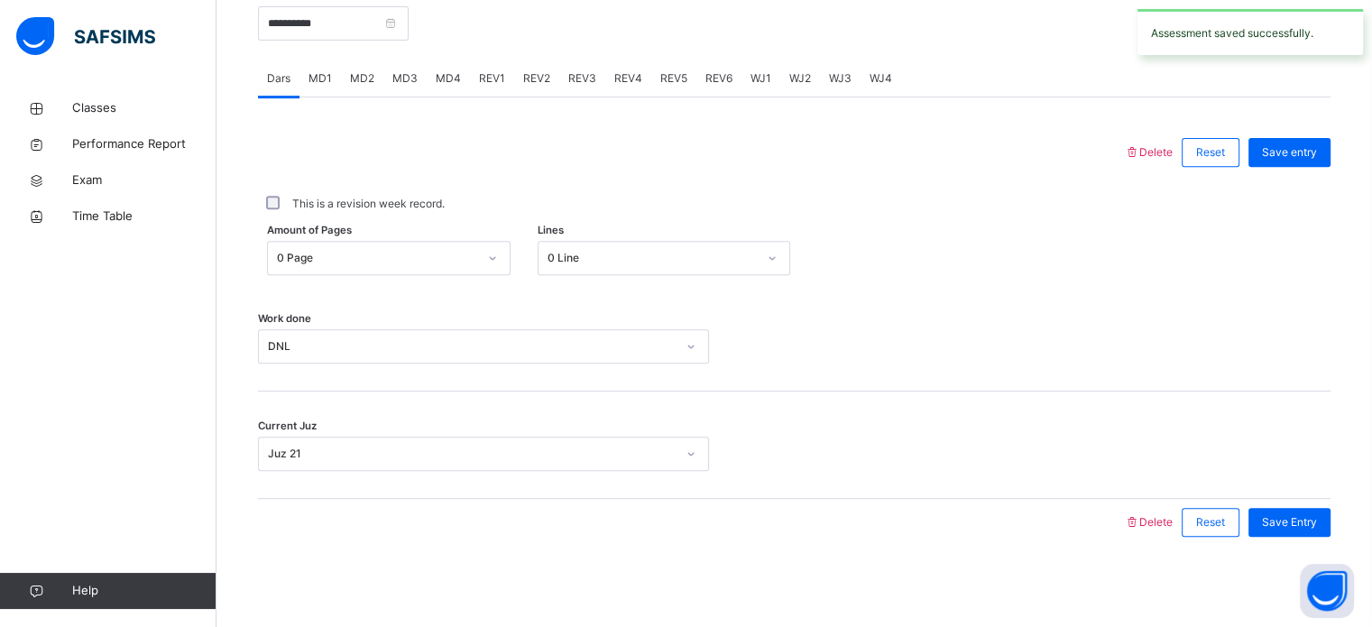
click at [494, 82] on span "REV1" at bounding box center [492, 78] width 26 height 16
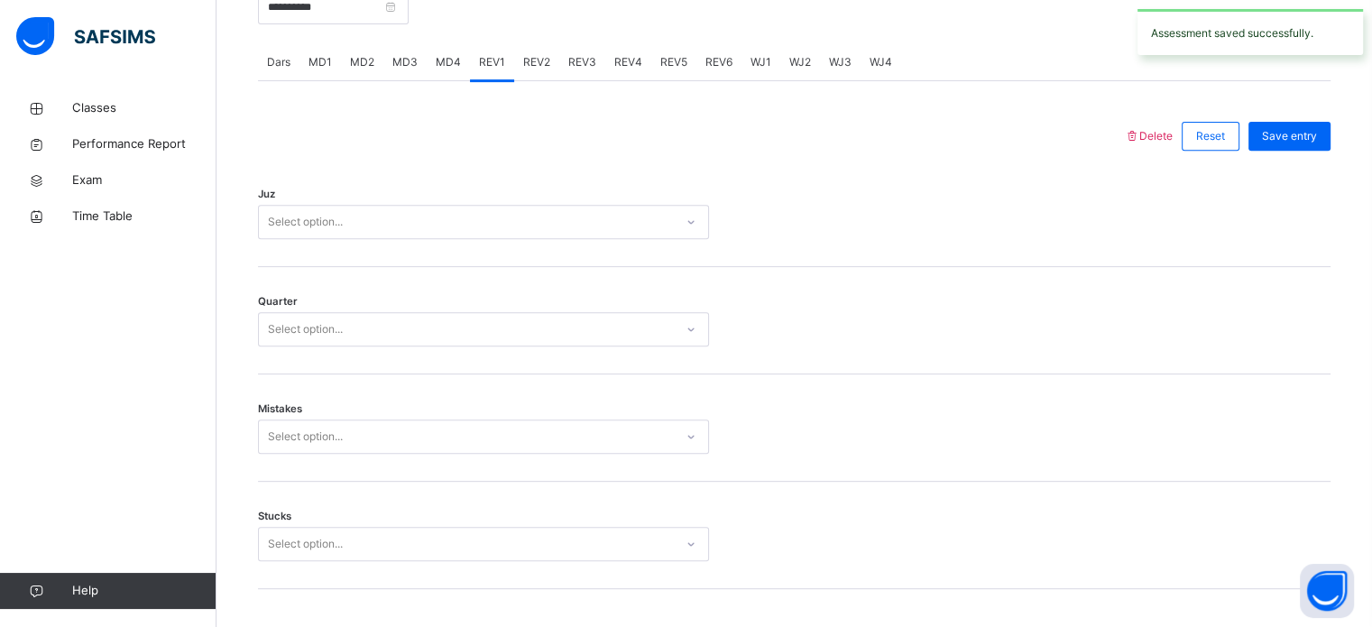
scroll to position [702, 0]
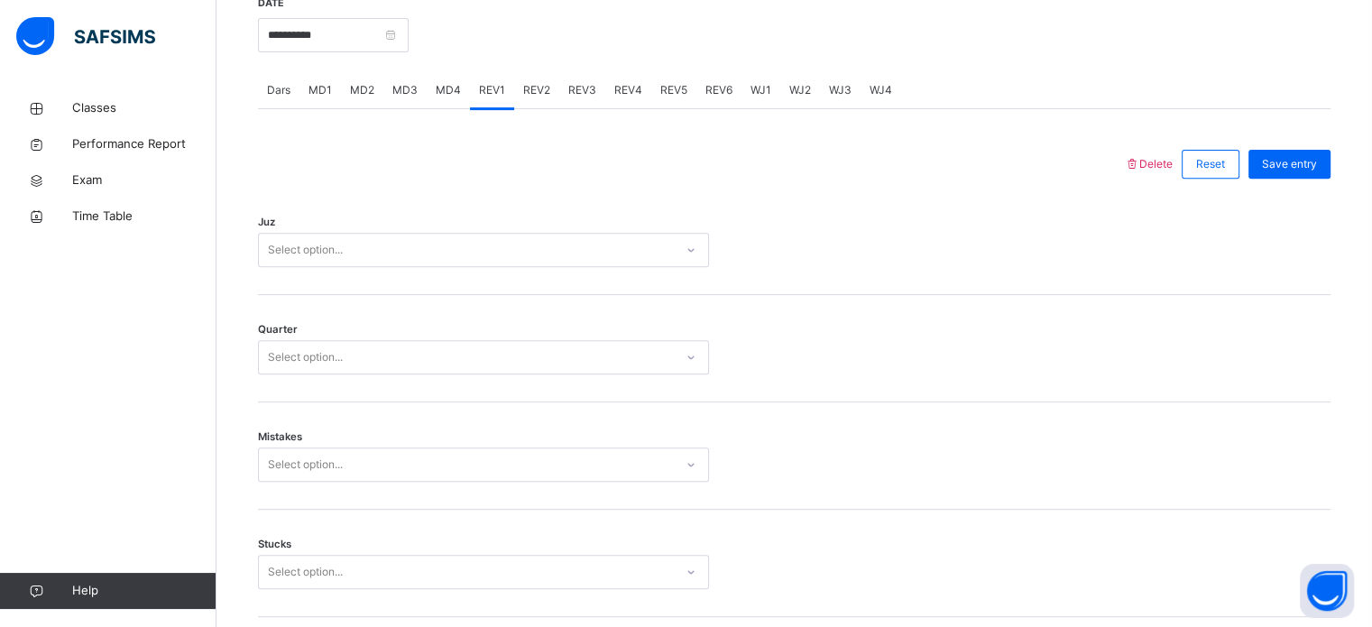
click at [458, 261] on div "Select option..." at bounding box center [466, 250] width 415 height 28
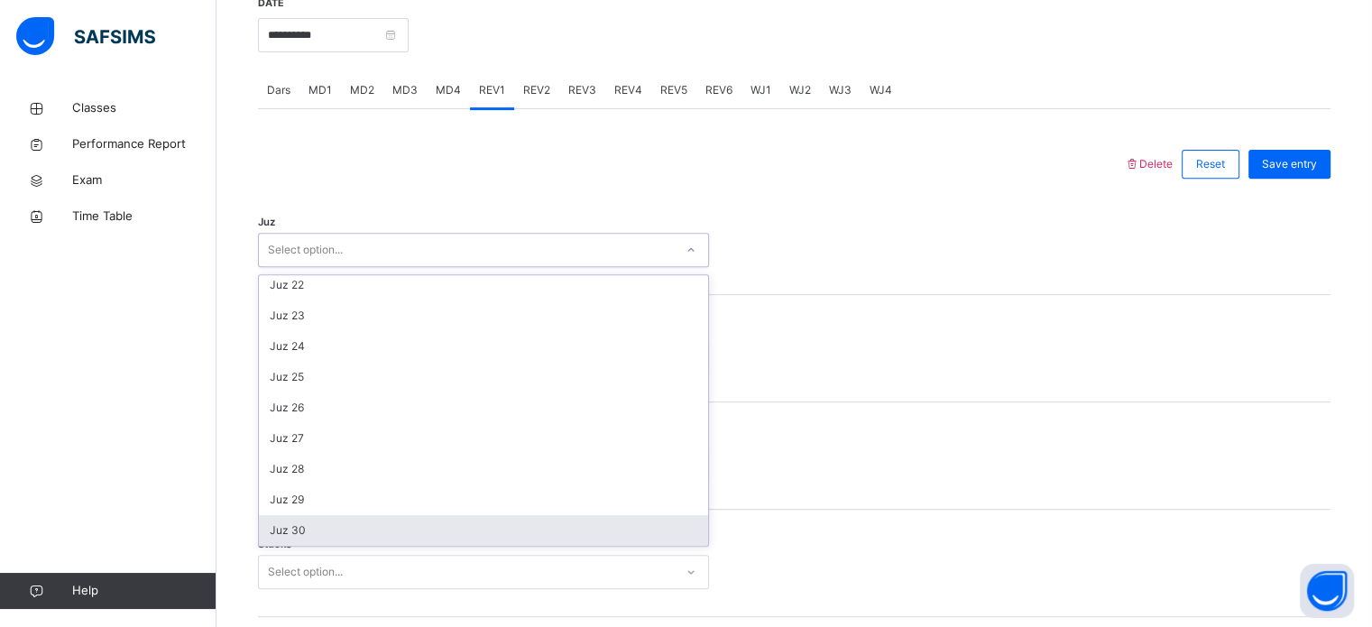
drag, startPoint x: 435, startPoint y: 552, endPoint x: 480, endPoint y: 403, distance: 155.5
click at [438, 533] on div "Juz 30" at bounding box center [483, 530] width 449 height 31
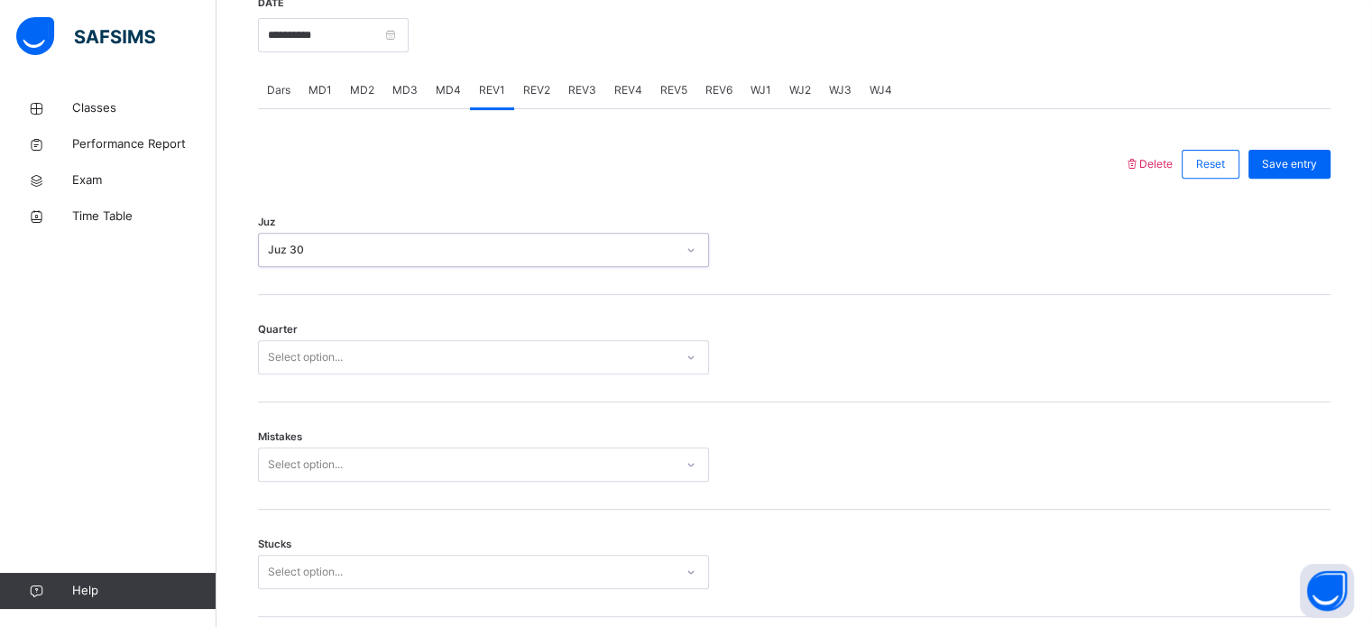
click at [484, 365] on div "Select option..." at bounding box center [466, 358] width 415 height 28
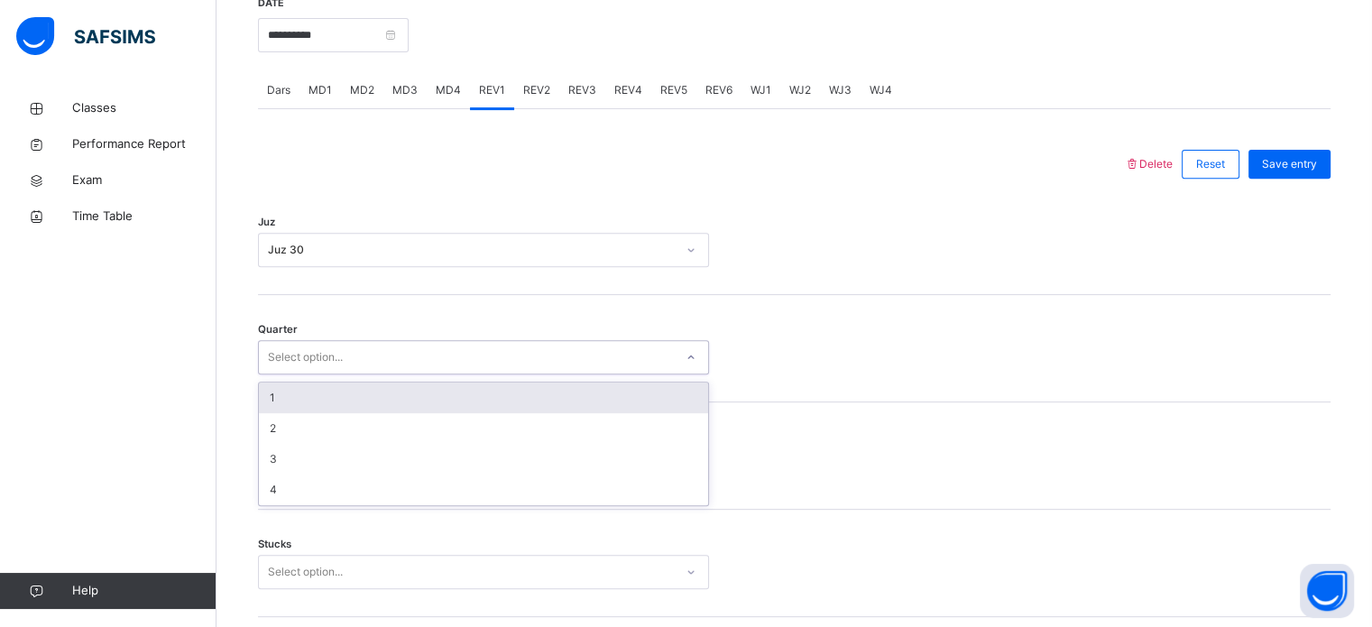
click at [484, 412] on div "1" at bounding box center [483, 398] width 449 height 31
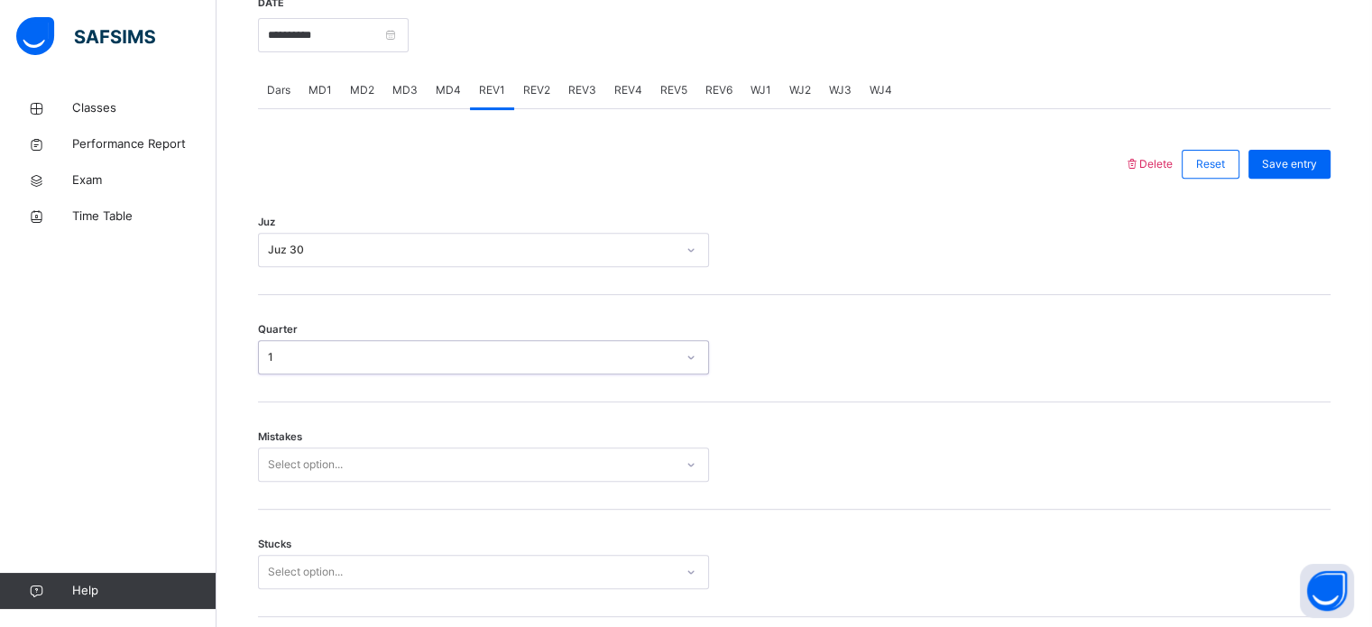
click at [463, 482] on div "Select option..." at bounding box center [483, 464] width 451 height 34
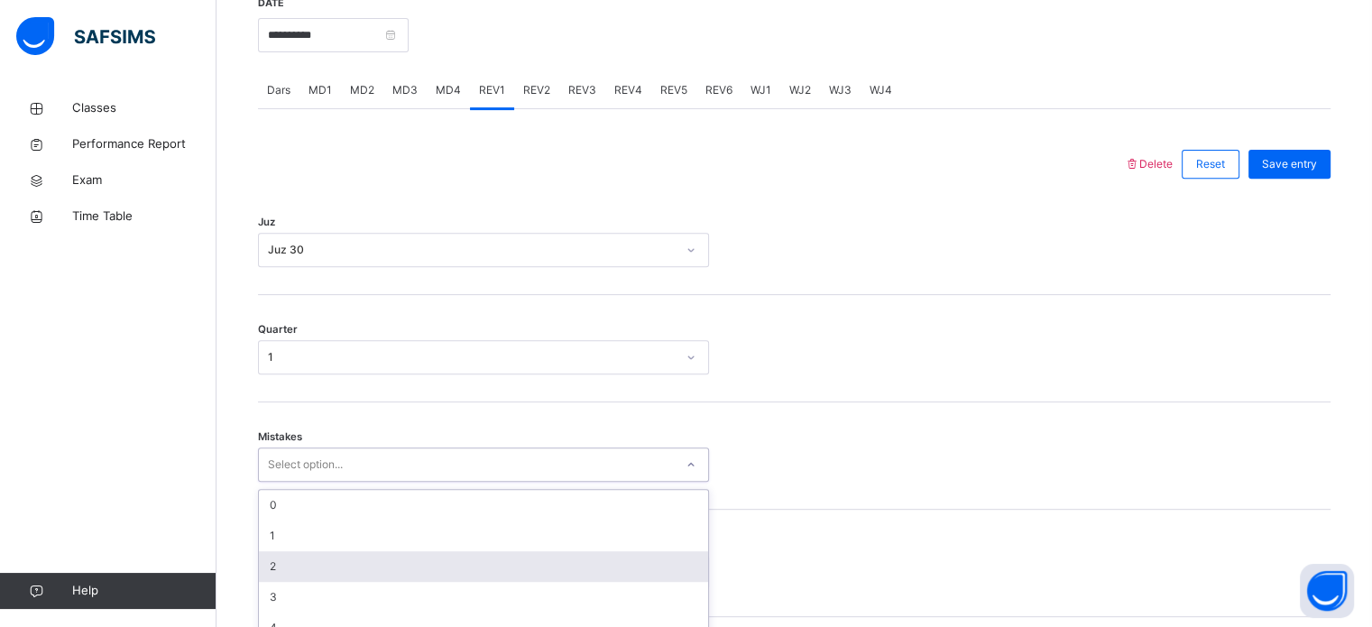
scroll to position [801, 0]
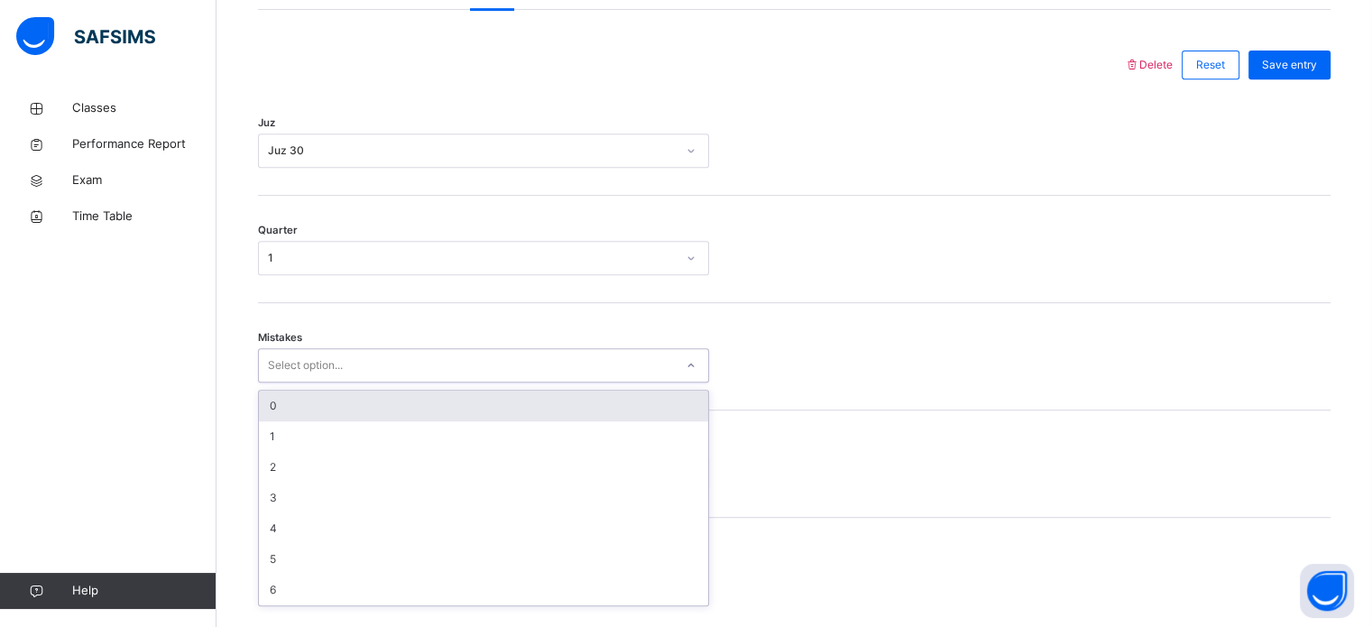
click at [399, 421] on div "0" at bounding box center [483, 406] width 449 height 31
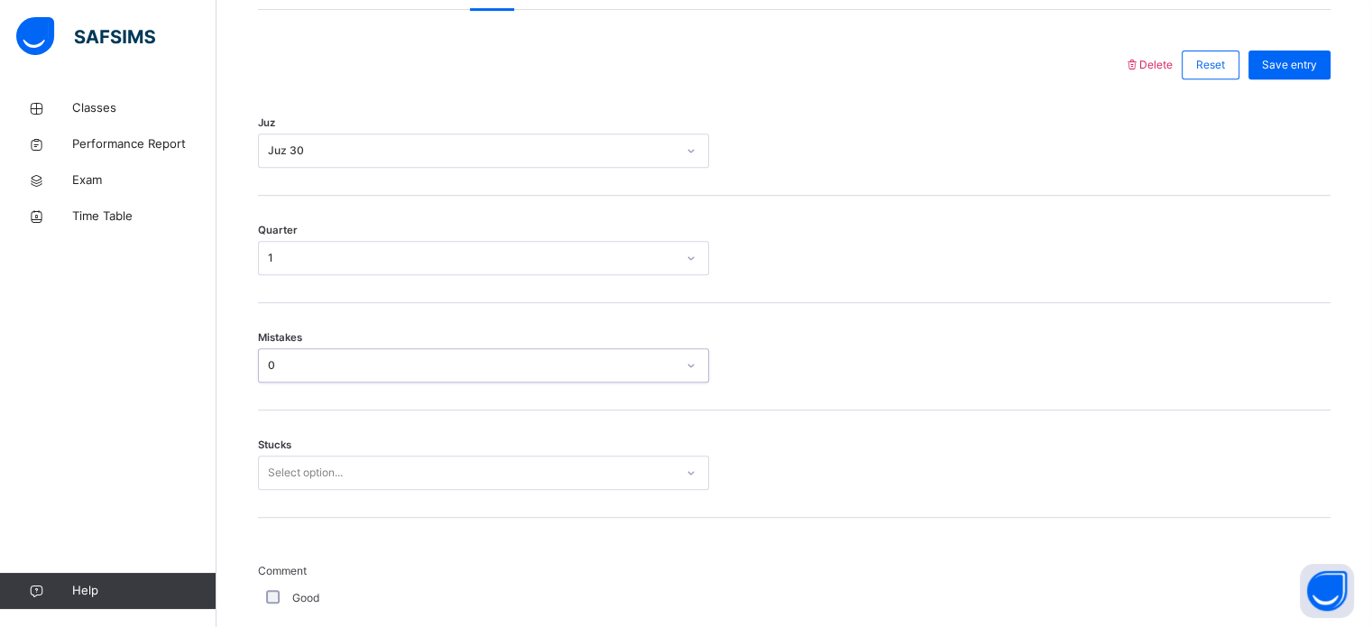
click at [417, 490] on div "Select option..." at bounding box center [483, 473] width 451 height 34
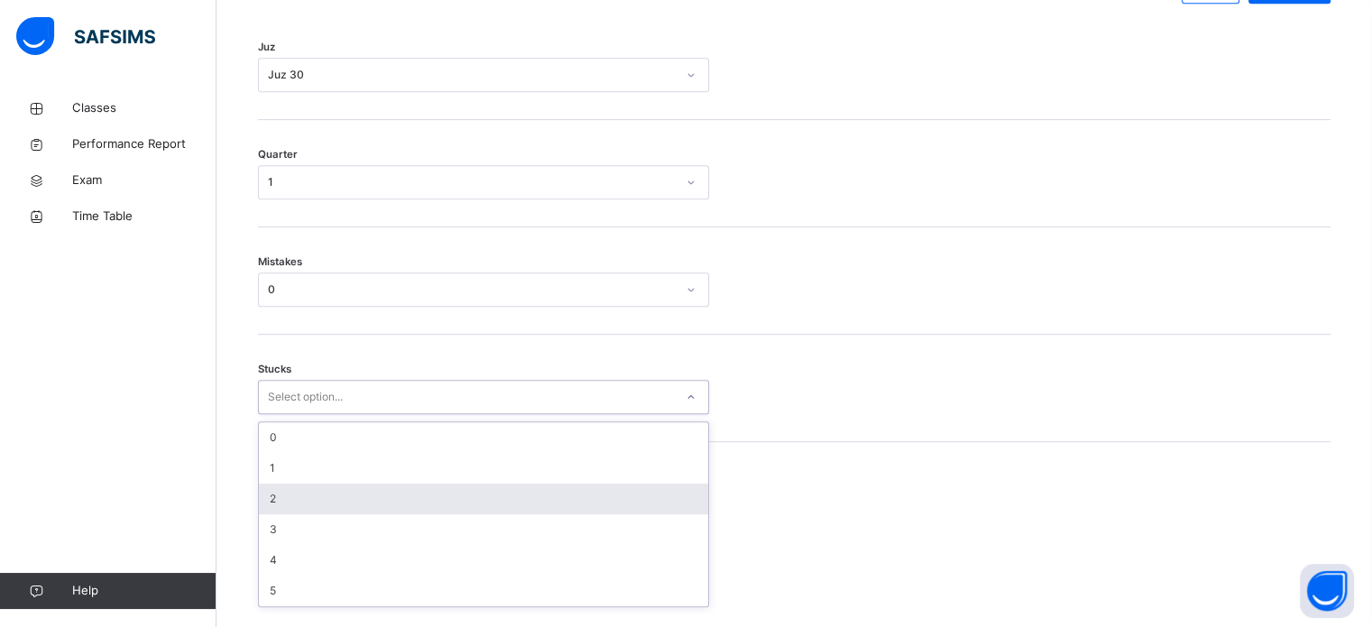
click at [417, 501] on div "2" at bounding box center [483, 499] width 449 height 31
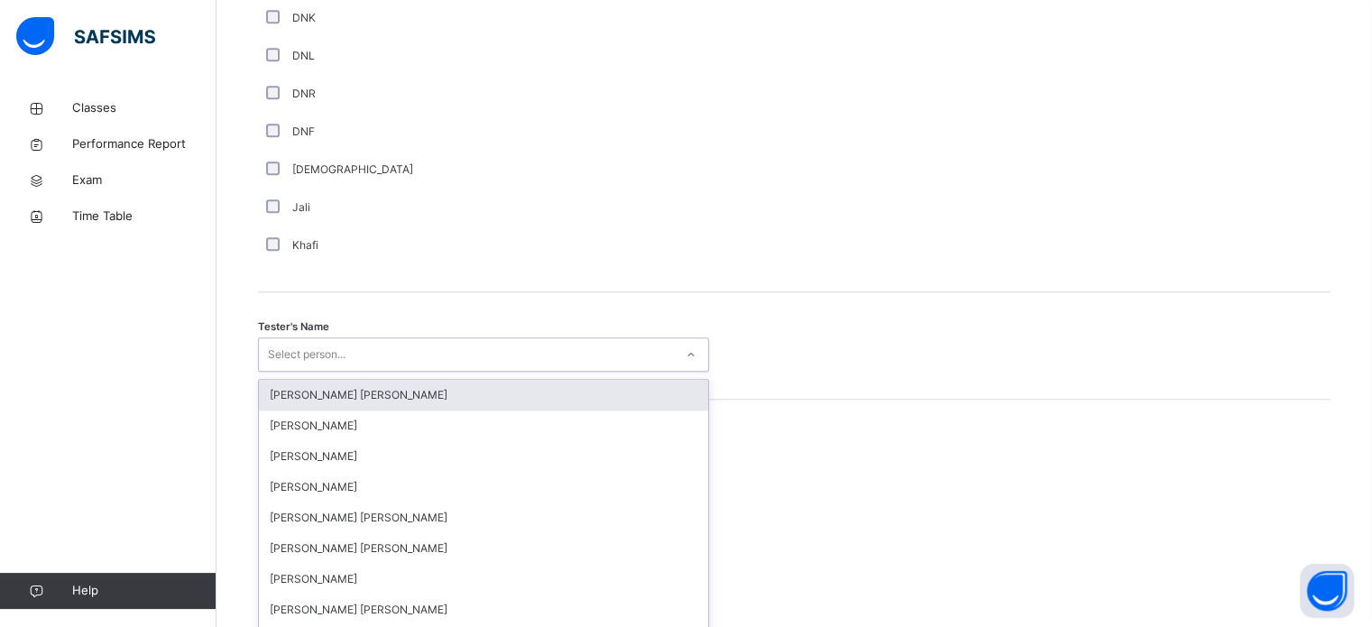
click at [346, 364] on div "option [PERSON_NAME] [PERSON_NAME] focused, 1 of 89. 89 results available. Use …" at bounding box center [483, 354] width 451 height 34
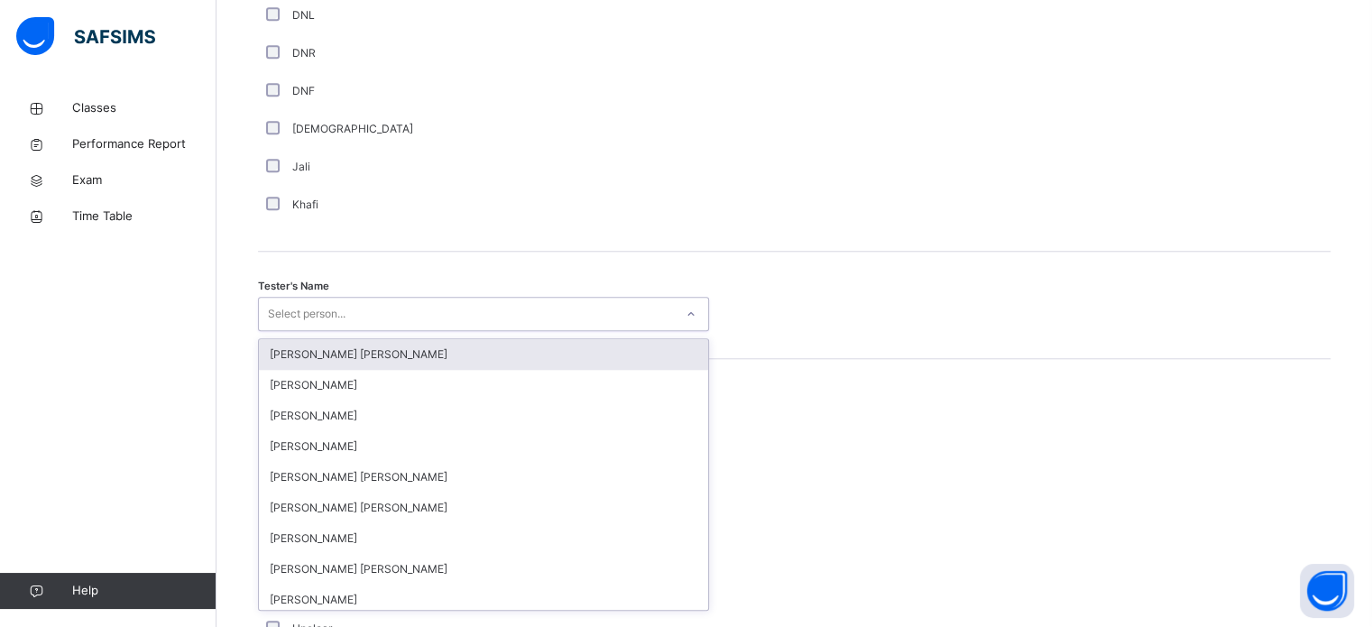
scroll to position [1653, 0]
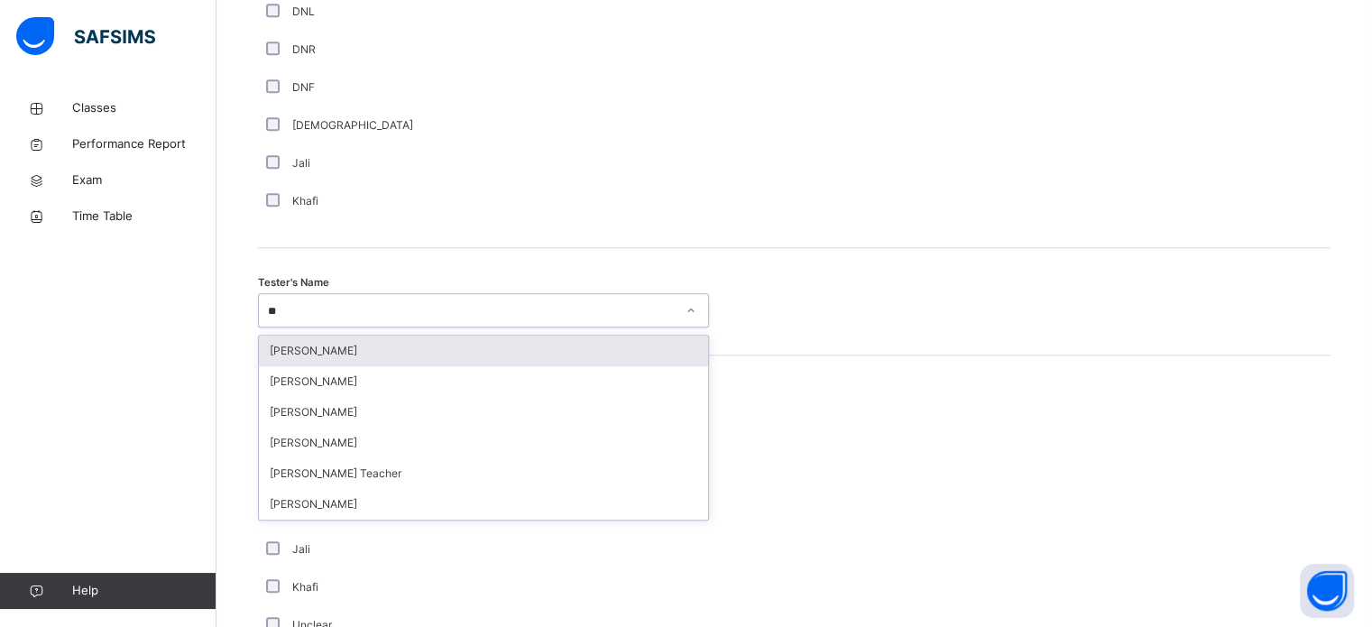
type input "***"
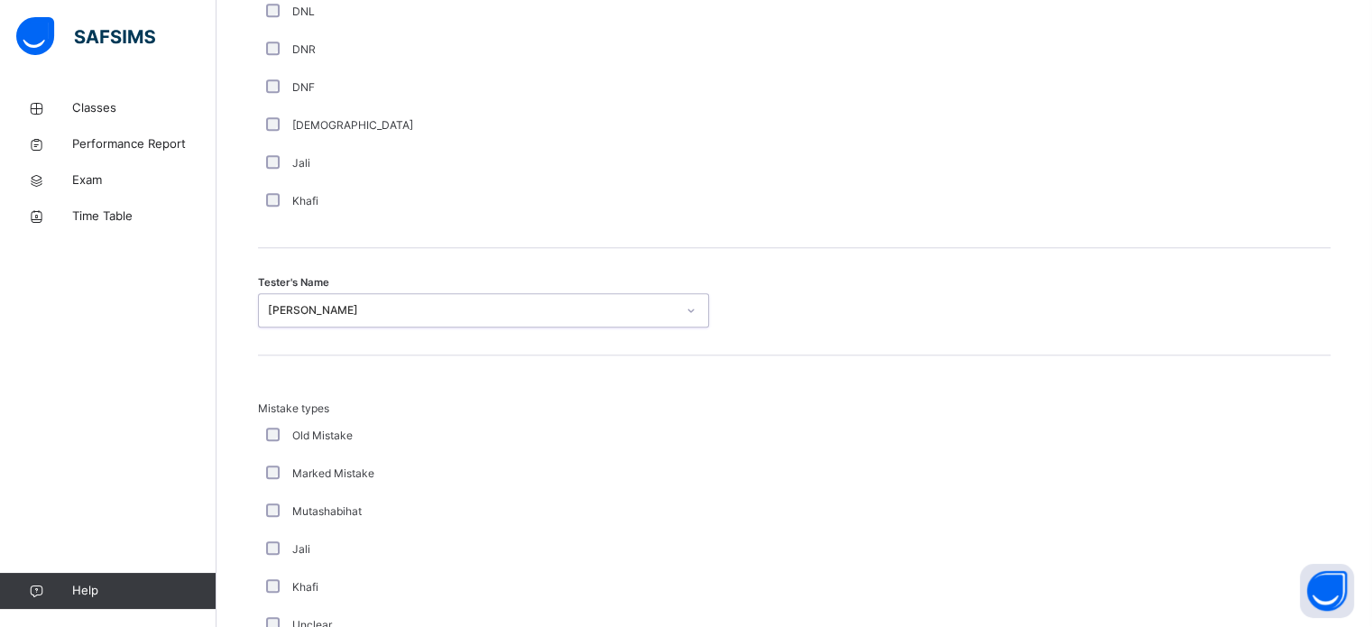
scroll to position [1984, 0]
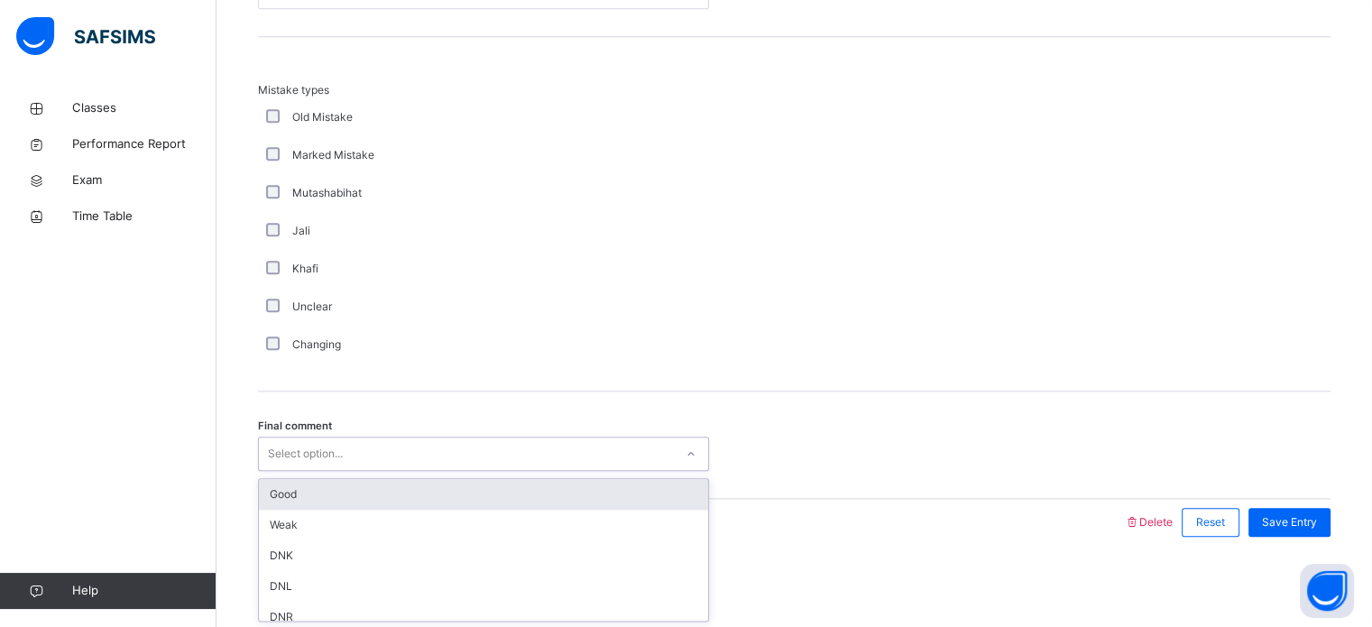
click at [406, 457] on div "Select option..." at bounding box center [466, 454] width 415 height 28
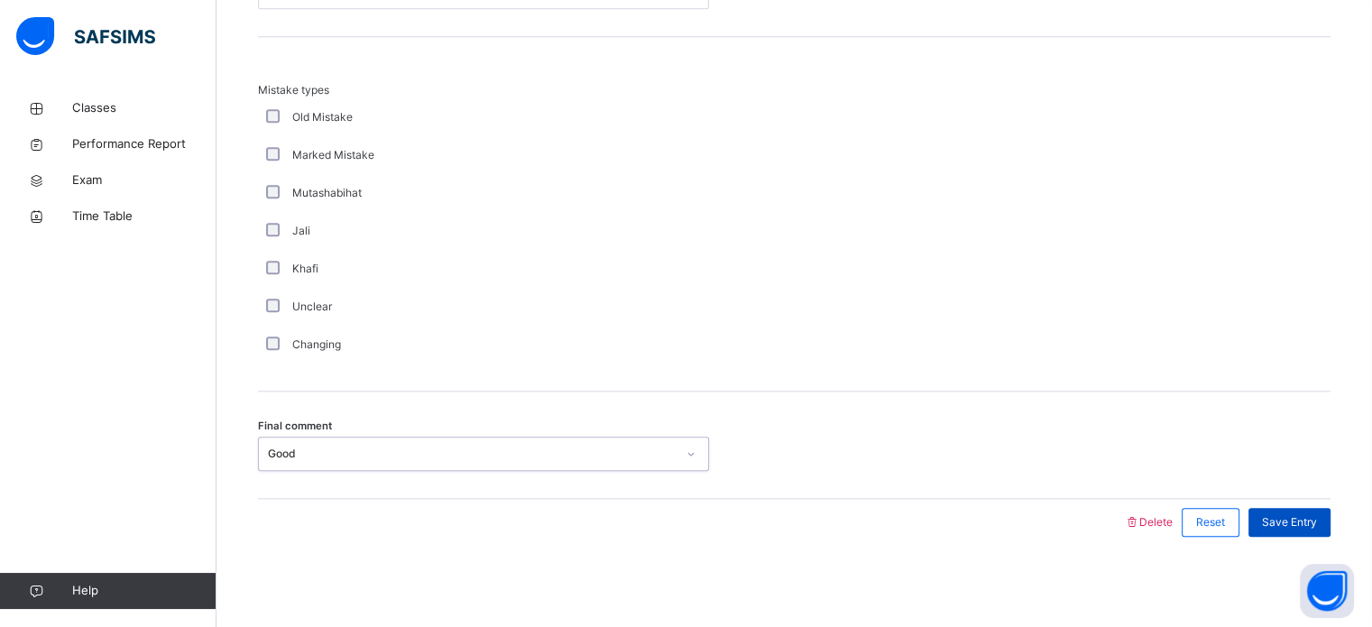
click at [1298, 533] on div "Save Entry" at bounding box center [1290, 522] width 82 height 29
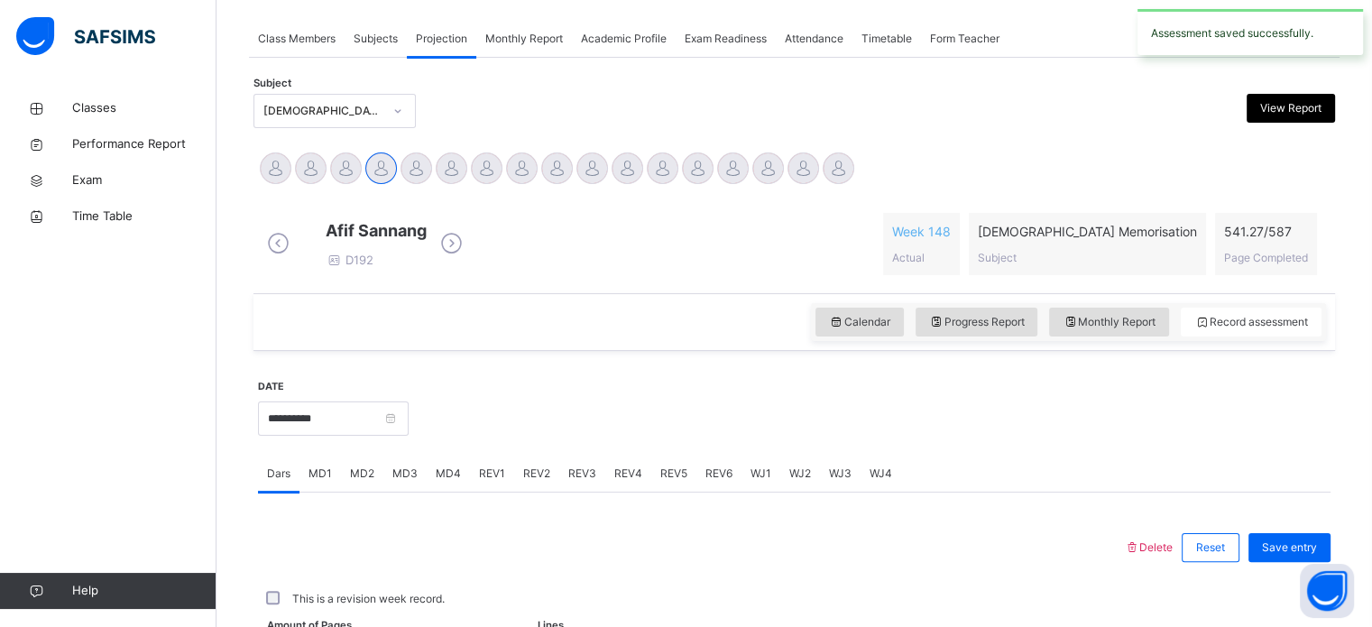
scroll to position [727, 0]
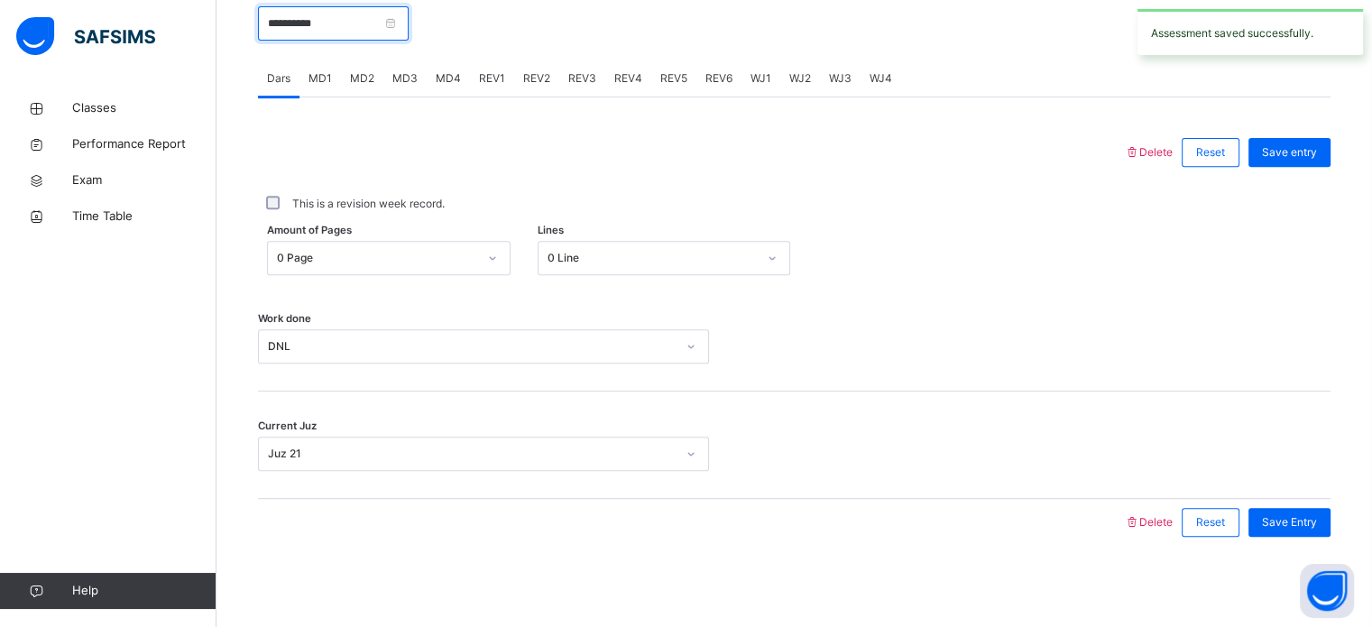
drag, startPoint x: 328, startPoint y: 20, endPoint x: 383, endPoint y: 100, distance: 97.3
click at [328, 21] on input "**********" at bounding box center [333, 23] width 151 height 34
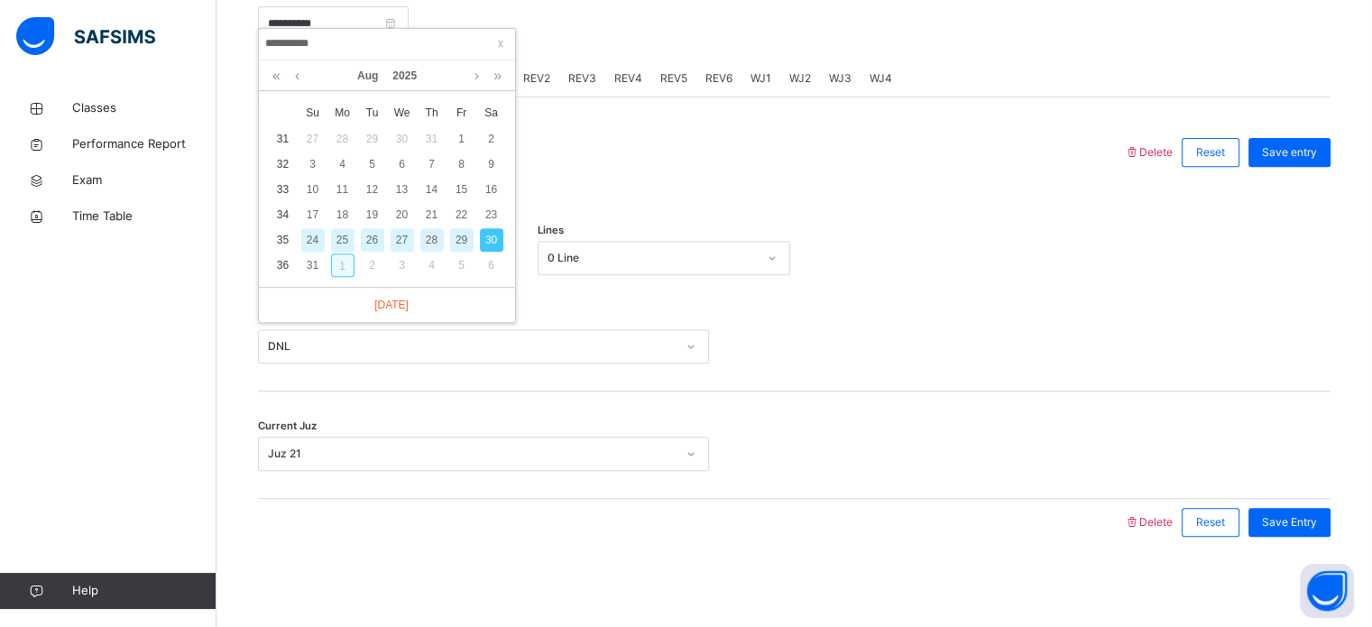
click at [343, 253] on div "1" at bounding box center [342, 264] width 23 height 23
type input "**********"
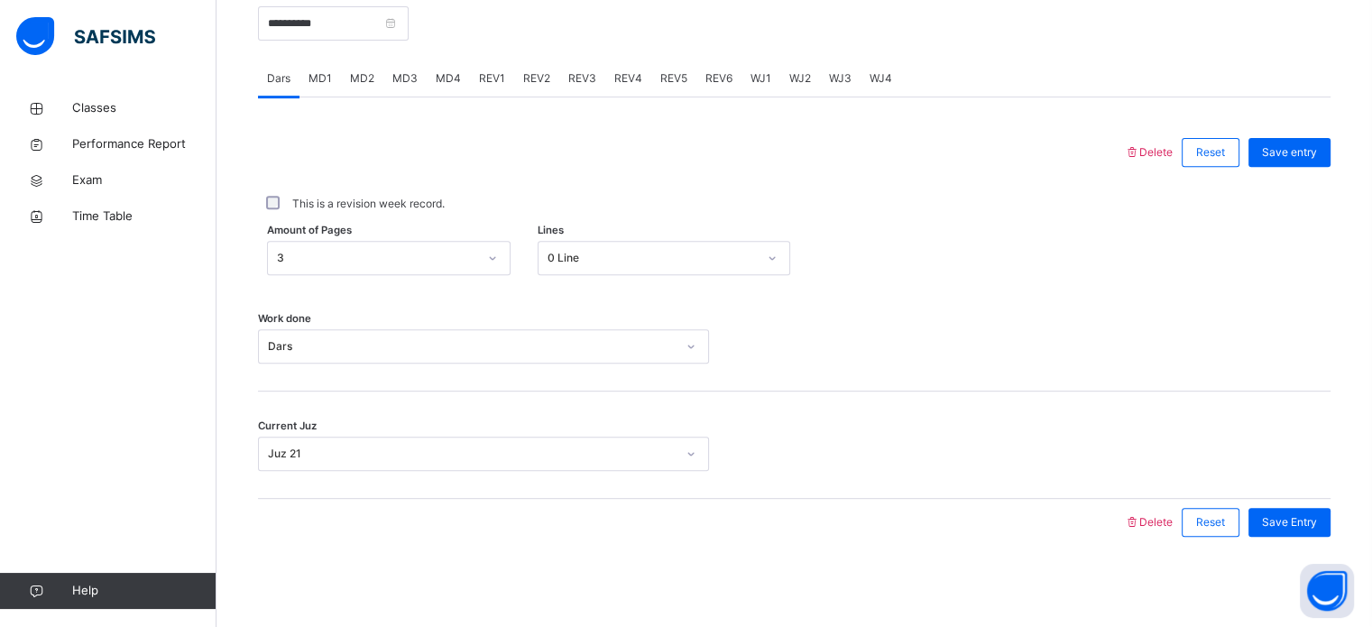
click at [332, 81] on div "MD1" at bounding box center [320, 78] width 41 height 36
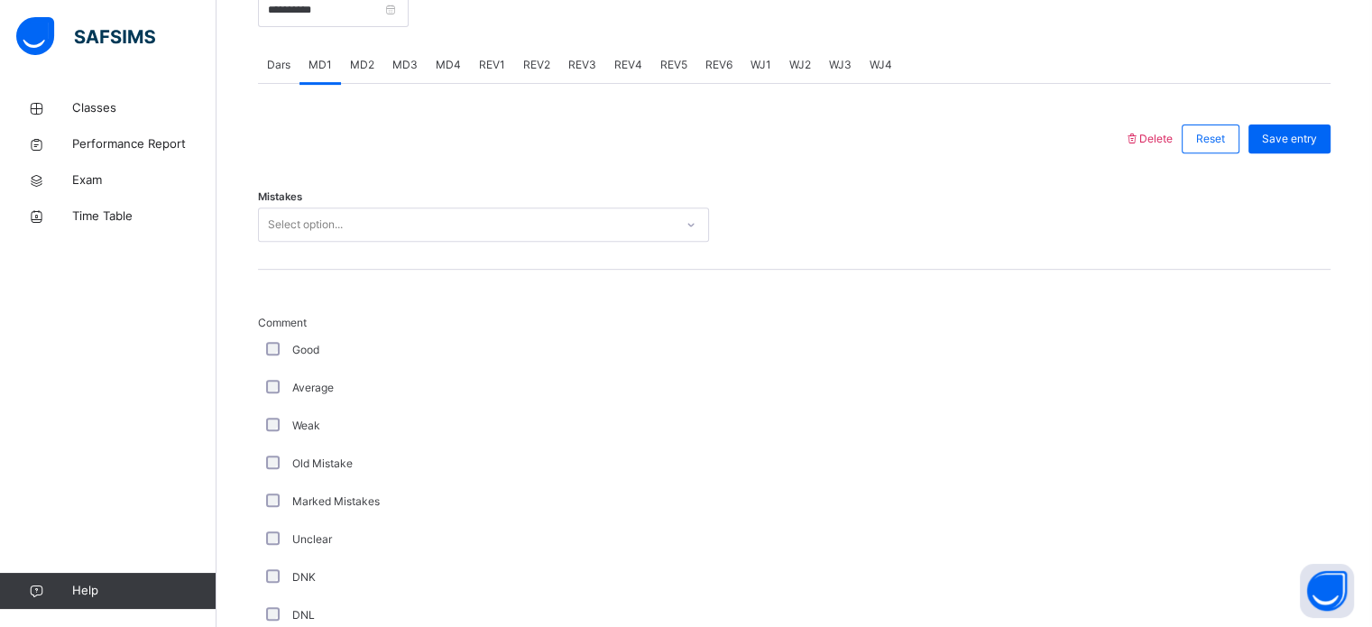
drag, startPoint x: 430, startPoint y: 78, endPoint x: 397, endPoint y: 81, distance: 33.5
click at [398, 81] on div "Dars MD1 MD2 MD3 MD4 REV1 REV2 REV3 REV4 REV5 REV6 WJ1 WJ2 WJ3 WJ4" at bounding box center [794, 65] width 1073 height 37
click at [404, 73] on span "MD3" at bounding box center [404, 65] width 25 height 16
click at [1155, 84] on div "Dars MD1 MD2 MD3 MD4 REV1 REV2 REV3 REV4 REV5 REV6 WJ1 WJ2 WJ3 WJ4" at bounding box center [794, 65] width 1073 height 37
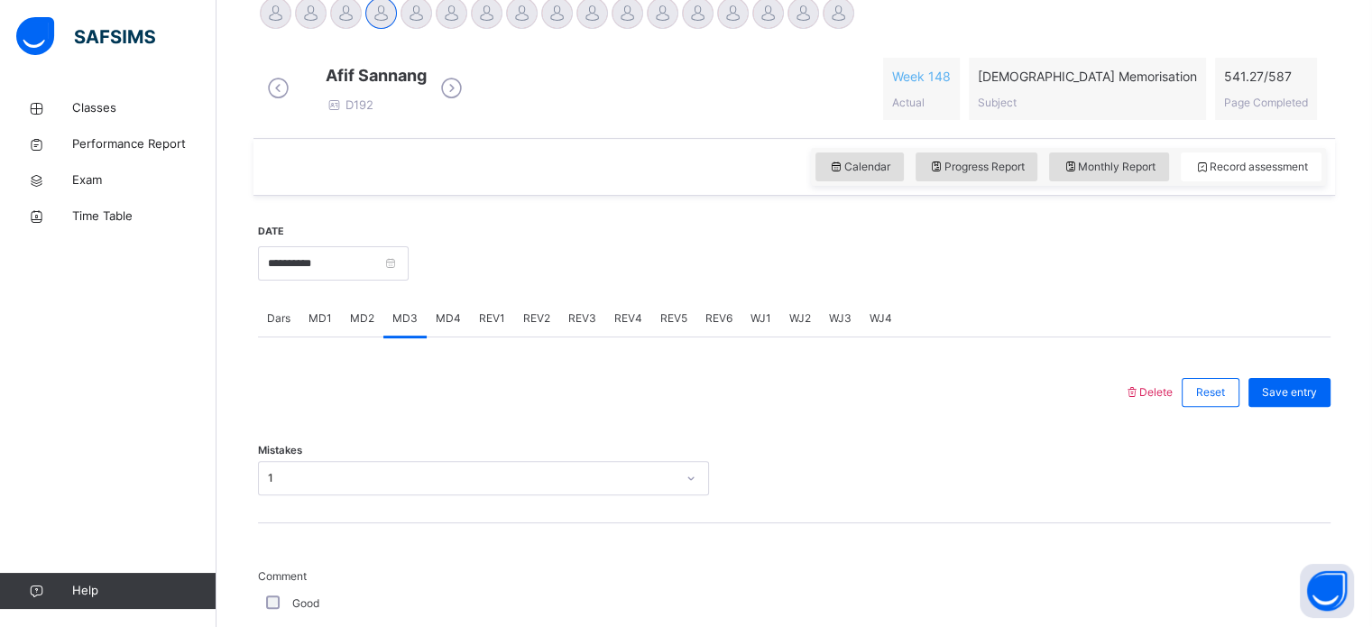
scroll to position [469, 0]
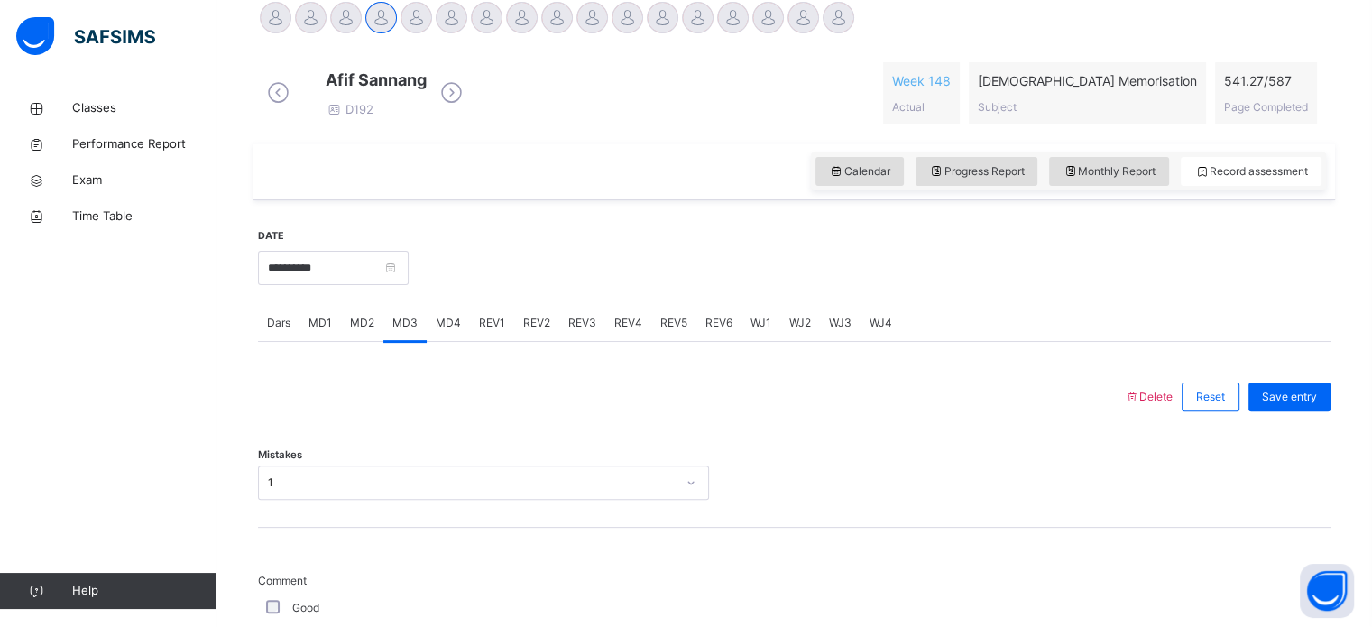
drag, startPoint x: 277, startPoint y: 331, endPoint x: 922, endPoint y: 233, distance: 652.5
click at [281, 330] on span "Dars" at bounding box center [278, 323] width 23 height 16
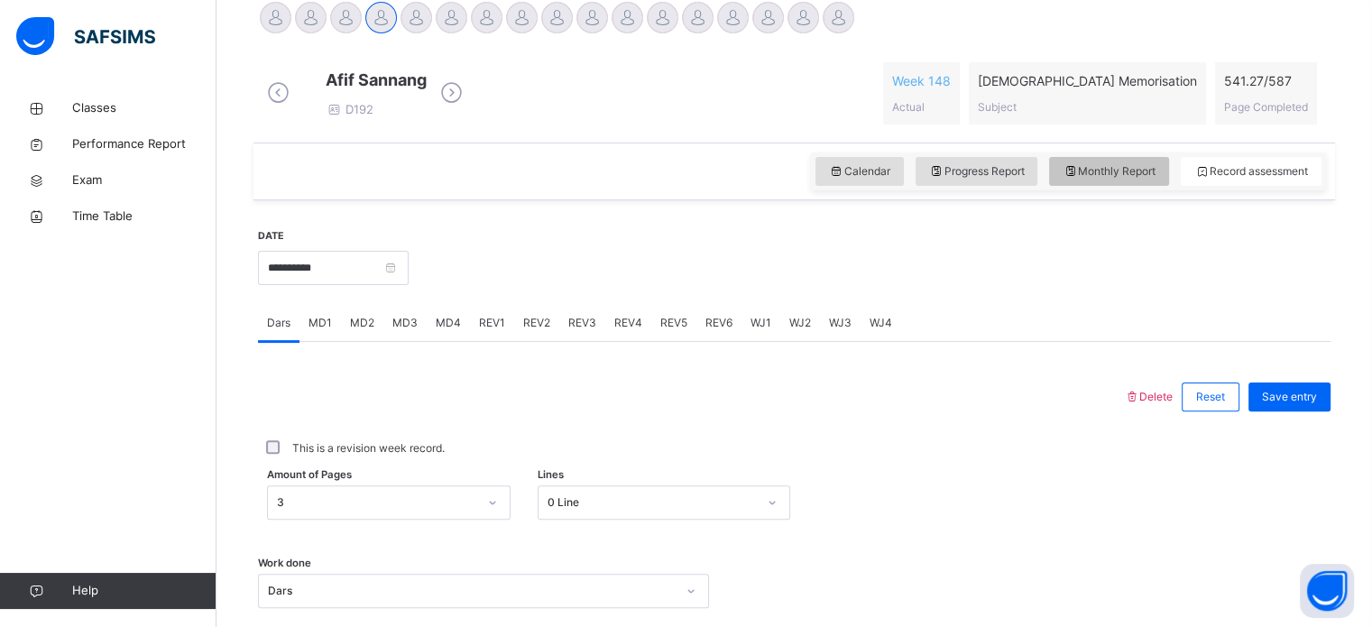
click at [1093, 180] on span "Monthly Report" at bounding box center [1109, 171] width 93 height 16
select select "****"
select select "*"
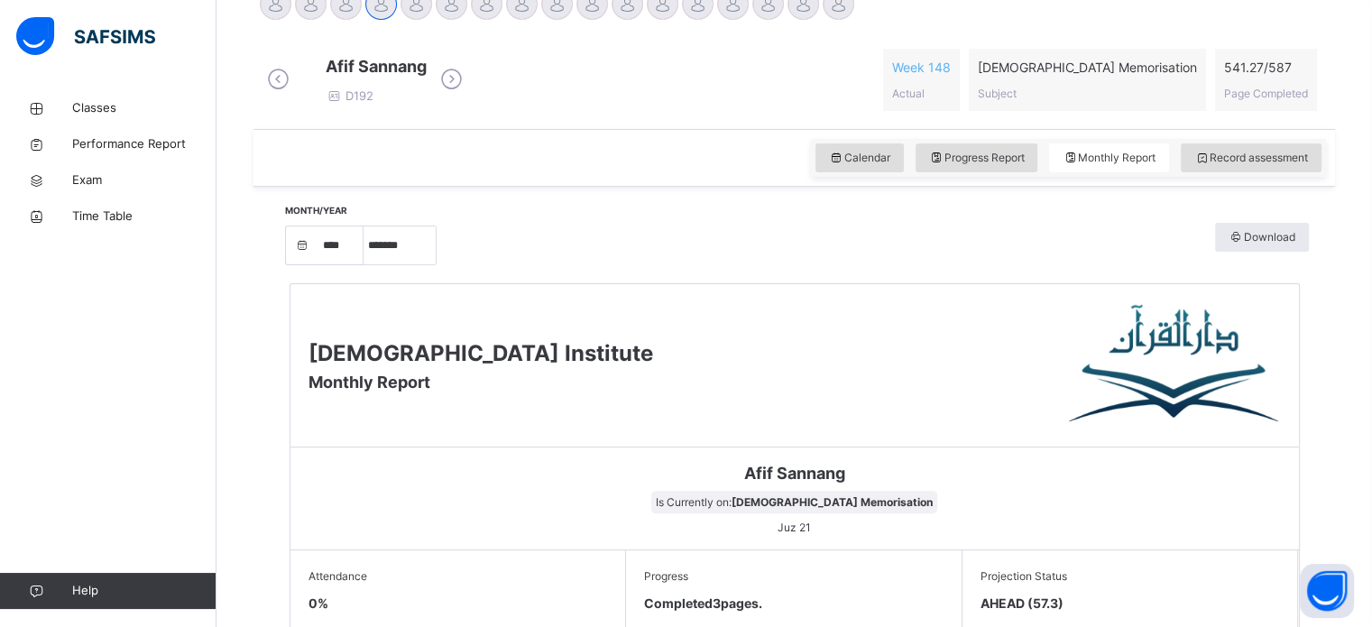
scroll to position [482, 0]
click at [879, 188] on div "Calendar Progress Report Monthly Report Record assessment" at bounding box center [794, 159] width 1082 height 58
click at [881, 158] on div "Calendar Progress Report Monthly Report Record assessment" at bounding box center [1068, 159] width 515 height 38
click at [883, 167] on span "Calendar" at bounding box center [859, 159] width 61 height 16
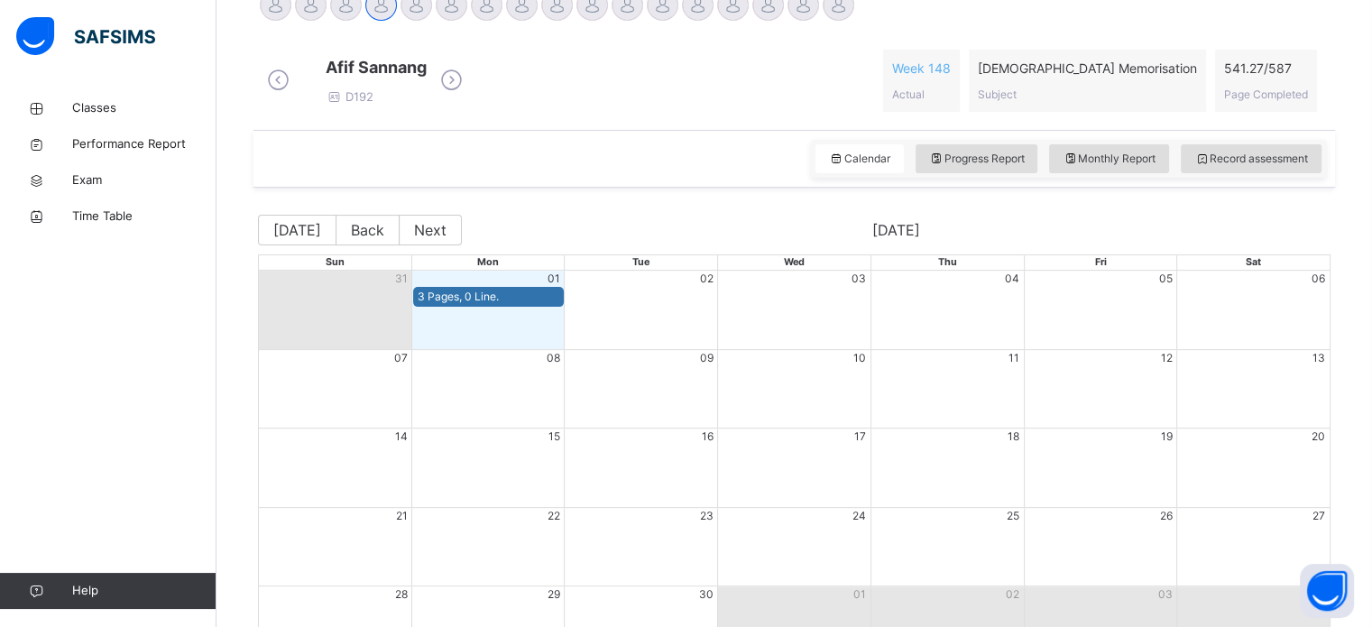
scroll to position [485, 0]
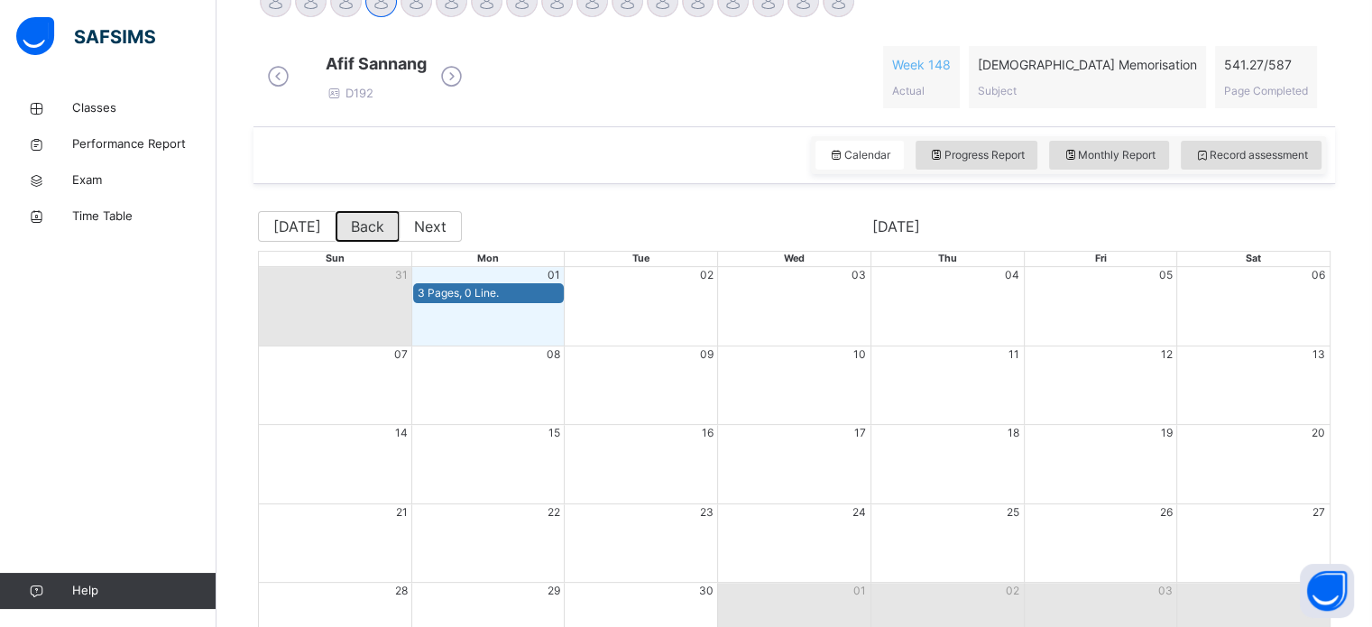
click at [348, 235] on button "Back" at bounding box center [368, 226] width 64 height 31
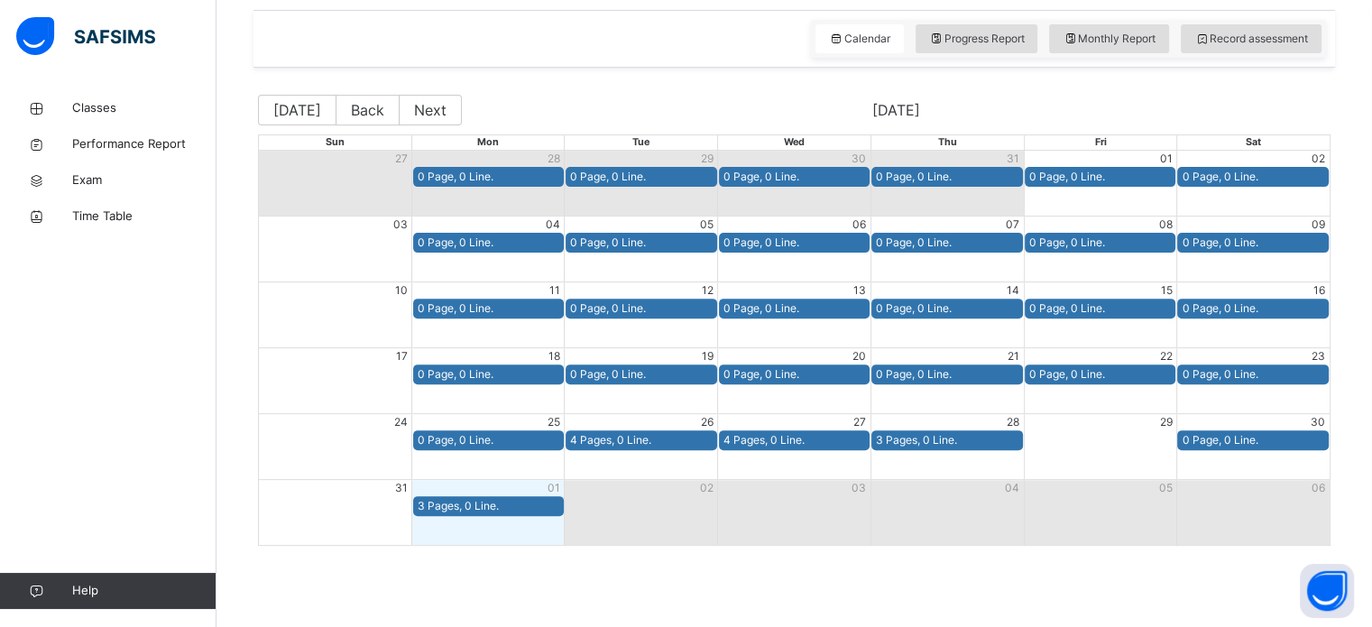
scroll to position [609, 0]
click at [1203, 50] on div "Record assessment" at bounding box center [1251, 38] width 141 height 29
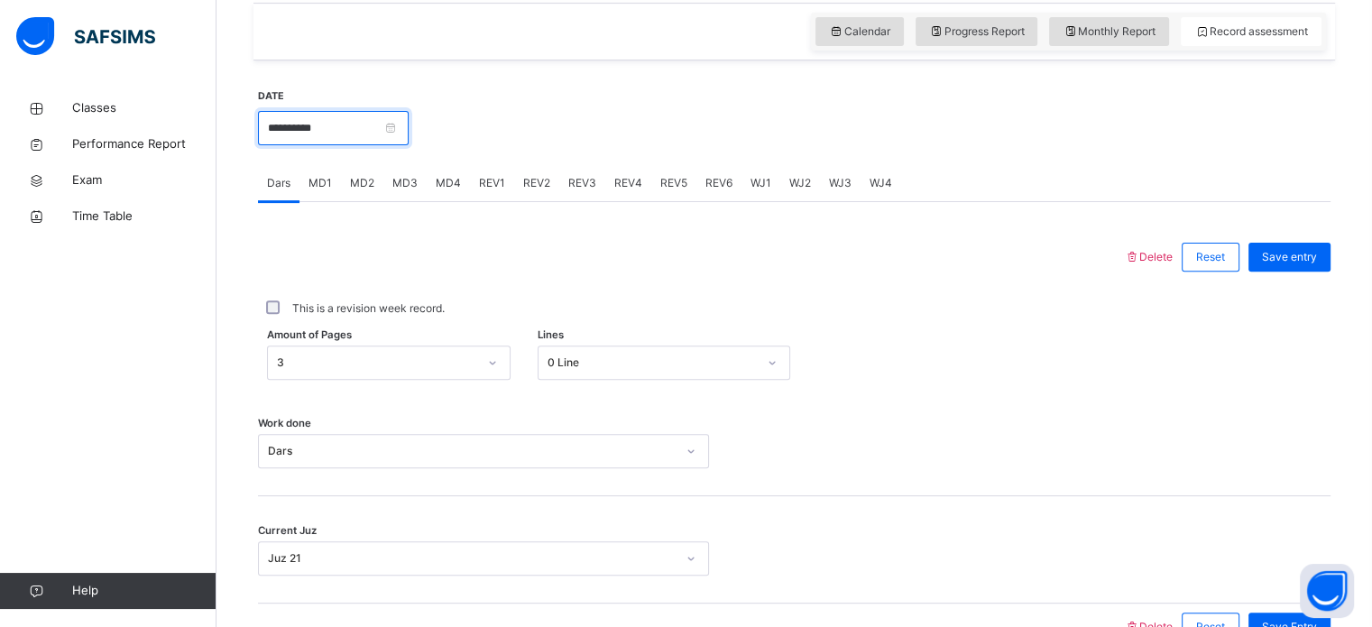
click at [354, 129] on input "**********" at bounding box center [333, 128] width 151 height 34
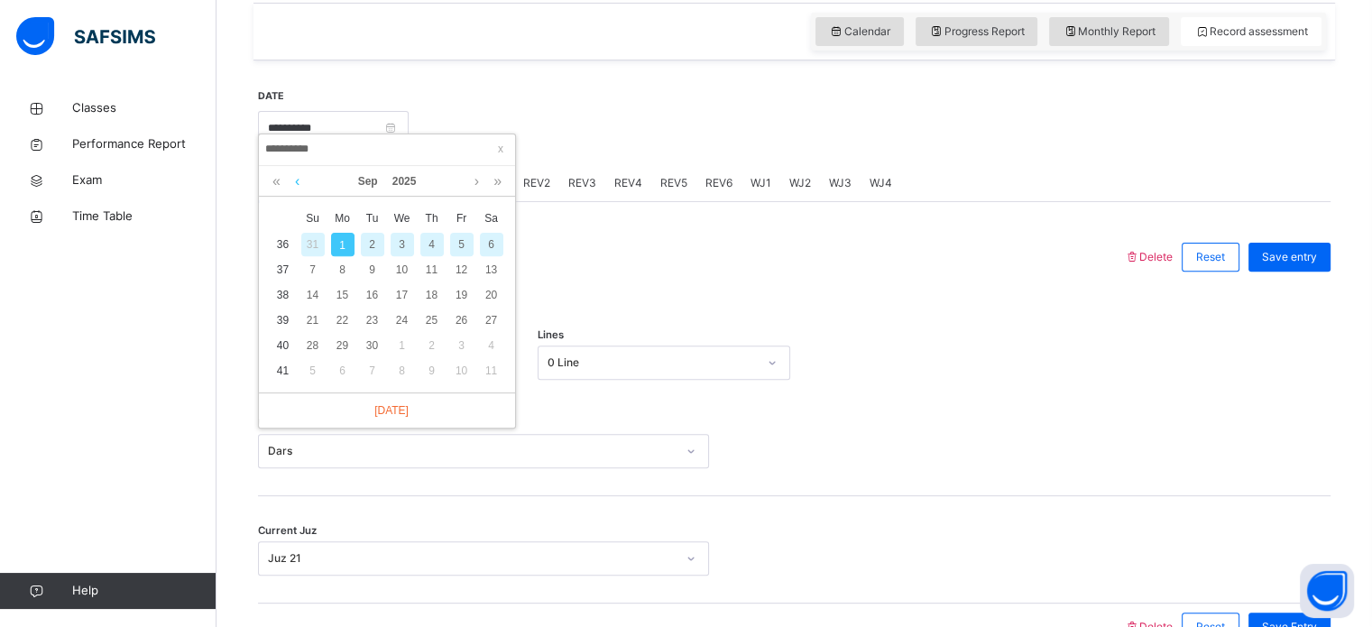
click at [290, 173] on link at bounding box center [297, 181] width 14 height 31
click at [465, 347] on div "29" at bounding box center [461, 345] width 23 height 23
type input "**********"
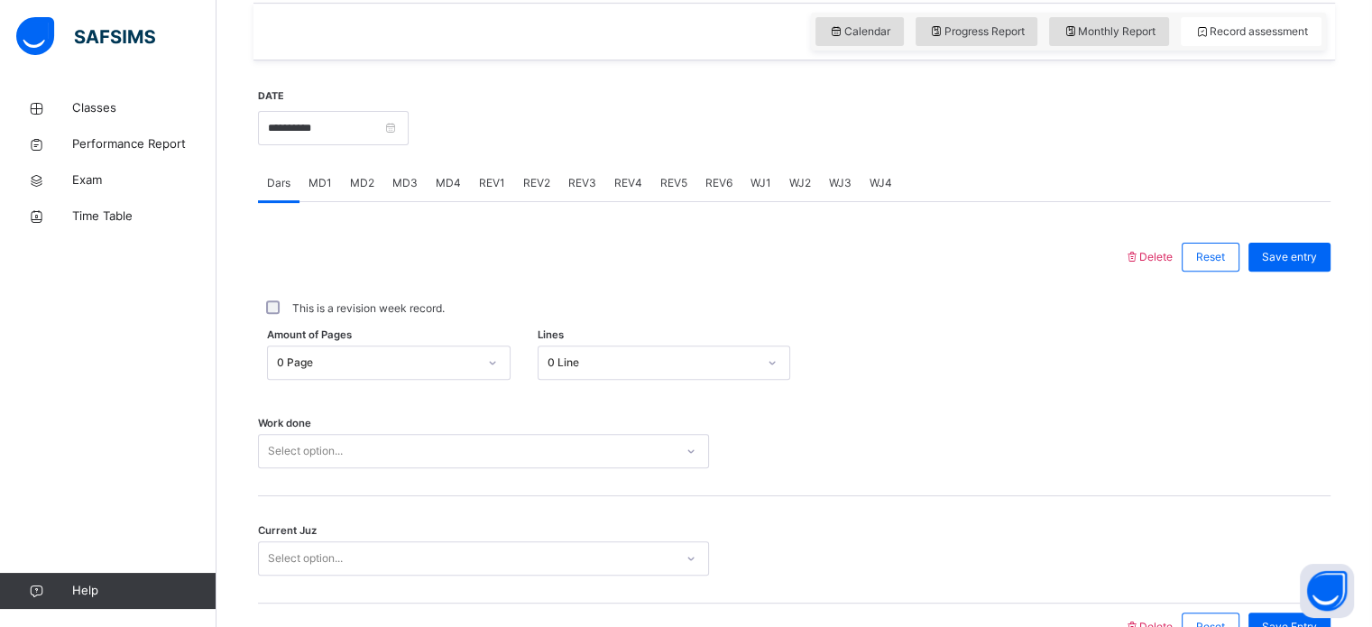
click at [419, 385] on div "Amount of Pages 0 Page Lines 0 Line" at bounding box center [794, 362] width 1073 height 52
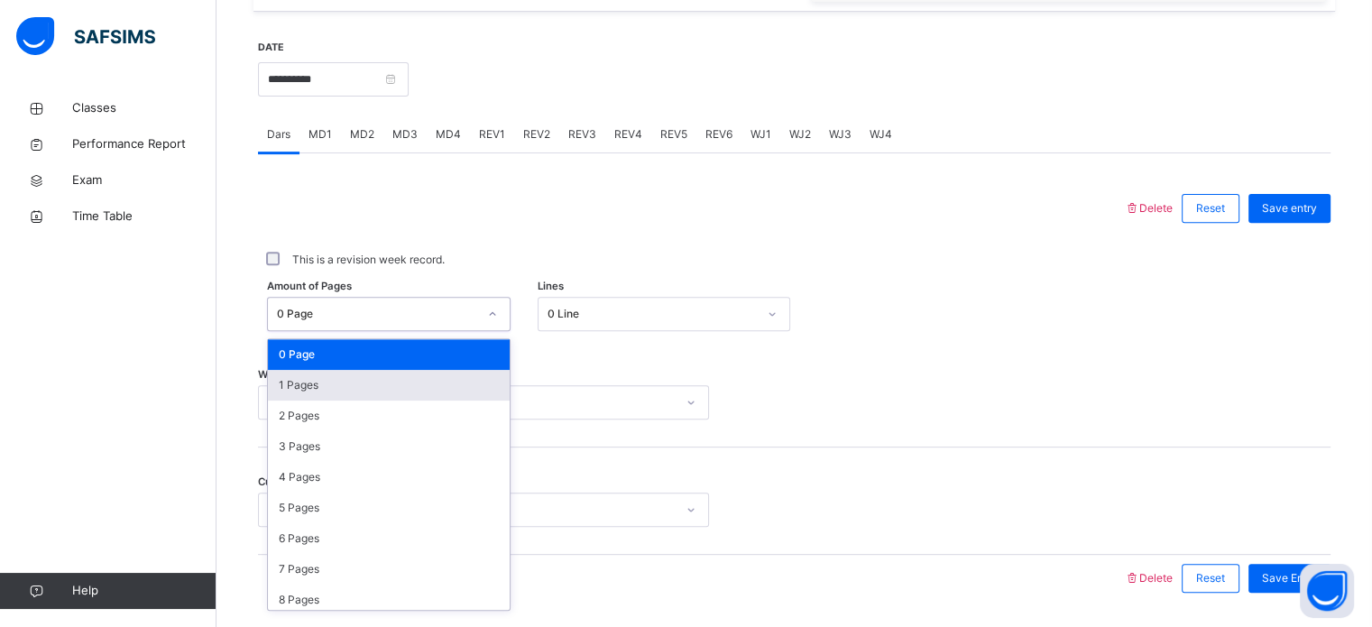
scroll to position [662, 0]
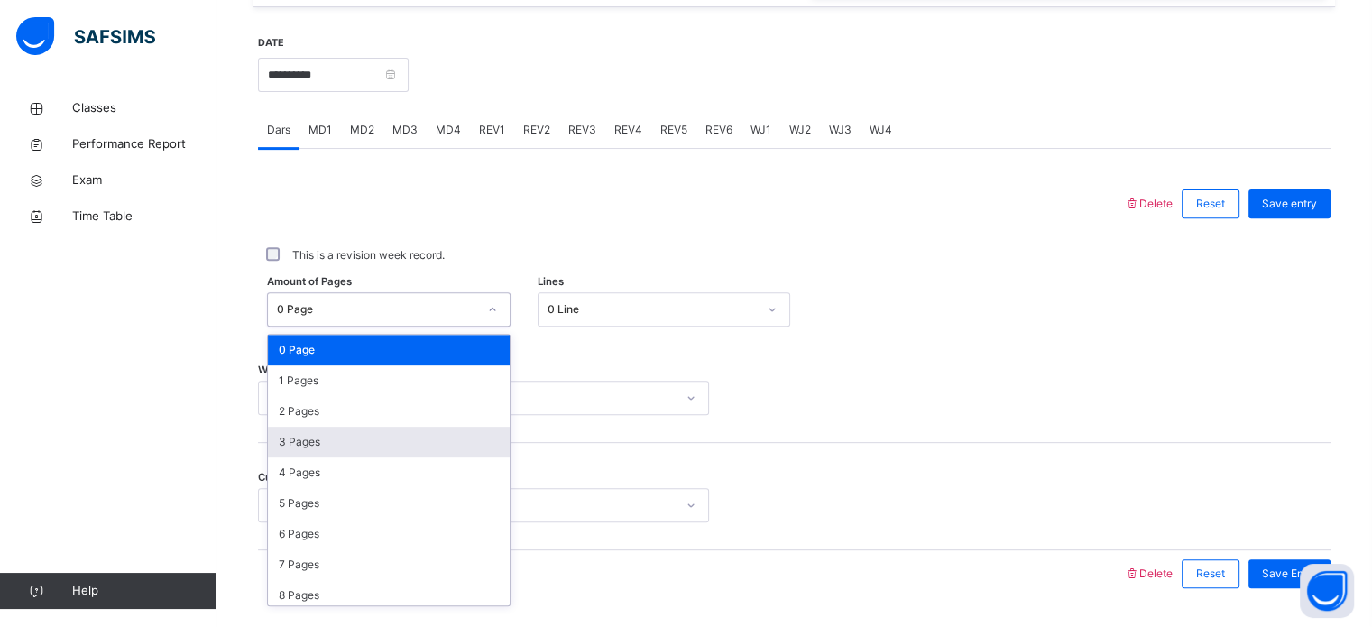
click at [403, 444] on div "3 Pages" at bounding box center [389, 442] width 242 height 31
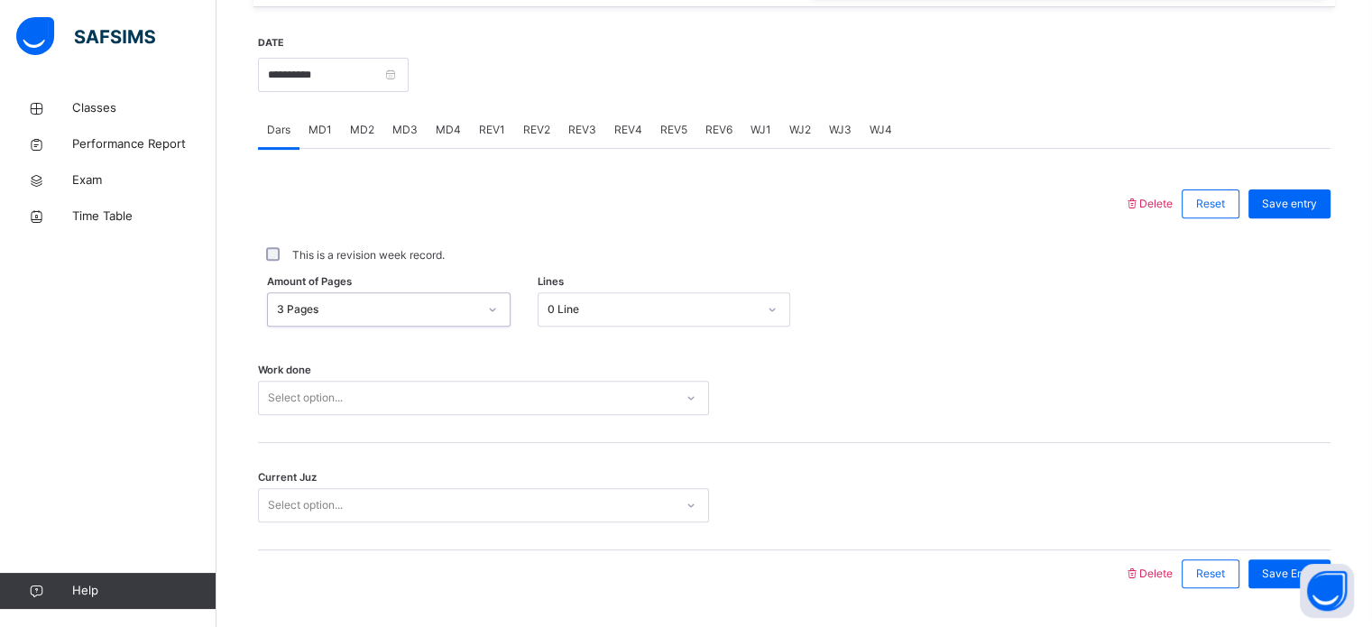
click at [404, 414] on div "Select option..." at bounding box center [483, 398] width 451 height 34
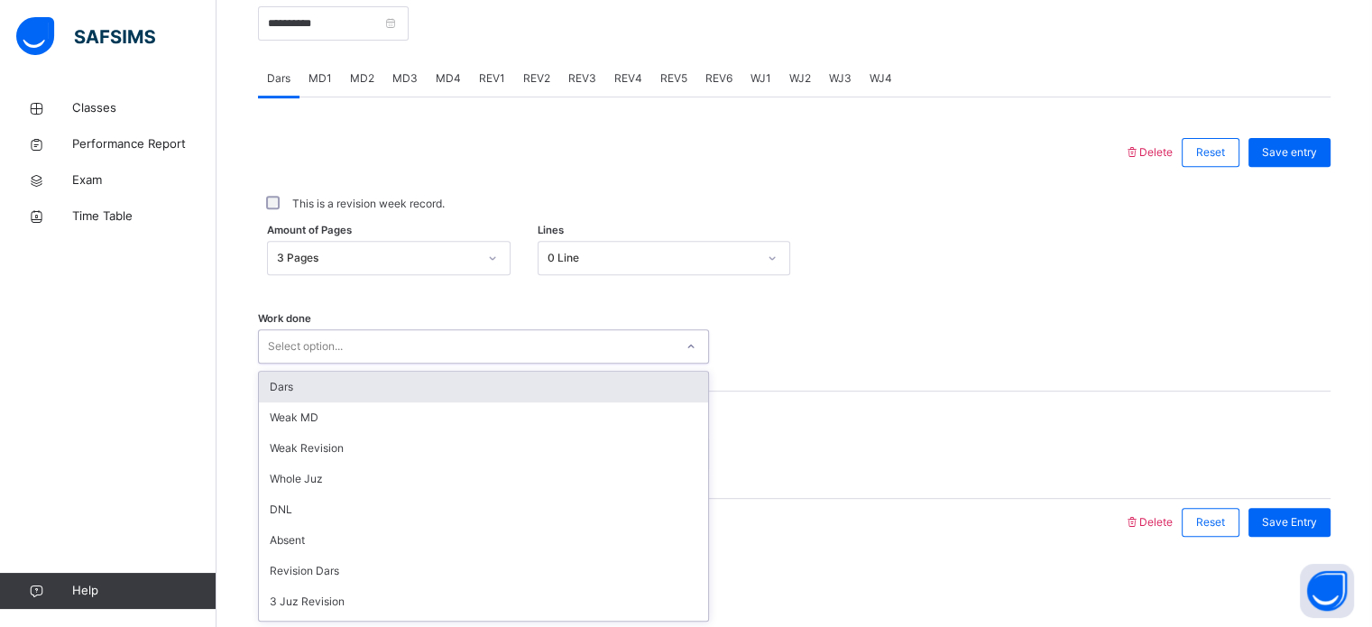
click at [392, 400] on div "Dars" at bounding box center [483, 387] width 449 height 31
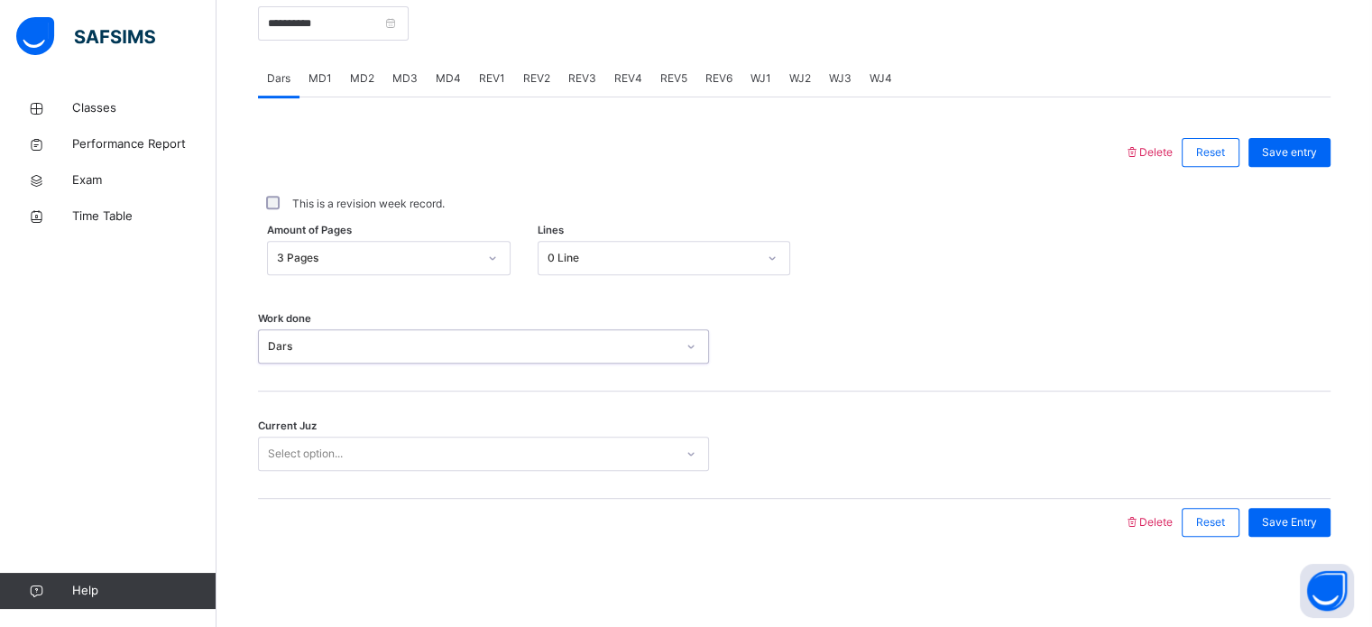
click at [410, 446] on div "Current Juz Select option..." at bounding box center [794, 445] width 1073 height 107
click at [410, 453] on div "Select option..." at bounding box center [466, 454] width 415 height 28
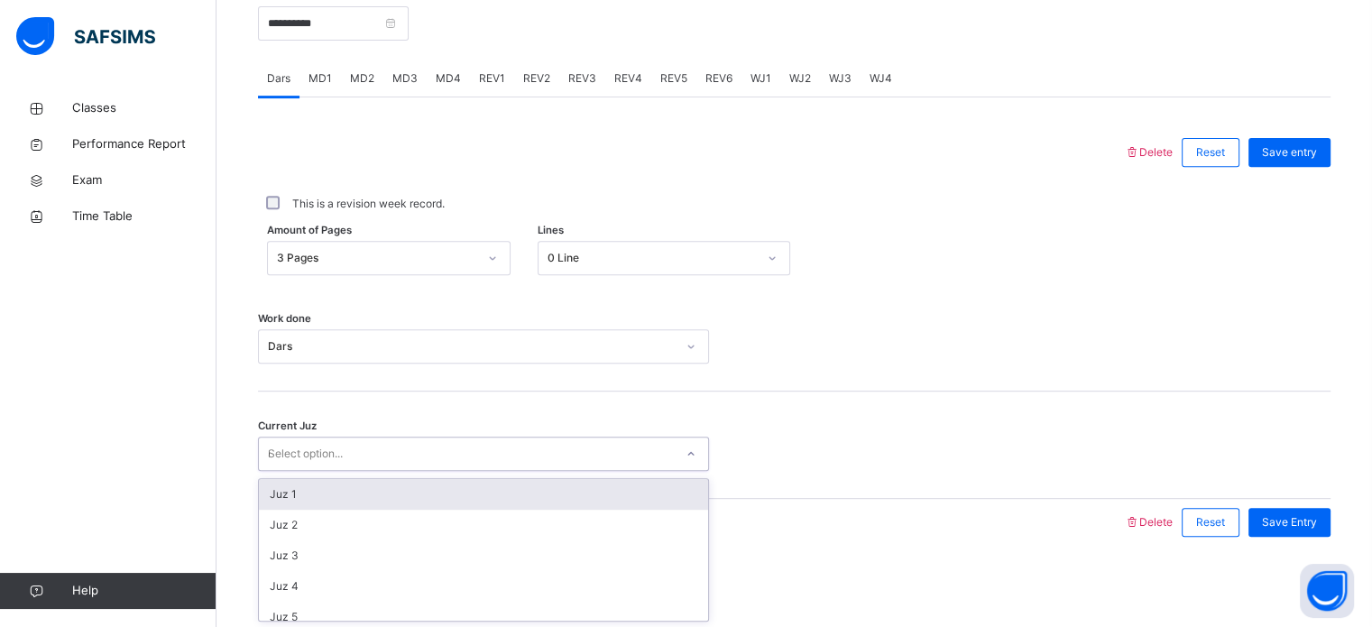
type input "**"
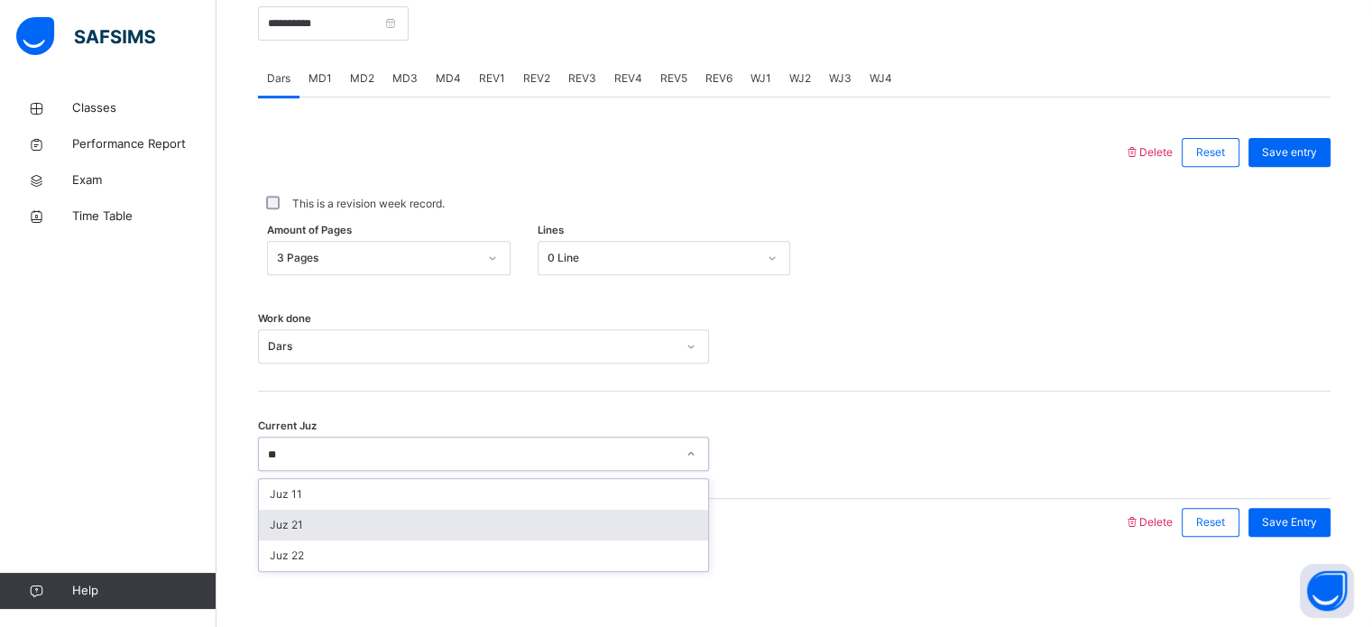
click at [431, 525] on div "Juz 21" at bounding box center [483, 525] width 449 height 31
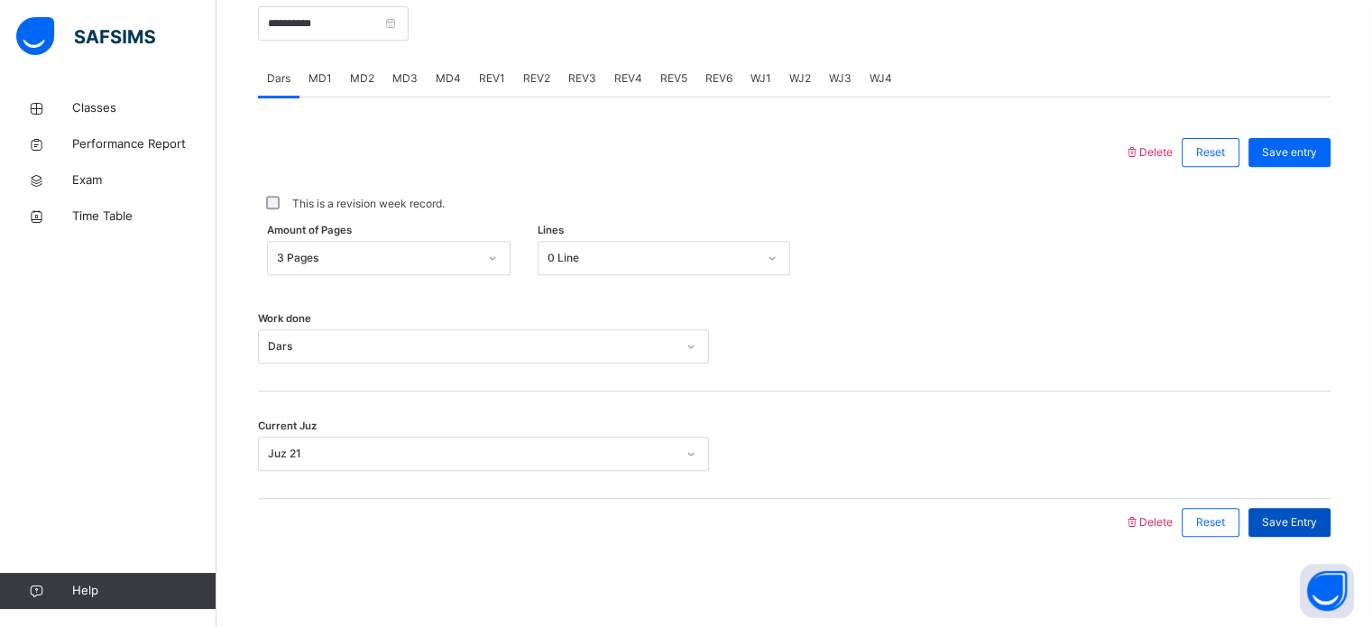
click at [1317, 521] on span "Save Entry" at bounding box center [1289, 522] width 55 height 16
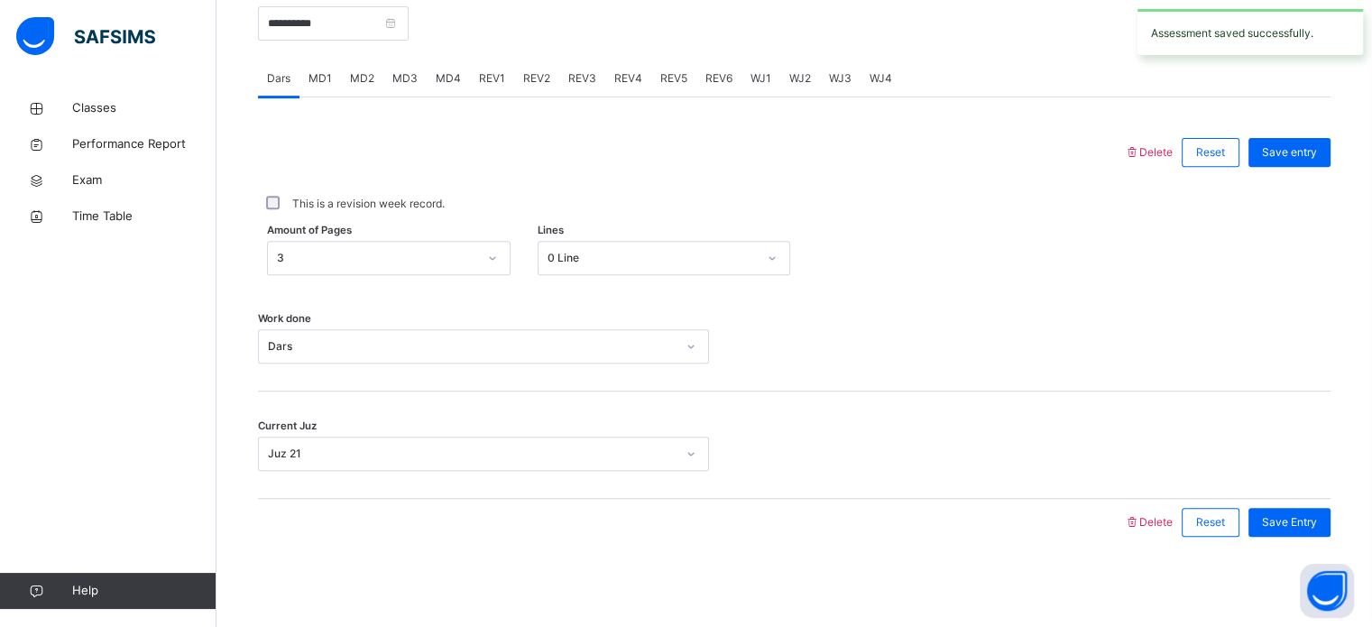
click at [364, 74] on span "MD2" at bounding box center [362, 78] width 24 height 16
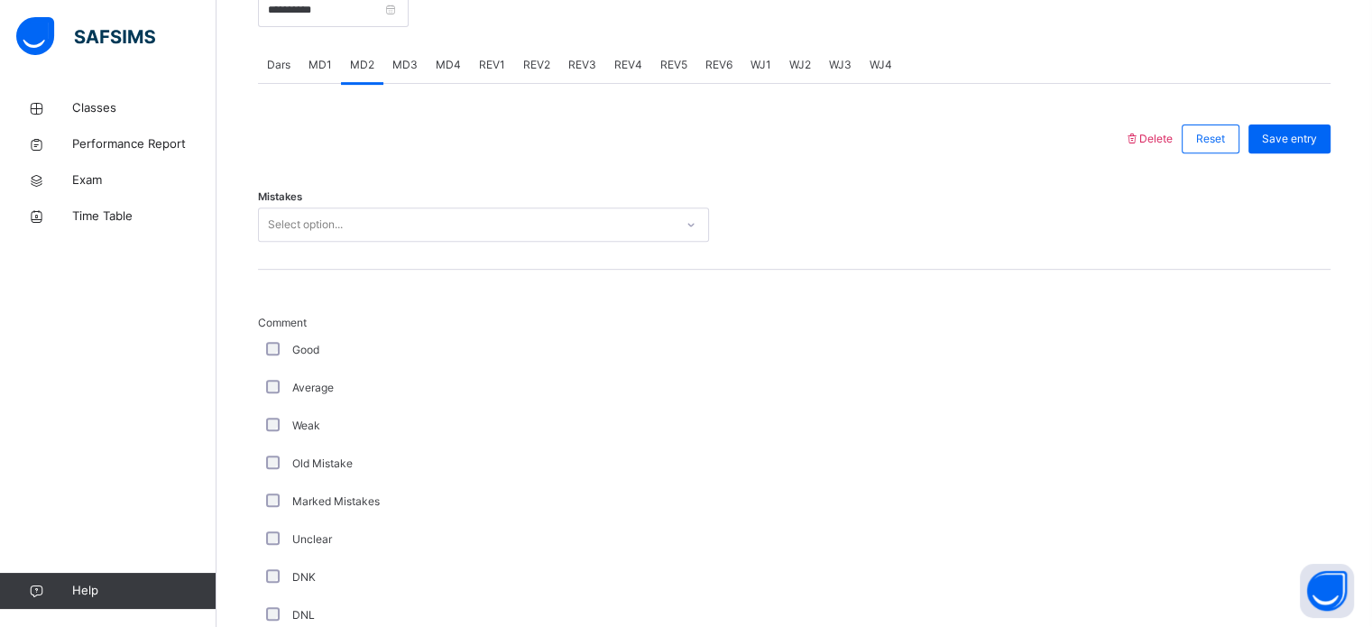
click at [401, 232] on div "Select option..." at bounding box center [466, 225] width 415 height 28
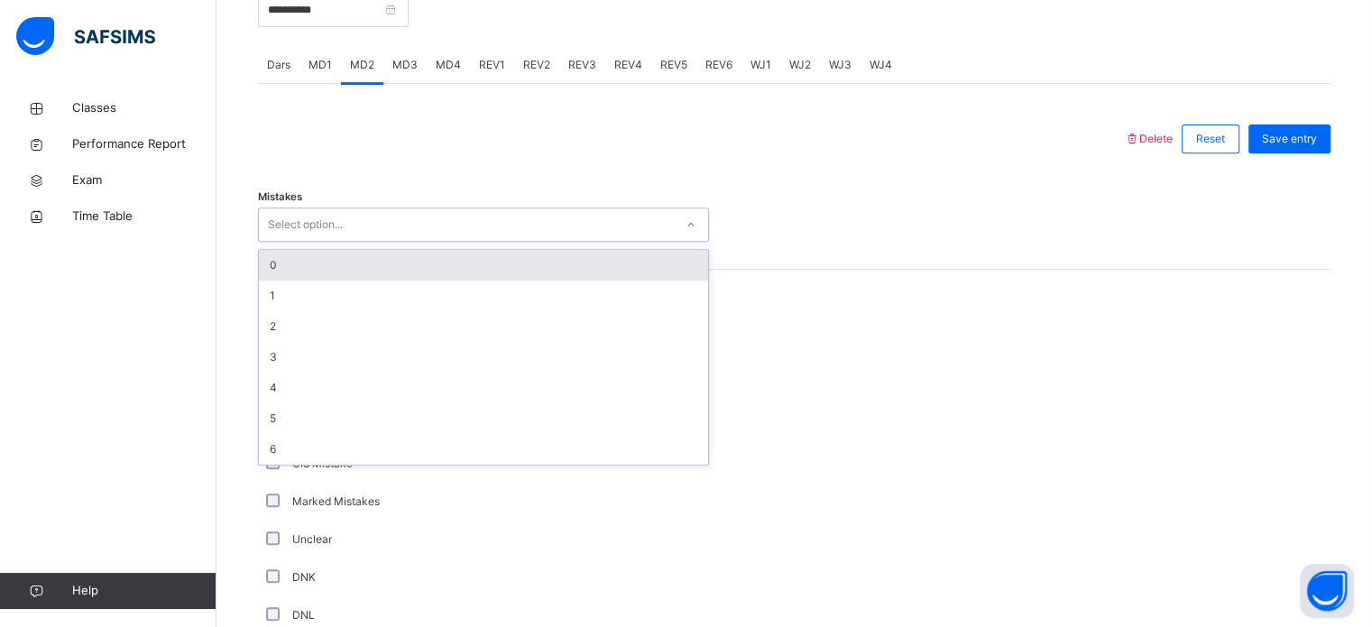
click at [400, 281] on div "0" at bounding box center [483, 265] width 449 height 31
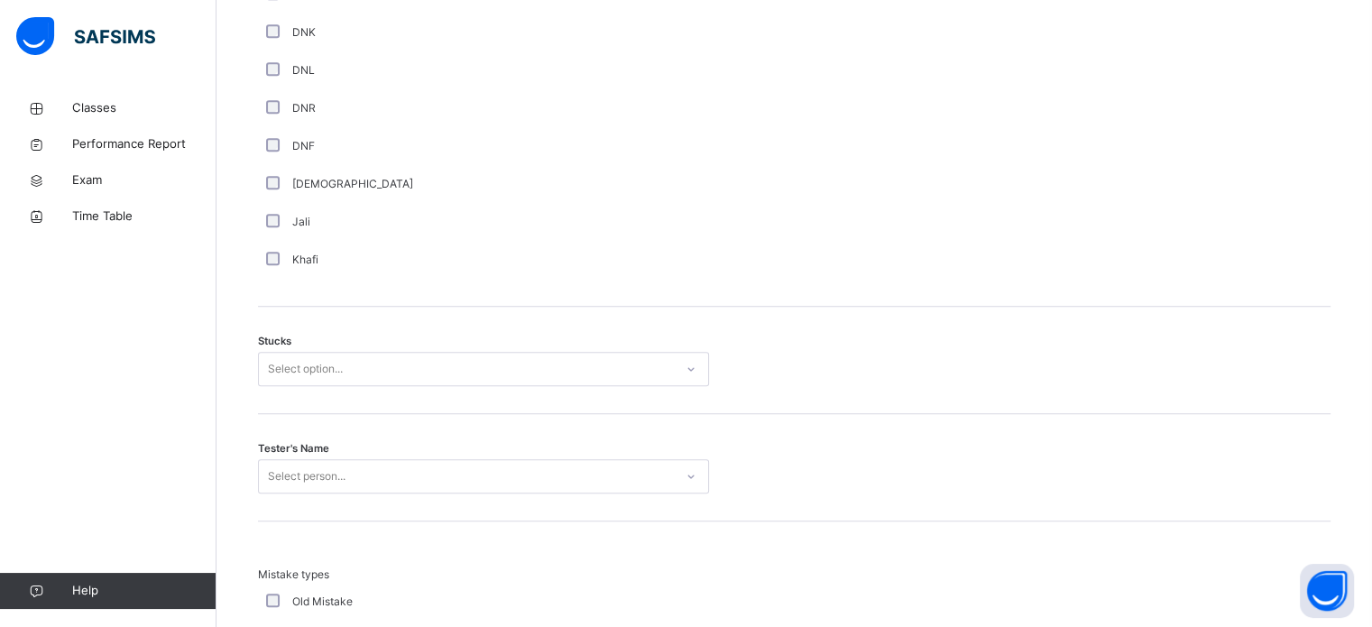
scroll to position [1273, 0]
click at [392, 383] on div "Select option..." at bounding box center [466, 369] width 415 height 28
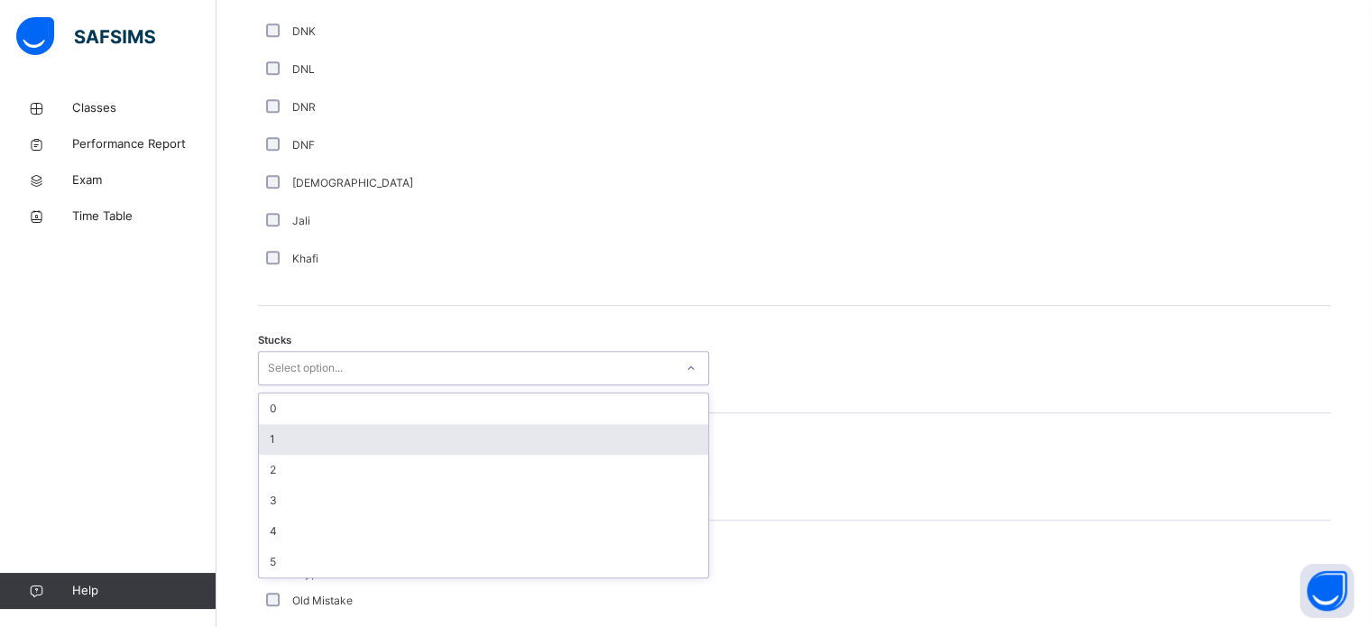
click at [385, 455] on div "1" at bounding box center [483, 439] width 449 height 31
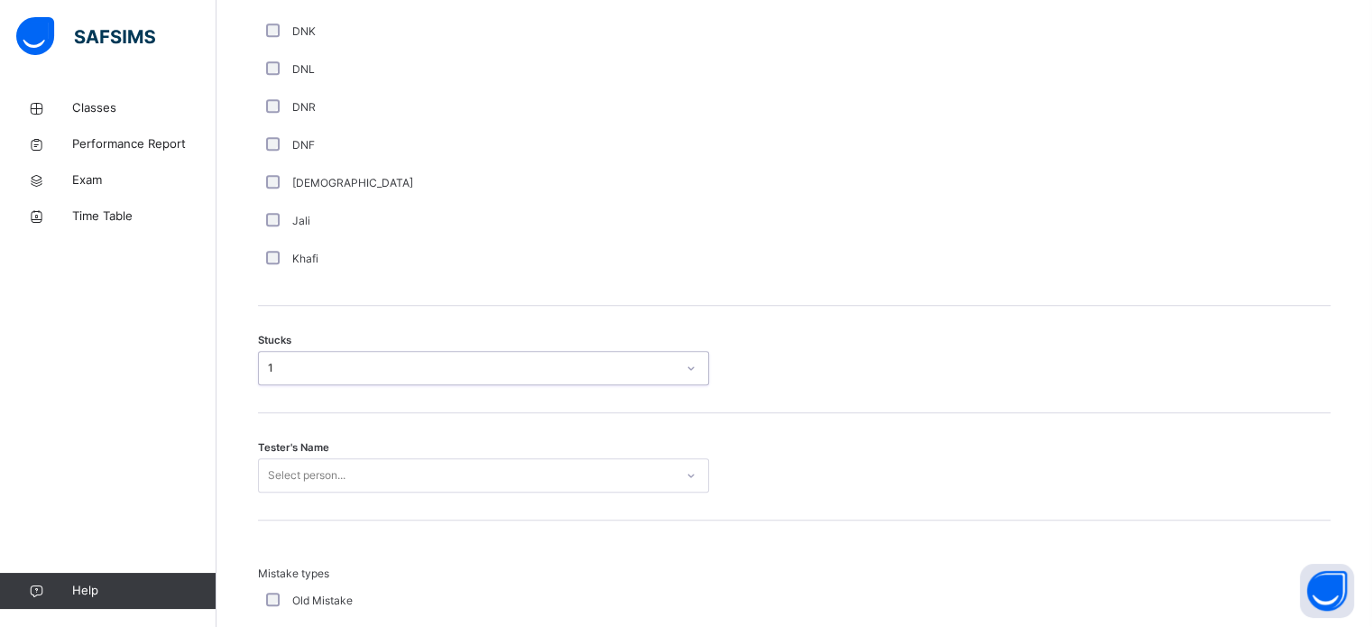
click at [399, 493] on div "Select person..." at bounding box center [483, 475] width 451 height 34
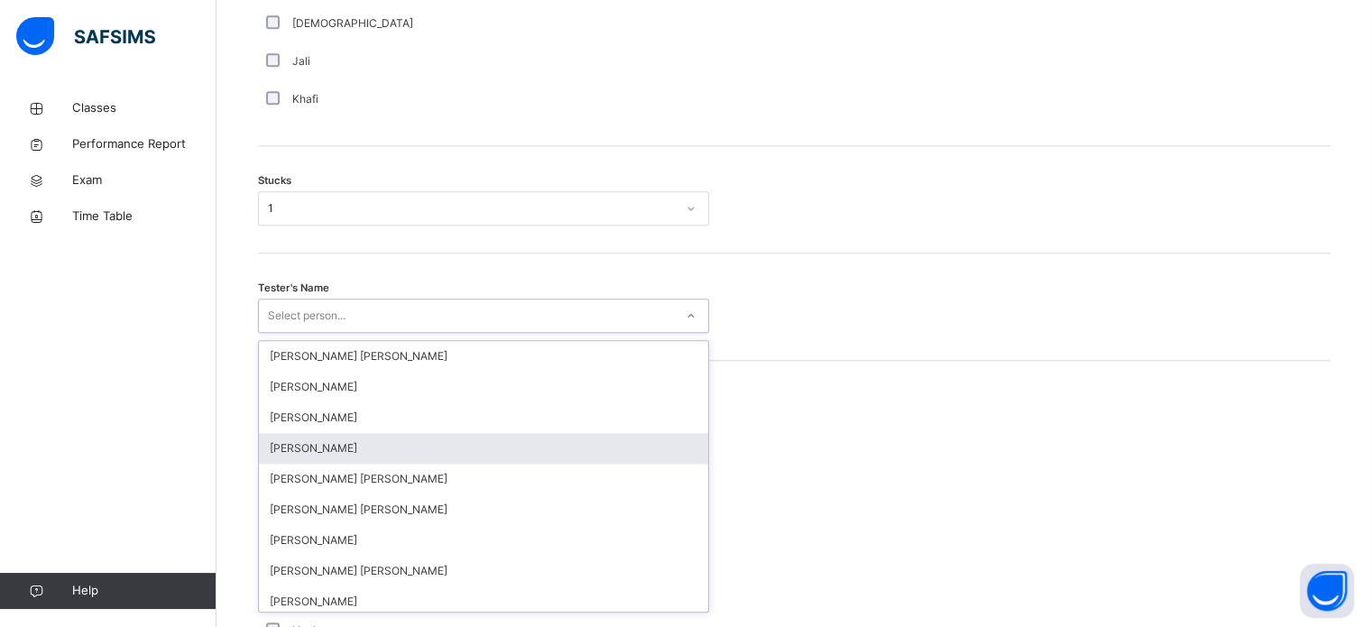
scroll to position [1438, 0]
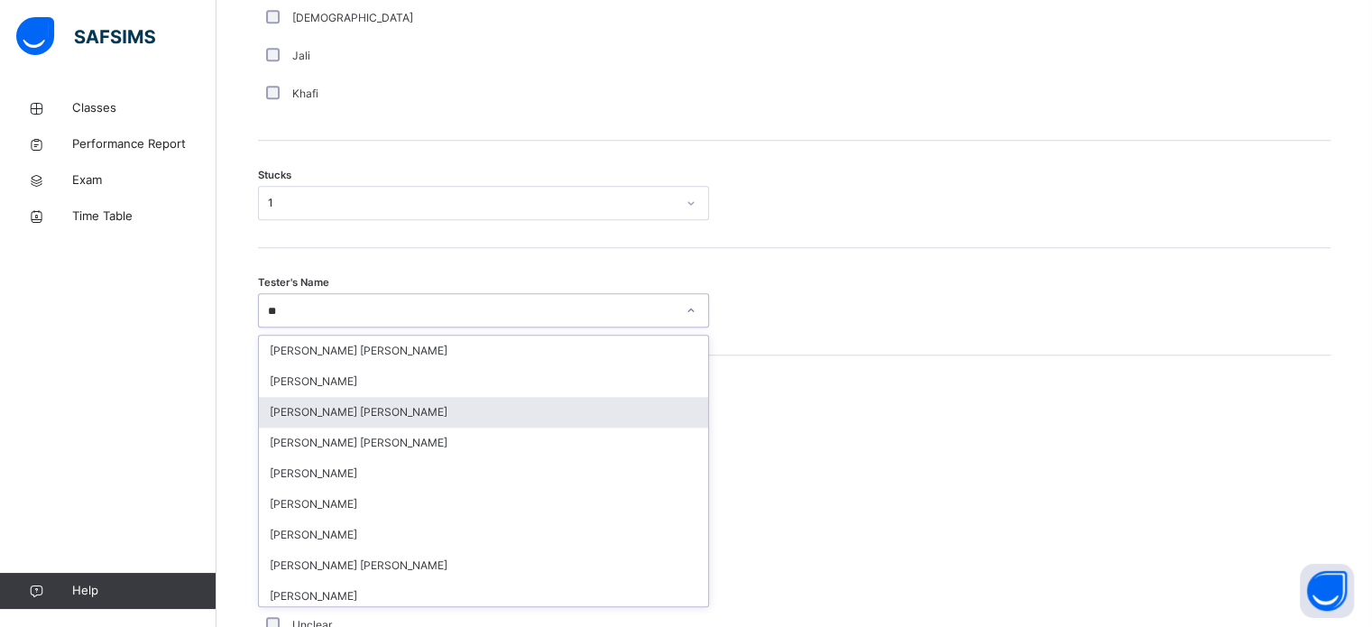
type input "***"
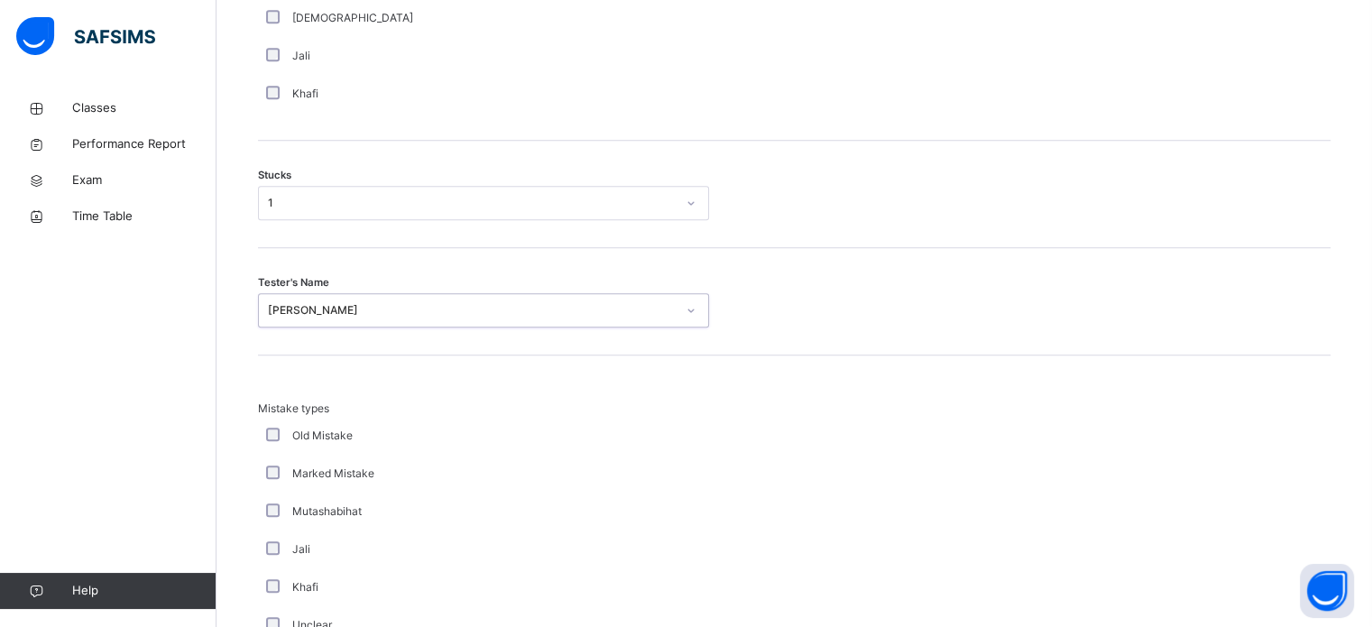
scroll to position [1769, 0]
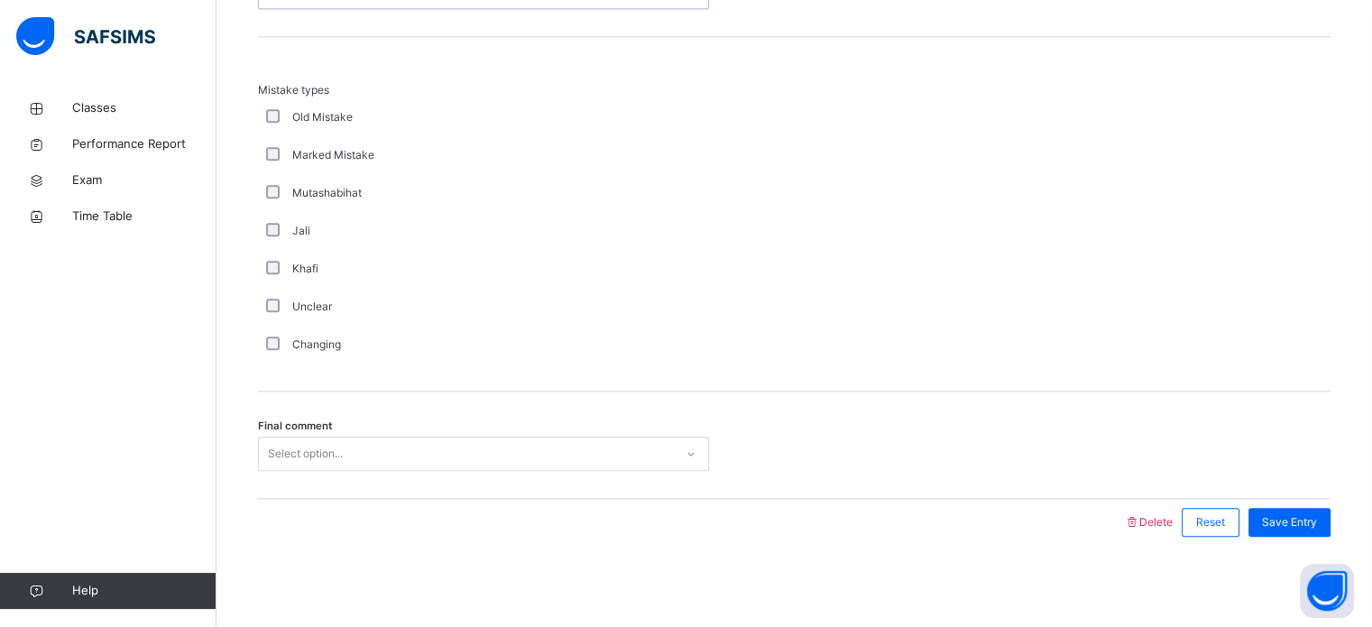
click at [390, 446] on div "Select option..." at bounding box center [466, 454] width 415 height 28
click at [1294, 515] on span "Save Entry" at bounding box center [1289, 522] width 55 height 16
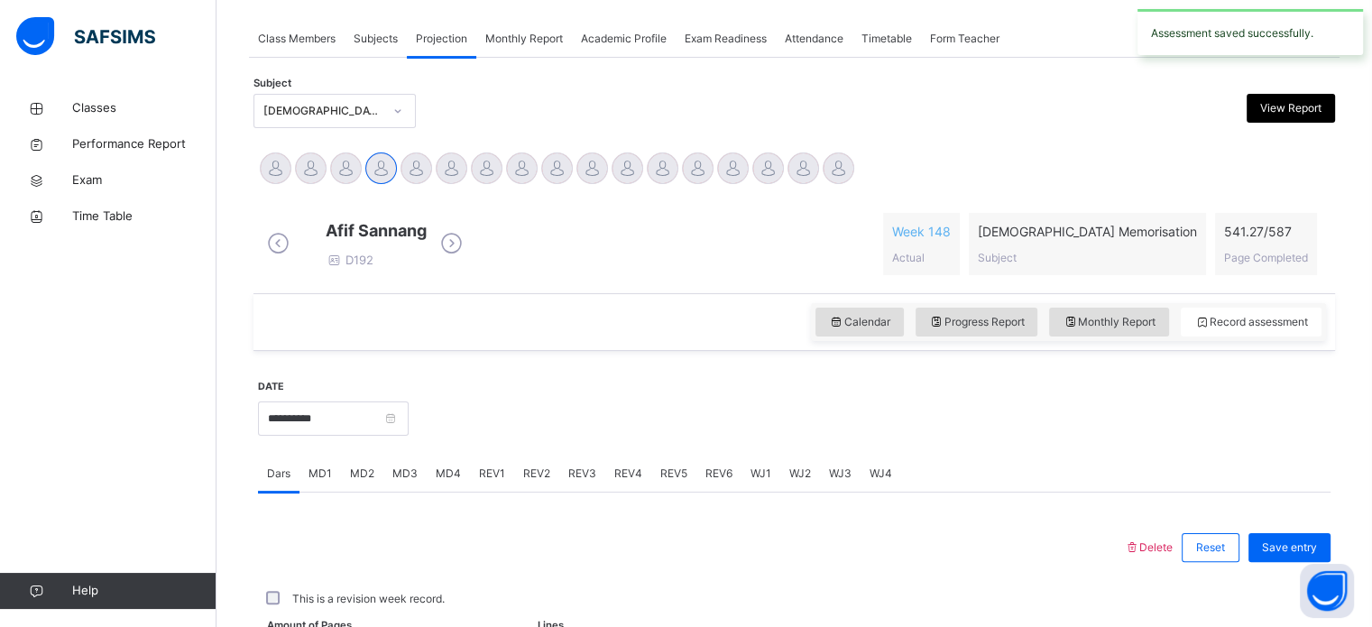
scroll to position [727, 0]
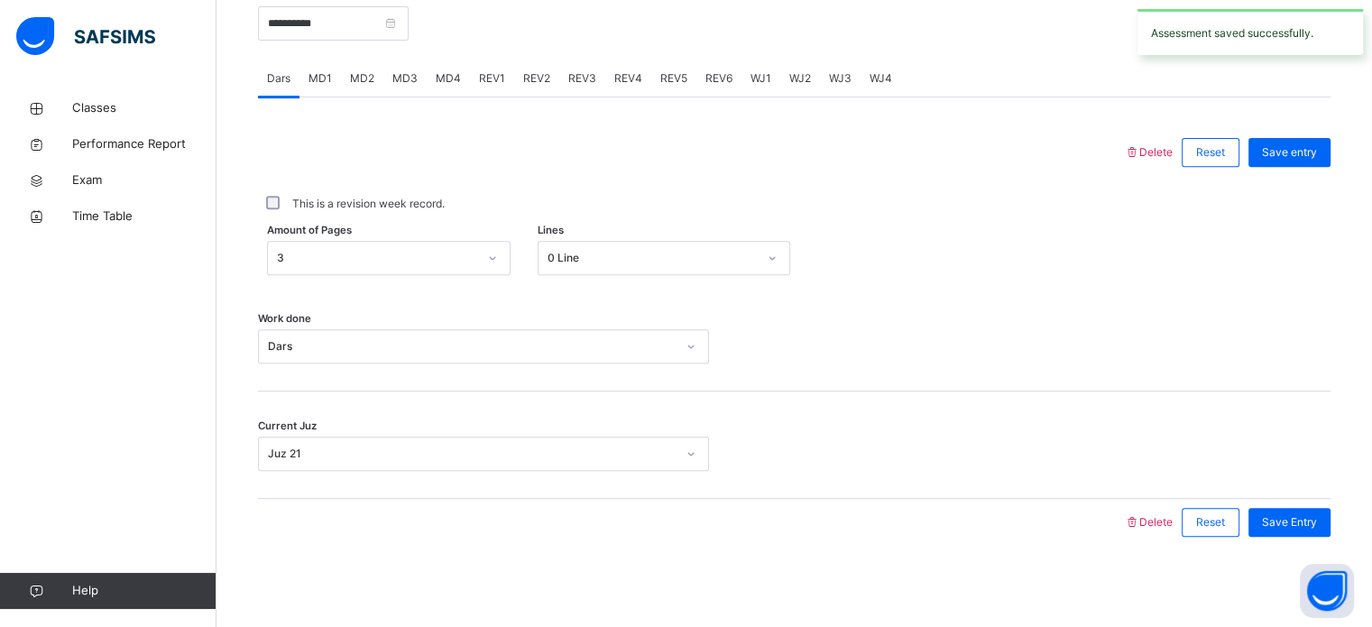
click at [438, 75] on span "MD4" at bounding box center [448, 78] width 25 height 16
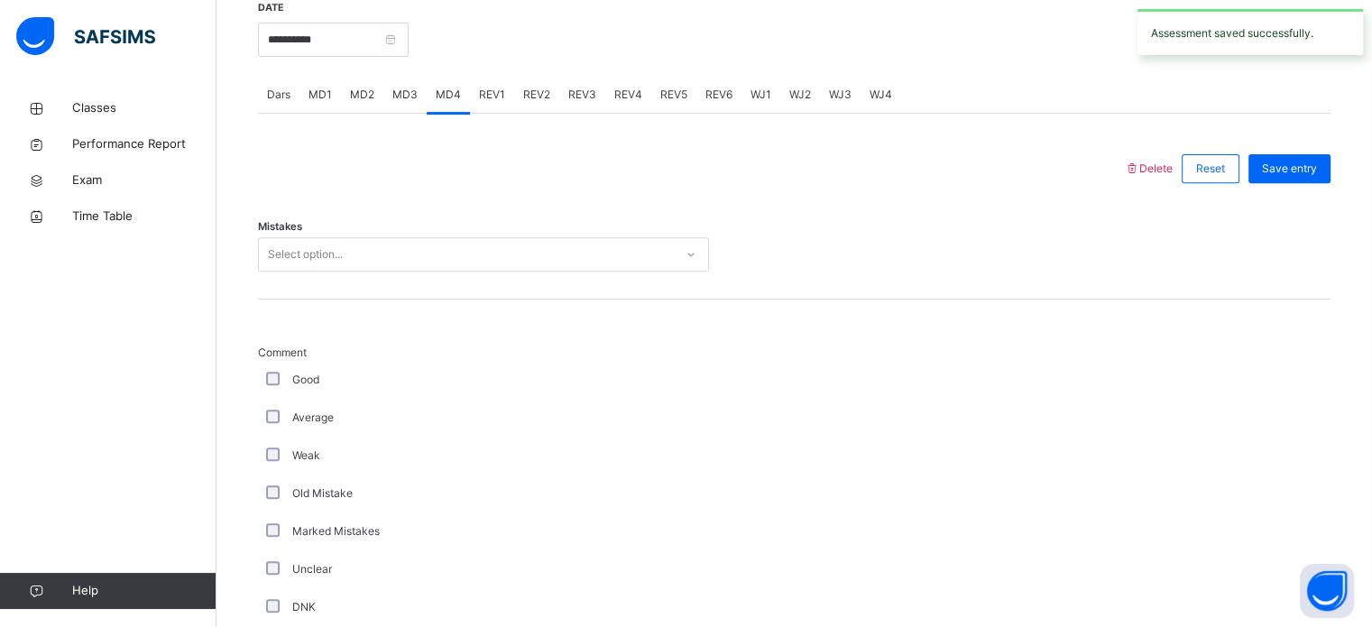
scroll to position [696, 0]
click at [415, 292] on div "Mistakes Select option..." at bounding box center [794, 246] width 1073 height 107
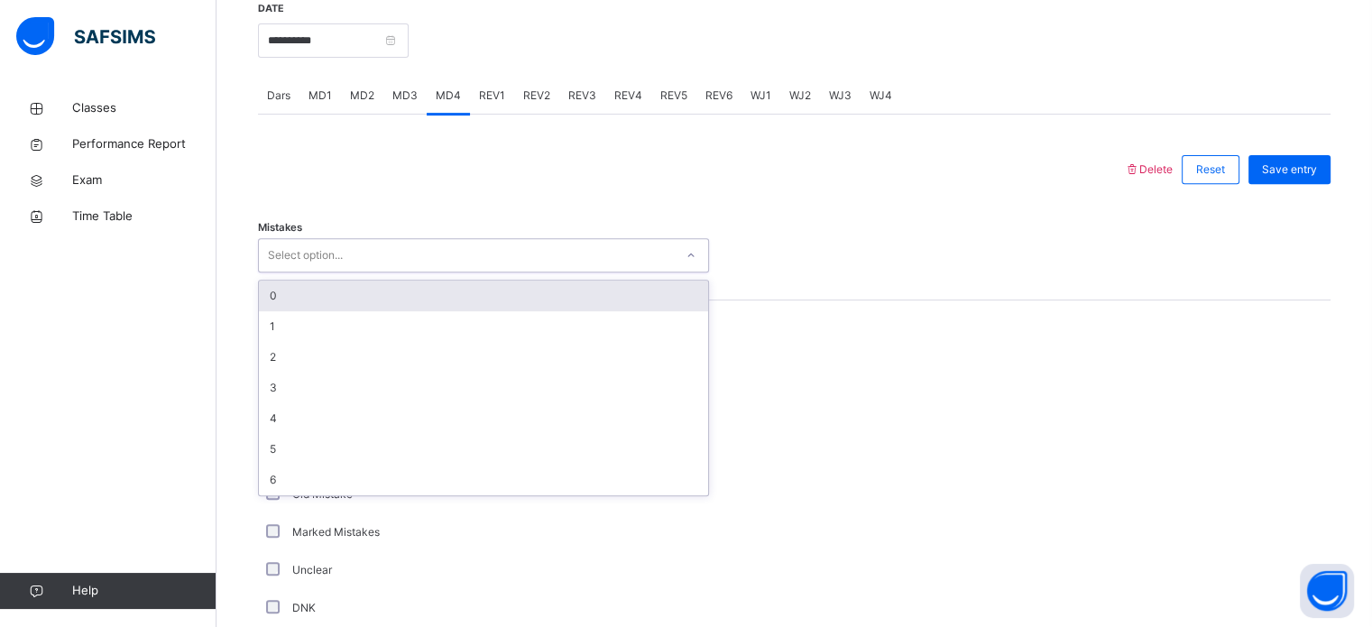
click at [415, 254] on div "Select option..." at bounding box center [466, 256] width 415 height 28
click at [395, 311] on div "0" at bounding box center [483, 296] width 449 height 31
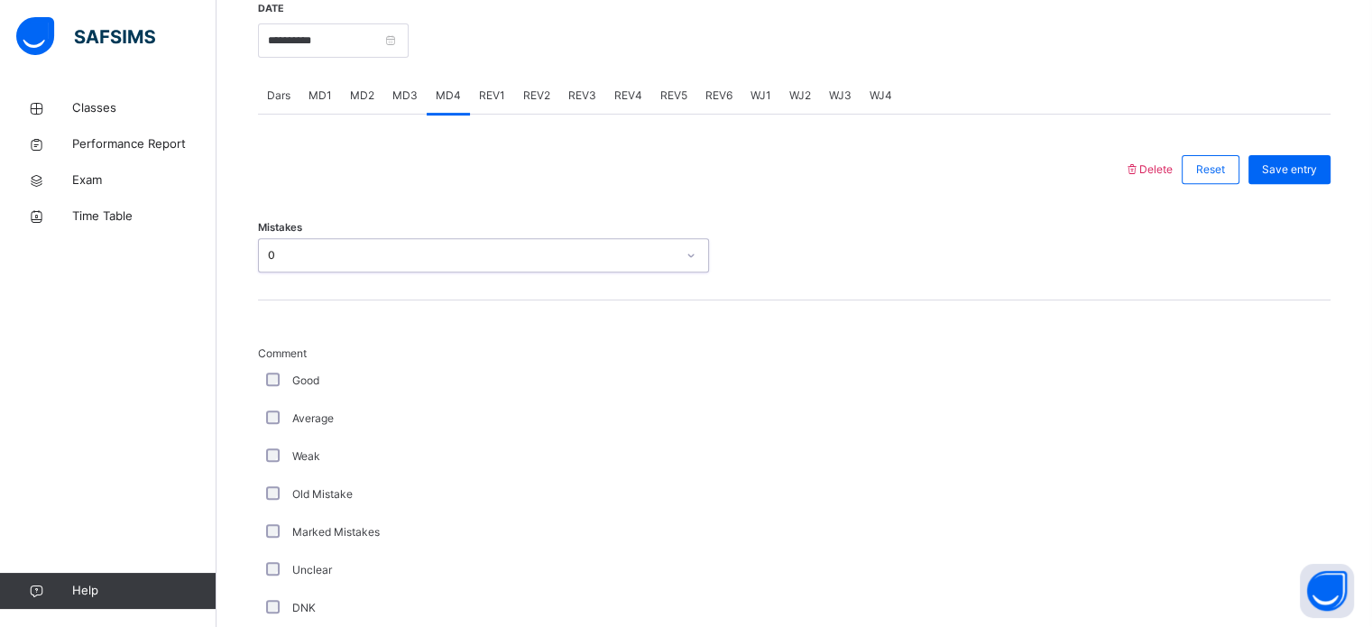
click at [368, 285] on div "Mistakes option 0, selected. 0 results available. Select is focused ,type to re…" at bounding box center [794, 246] width 1073 height 107
click at [368, 263] on div "0" at bounding box center [472, 255] width 408 height 16
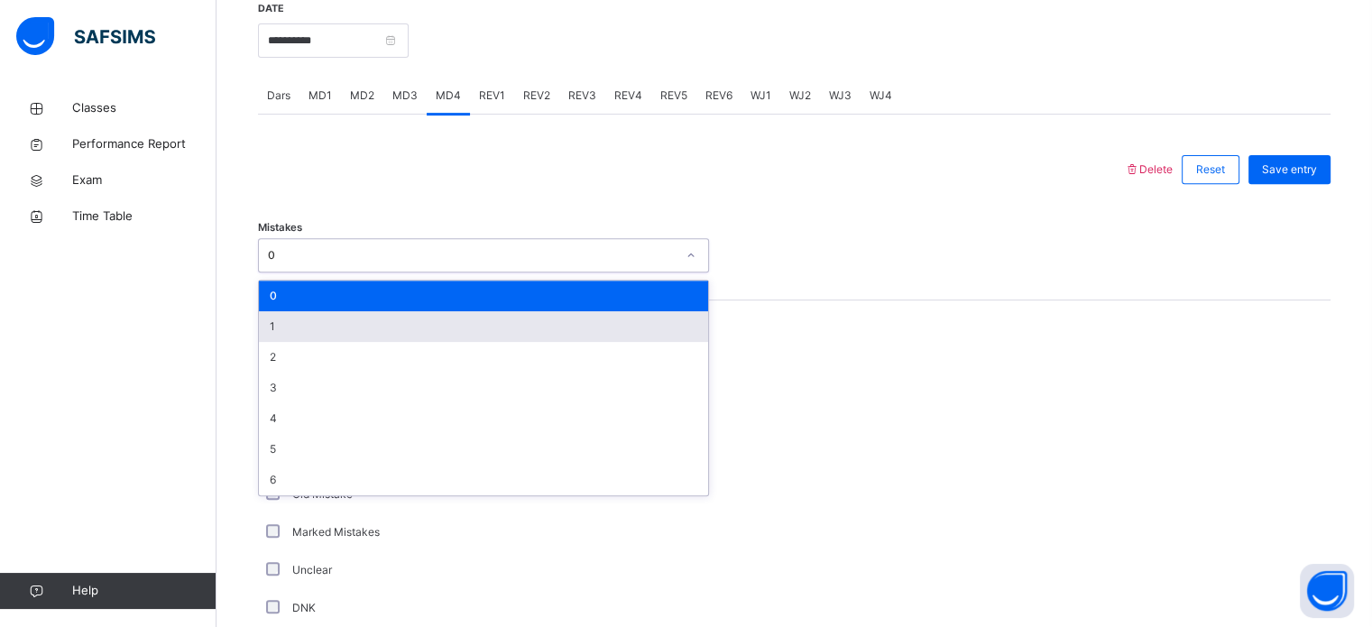
click at [373, 333] on div "1" at bounding box center [483, 326] width 449 height 31
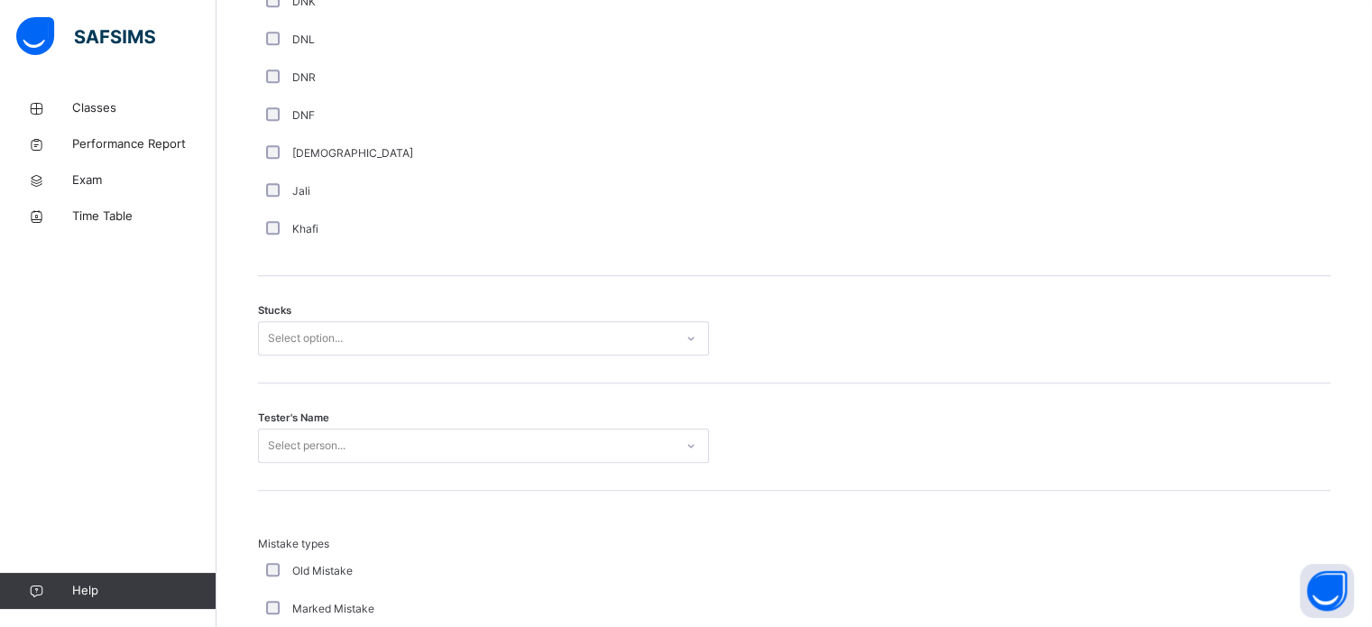
scroll to position [1310, 0]
click at [372, 346] on div "Select option..." at bounding box center [466, 332] width 415 height 28
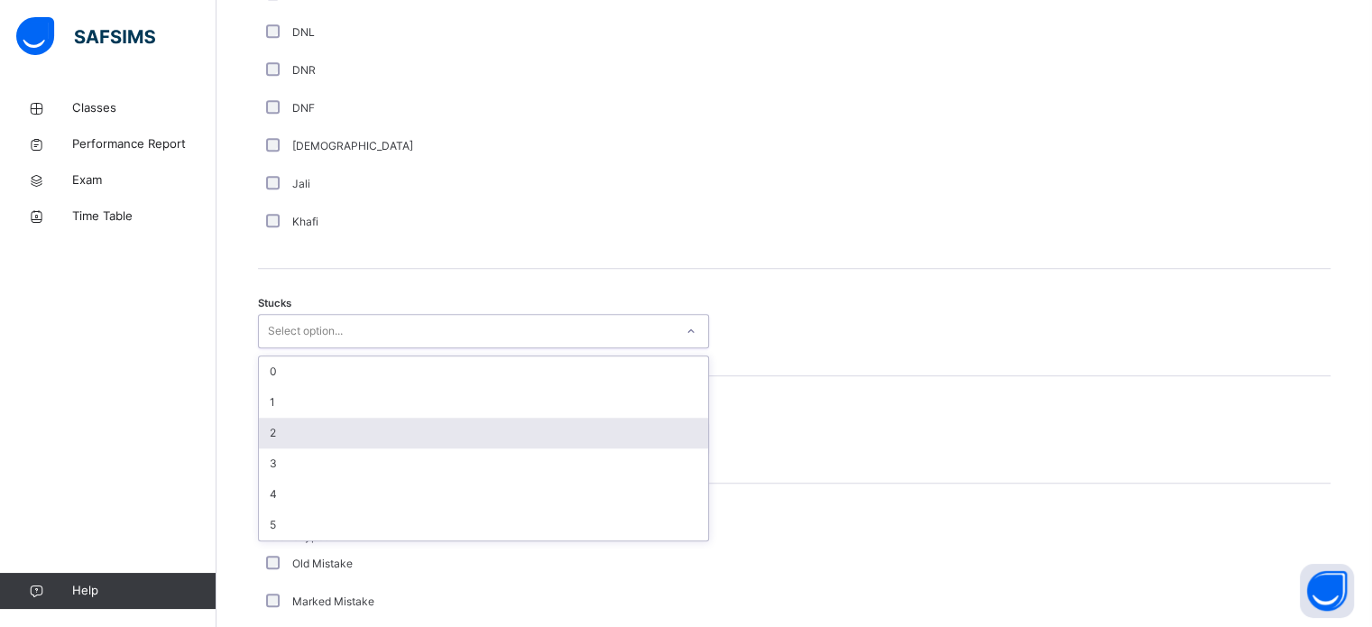
click at [372, 441] on div "2" at bounding box center [483, 433] width 449 height 31
click at [372, 441] on div "Select person..." at bounding box center [466, 439] width 415 height 28
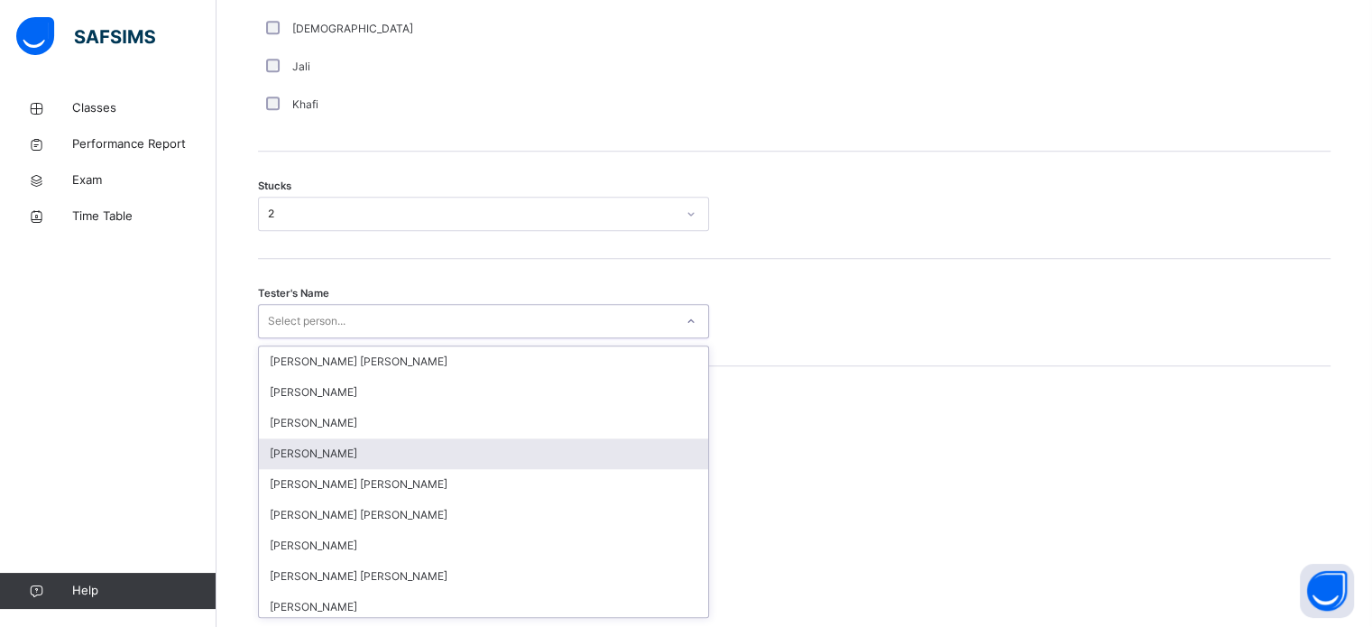
scroll to position [1438, 0]
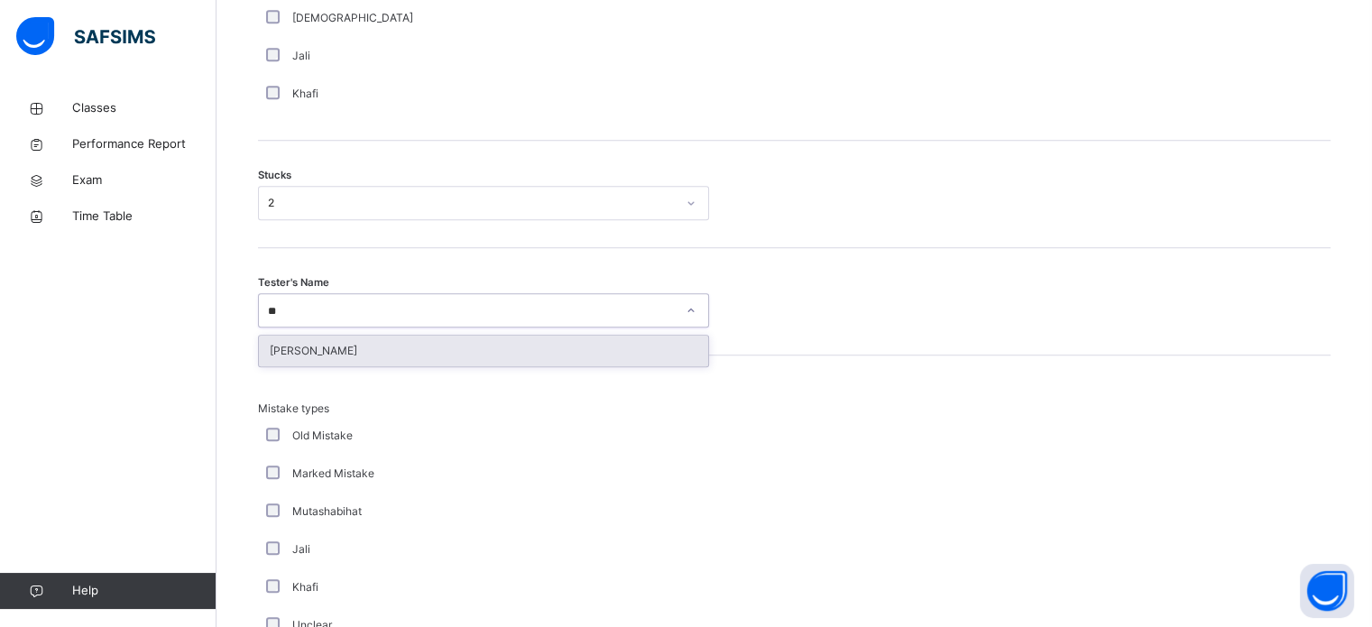
type input "***"
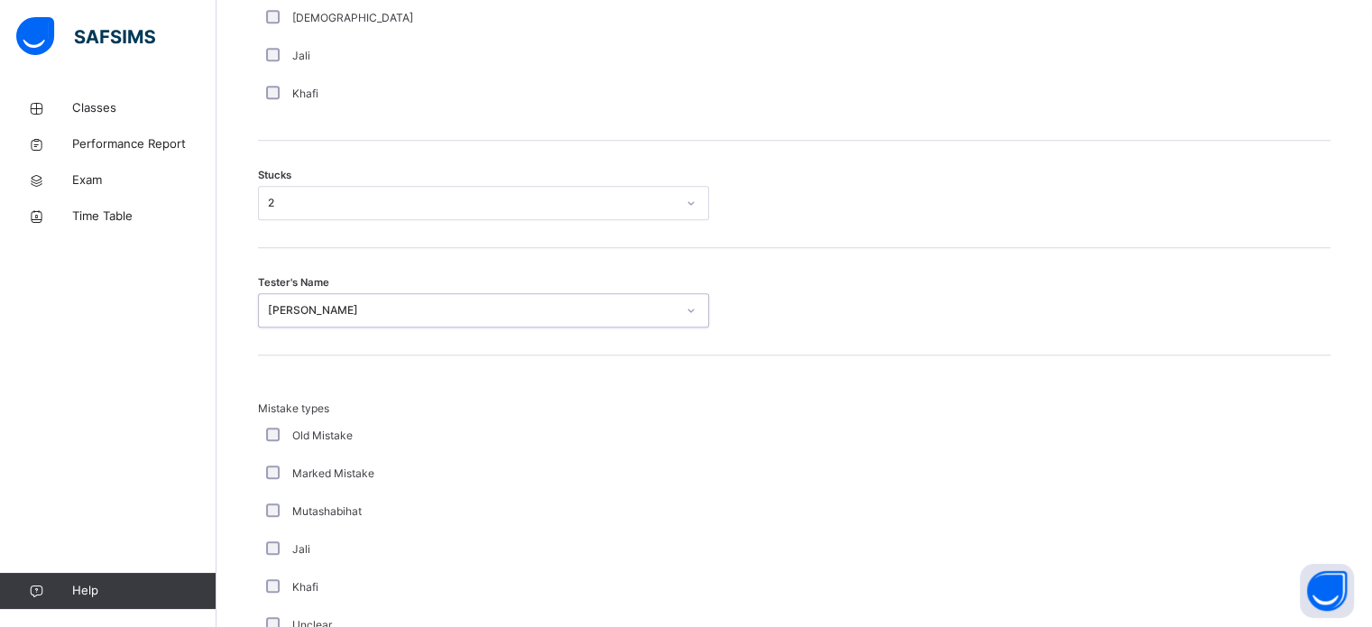
scroll to position [1769, 0]
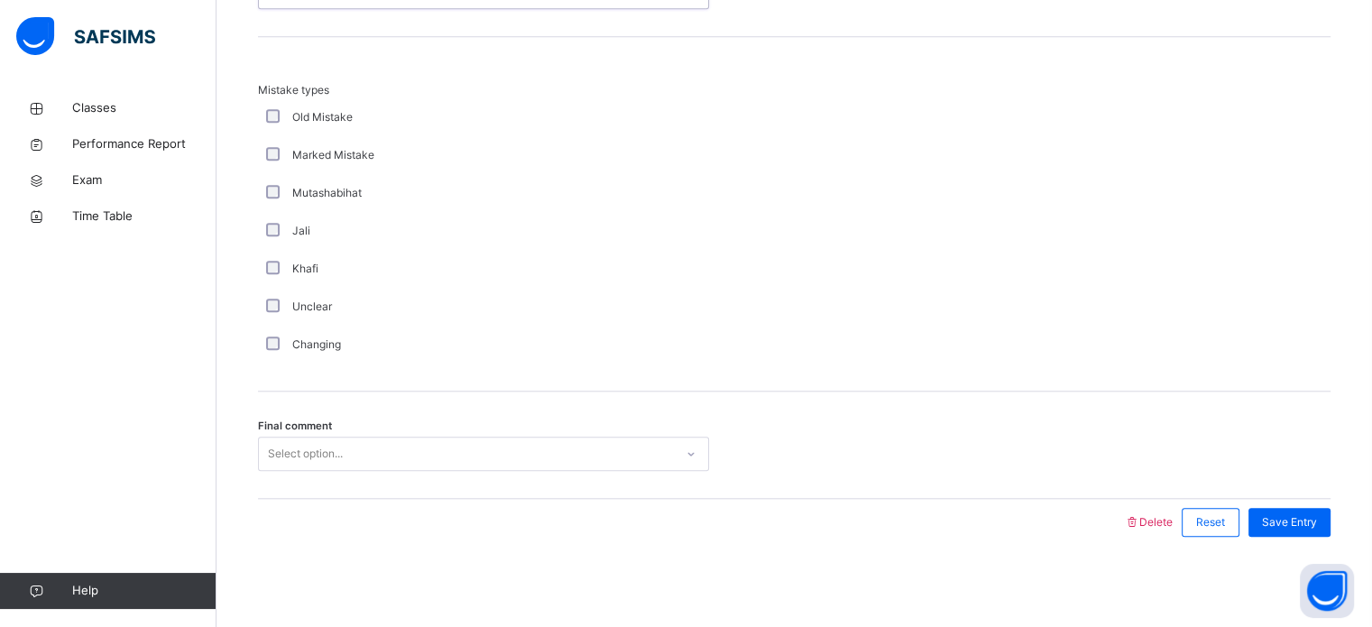
click at [372, 443] on div "Select option..." at bounding box center [466, 454] width 415 height 28
click at [1331, 530] on div "Save Entry" at bounding box center [1290, 522] width 82 height 29
click at [1331, 529] on div "Save Entry" at bounding box center [1290, 522] width 82 height 29
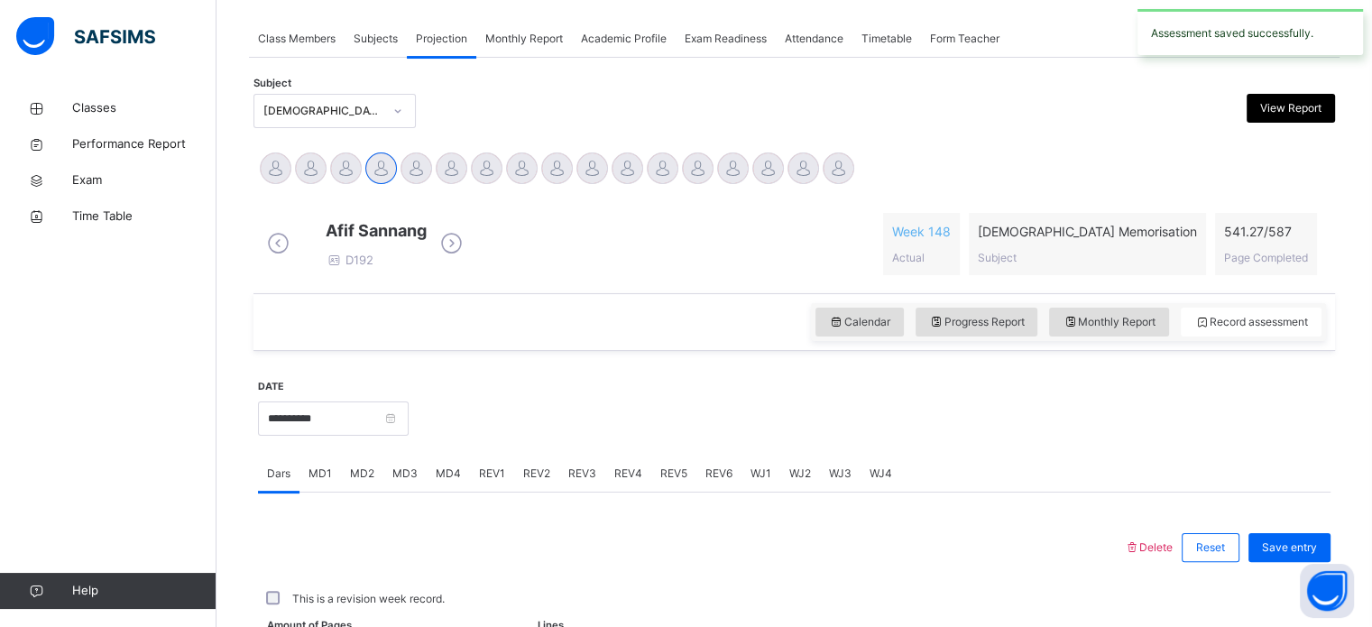
scroll to position [727, 0]
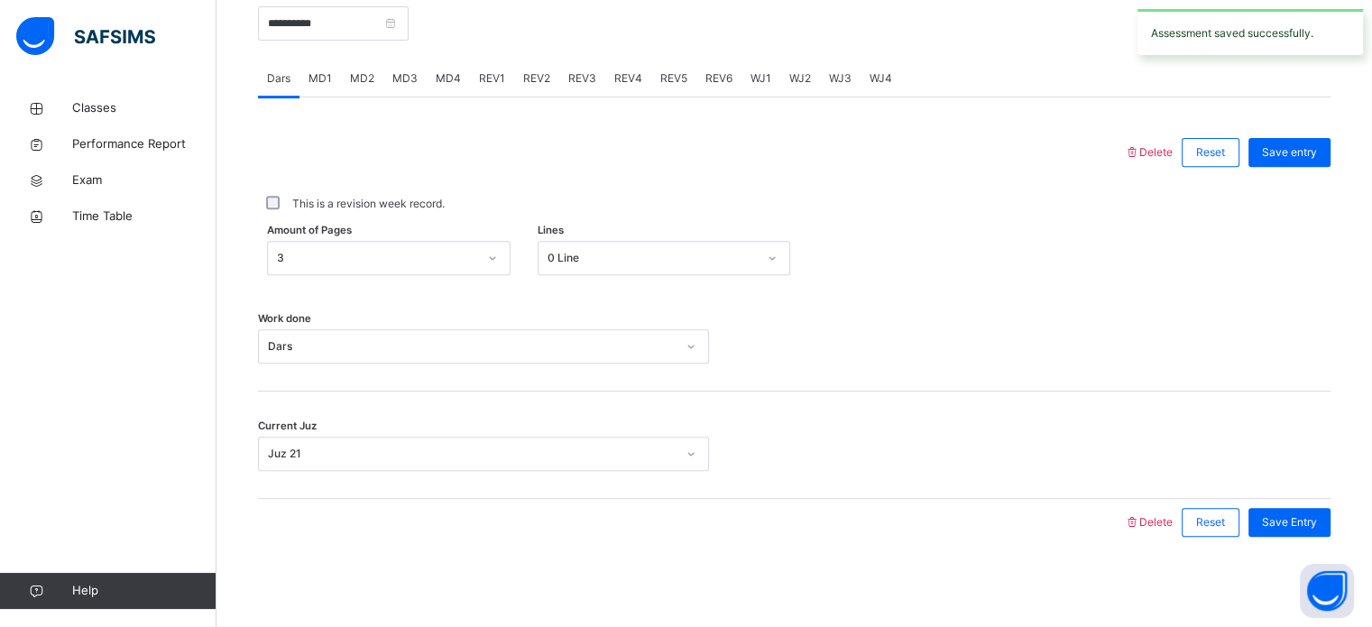
click at [491, 88] on div "REV1" at bounding box center [492, 78] width 44 height 36
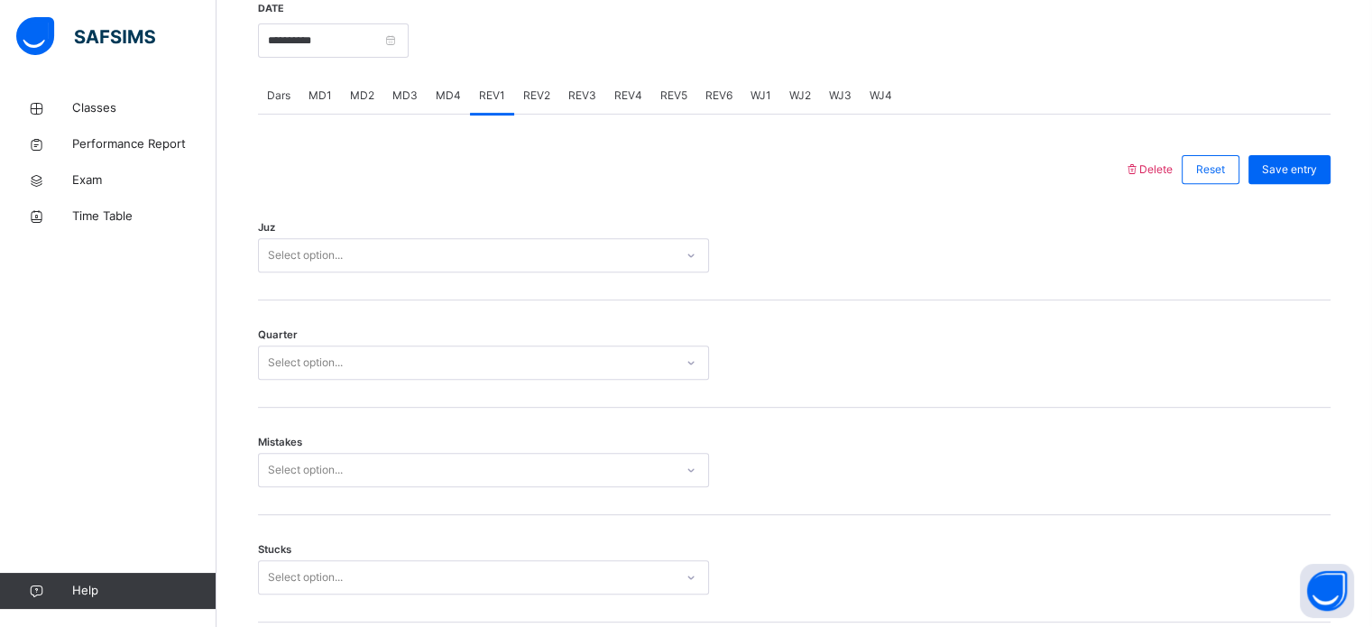
scroll to position [693, 0]
click at [439, 263] on div "Select option..." at bounding box center [466, 259] width 415 height 28
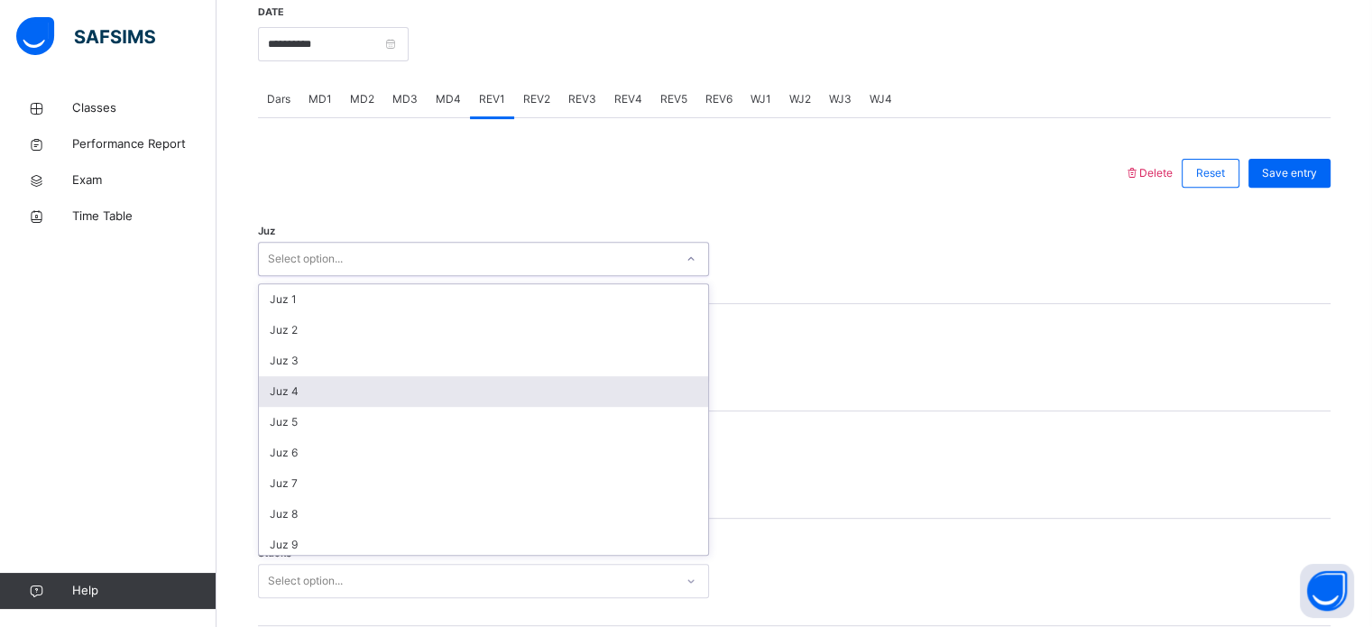
scroll to position [650, 0]
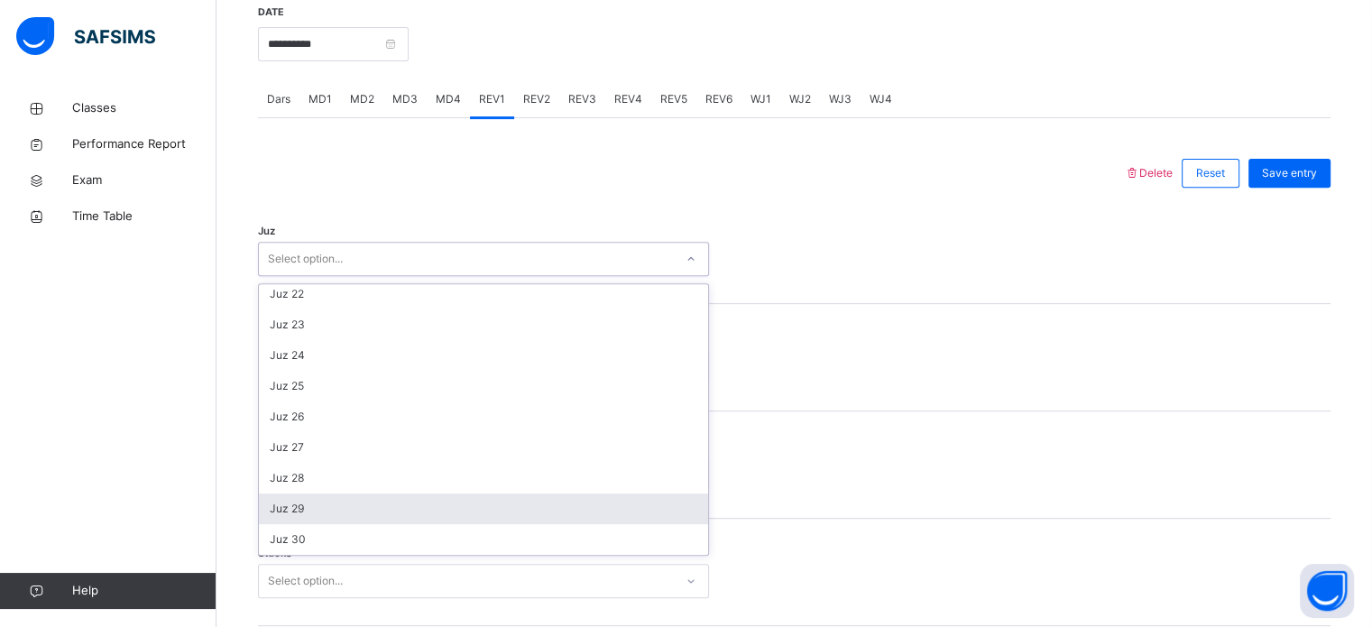
drag, startPoint x: 432, startPoint y: 531, endPoint x: 465, endPoint y: 436, distance: 101.0
click at [431, 524] on div "Juz 29" at bounding box center [483, 508] width 449 height 31
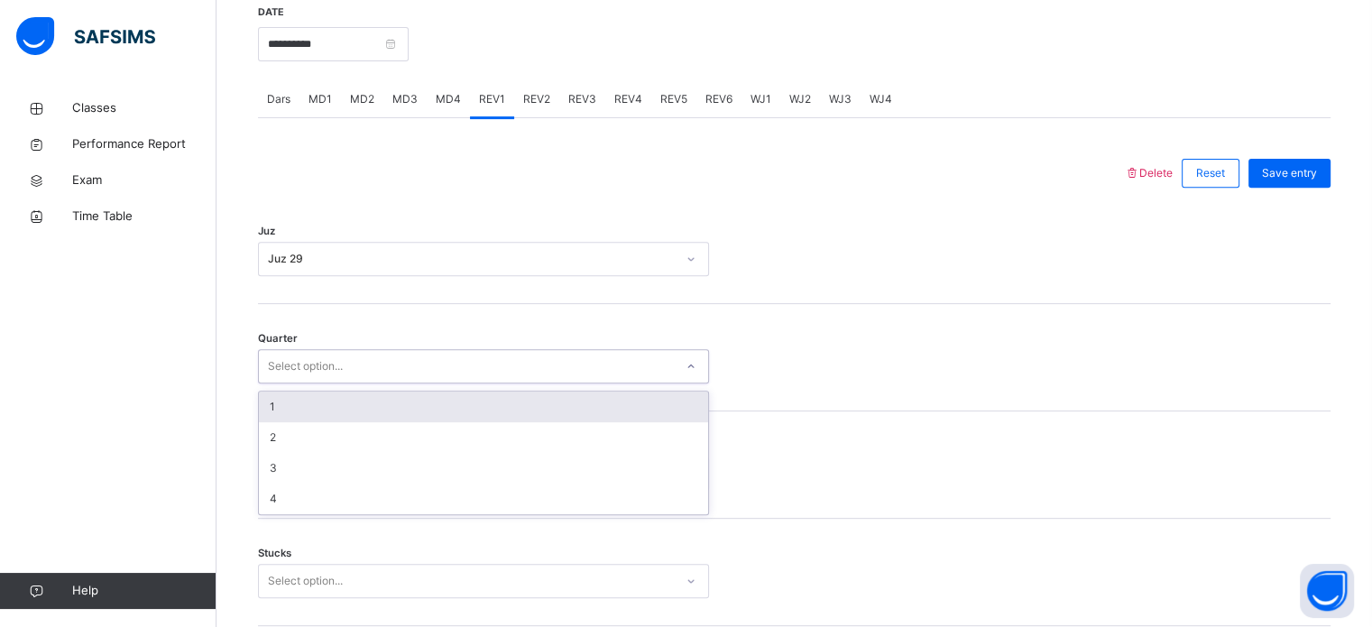
click at [490, 378] on div "Select option..." at bounding box center [483, 366] width 451 height 34
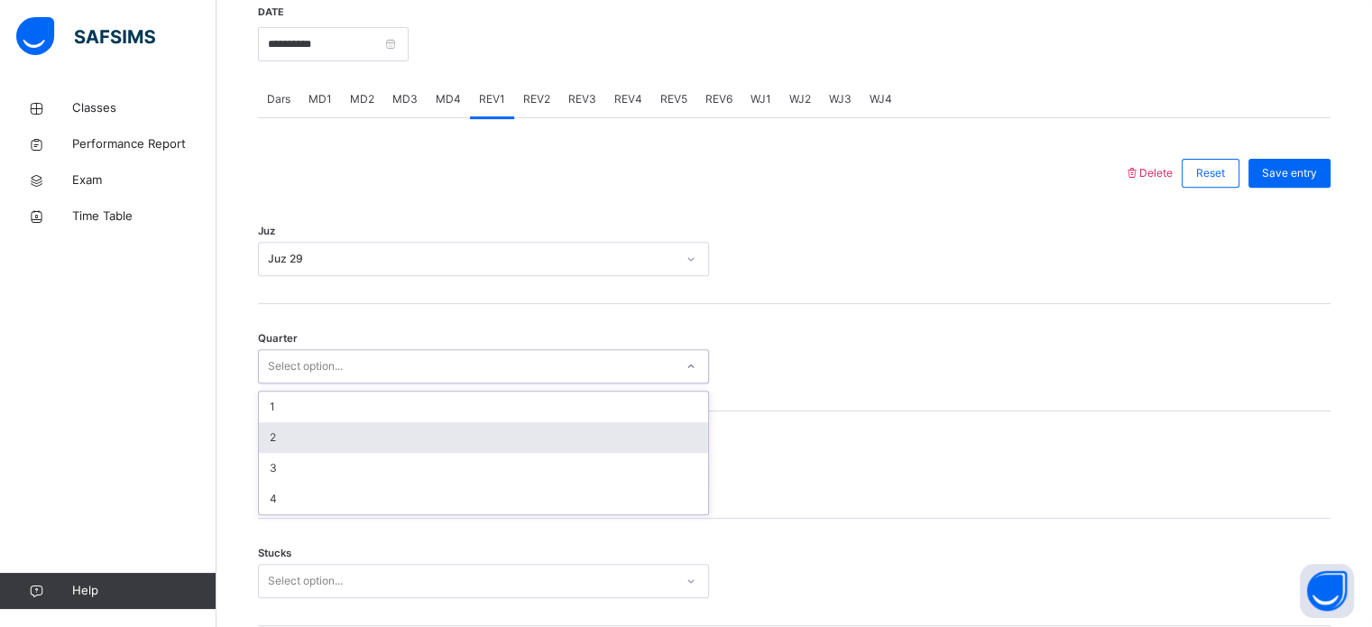
click at [502, 453] on div "2" at bounding box center [483, 437] width 449 height 31
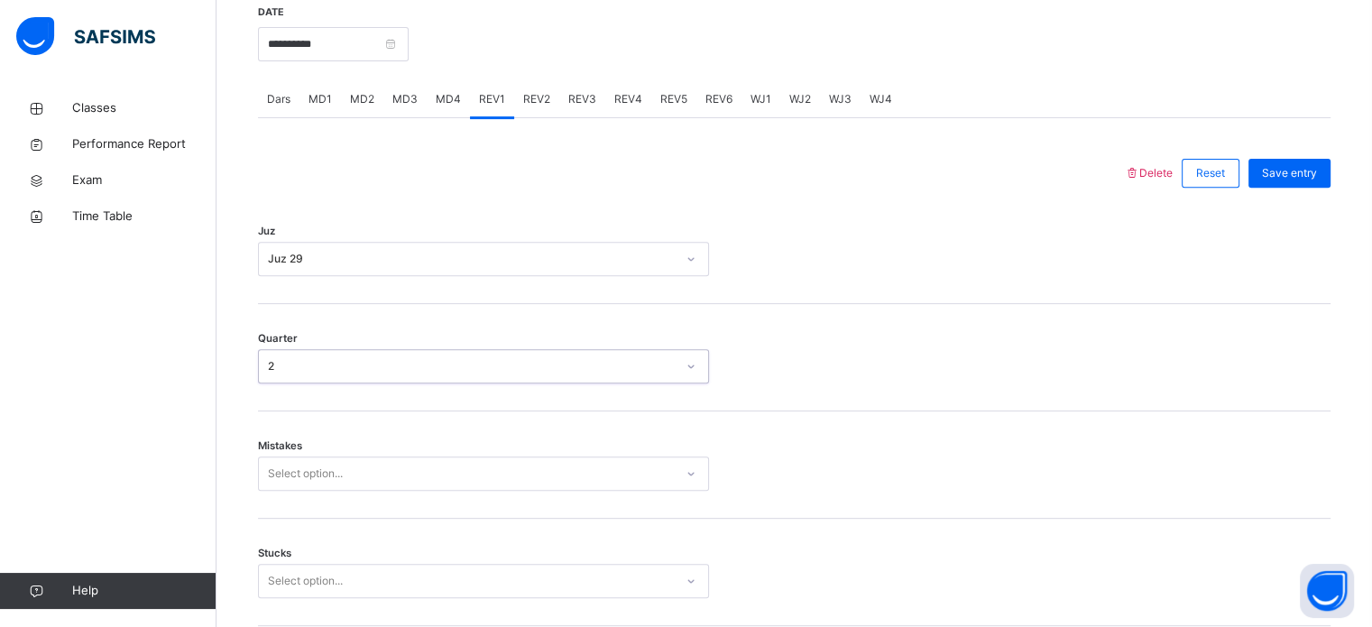
click at [494, 378] on div "2" at bounding box center [483, 366] width 451 height 34
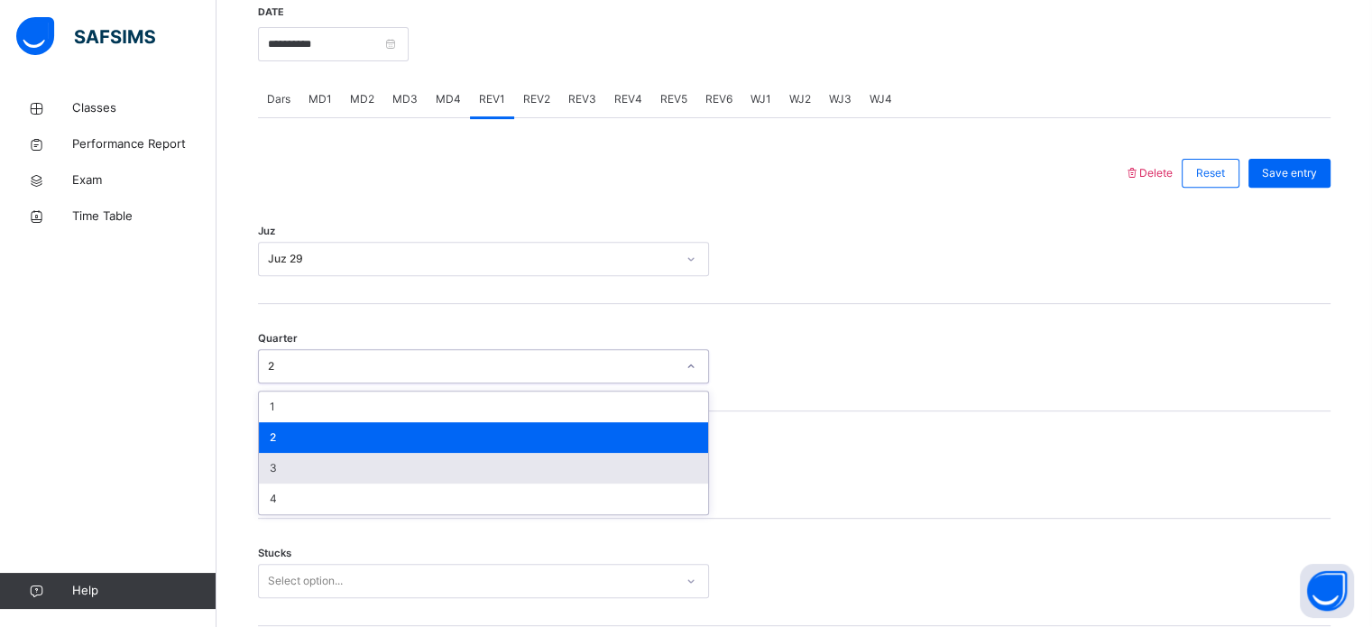
click at [491, 483] on div "3" at bounding box center [483, 468] width 449 height 31
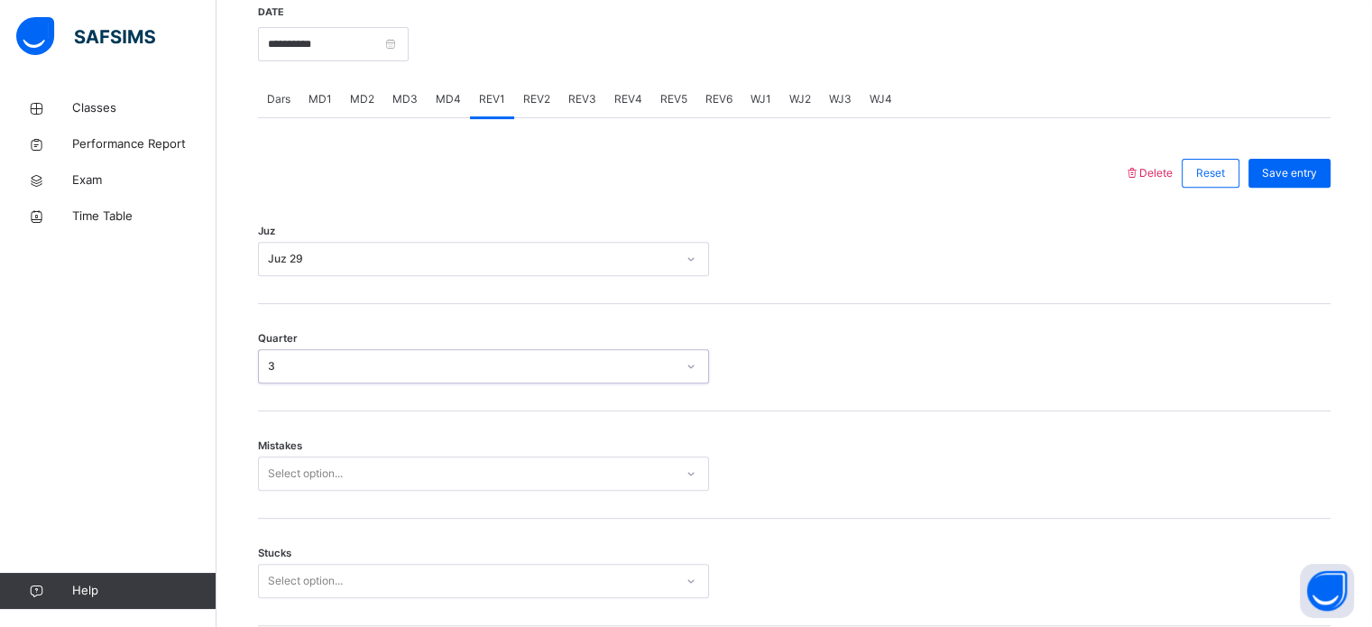
click at [491, 483] on div "Select option..." at bounding box center [483, 473] width 451 height 34
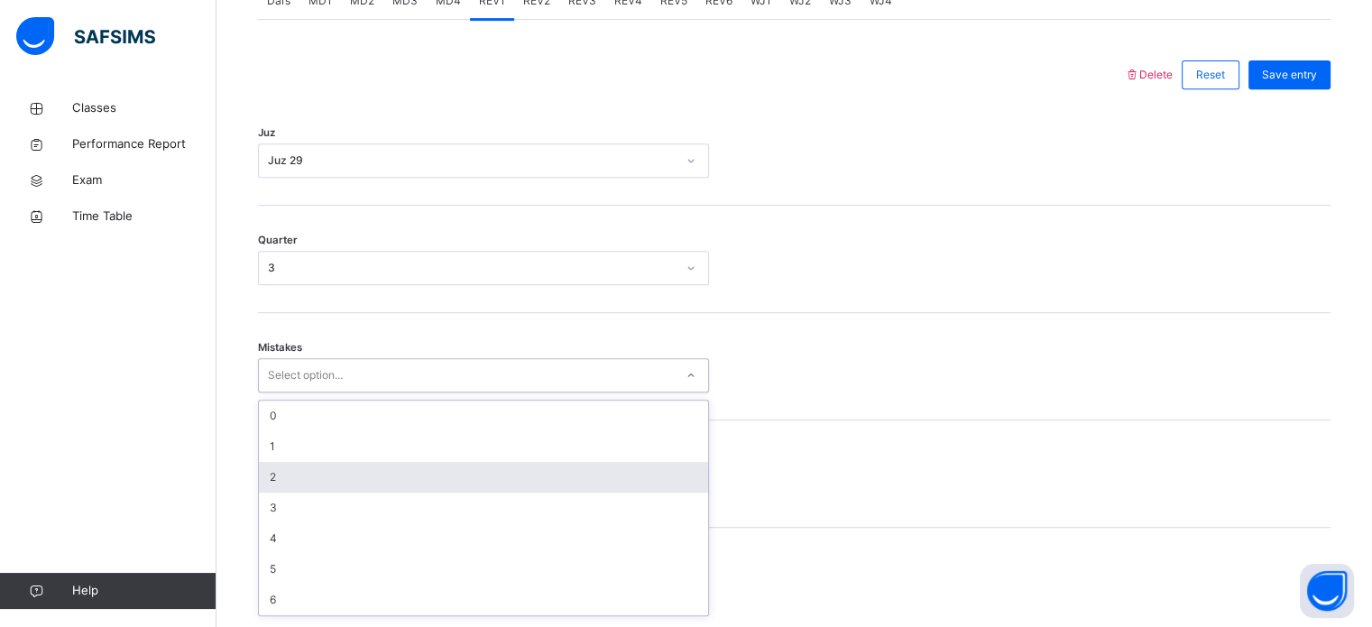
scroll to position [801, 0]
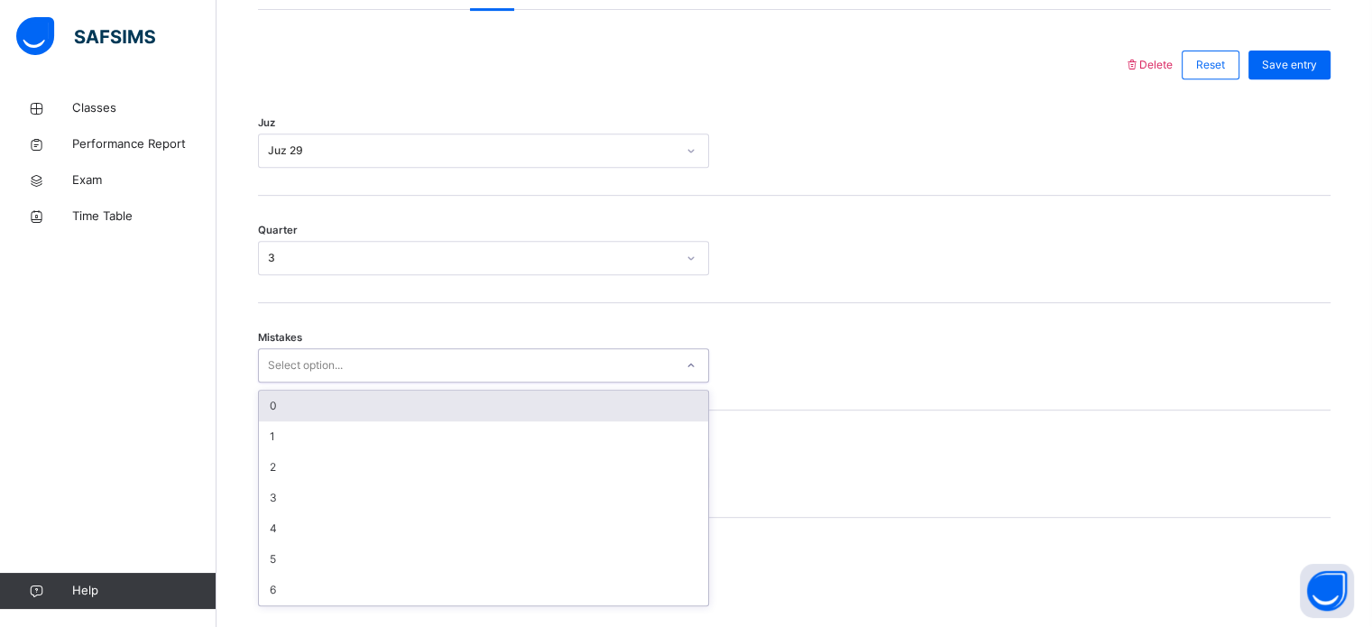
click at [426, 421] on div "0" at bounding box center [483, 406] width 449 height 31
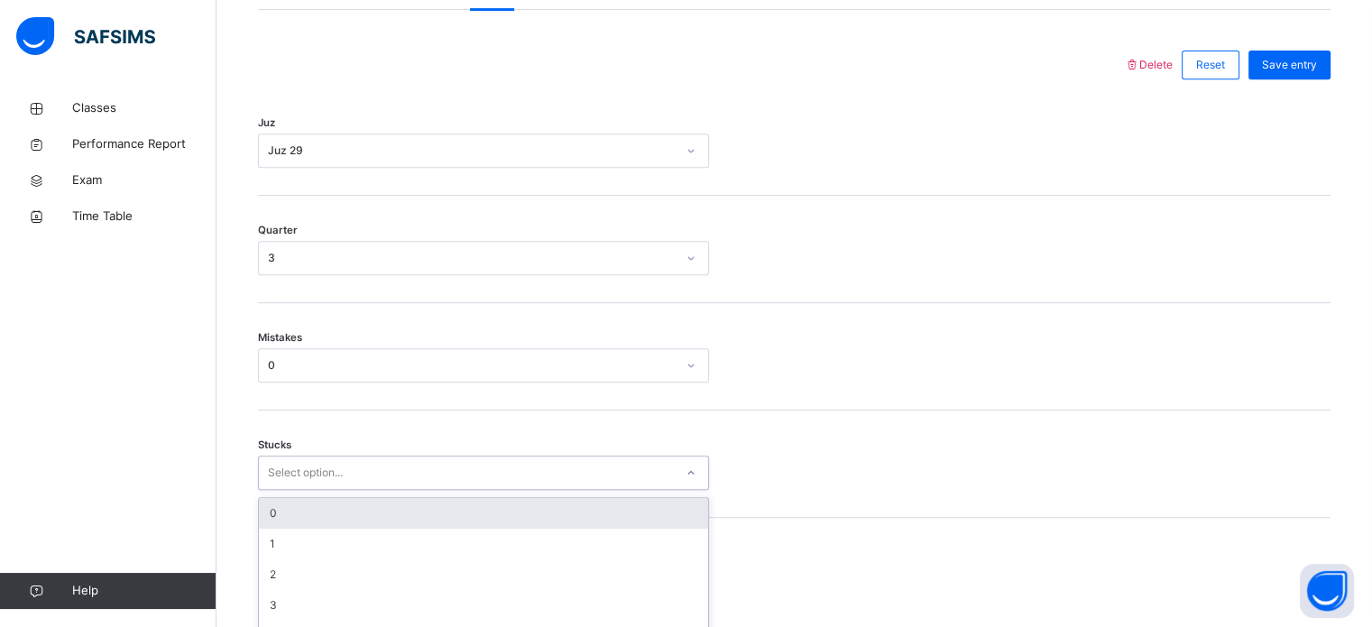
click at [429, 484] on div "option 0 focused, 1 of 6. 6 results available. Use Up and Down to choose option…" at bounding box center [483, 473] width 451 height 34
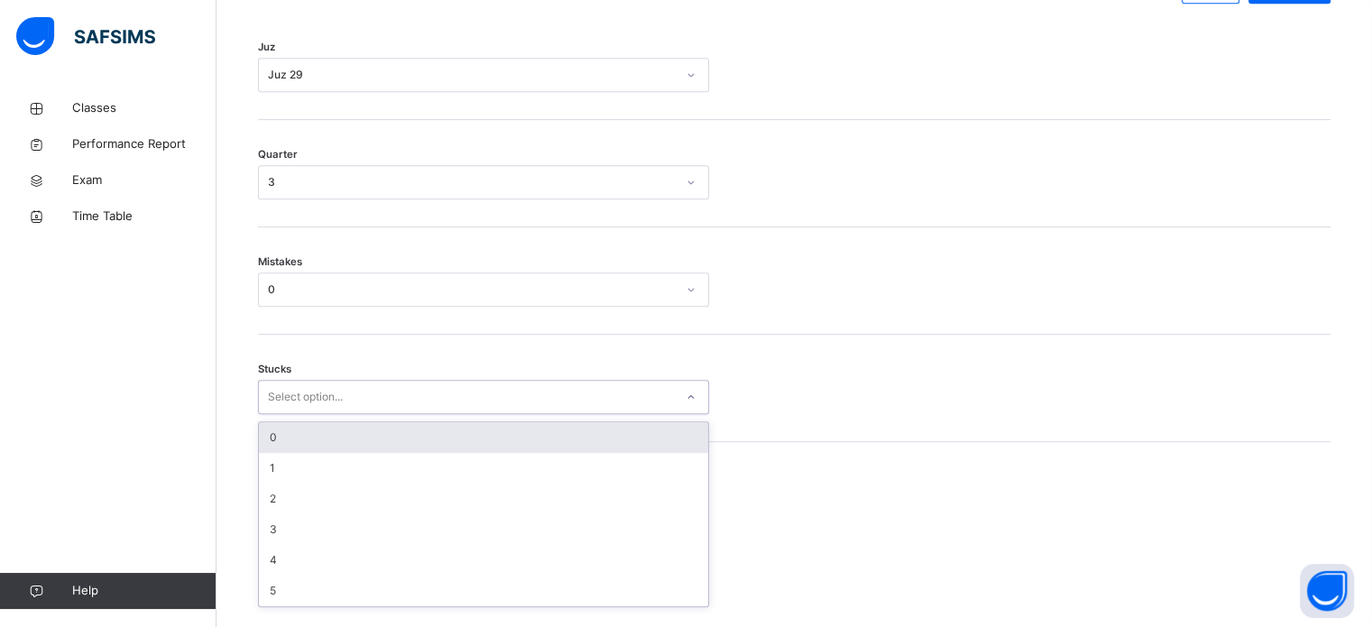
click at [426, 439] on div "0" at bounding box center [483, 437] width 449 height 31
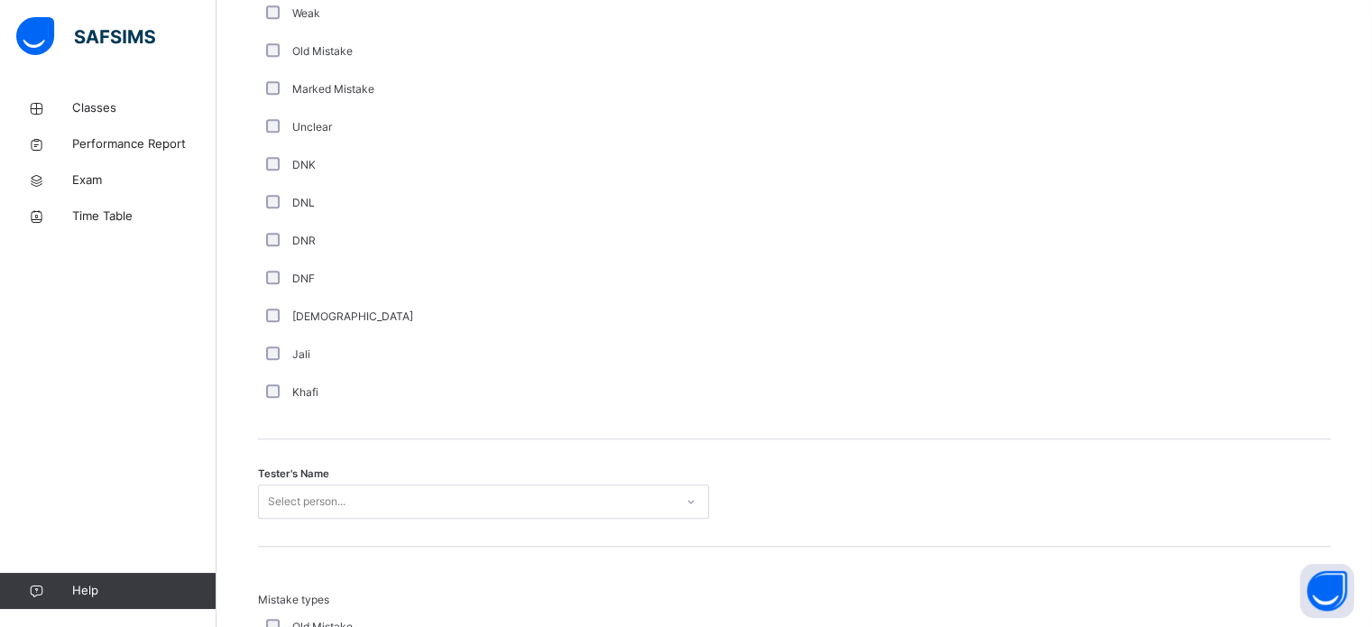
click at [422, 511] on div "Select person..." at bounding box center [483, 501] width 451 height 34
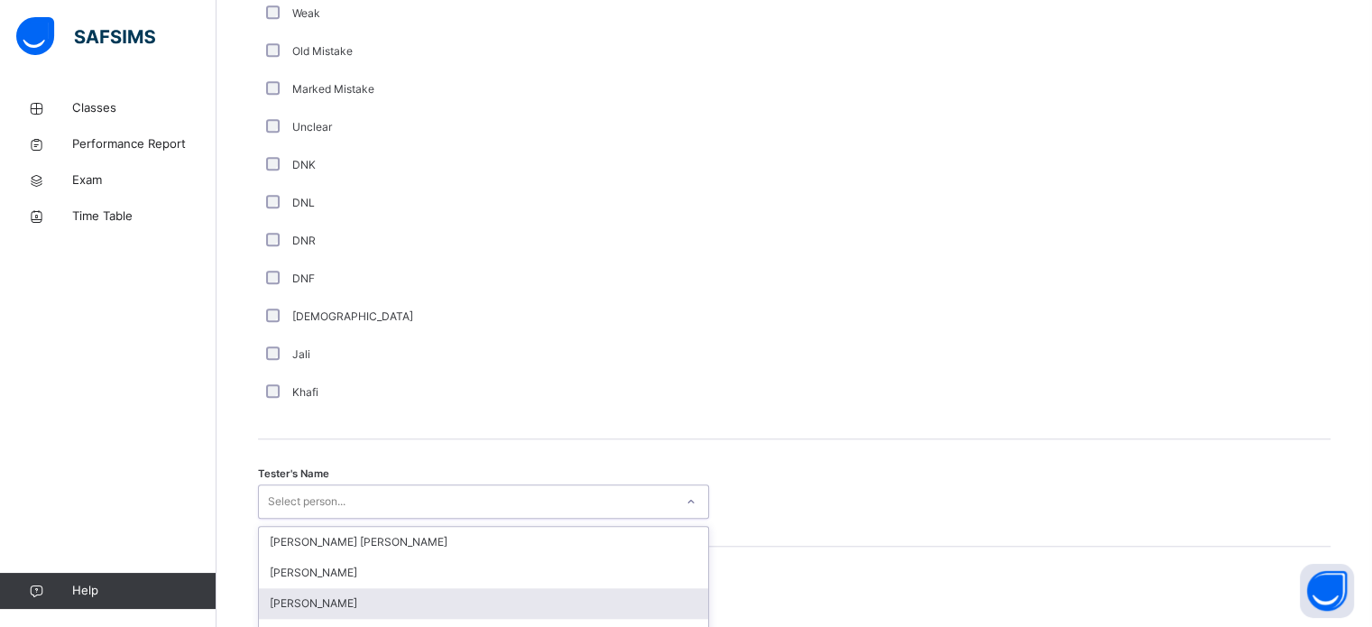
scroll to position [1653, 0]
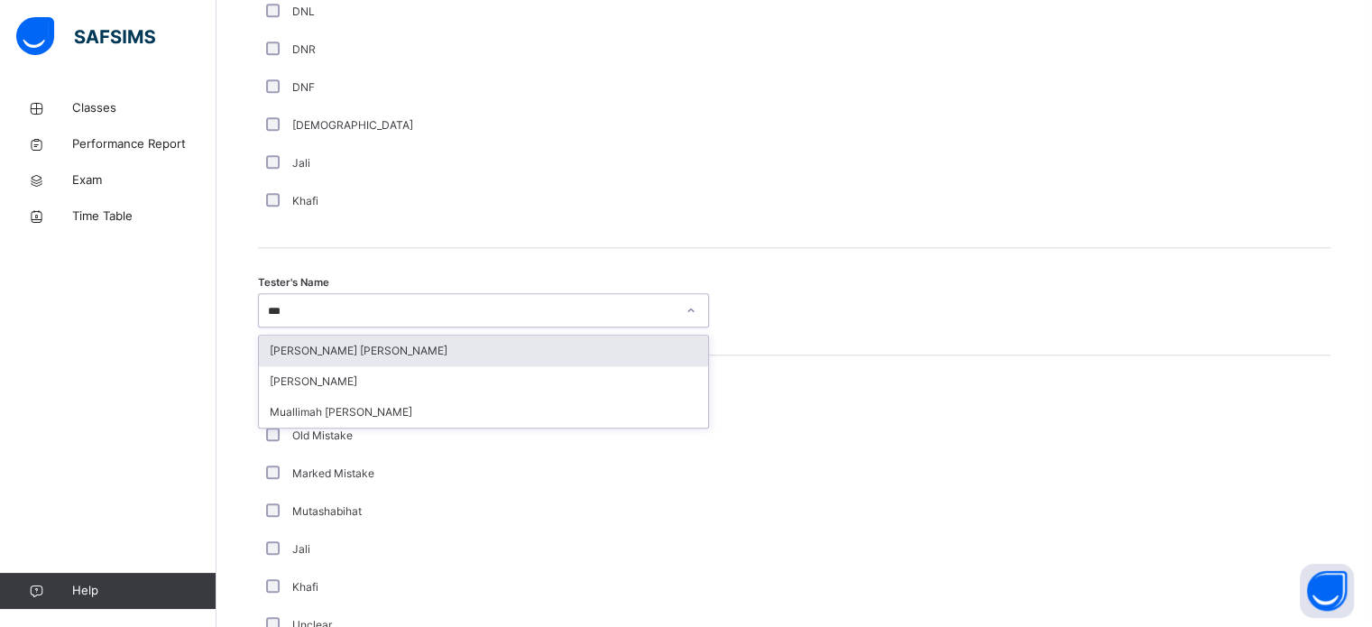
type input "****"
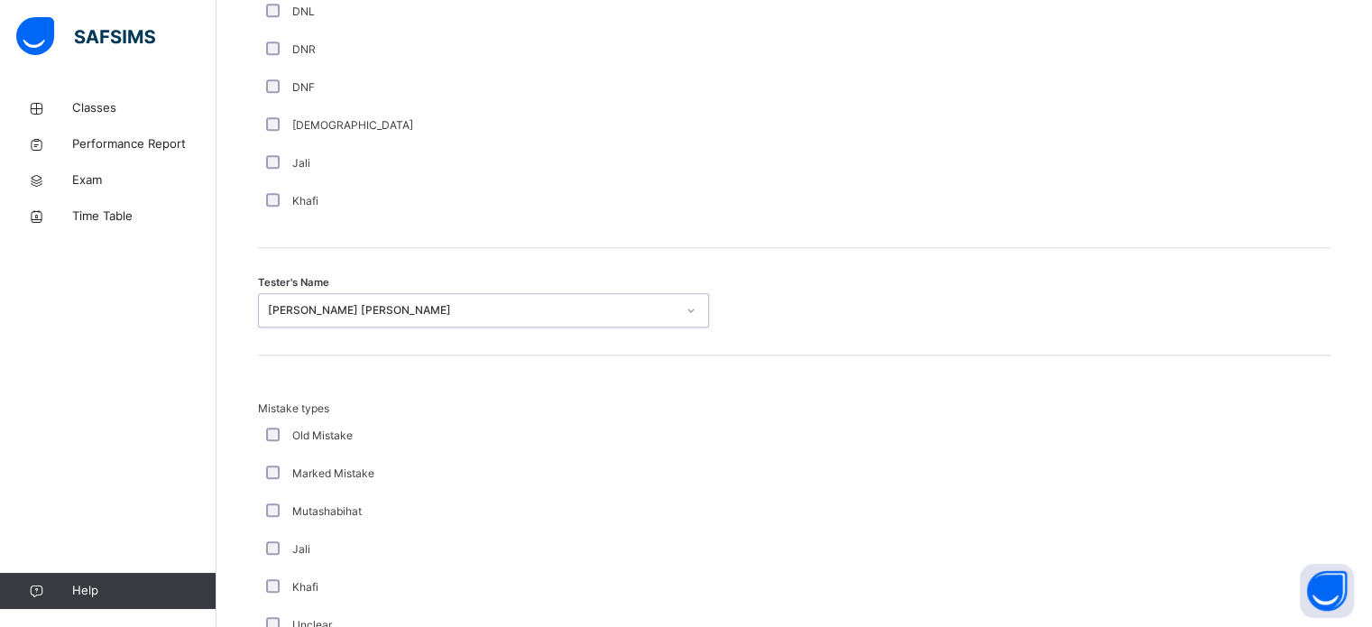
scroll to position [1984, 0]
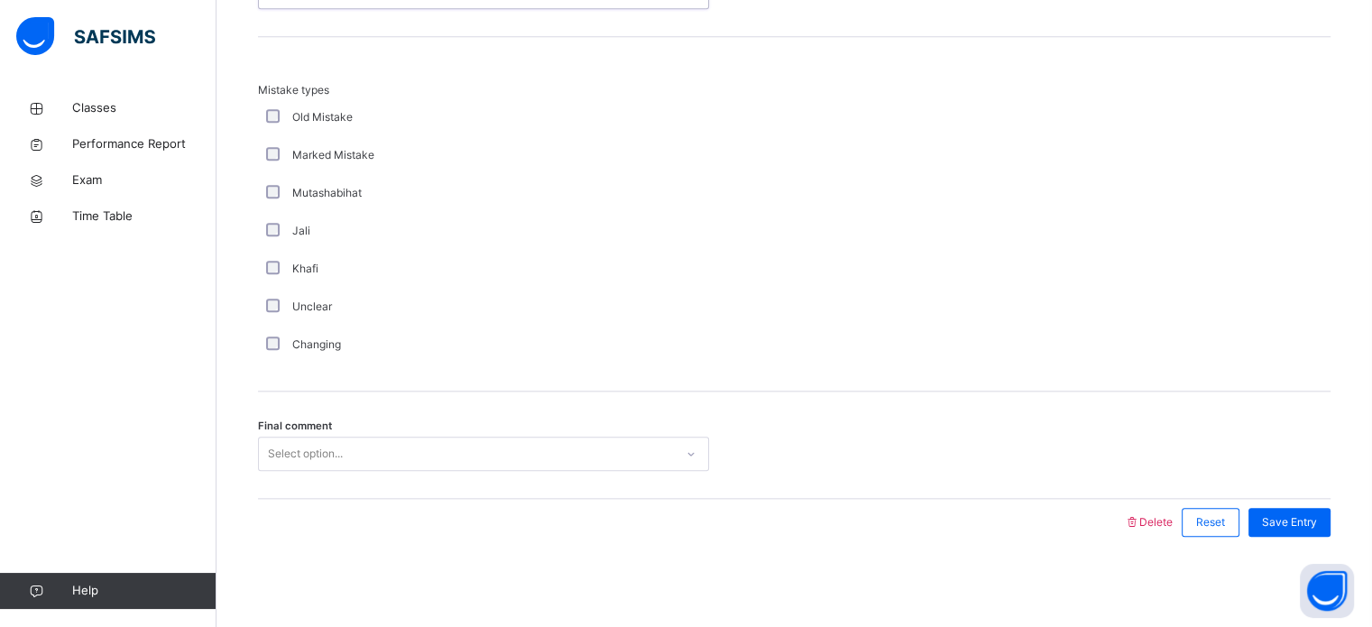
click at [454, 454] on div "Select option..." at bounding box center [466, 454] width 415 height 28
click at [1314, 537] on div "Save Entry" at bounding box center [1285, 522] width 91 height 47
click at [1314, 530] on span "Save Entry" at bounding box center [1289, 522] width 55 height 16
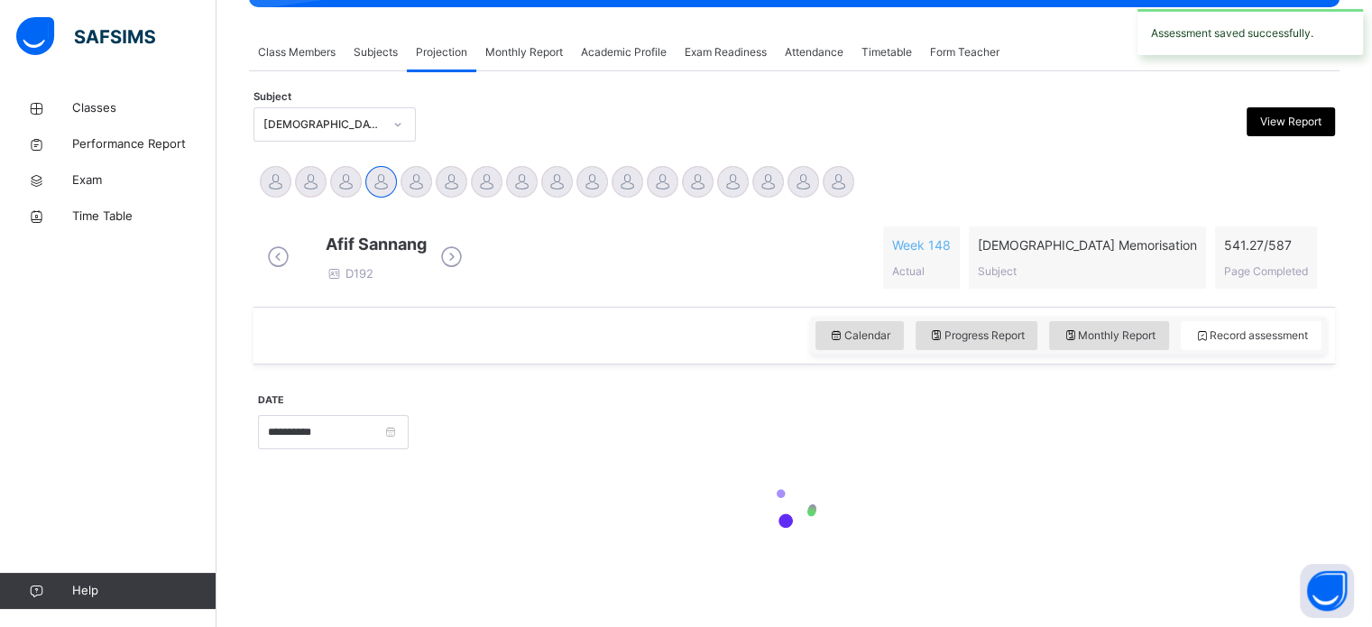
scroll to position [318, 0]
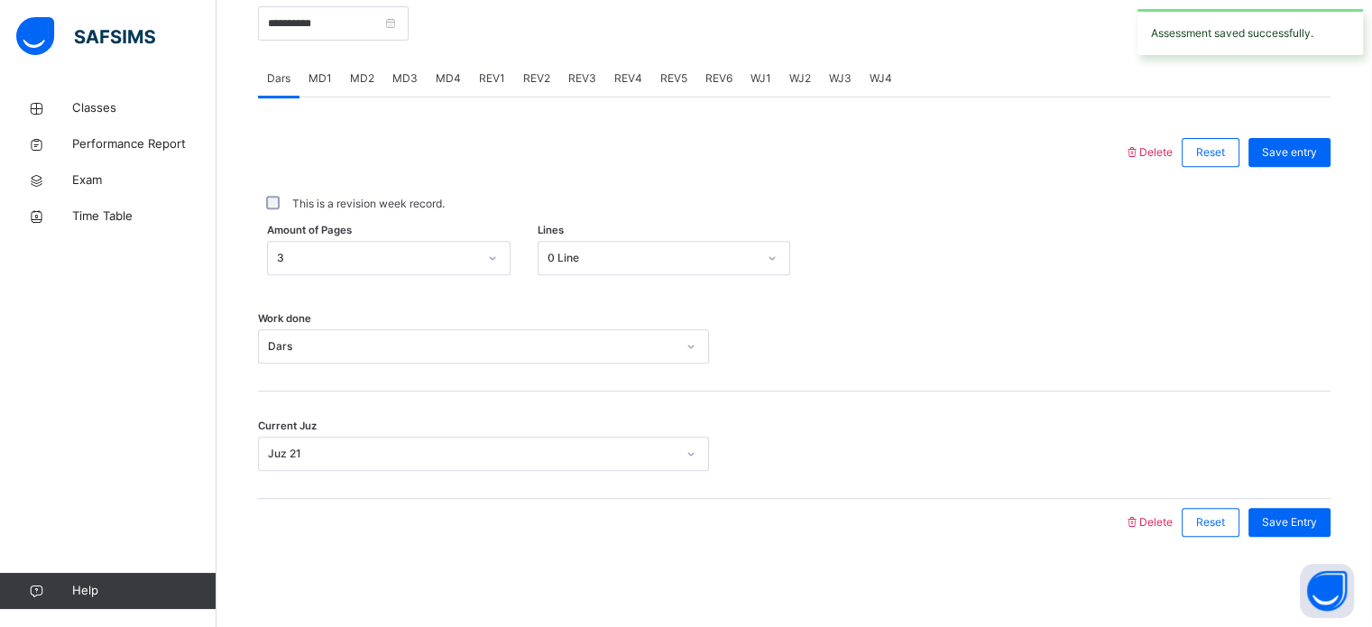
click at [533, 68] on div "REV2" at bounding box center [536, 78] width 45 height 36
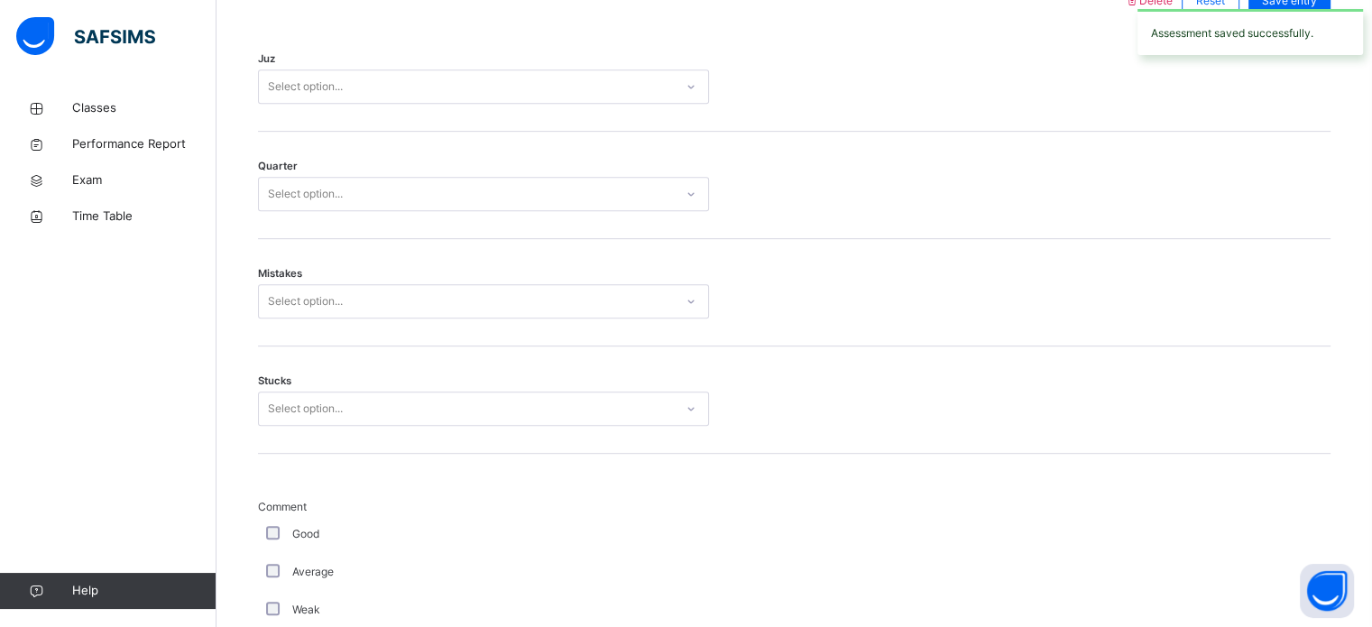
scroll to position [849, 0]
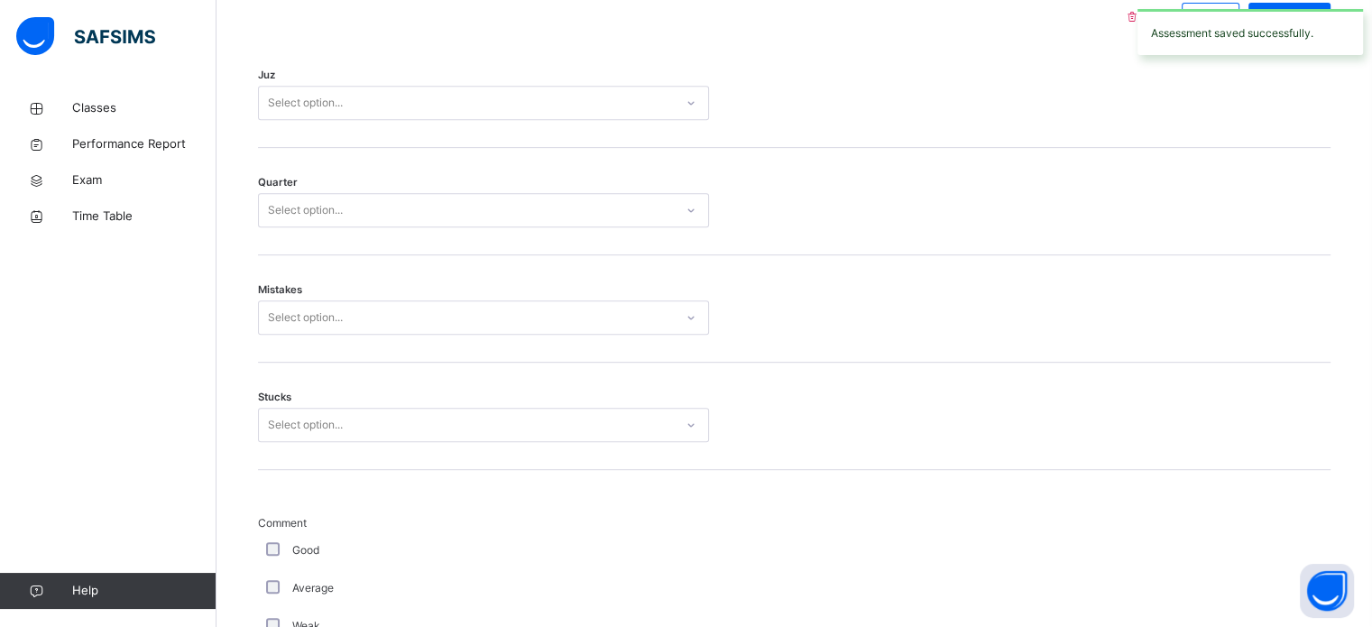
click at [523, 105] on div "Select option..." at bounding box center [466, 103] width 415 height 28
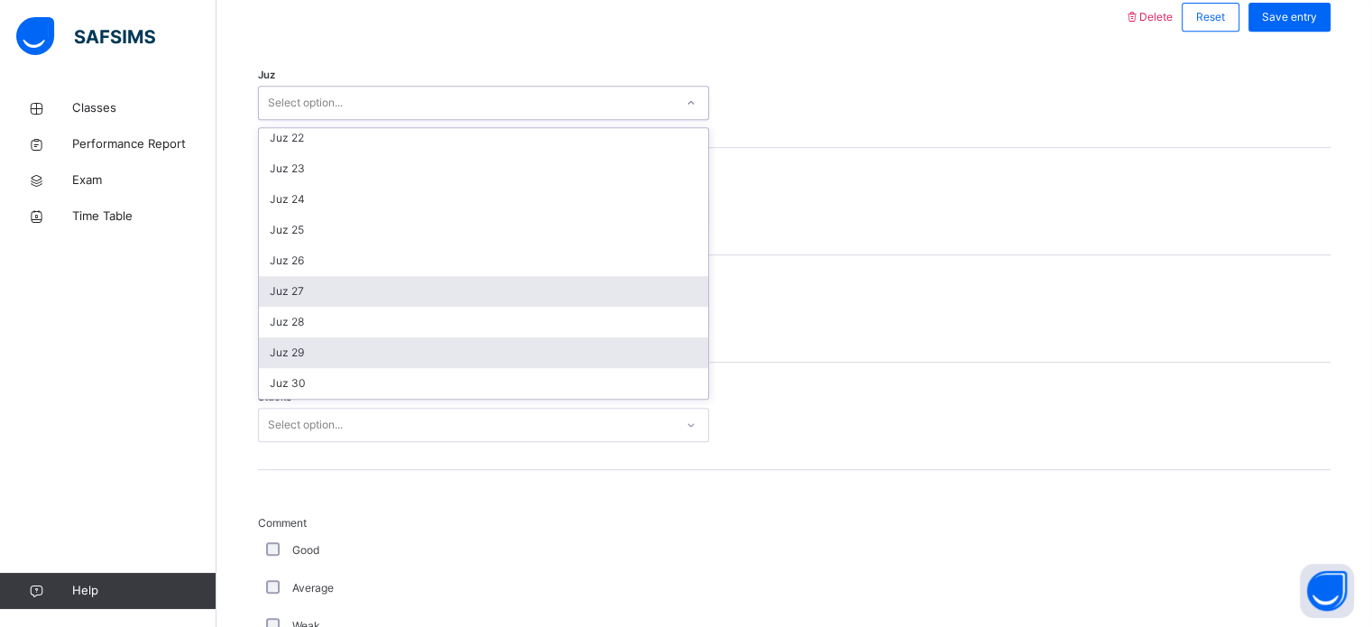
scroll to position [633, 0]
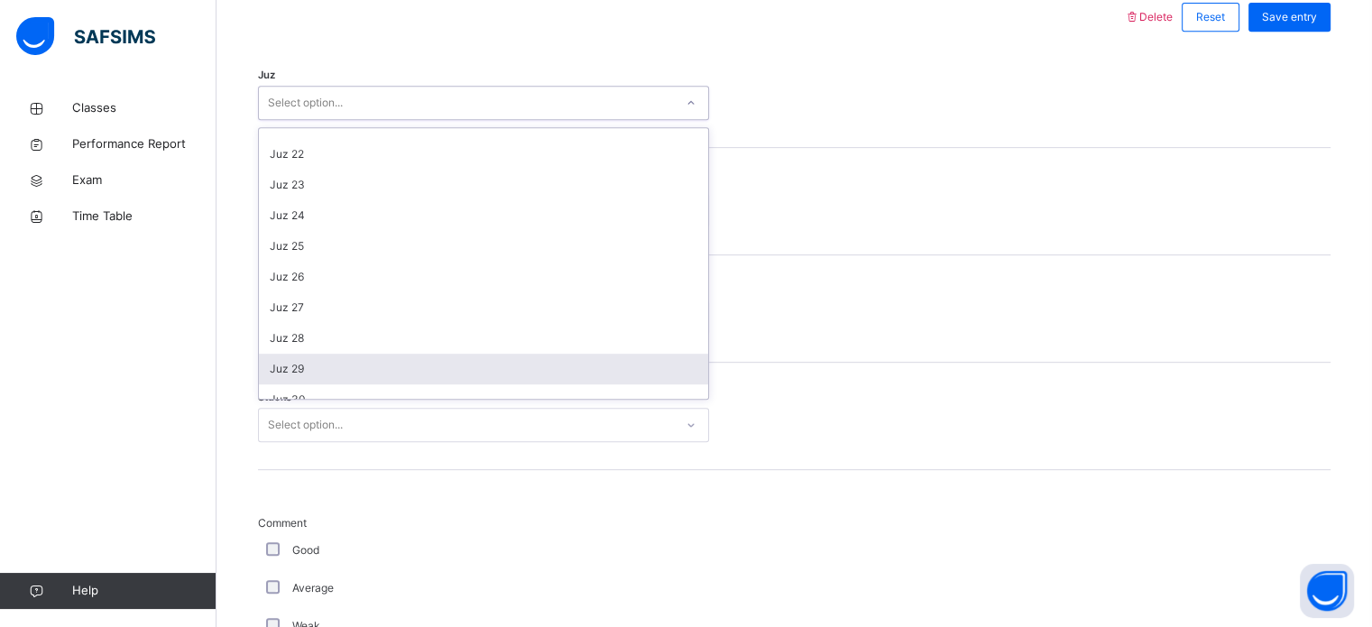
click at [506, 384] on div "Juz 29" at bounding box center [483, 369] width 449 height 31
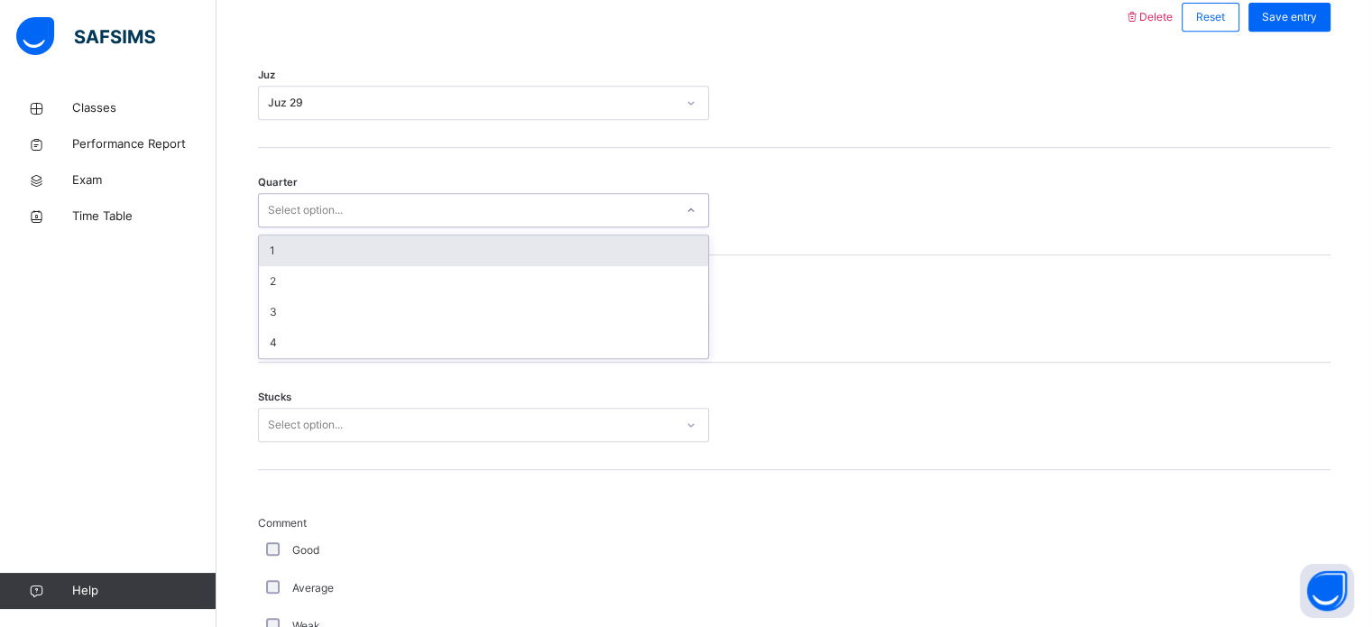
click at [552, 223] on div "Select option..." at bounding box center [466, 211] width 415 height 28
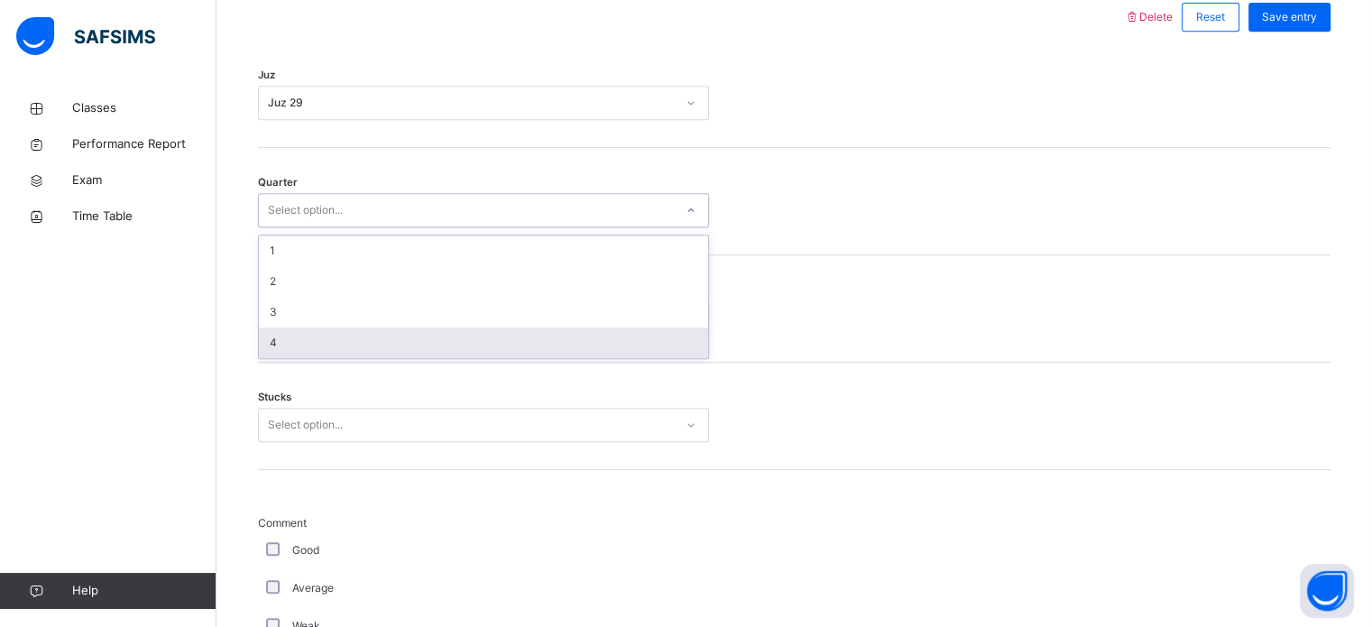
click at [542, 350] on div "4" at bounding box center [483, 342] width 449 height 31
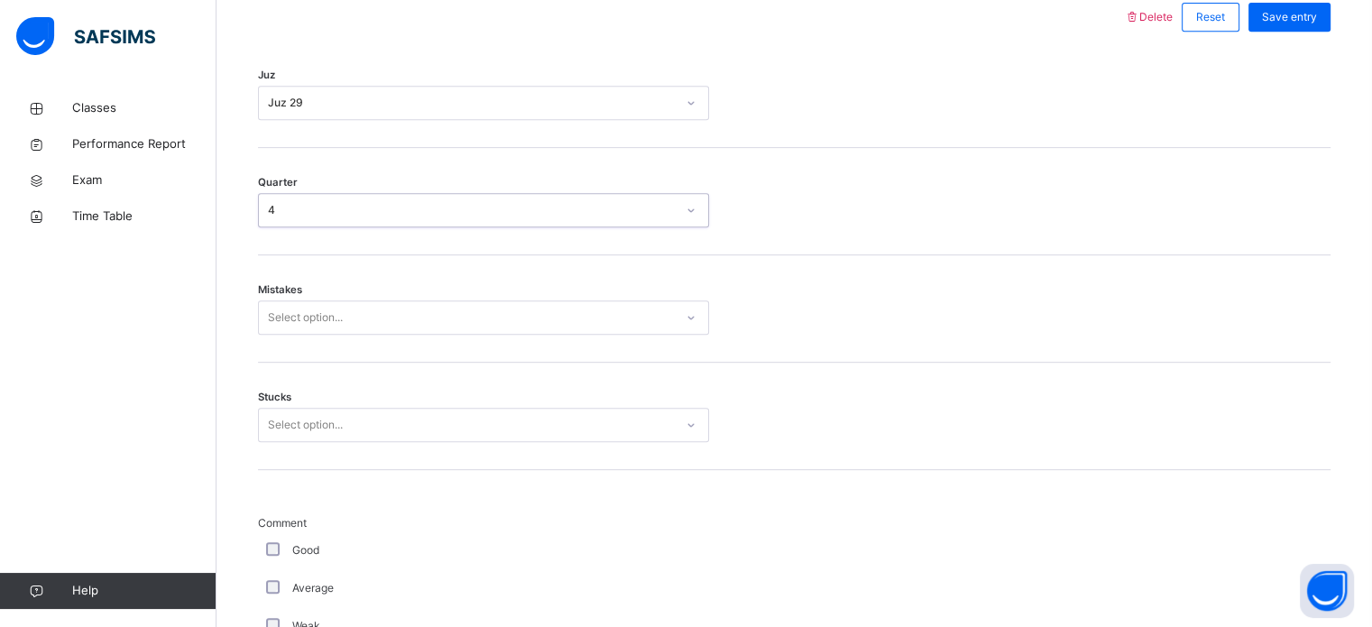
click at [553, 315] on div "Select option..." at bounding box center [483, 317] width 451 height 34
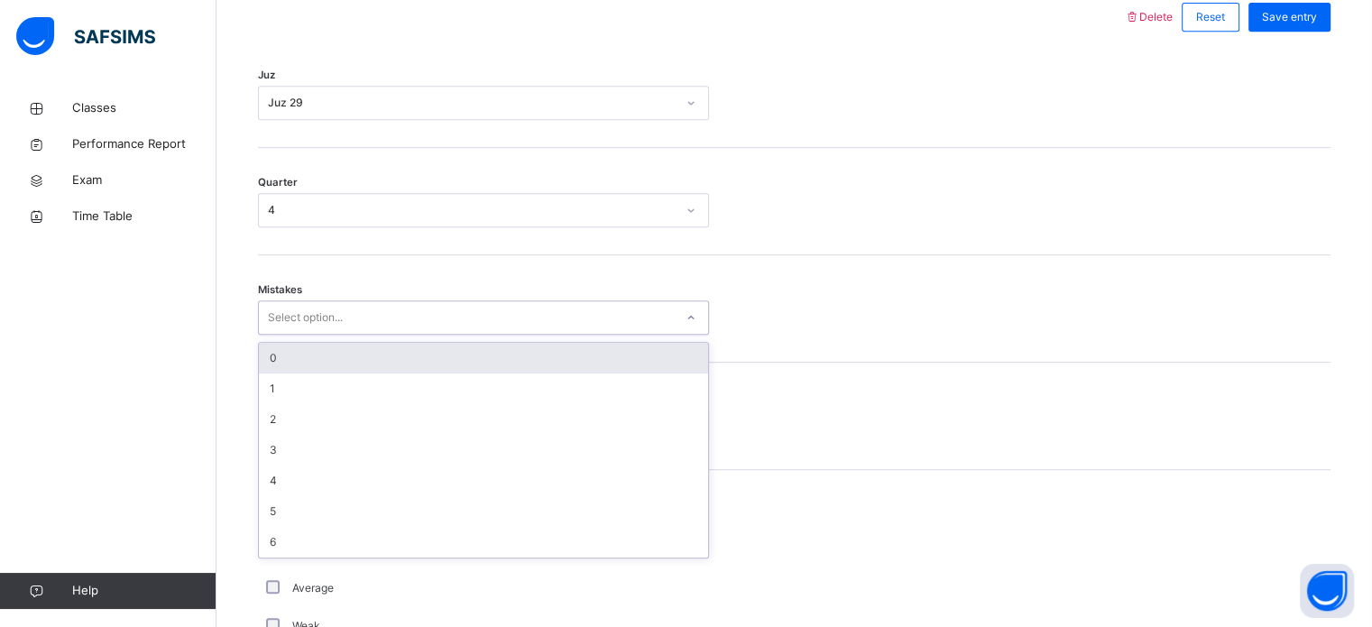
click at [530, 373] on div "0" at bounding box center [483, 358] width 449 height 31
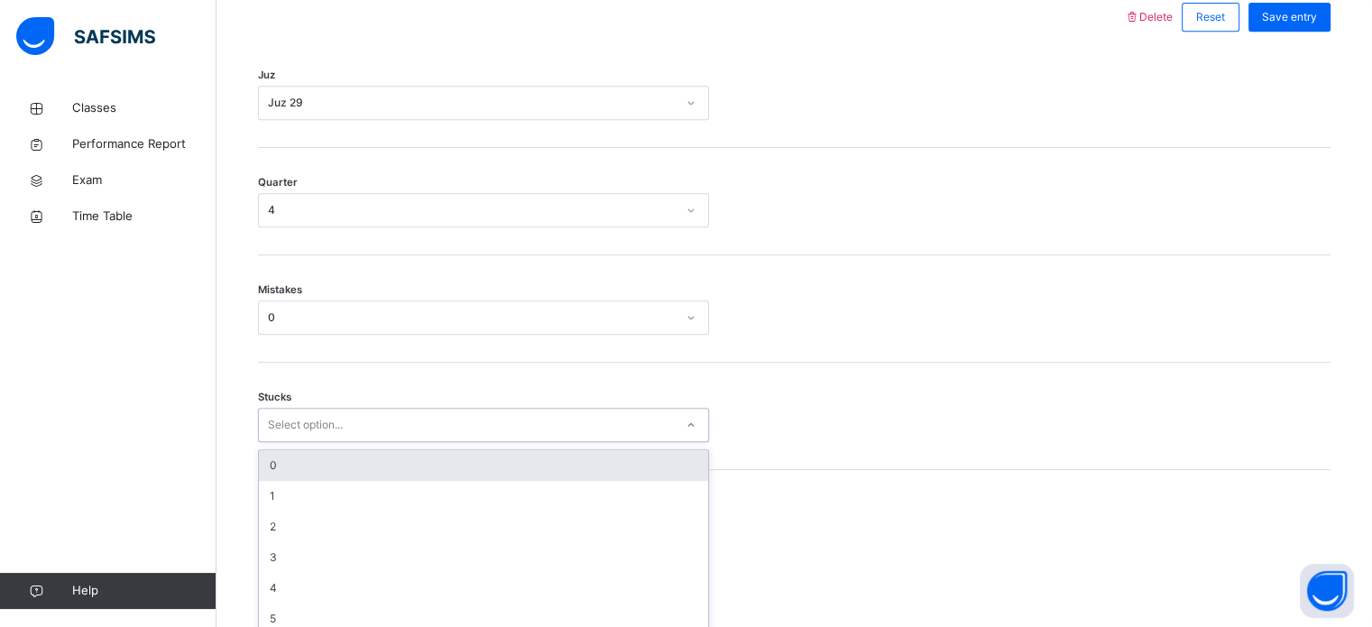
click at [446, 427] on div "Select option..." at bounding box center [466, 425] width 415 height 28
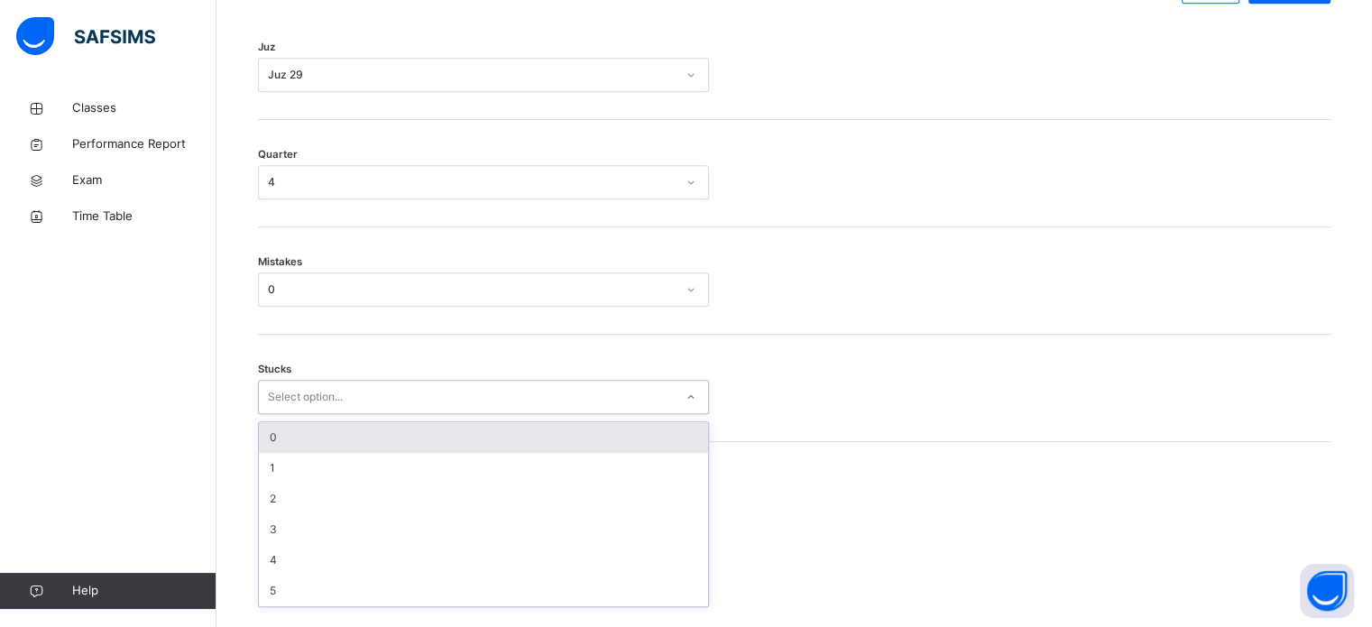
click at [438, 444] on div "0" at bounding box center [483, 437] width 449 height 31
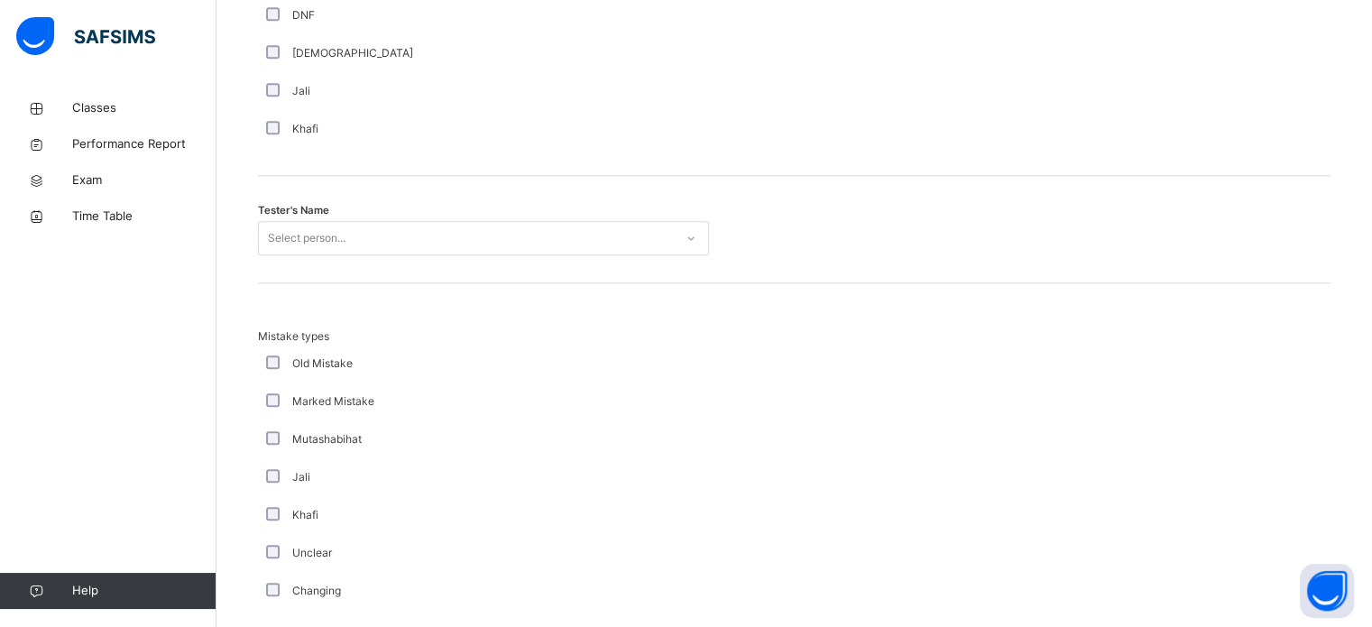
scroll to position [1732, 0]
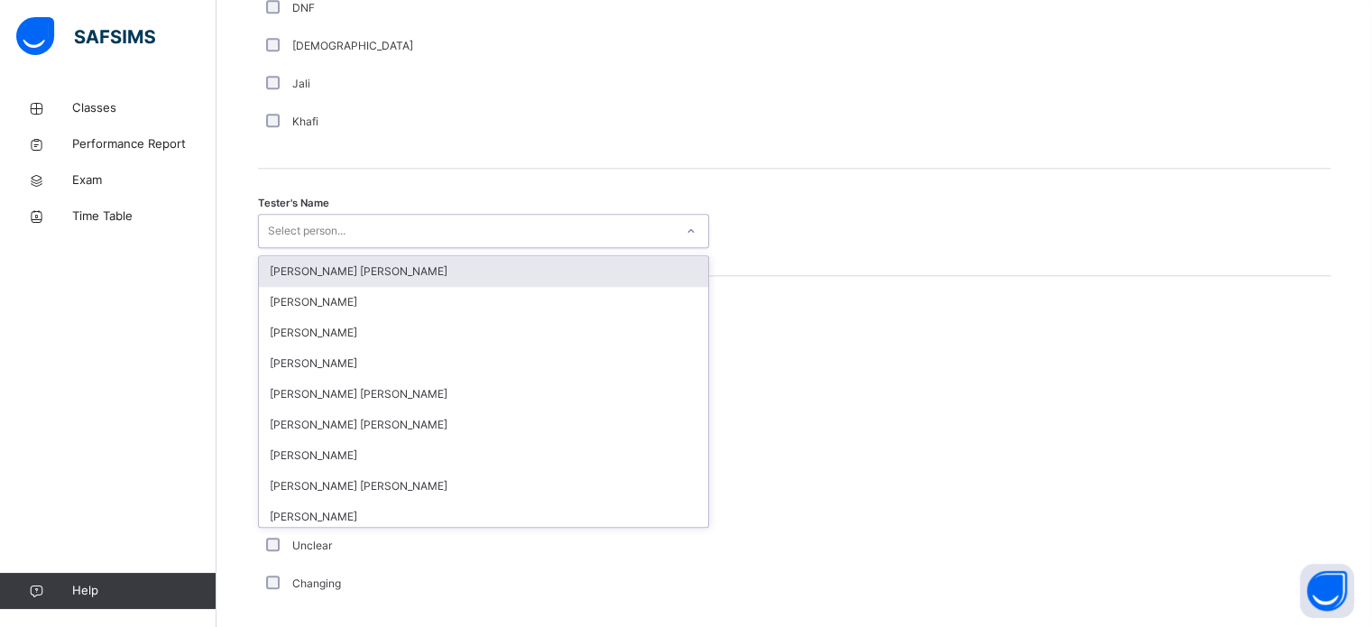
click at [401, 239] on div "Select person..." at bounding box center [466, 231] width 415 height 28
type input "****"
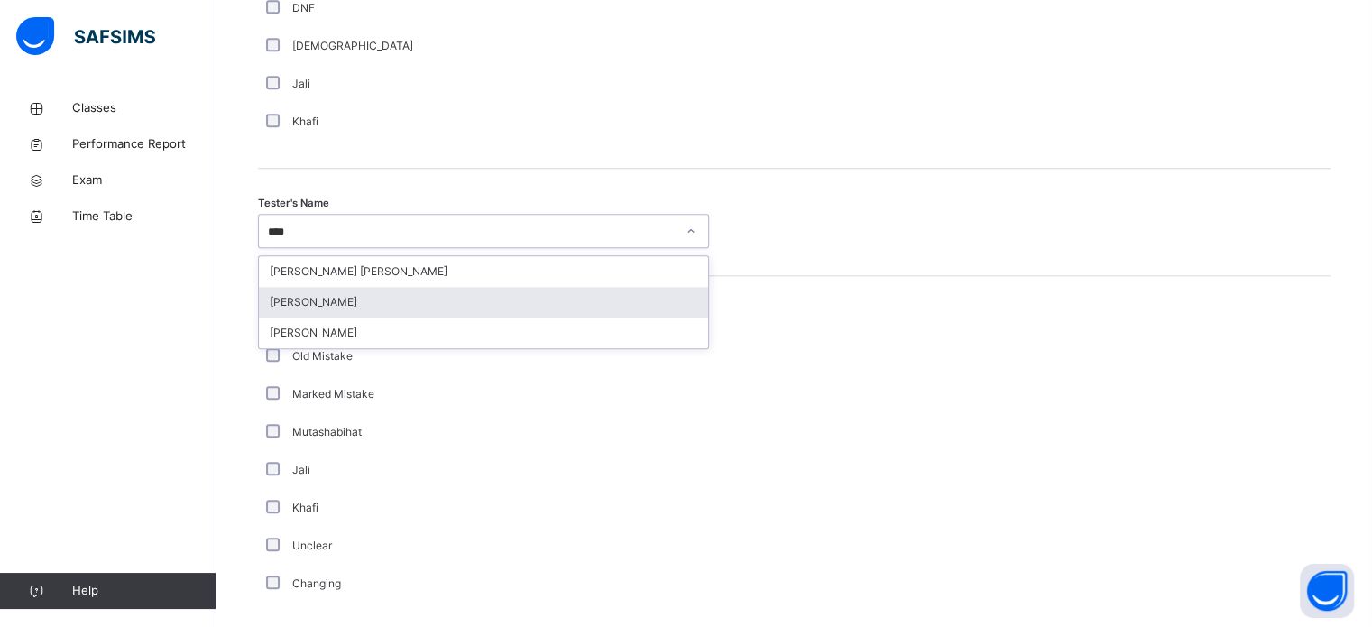
click at [404, 318] on div "[PERSON_NAME]" at bounding box center [483, 302] width 449 height 31
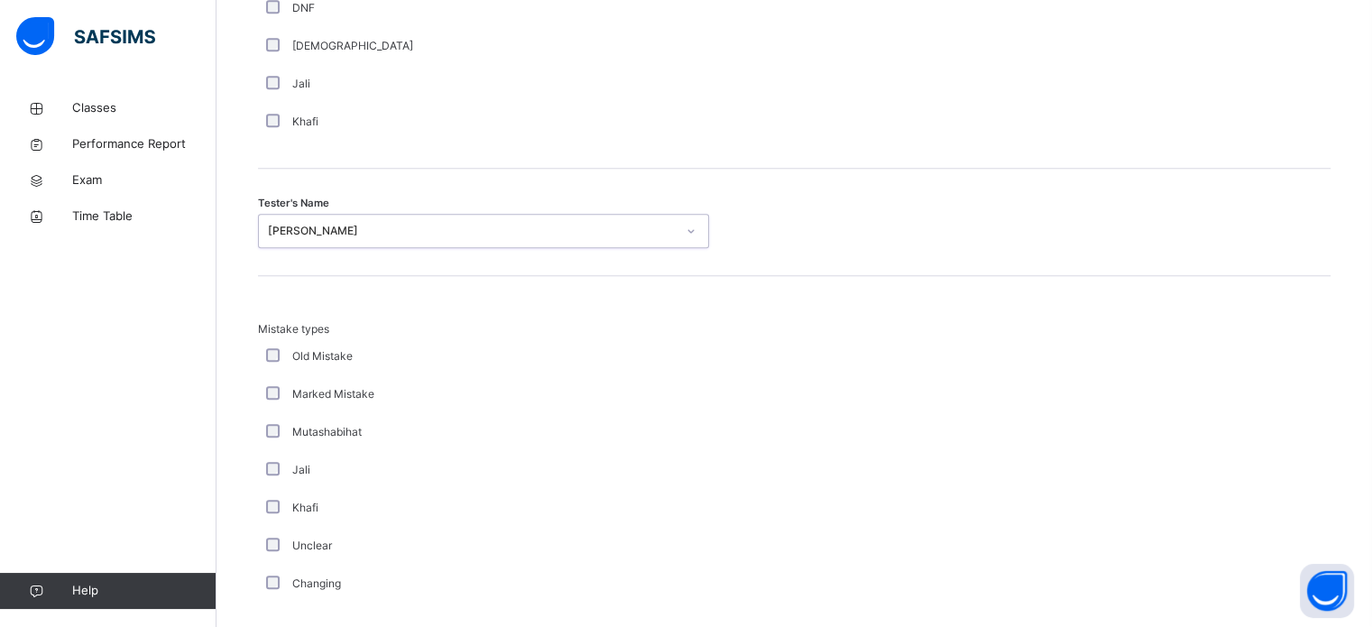
scroll to position [1984, 0]
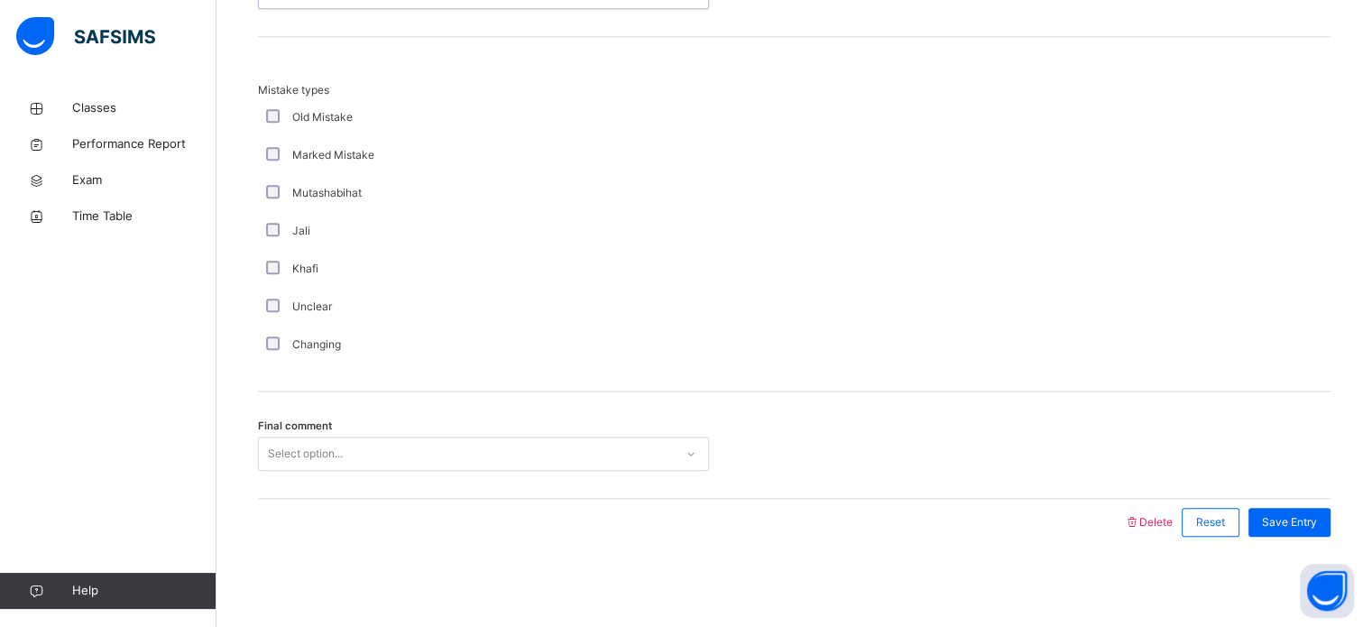
click at [397, 449] on div "Select option..." at bounding box center [466, 454] width 415 height 28
click at [1331, 537] on div "Save Entry" at bounding box center [1285, 522] width 91 height 47
click at [1329, 534] on div "Save Entry" at bounding box center [1290, 522] width 82 height 29
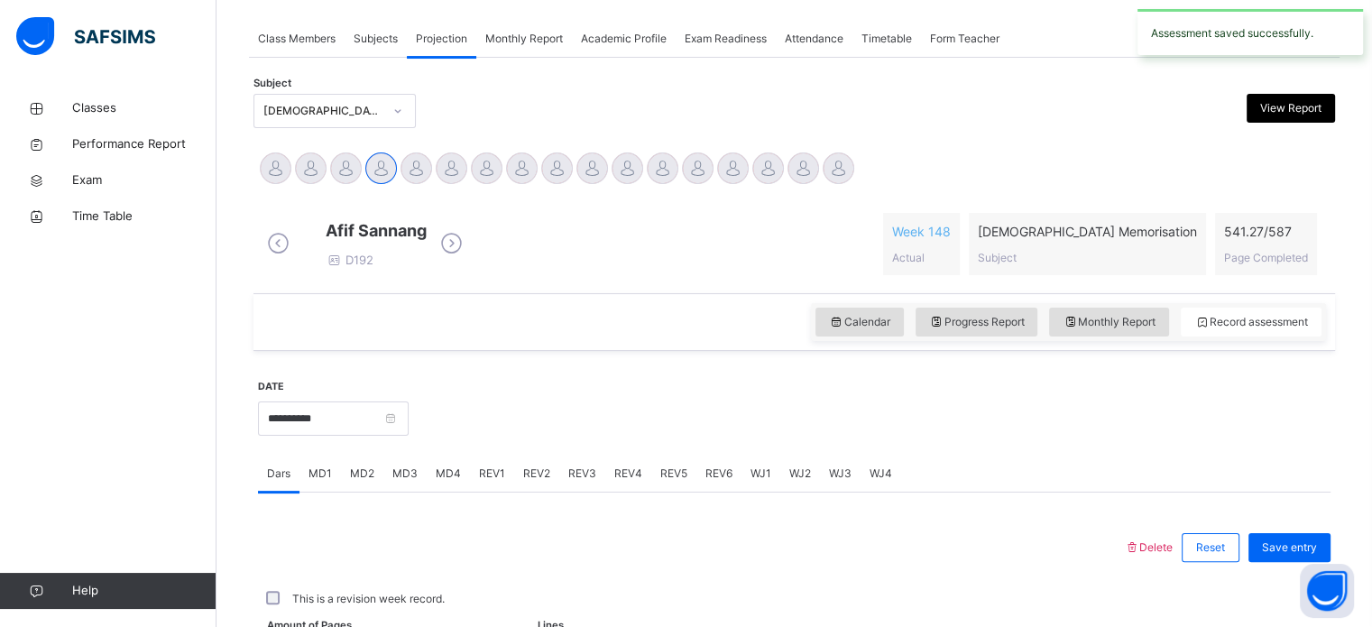
scroll to position [727, 0]
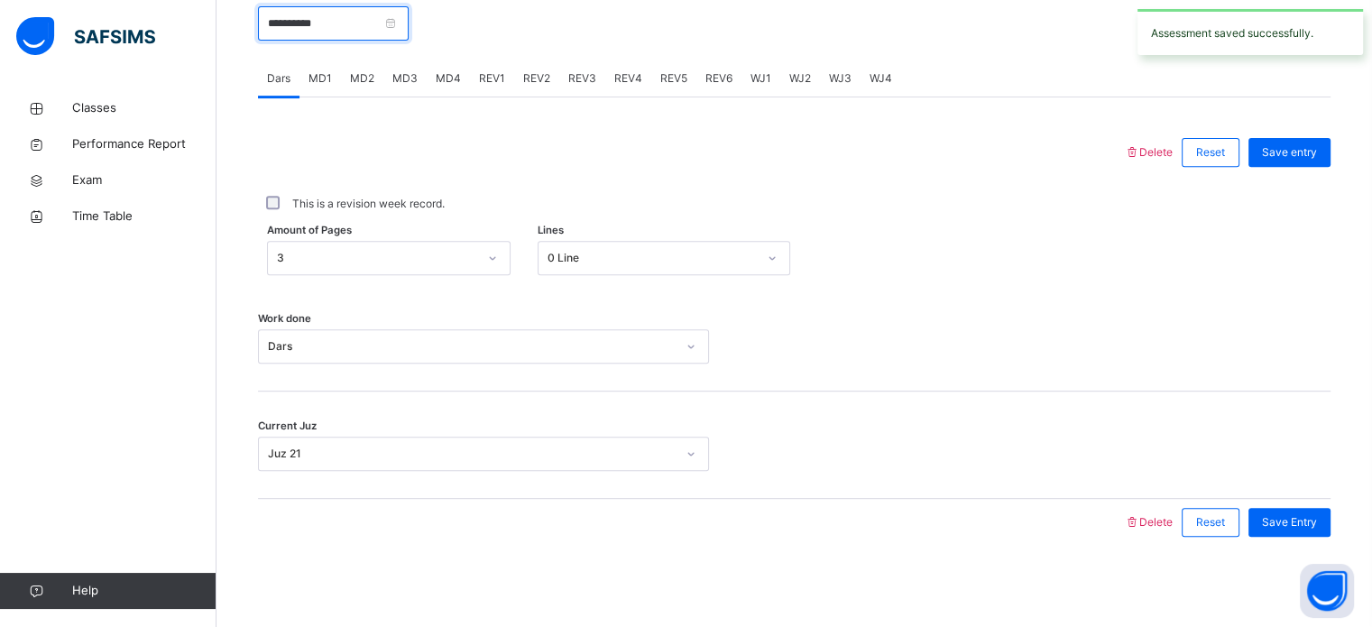
click at [393, 35] on input "**********" at bounding box center [333, 23] width 151 height 34
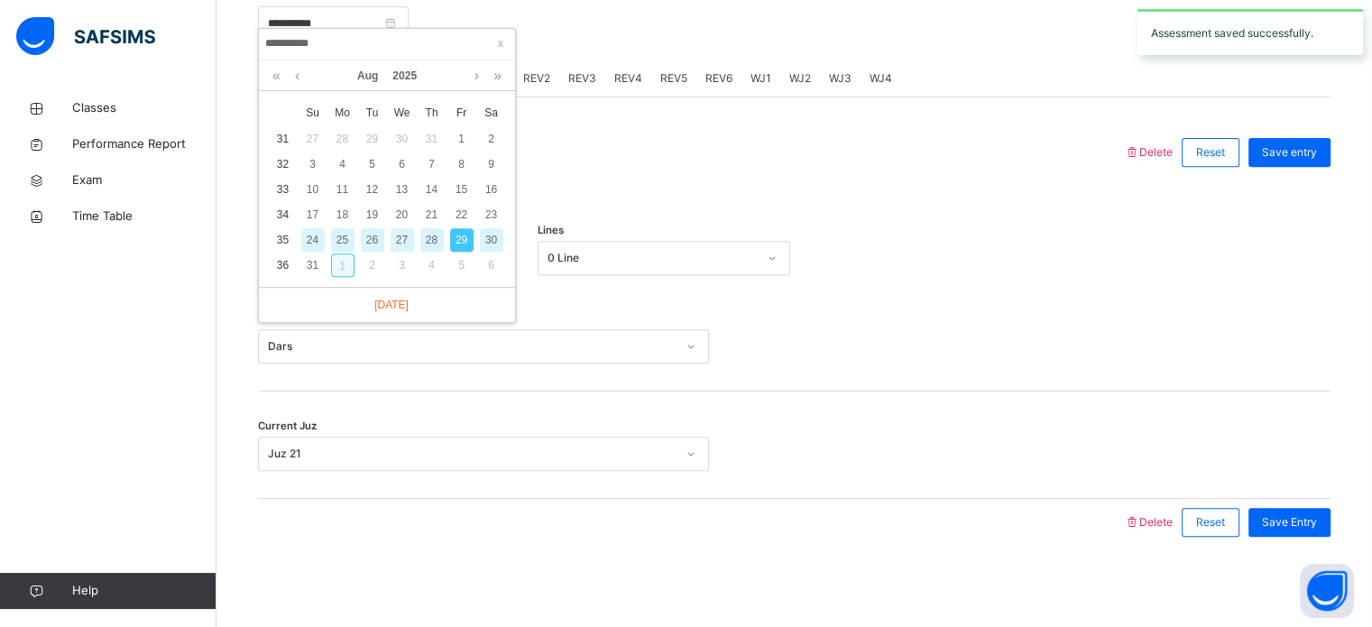
click at [336, 253] on div "1" at bounding box center [342, 264] width 23 height 23
type input "**********"
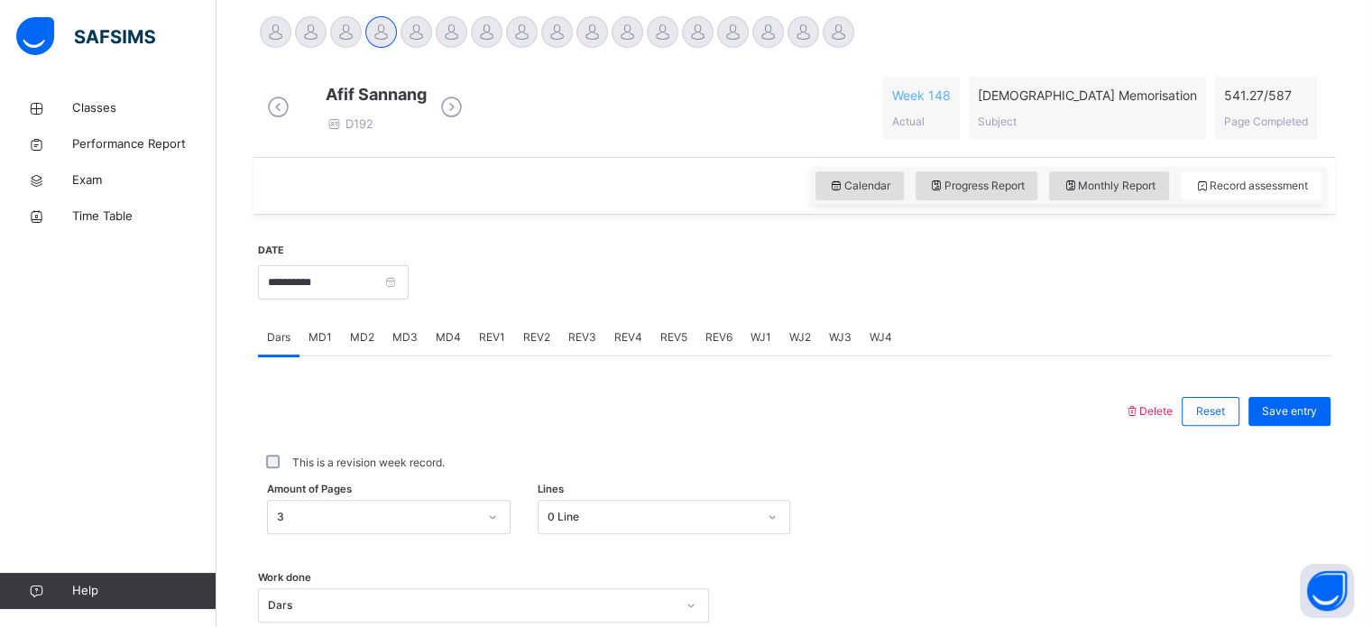
scroll to position [0, 0]
